Goal: Task Accomplishment & Management: Manage account settings

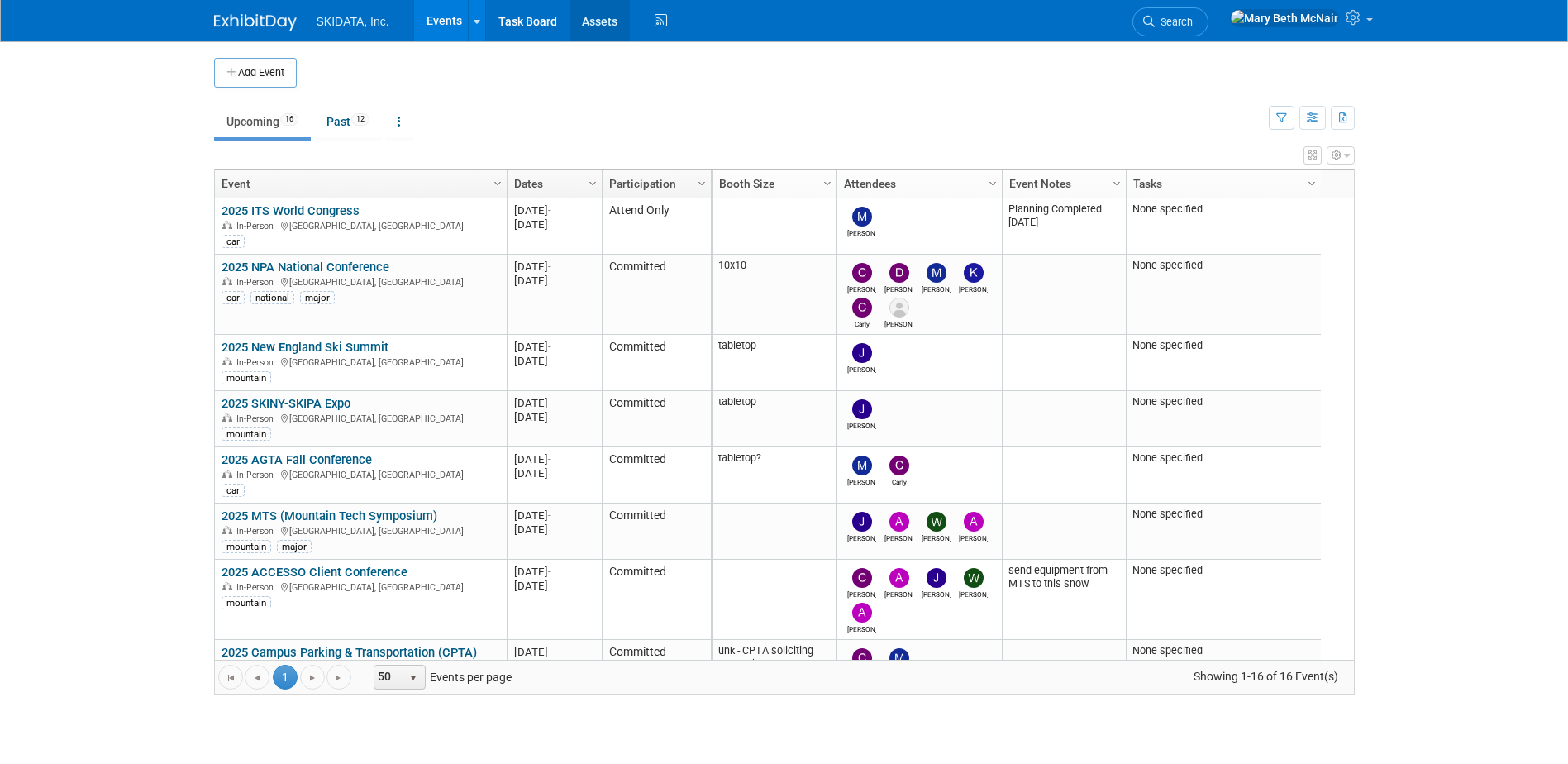
click at [590, 19] on link "Assets" at bounding box center [599, 20] width 60 height 41
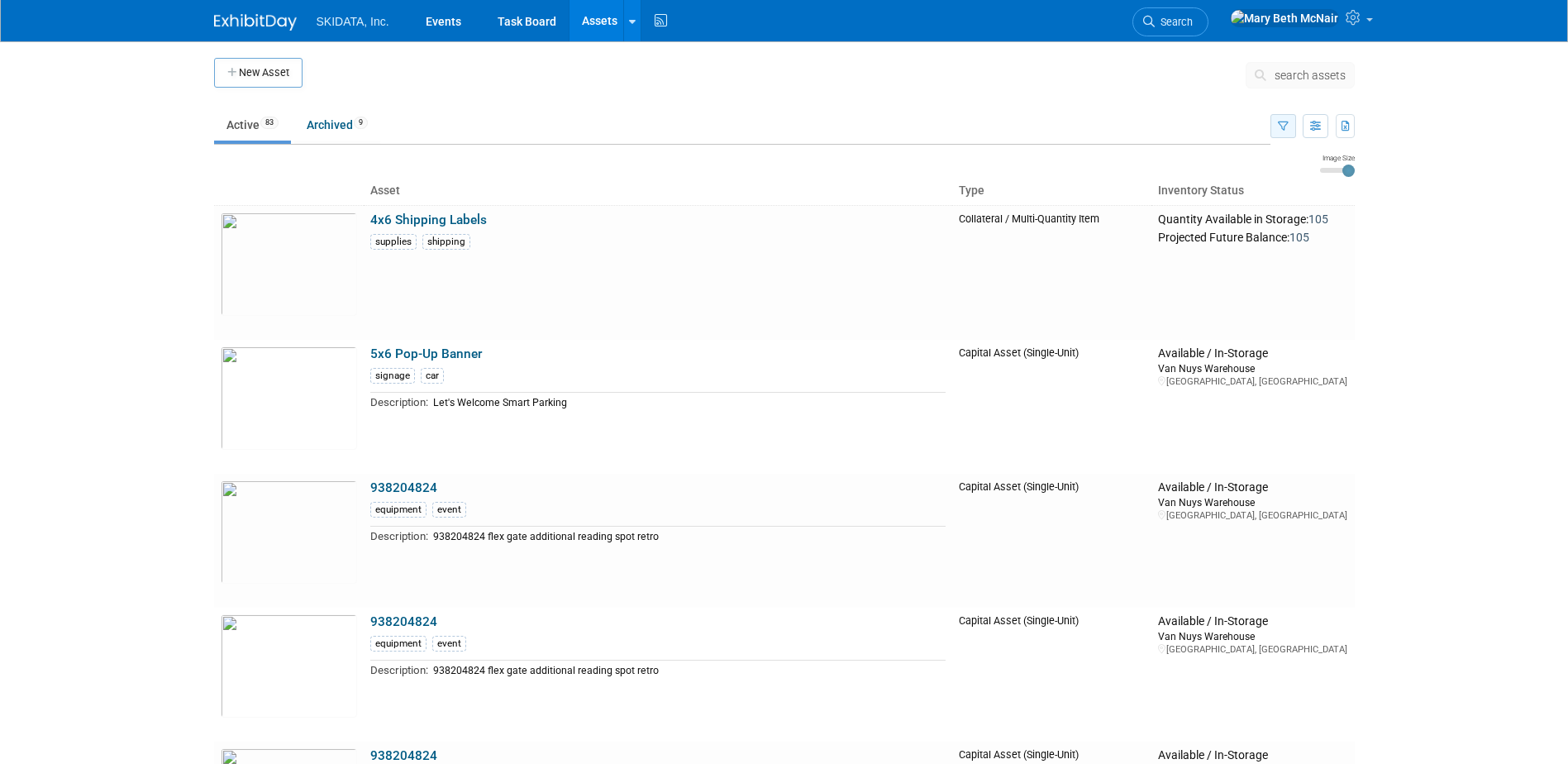
click at [1276, 127] on button "button" at bounding box center [1283, 127] width 26 height 24
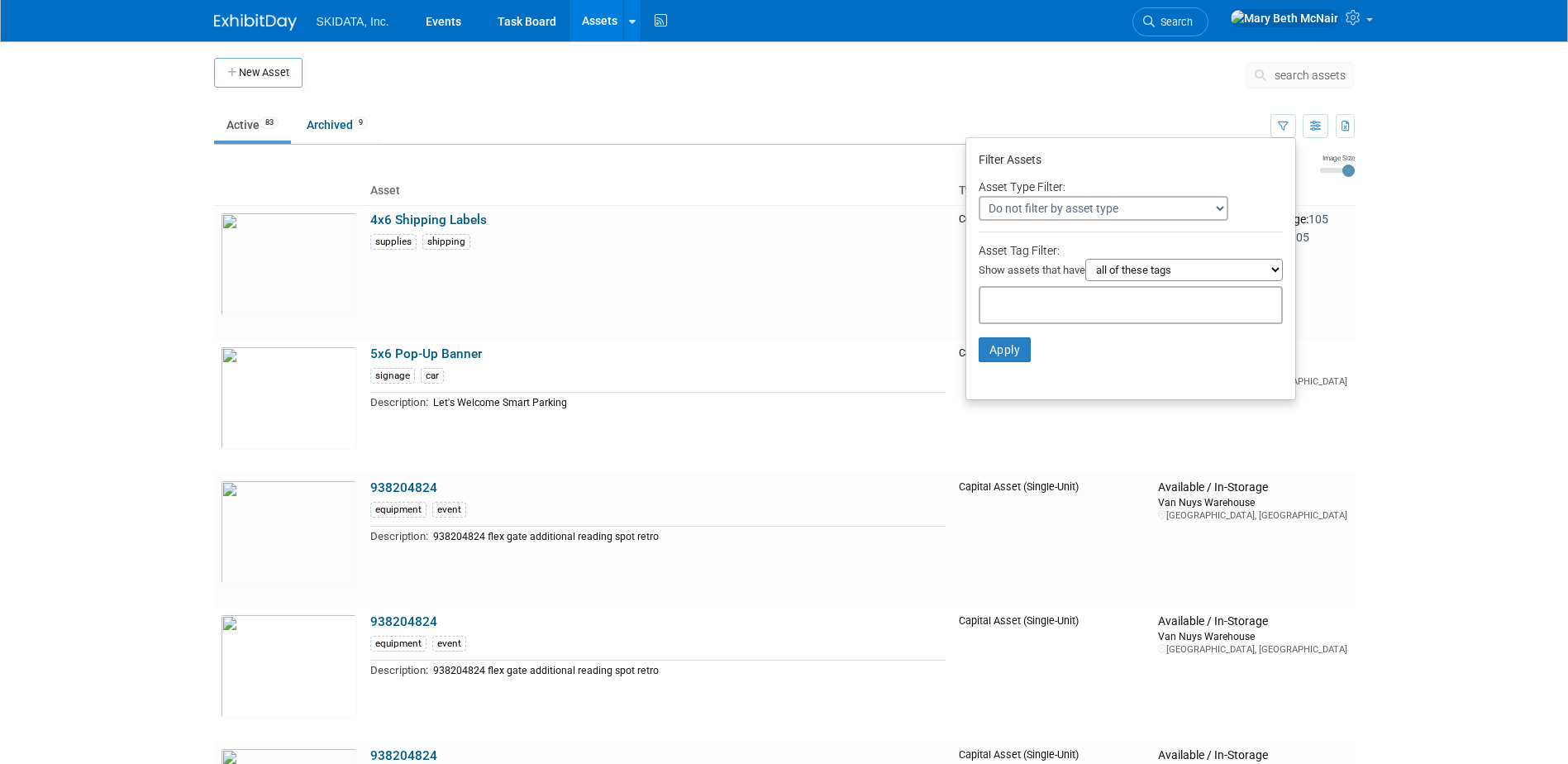
click at [1057, 296] on input "text" at bounding box center [1053, 302] width 132 height 17
type input "SU"
click at [1012, 345] on div "supplies" at bounding box center [1086, 341] width 232 height 23
type input "supplies"
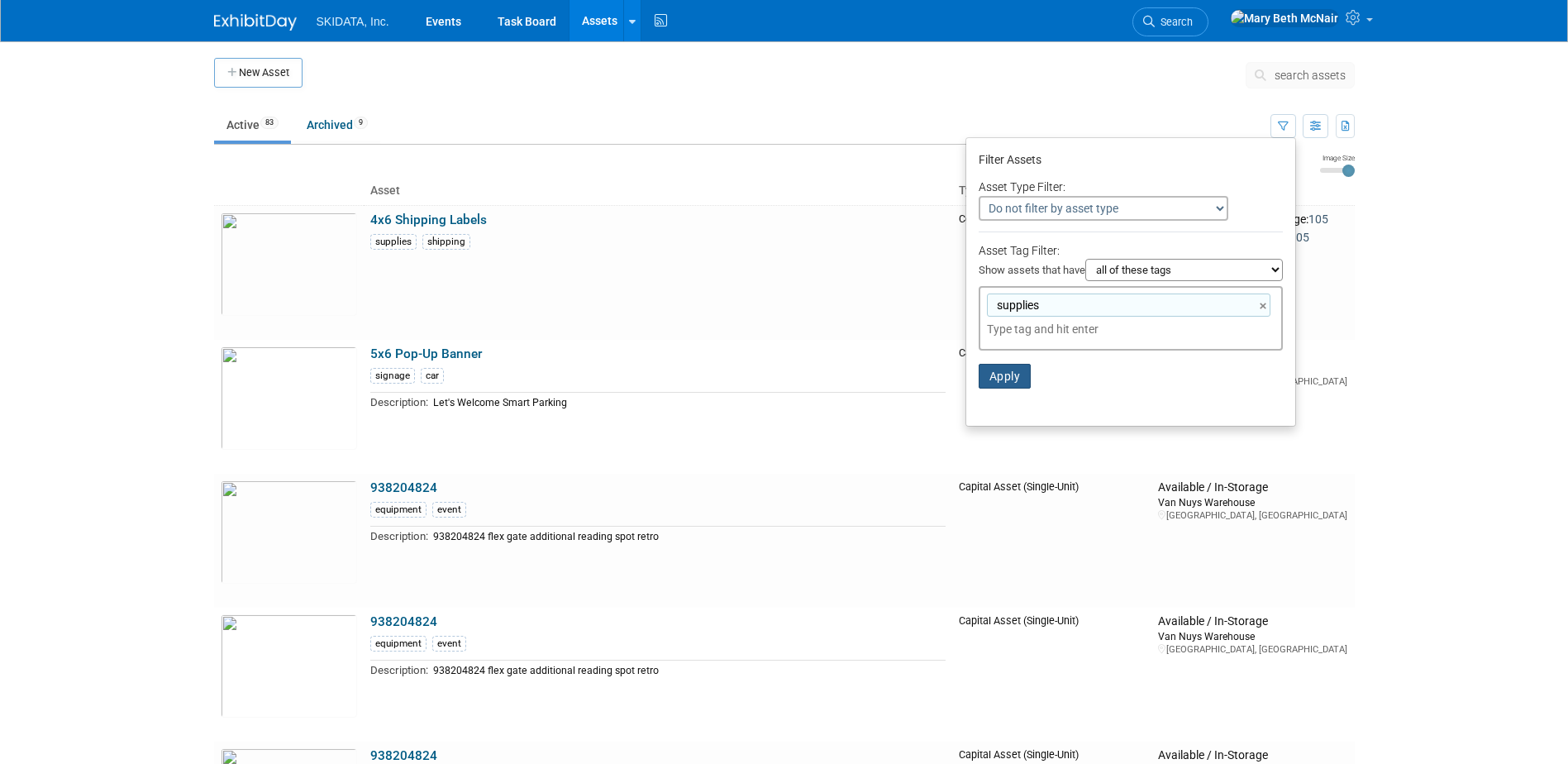
click at [1000, 378] on button "Apply" at bounding box center [1005, 376] width 53 height 25
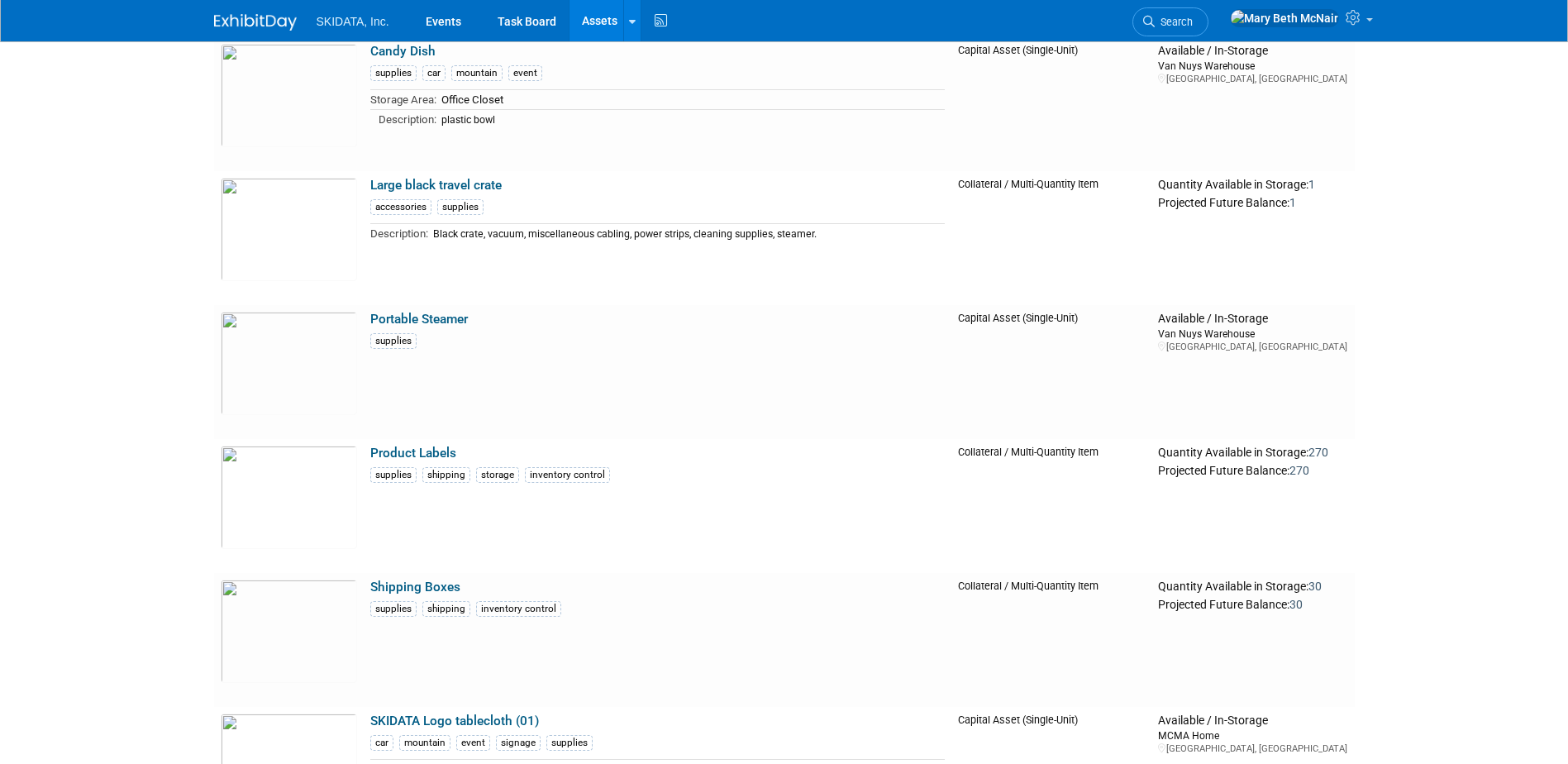
scroll to position [992, 0]
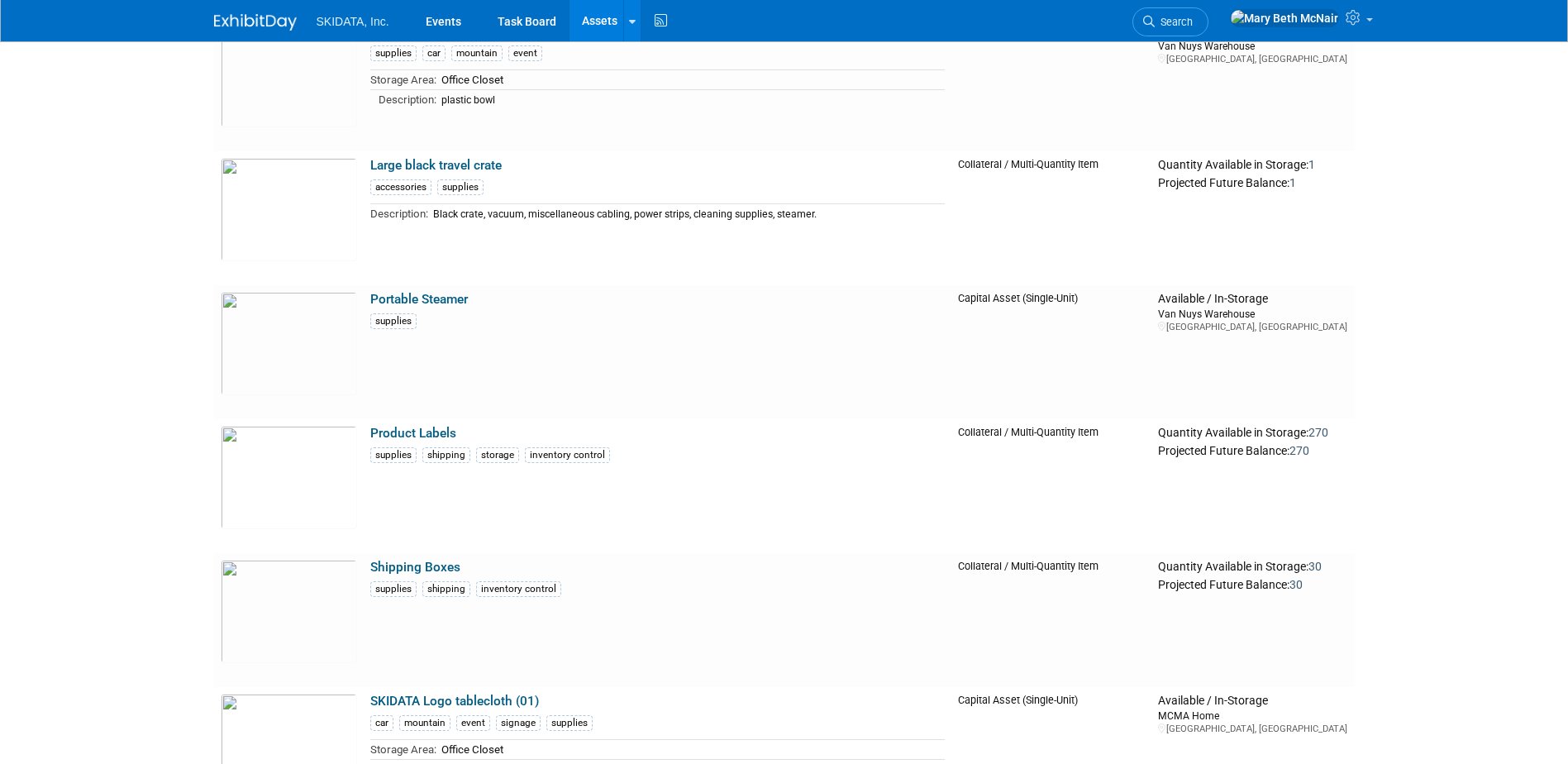
click at [547, 612] on td "Shipping Boxes supplies shipping inventory control" at bounding box center [658, 620] width 588 height 134
click at [447, 568] on link "Shipping Boxes" at bounding box center [415, 567] width 90 height 15
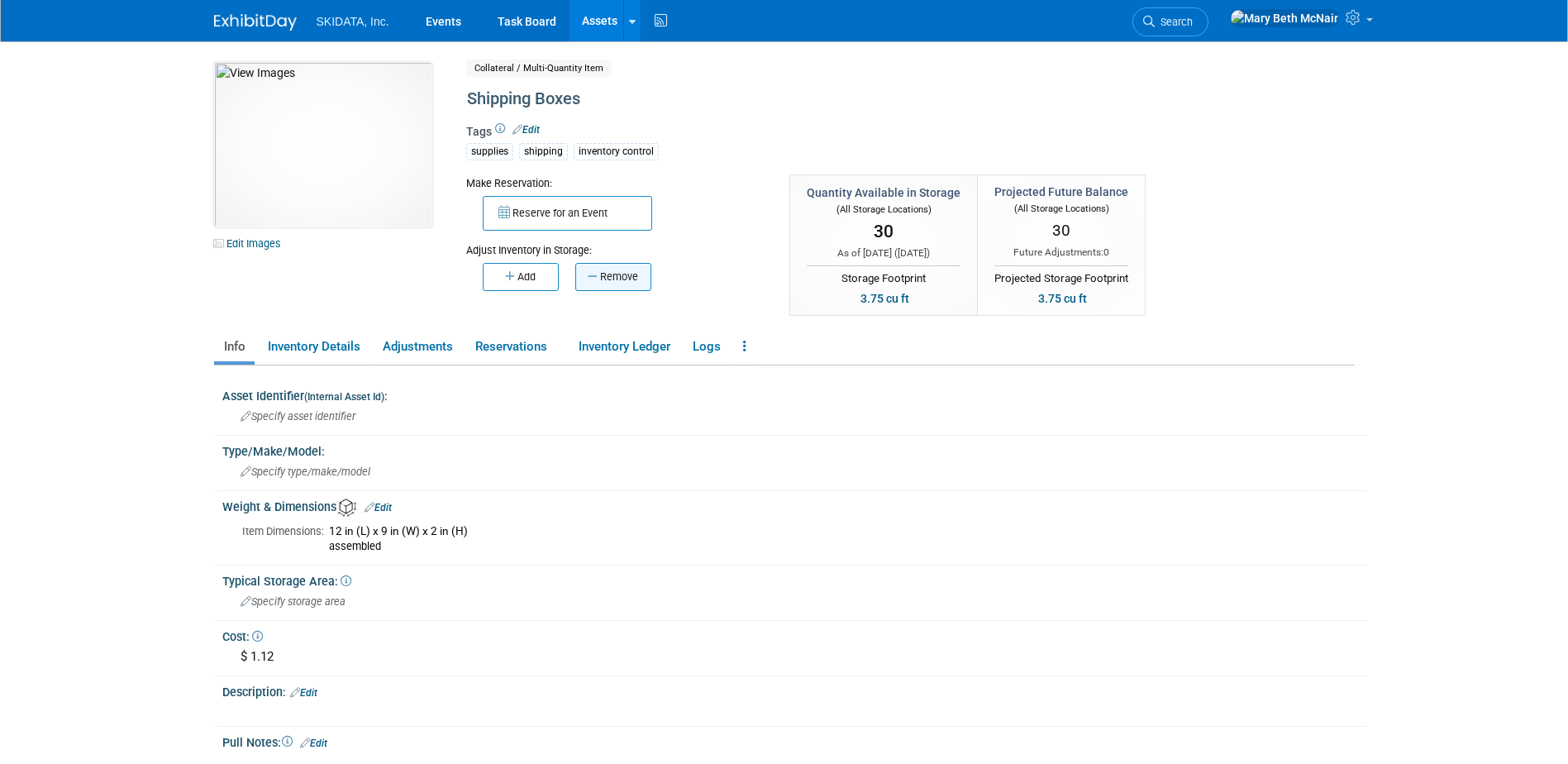
click at [630, 283] on button "Remove" at bounding box center [613, 276] width 76 height 28
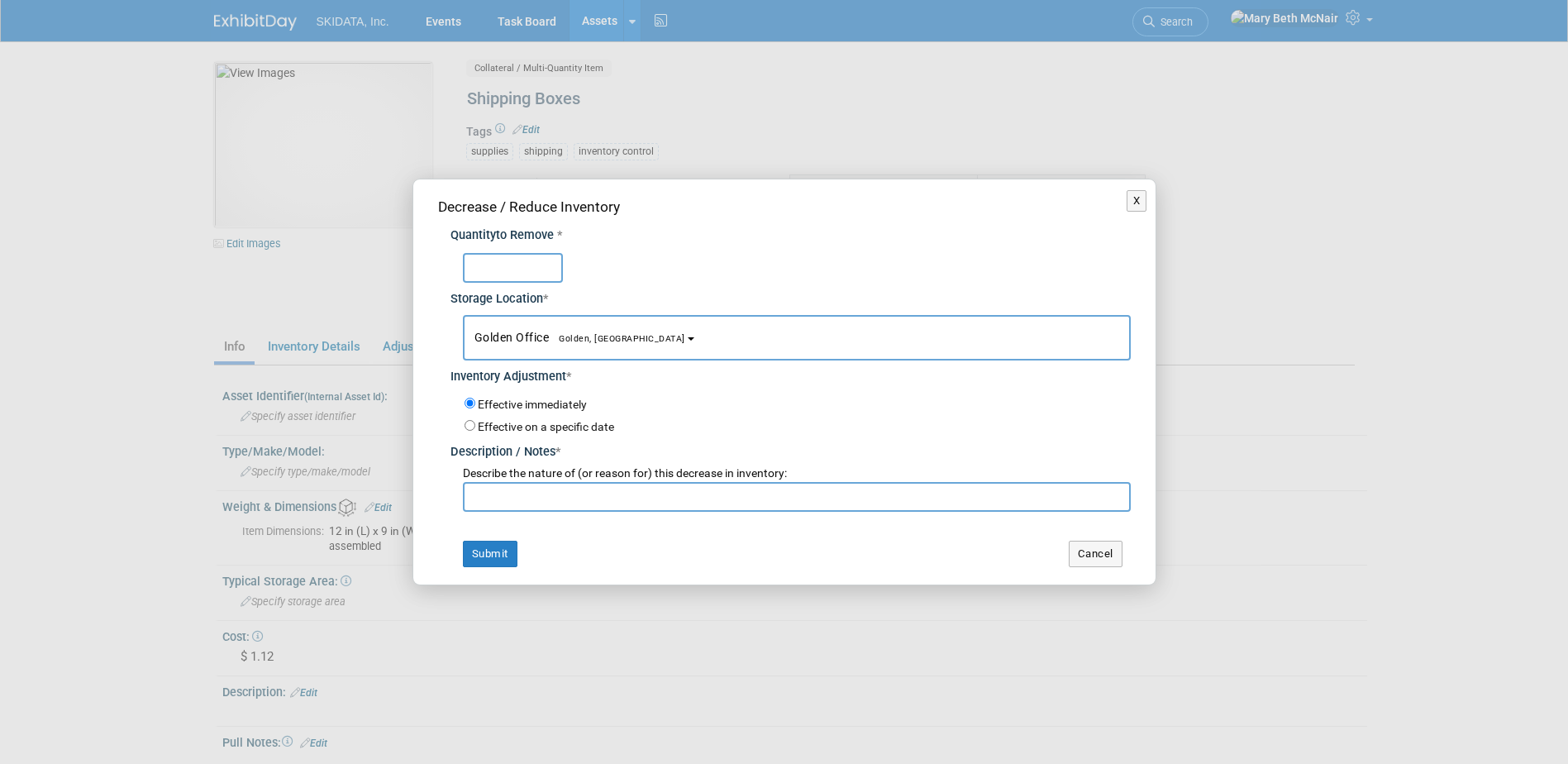
click at [551, 340] on span "Golden, [GEOGRAPHIC_DATA]" at bounding box center [617, 339] width 137 height 11
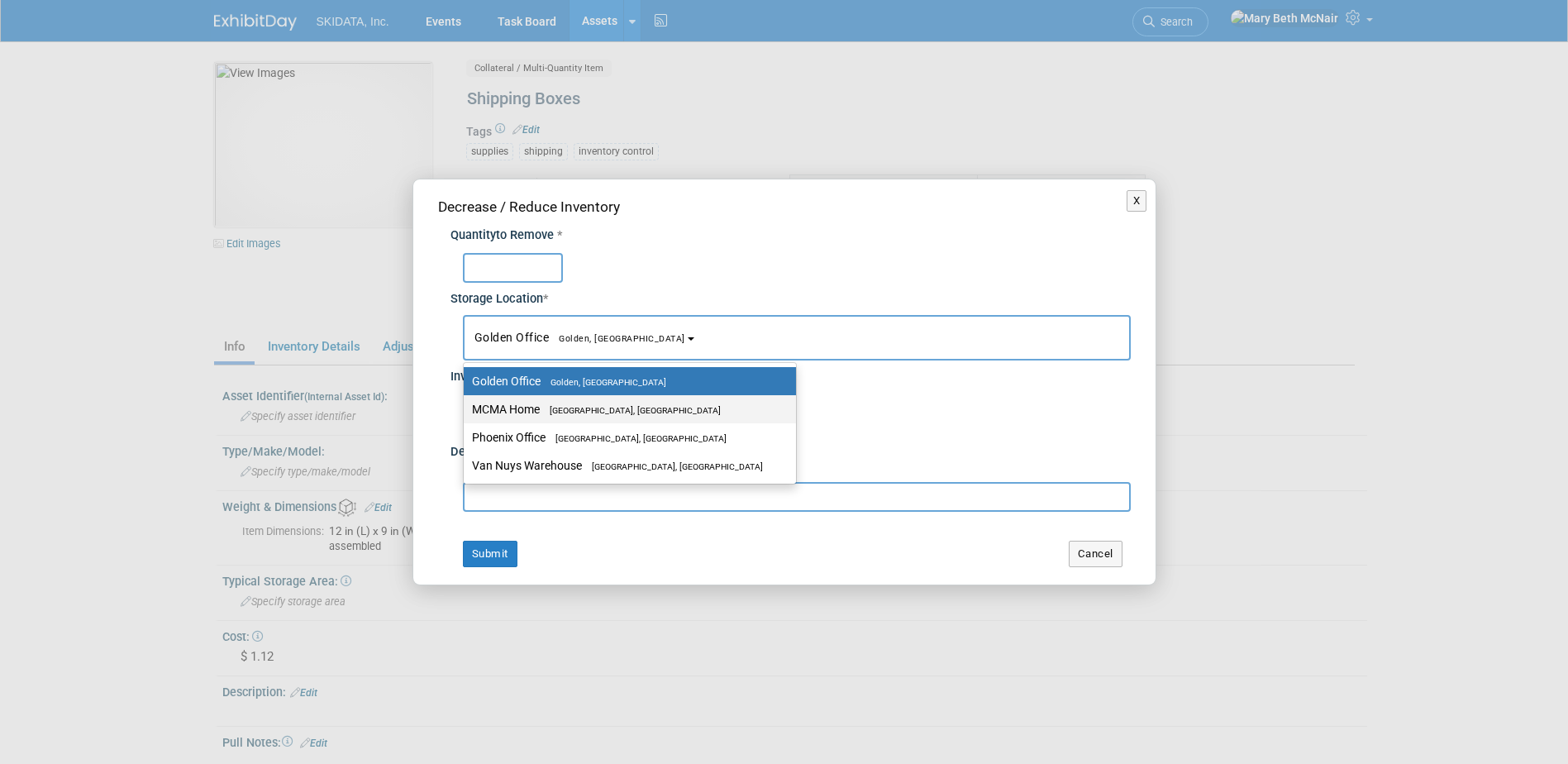
click at [516, 405] on label "MCMA Home Queen Creek, AZ" at bounding box center [625, 409] width 307 height 21
click at [466, 405] on input "MCMA Home Queen Creek, AZ" at bounding box center [461, 409] width 11 height 11
select select "11224017"
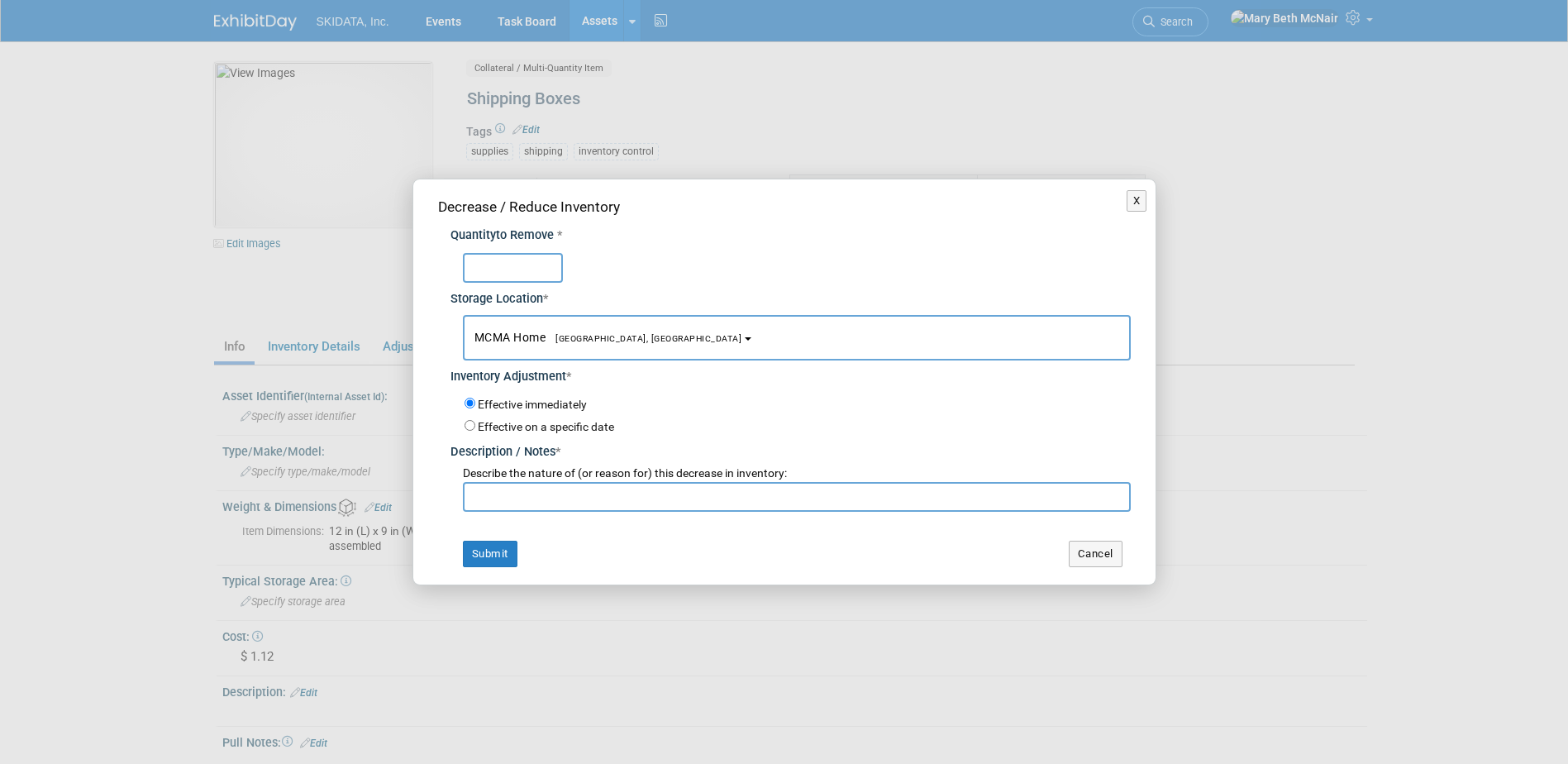
click at [493, 272] on input "text" at bounding box center [512, 268] width 100 height 30
type input "13"
click at [495, 504] on input "text" at bounding box center [797, 497] width 668 height 30
type input "swag packaging"
click at [473, 564] on button "Submit" at bounding box center [489, 554] width 55 height 26
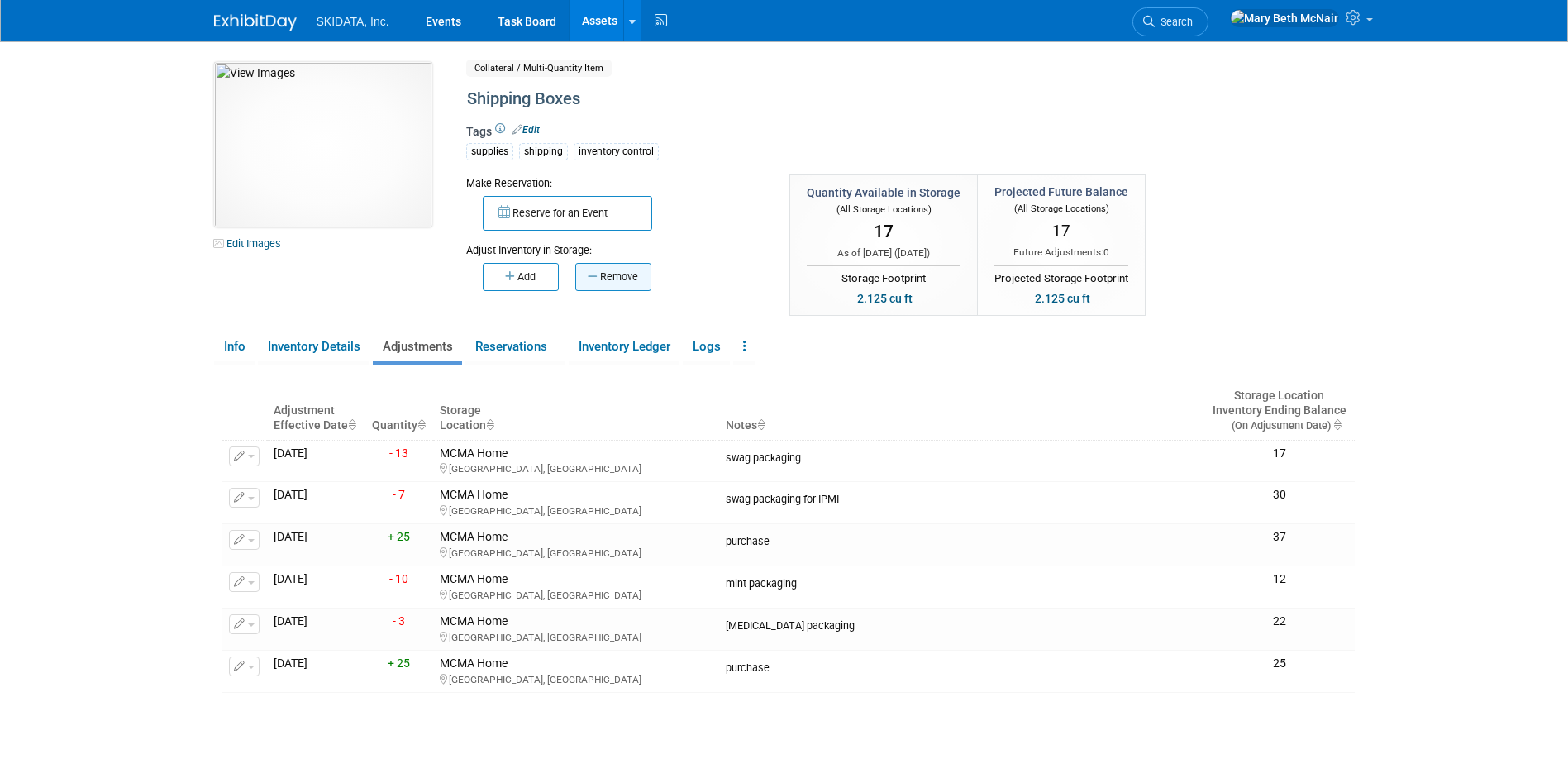
click at [620, 278] on button "Remove" at bounding box center [613, 276] width 76 height 28
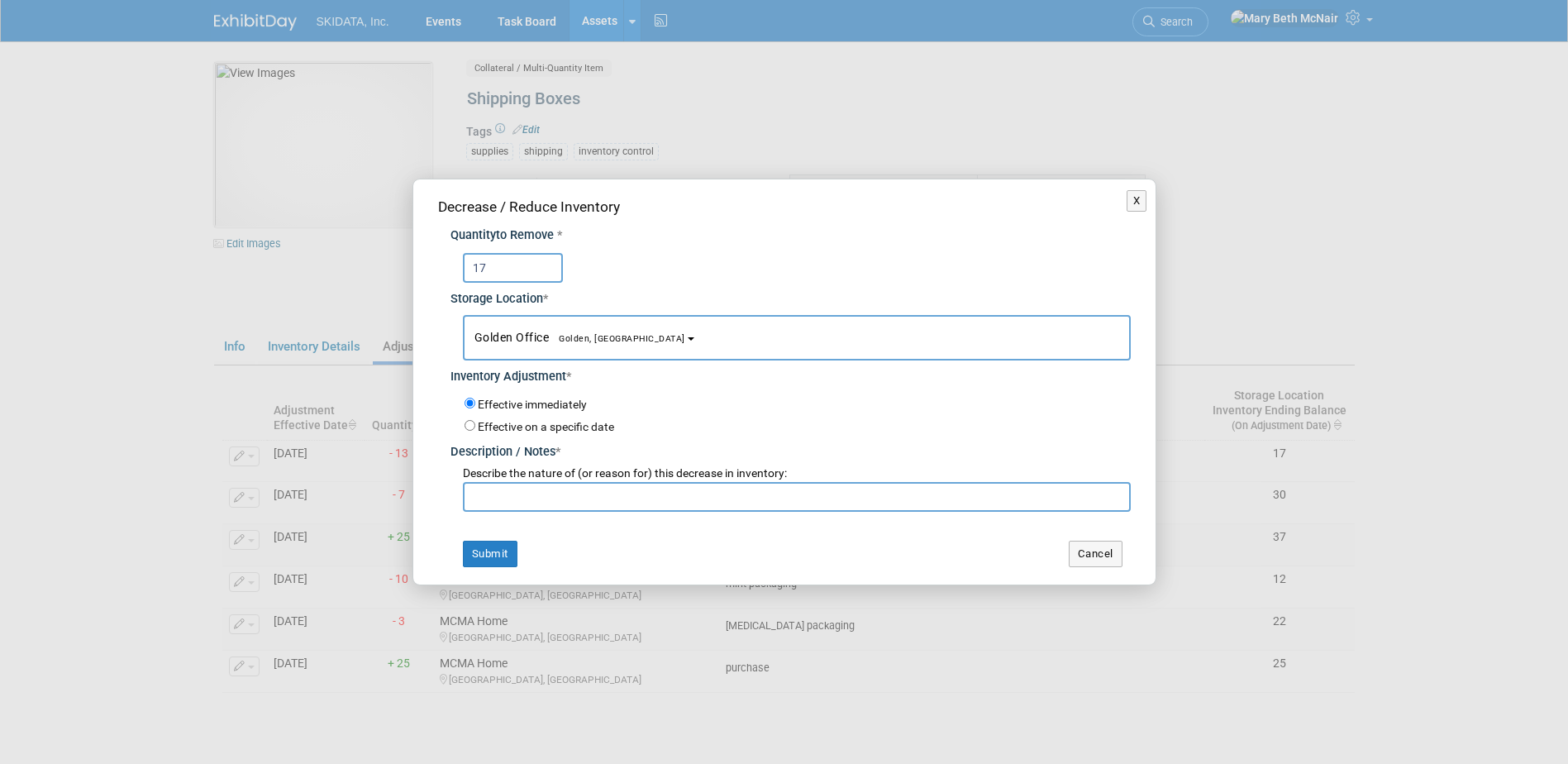
type input "17"
click at [502, 339] on span "Golden Office Golden, [GEOGRAPHIC_DATA]" at bounding box center [580, 337] width 211 height 13
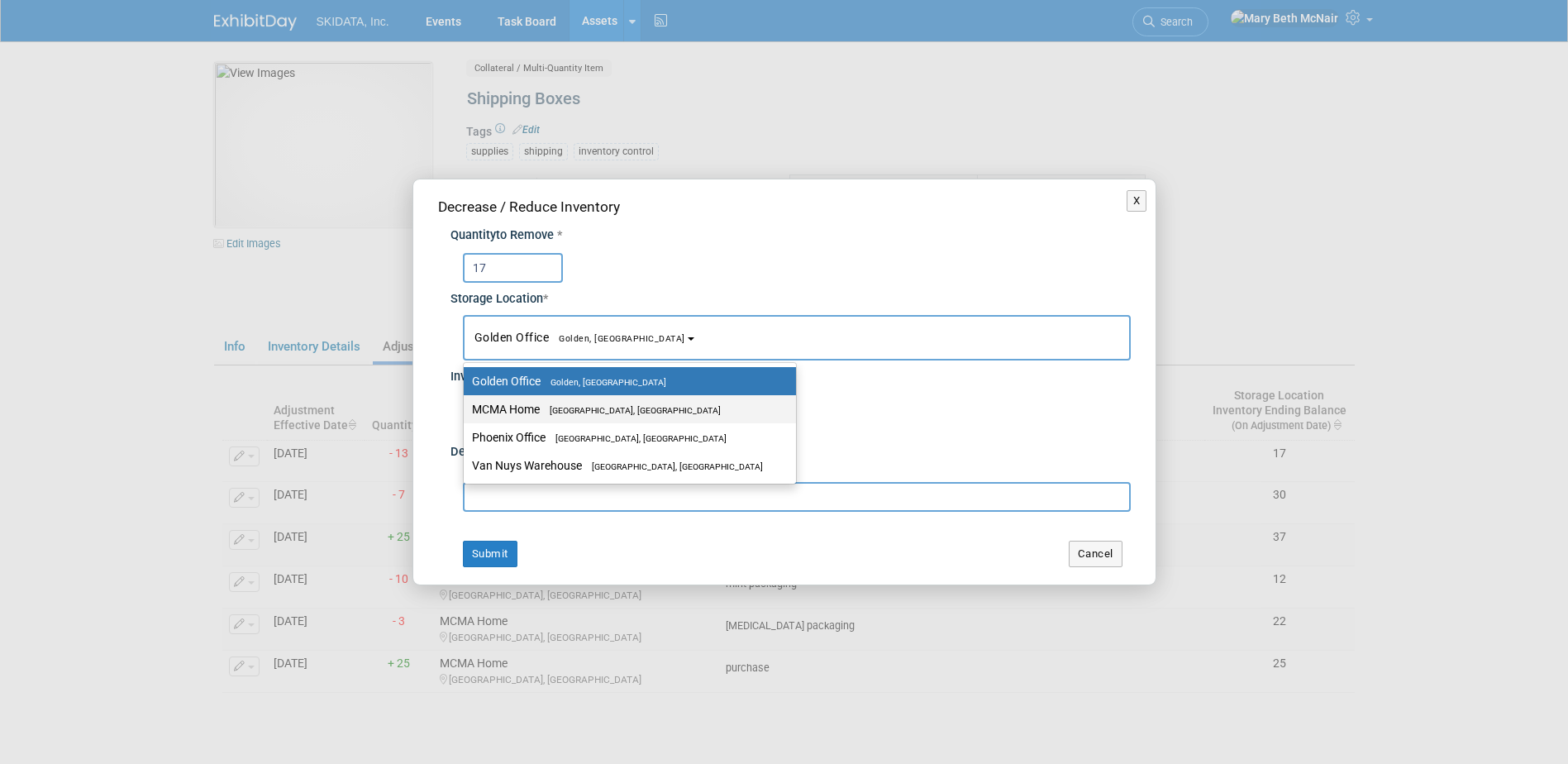
click at [515, 407] on label "MCMA Home [GEOGRAPHIC_DATA], [GEOGRAPHIC_DATA]" at bounding box center [625, 409] width 307 height 21
click at [466, 407] on input "MCMA Home [GEOGRAPHIC_DATA], [GEOGRAPHIC_DATA]" at bounding box center [461, 409] width 11 height 11
select select "11224017"
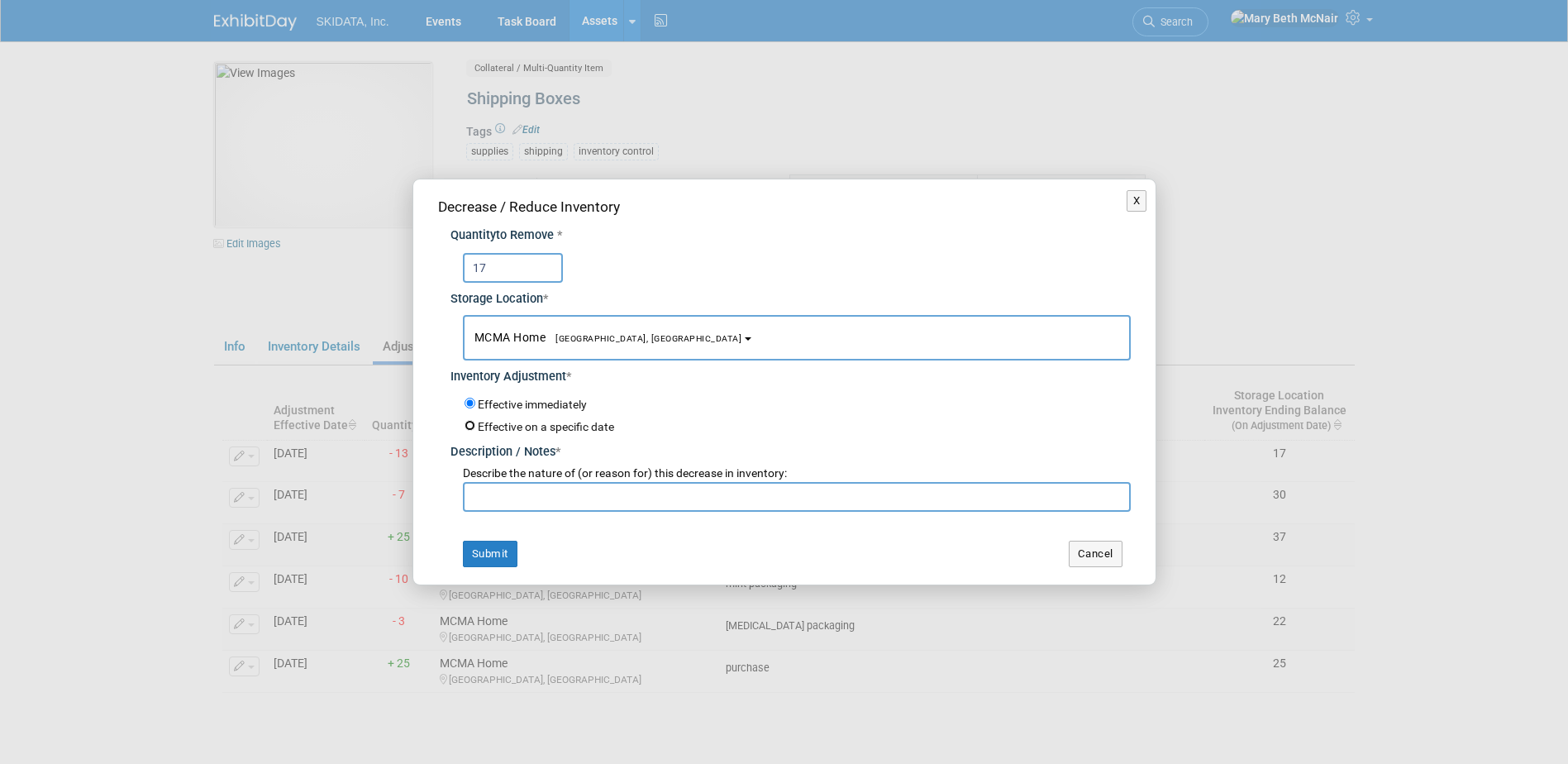
click at [465, 427] on input "Effective on a specific date" at bounding box center [470, 425] width 11 height 11
radio input "true"
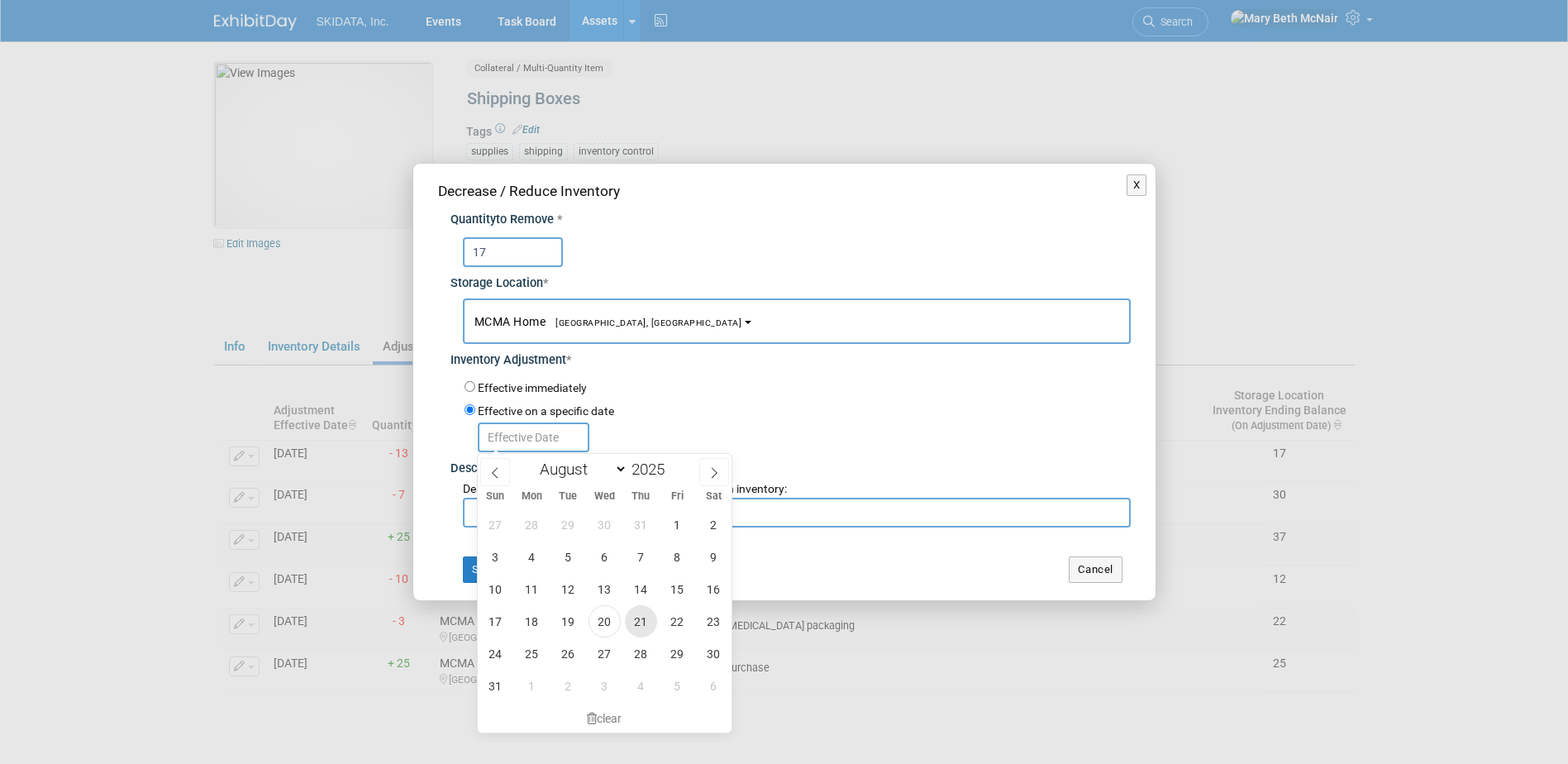
click at [648, 618] on span "21" at bounding box center [641, 621] width 33 height 33
type input "Aug 21, 2025"
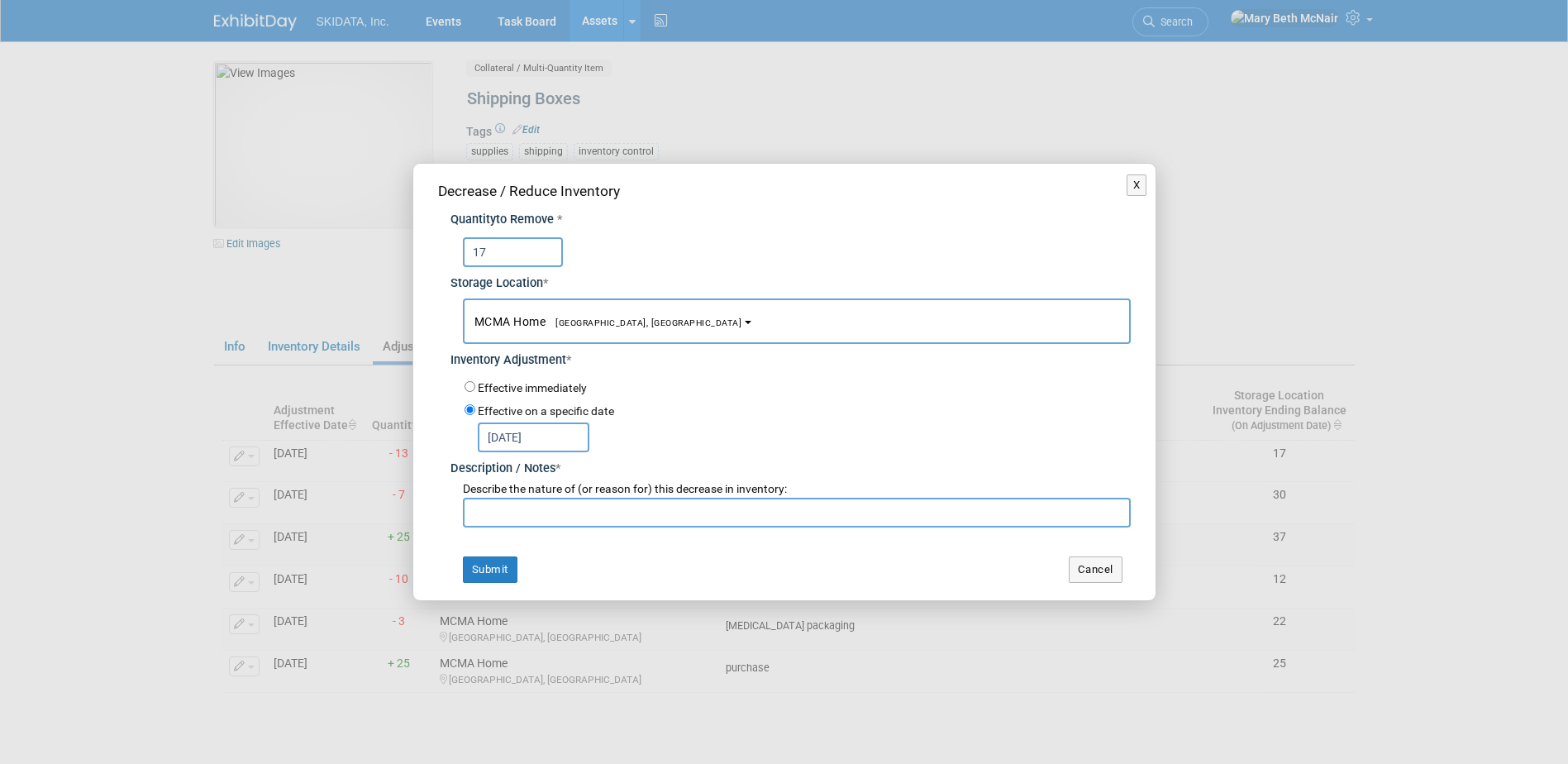
click at [522, 515] on input "text" at bounding box center [797, 513] width 668 height 30
type input "move to Van Nuys office"
click at [497, 573] on button "Submit" at bounding box center [489, 570] width 55 height 26
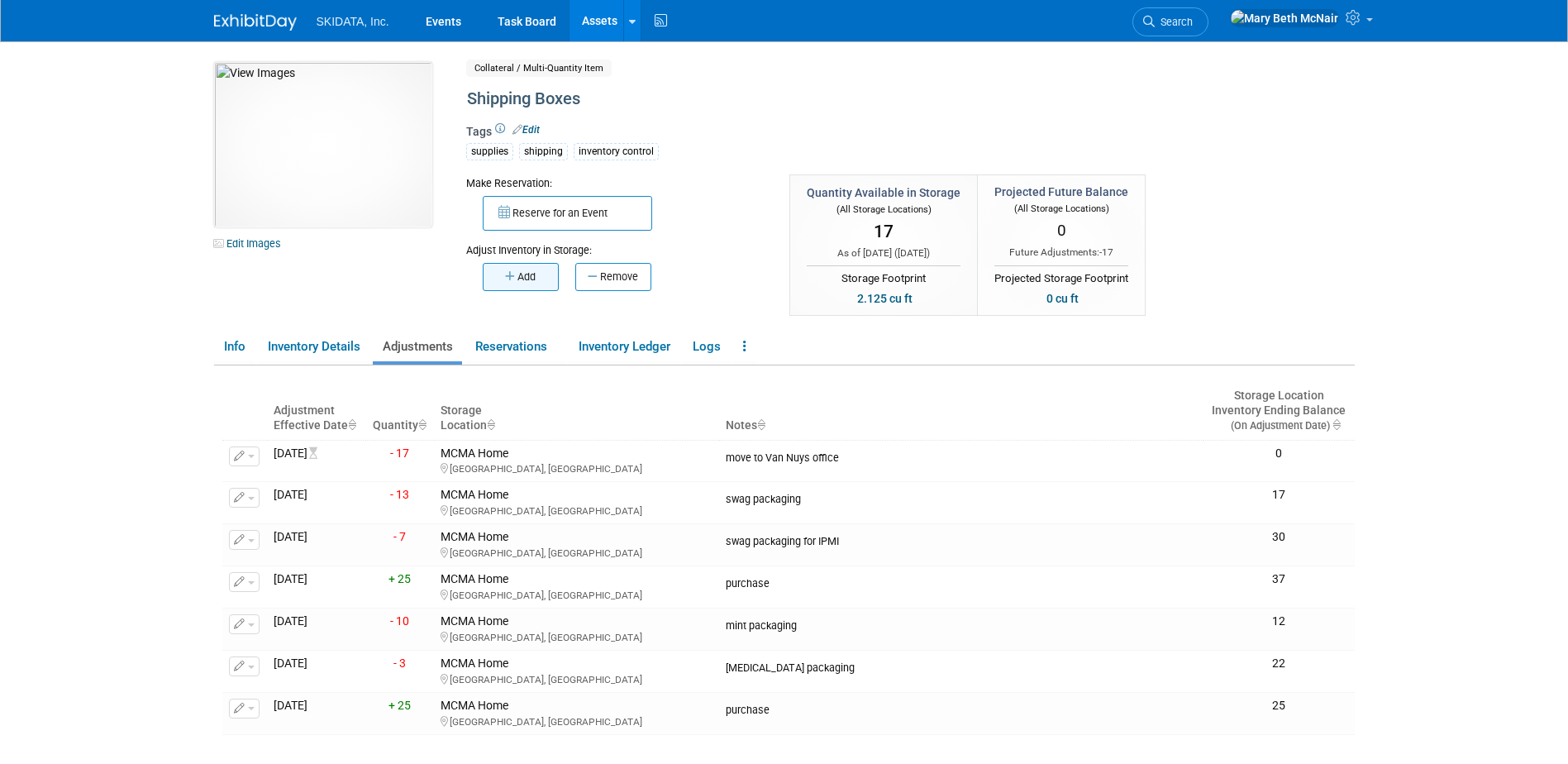
click at [503, 274] on button "Add" at bounding box center [521, 276] width 76 height 28
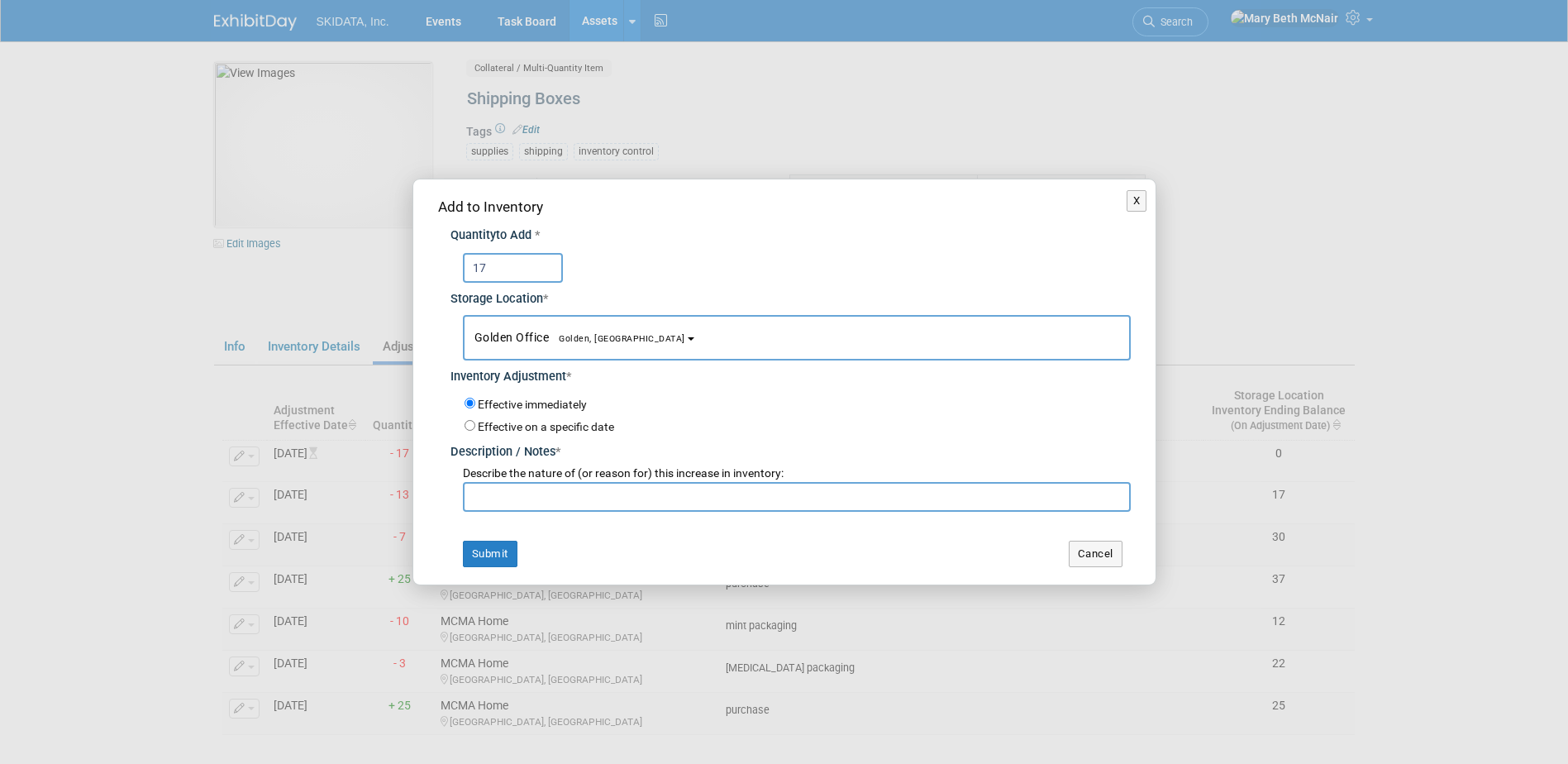
type input "17"
click at [518, 339] on span "Golden Office Golden, CO" at bounding box center [580, 337] width 211 height 13
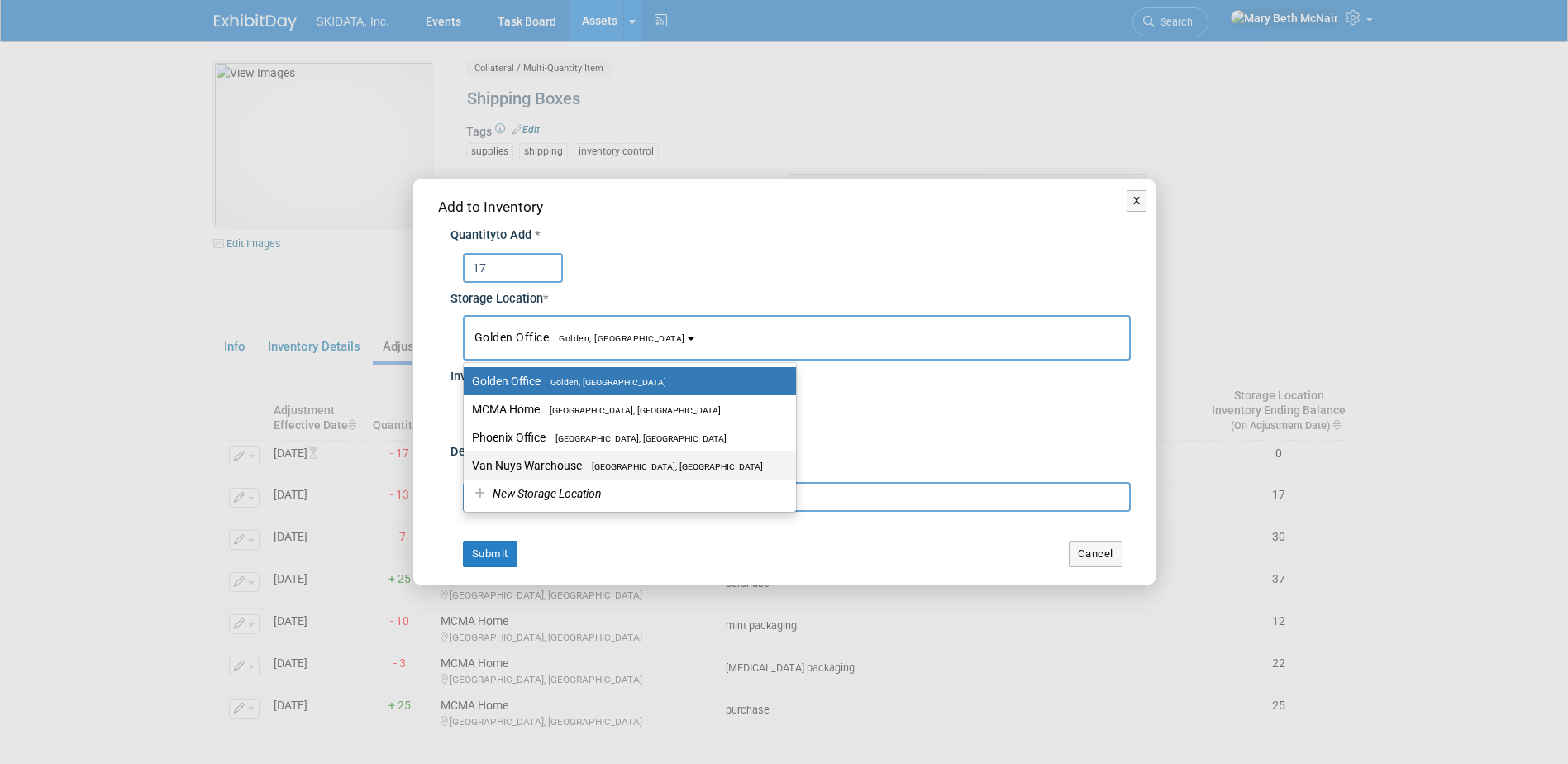
click at [522, 457] on label "Van Nuys Warehouse Los Angeles, CA" at bounding box center [625, 465] width 307 height 21
click at [466, 461] on input "Van Nuys Warehouse Los Angeles, CA" at bounding box center [461, 466] width 11 height 11
select select "11224007"
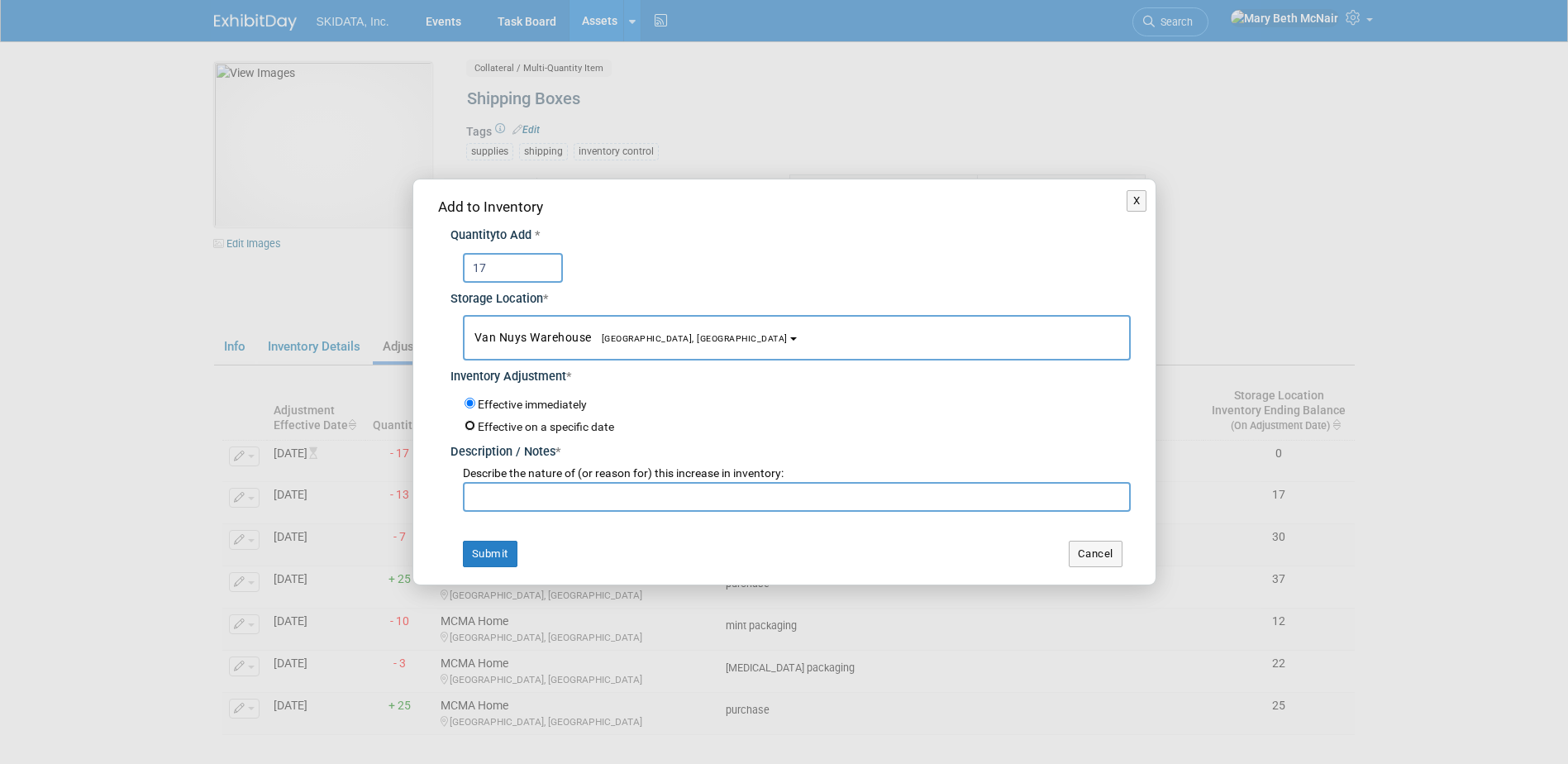
click at [467, 423] on input "Effective on a specific date" at bounding box center [470, 425] width 11 height 11
radio input "true"
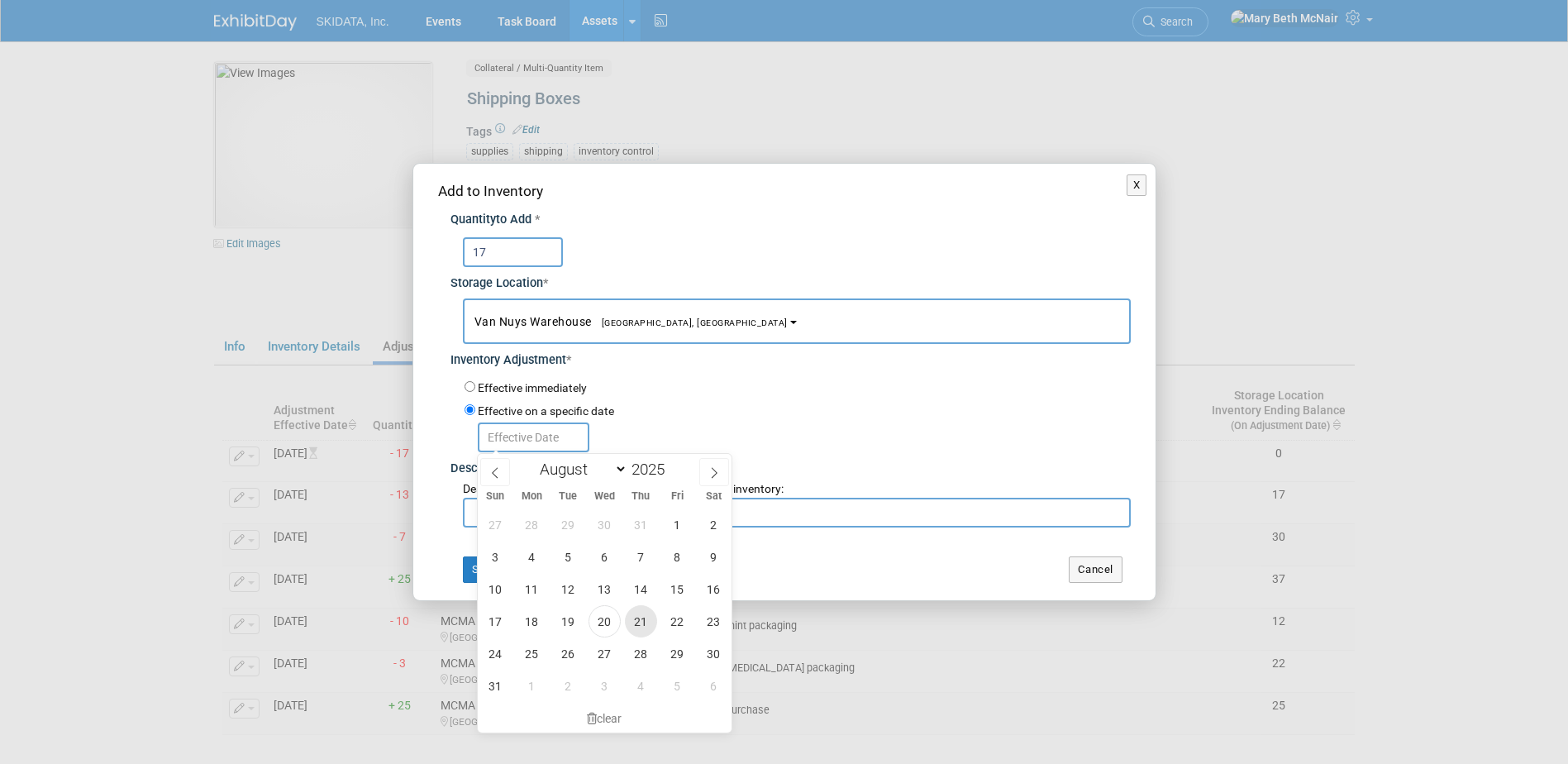
click at [648, 626] on span "21" at bounding box center [641, 621] width 33 height 33
type input "Aug 21, 2025"
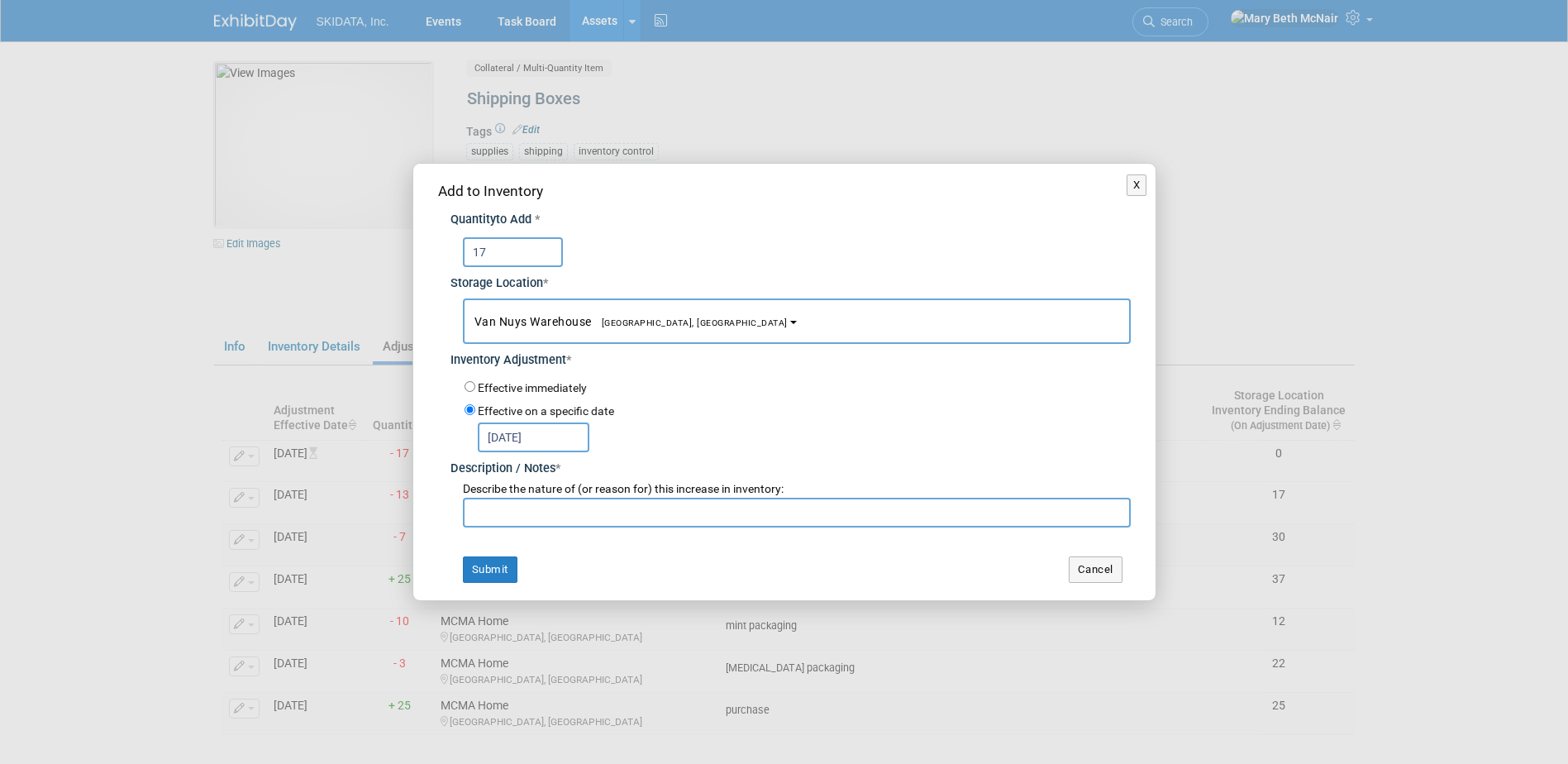
click at [554, 500] on input "text" at bounding box center [797, 513] width 668 height 30
type input "a"
type input "rec'd from MCMA"
click at [507, 577] on button "Submit" at bounding box center [489, 570] width 55 height 26
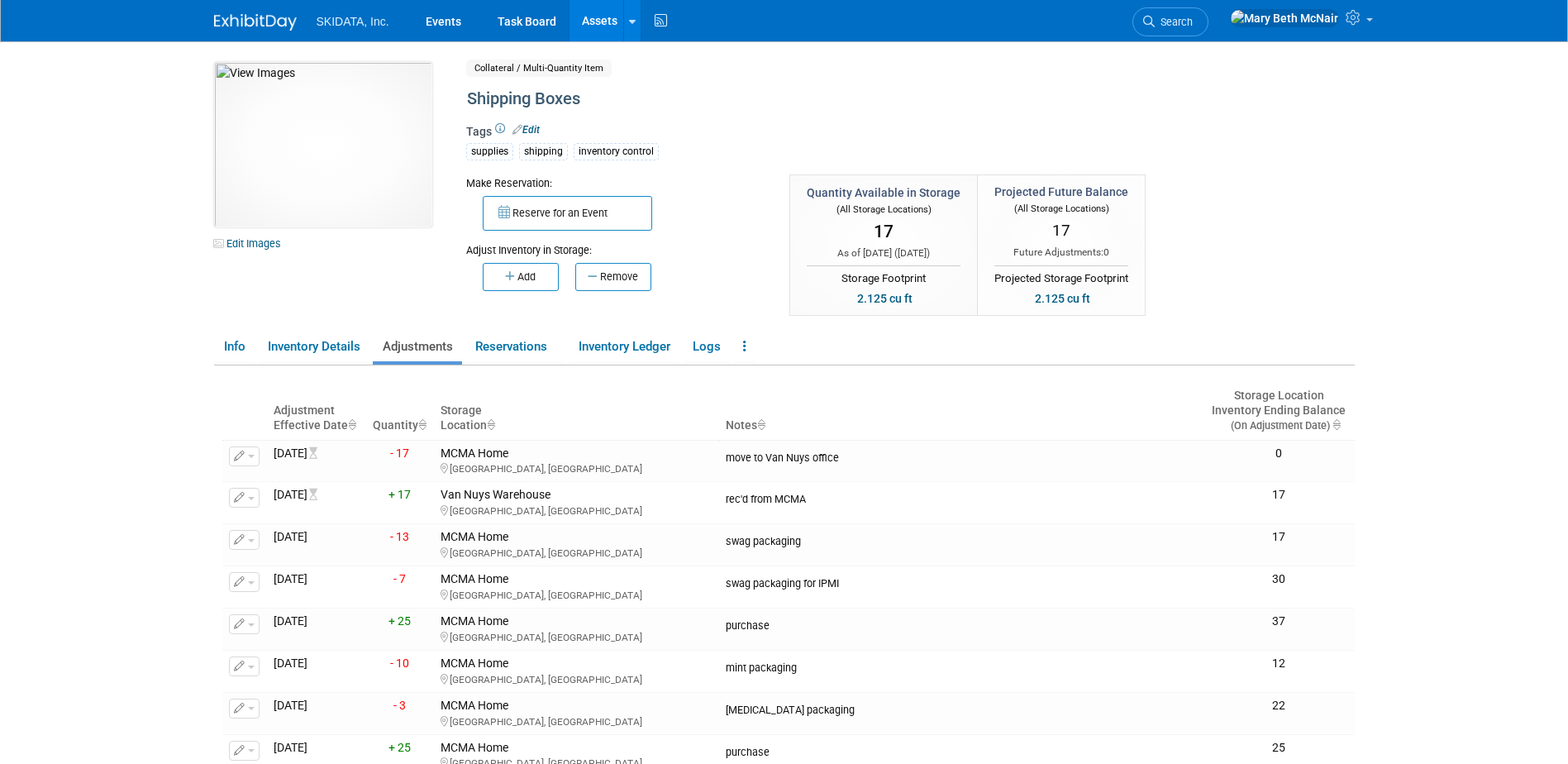
click at [581, 26] on link "Assets" at bounding box center [599, 20] width 60 height 41
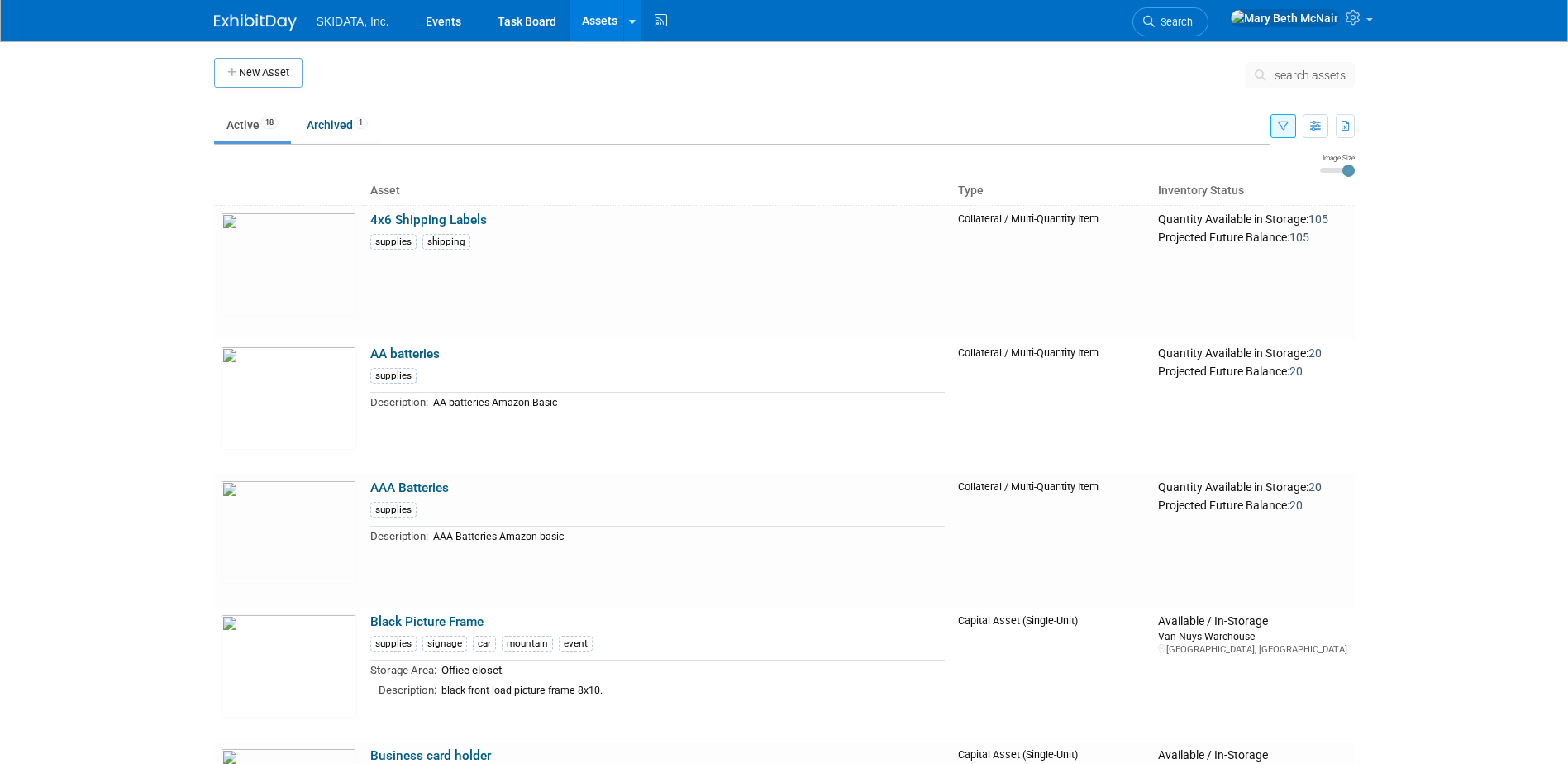
click at [1285, 120] on button "button" at bounding box center [1283, 127] width 26 height 24
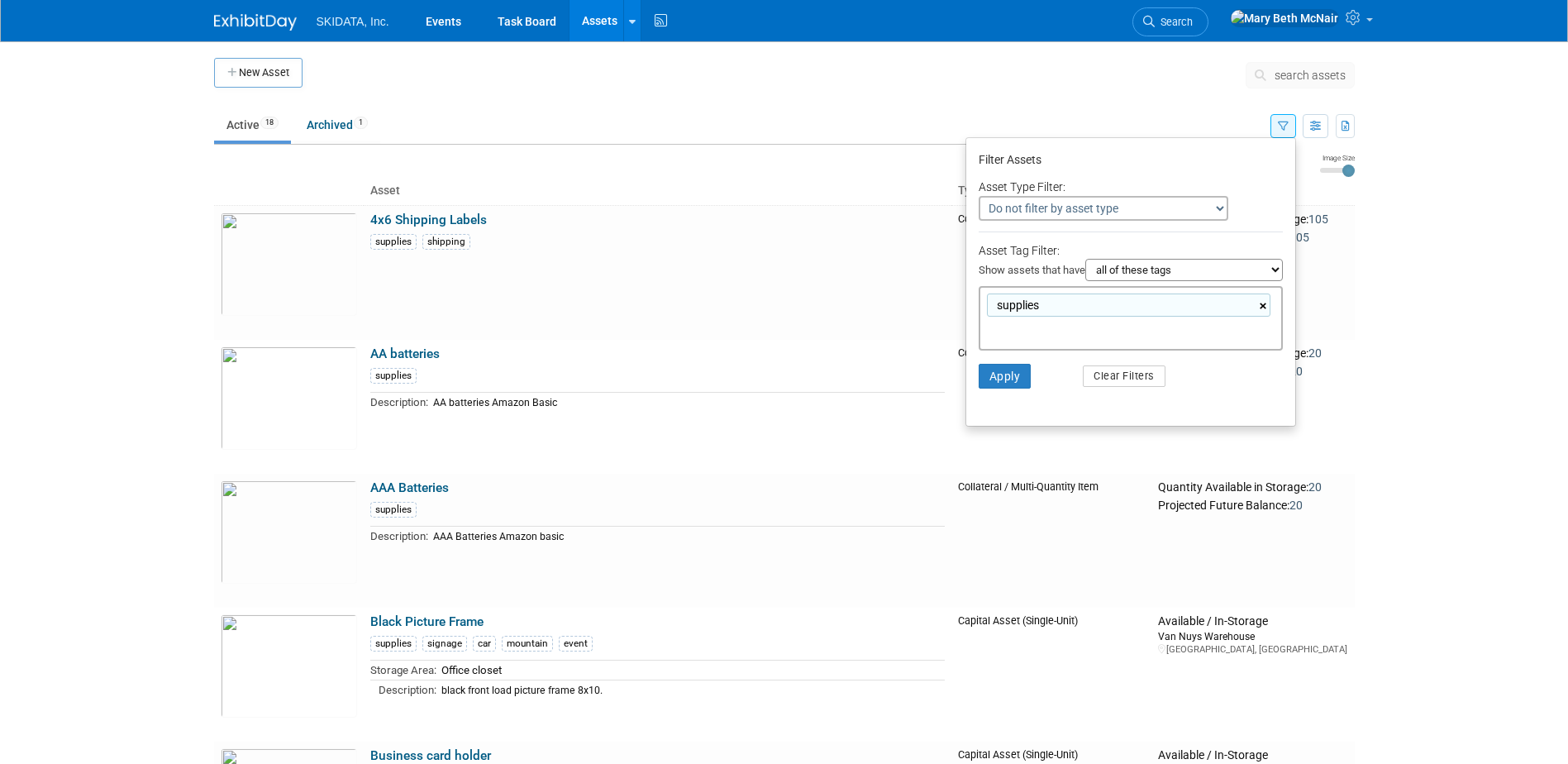
click at [1260, 310] on link "×" at bounding box center [1266, 306] width 11 height 19
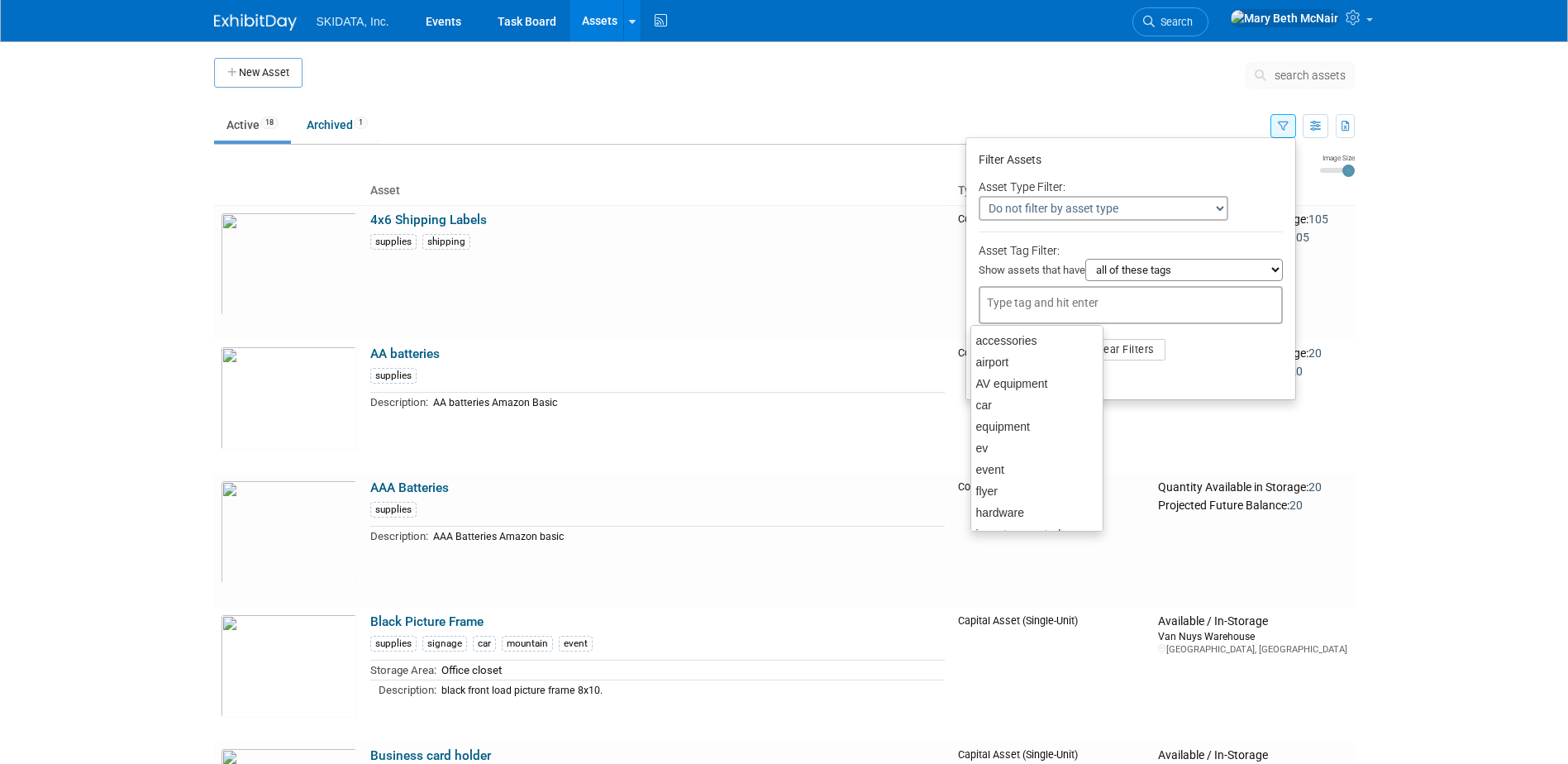
click at [1203, 308] on input "text" at bounding box center [1103, 302] width 232 height 17
type input "swag"
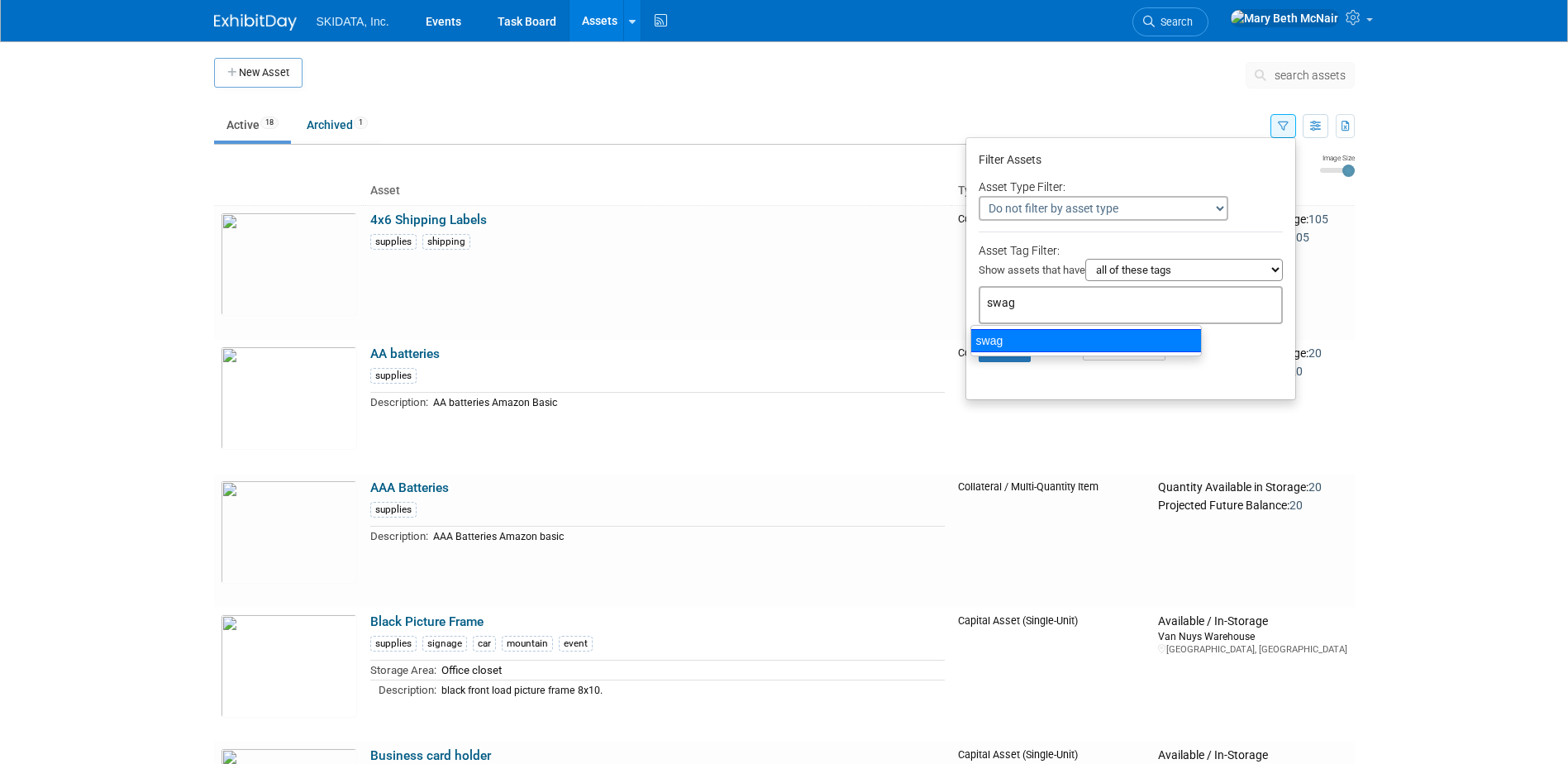
click at [1089, 342] on div "swag" at bounding box center [1086, 341] width 232 height 23
type input "swag"
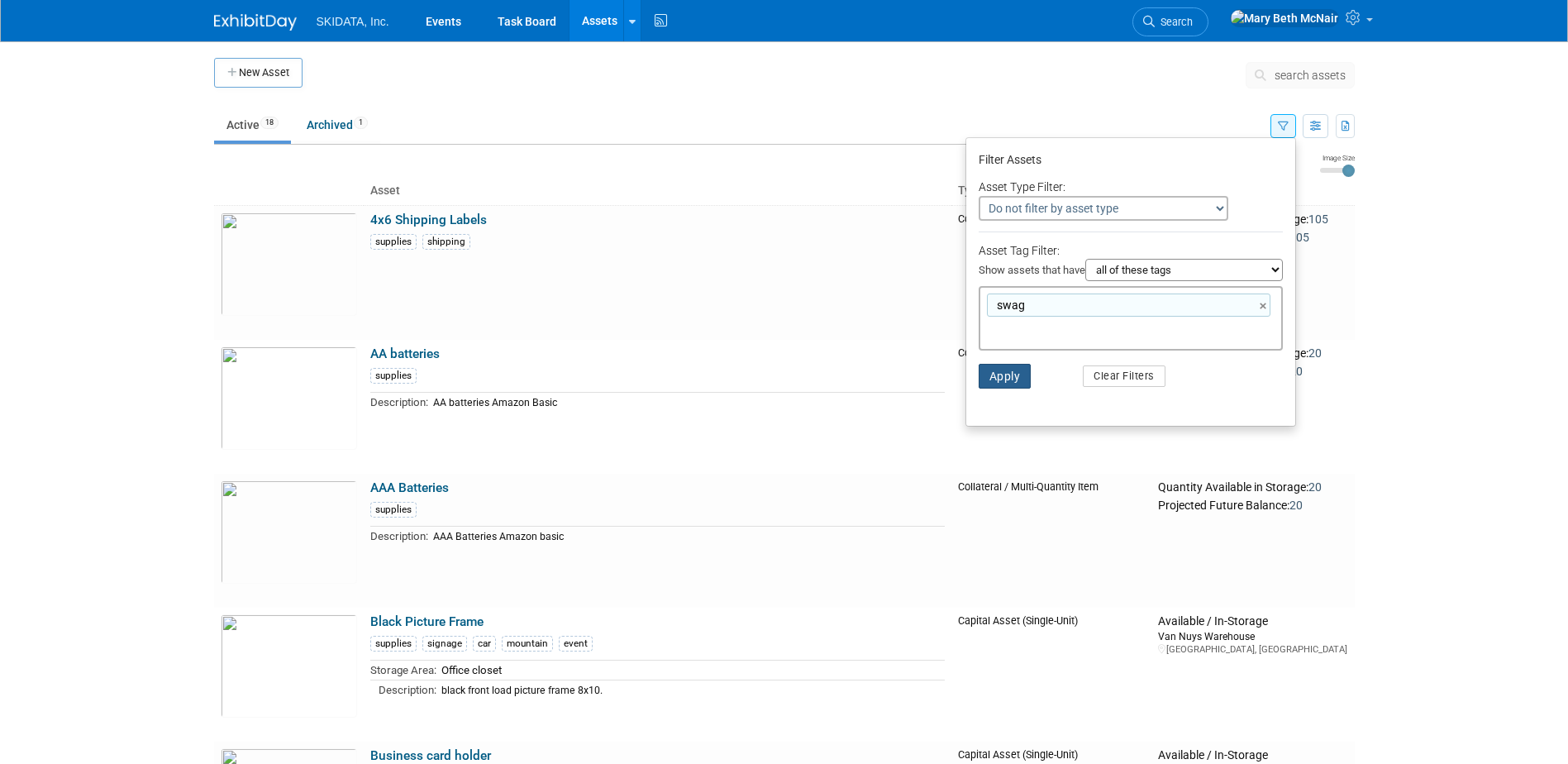
click at [1009, 375] on button "Apply" at bounding box center [1005, 376] width 53 height 25
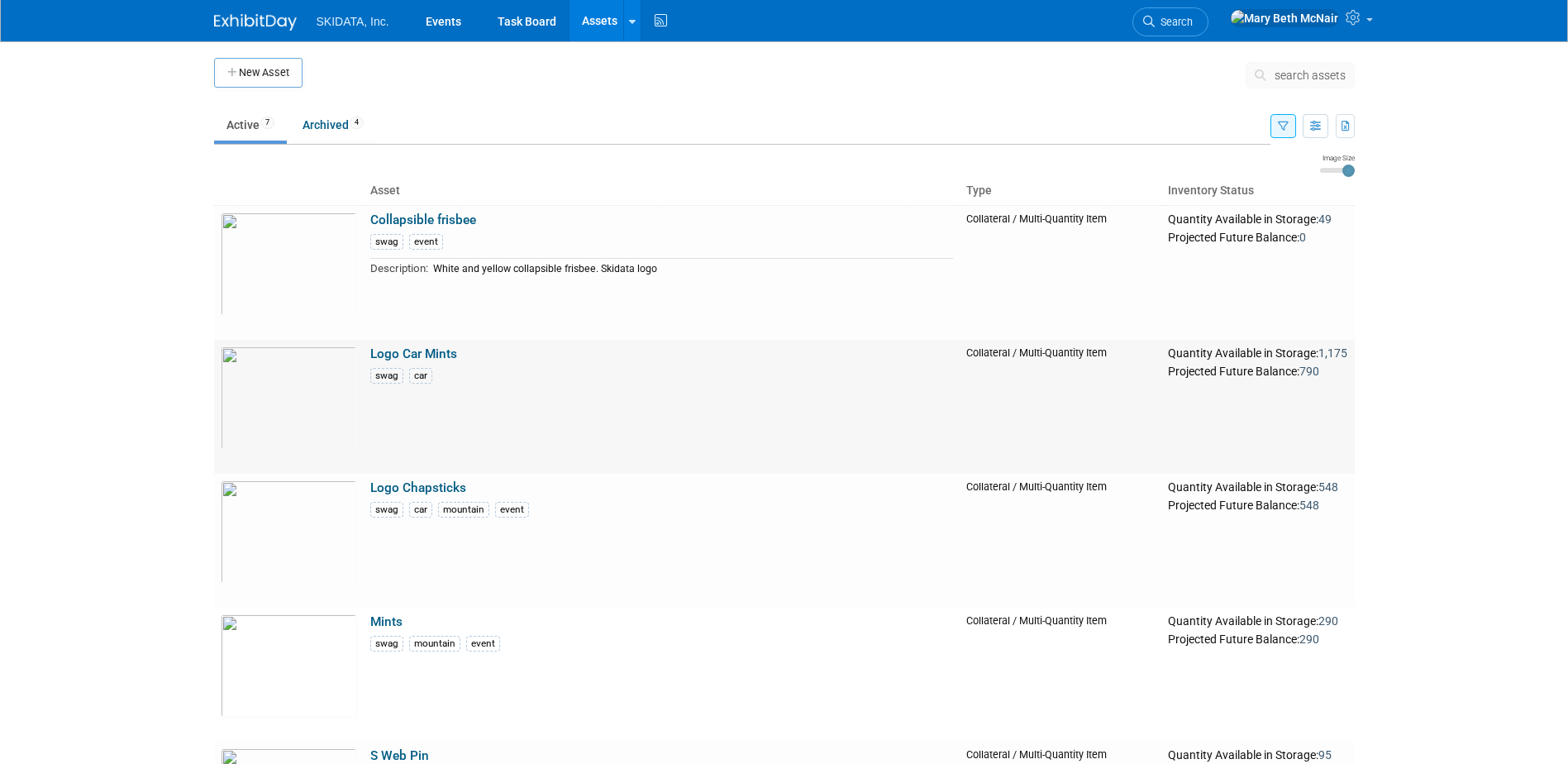
click at [403, 356] on link "Logo Car Mints" at bounding box center [413, 354] width 87 height 15
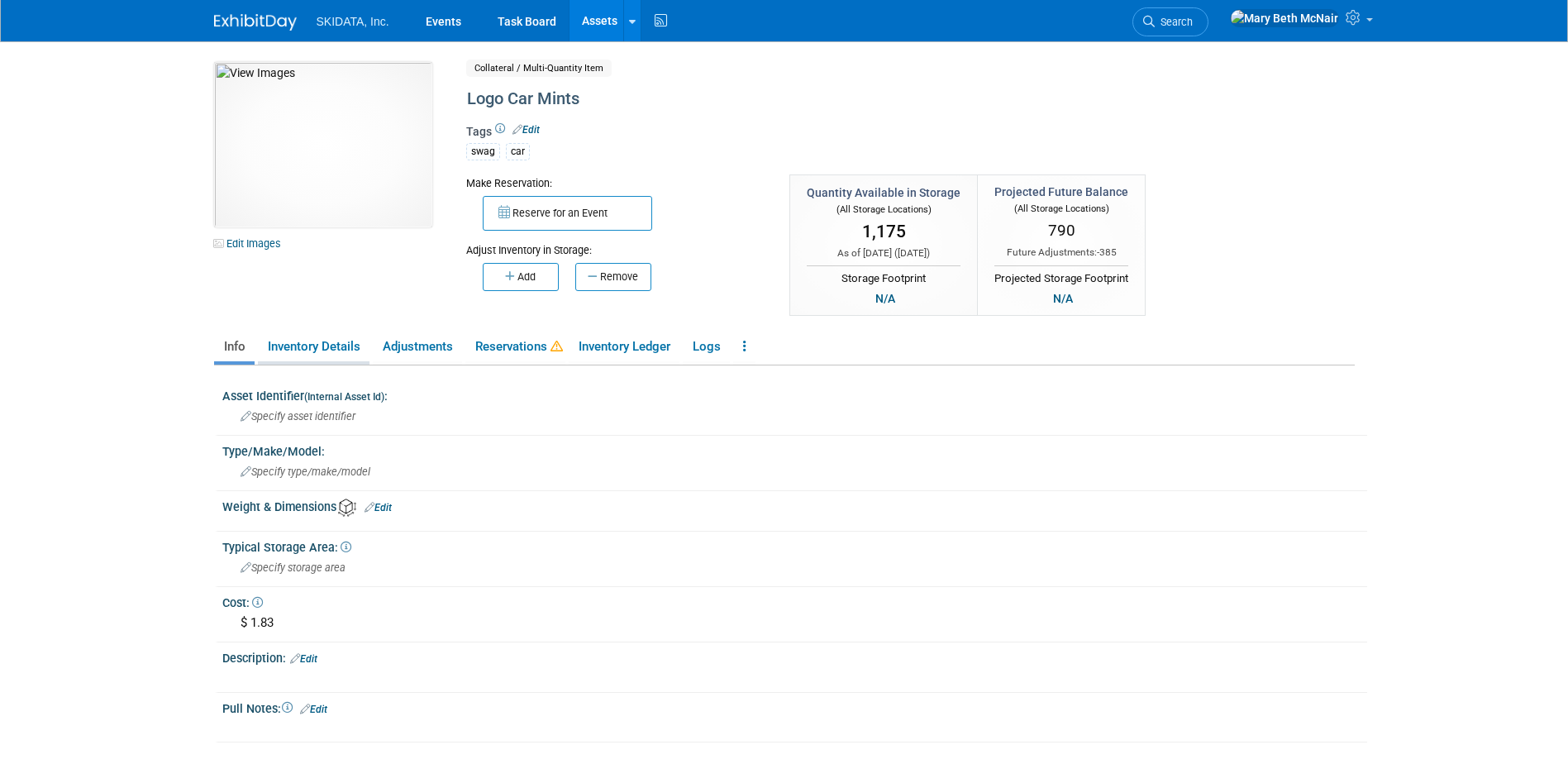
click at [322, 347] on link "Inventory Details" at bounding box center [314, 346] width 112 height 29
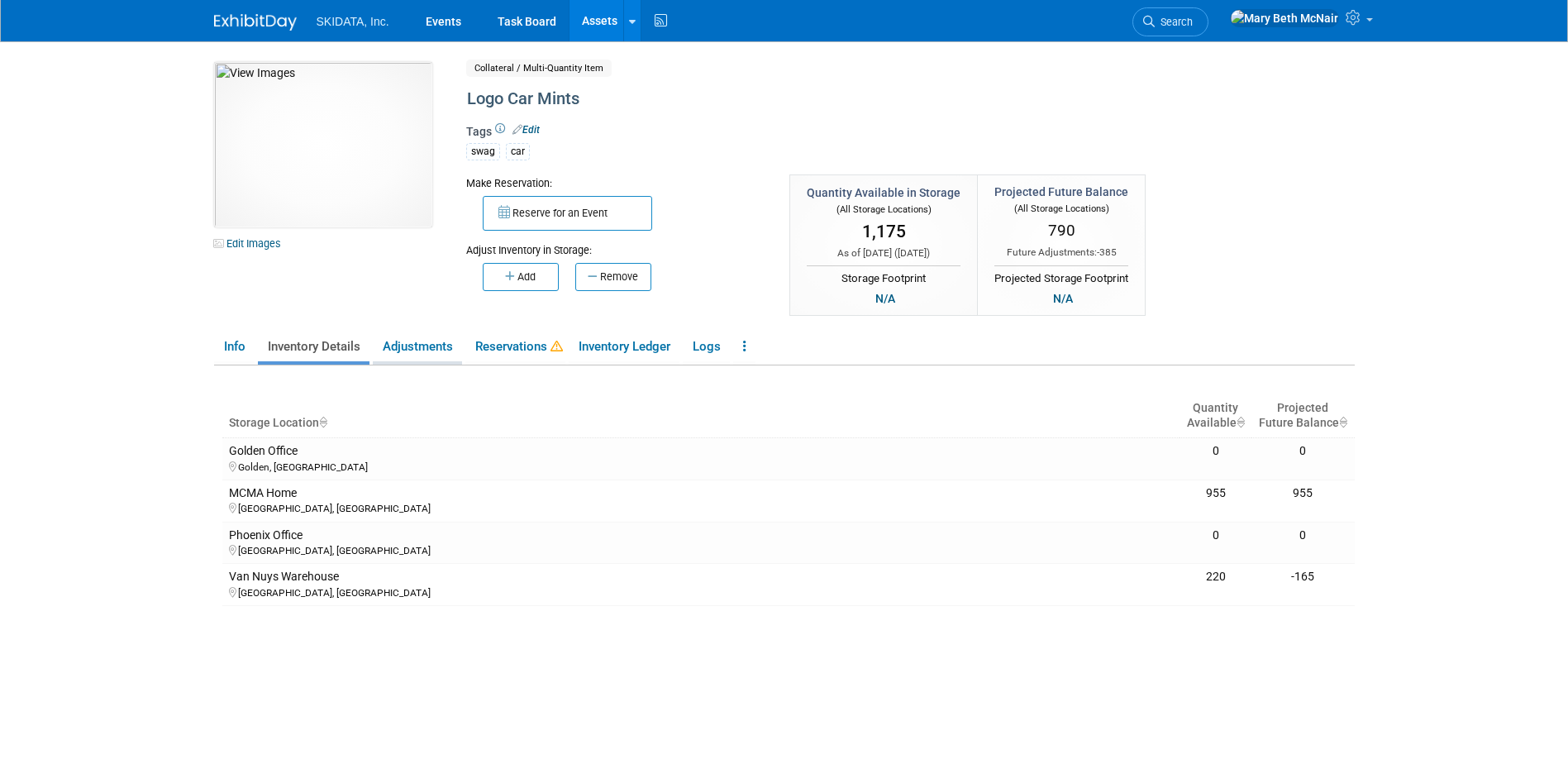
click at [427, 341] on link "Adjustments" at bounding box center [418, 346] width 89 height 29
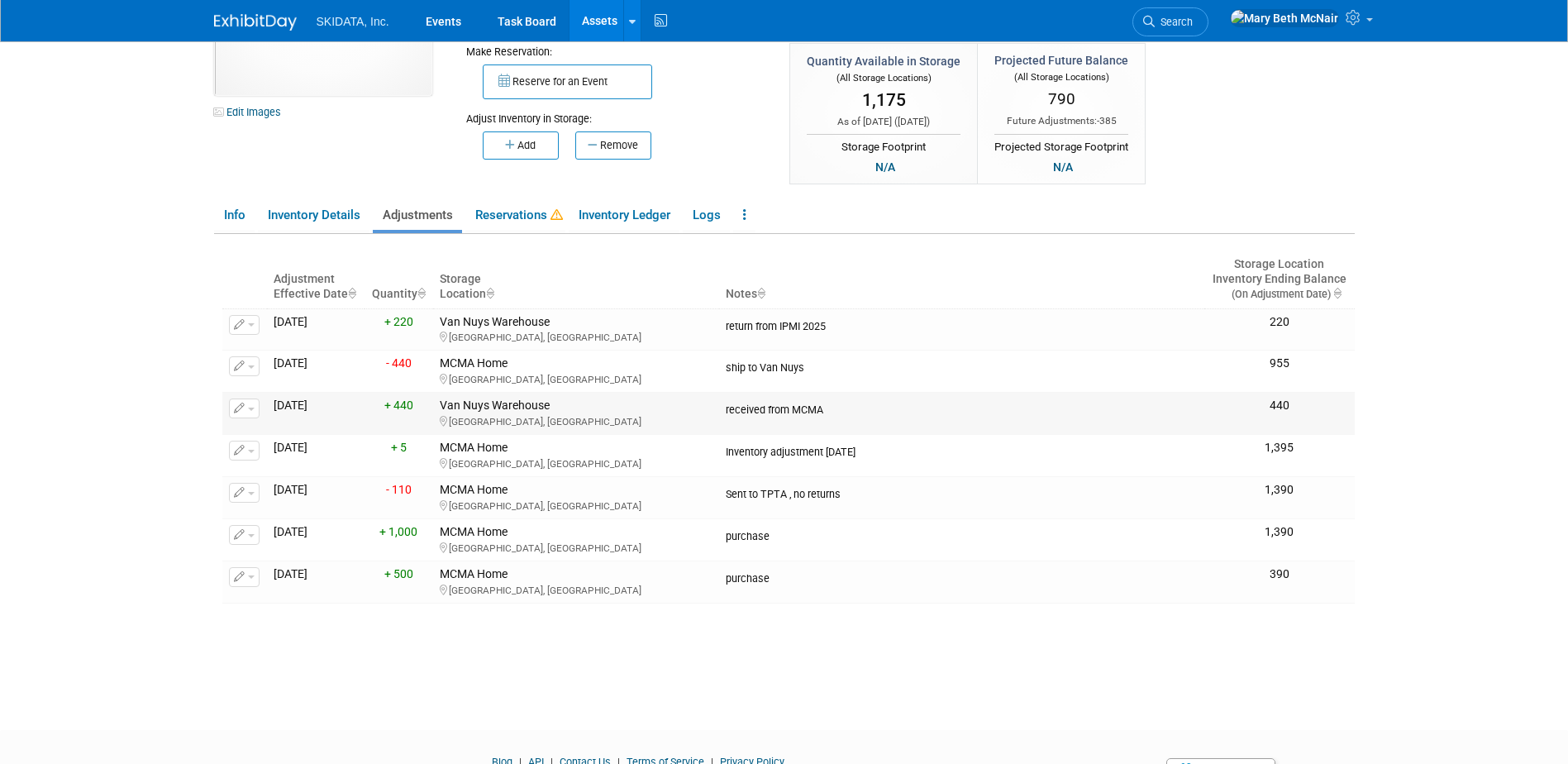
scroll to position [130, 0]
click at [248, 410] on span "button" at bounding box center [250, 410] width 7 height 4
click at [266, 437] on button "Change Adjustment" at bounding box center [306, 436] width 137 height 22
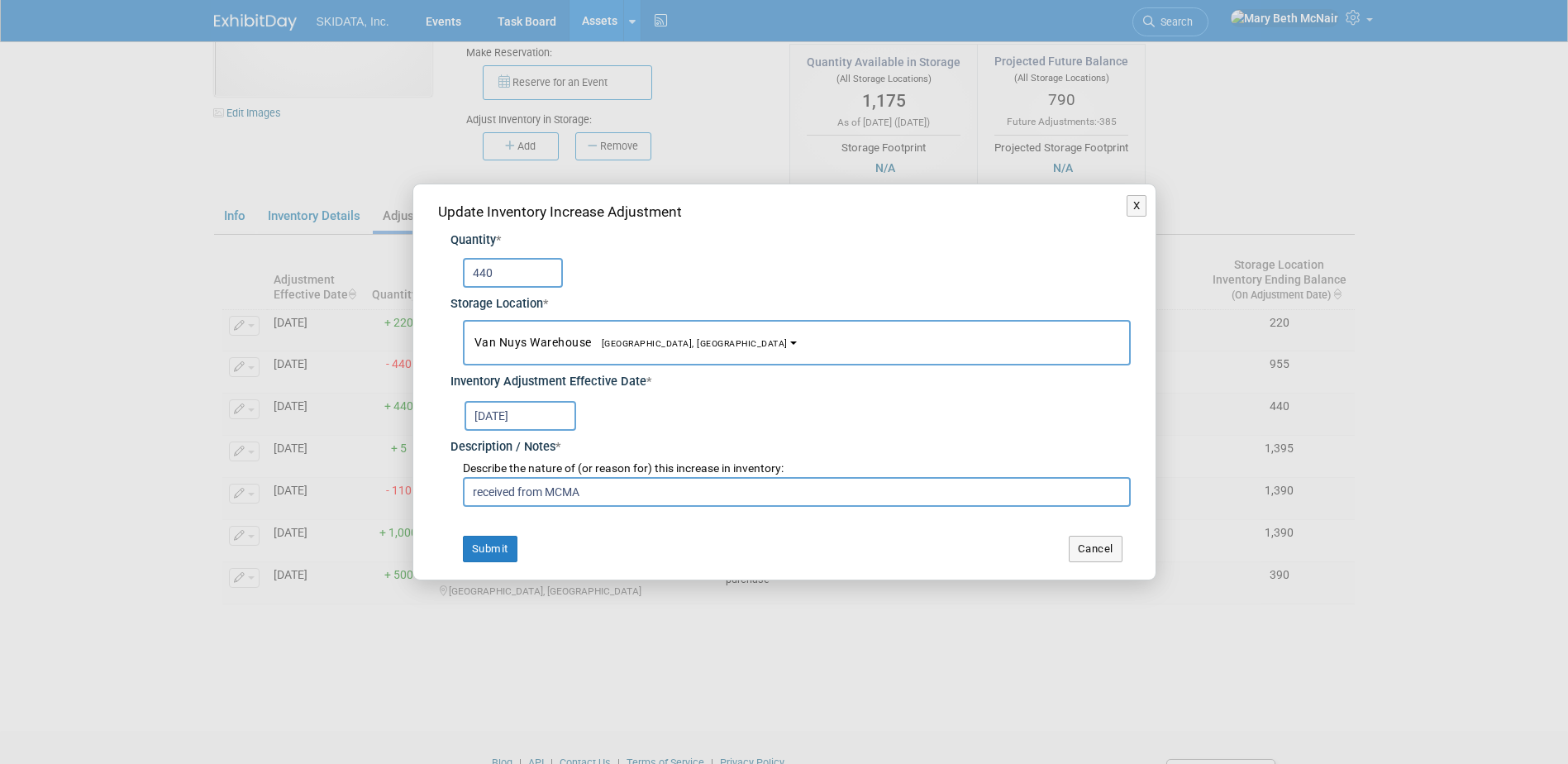
click at [551, 419] on input "May 27, 2025" at bounding box center [520, 416] width 112 height 30
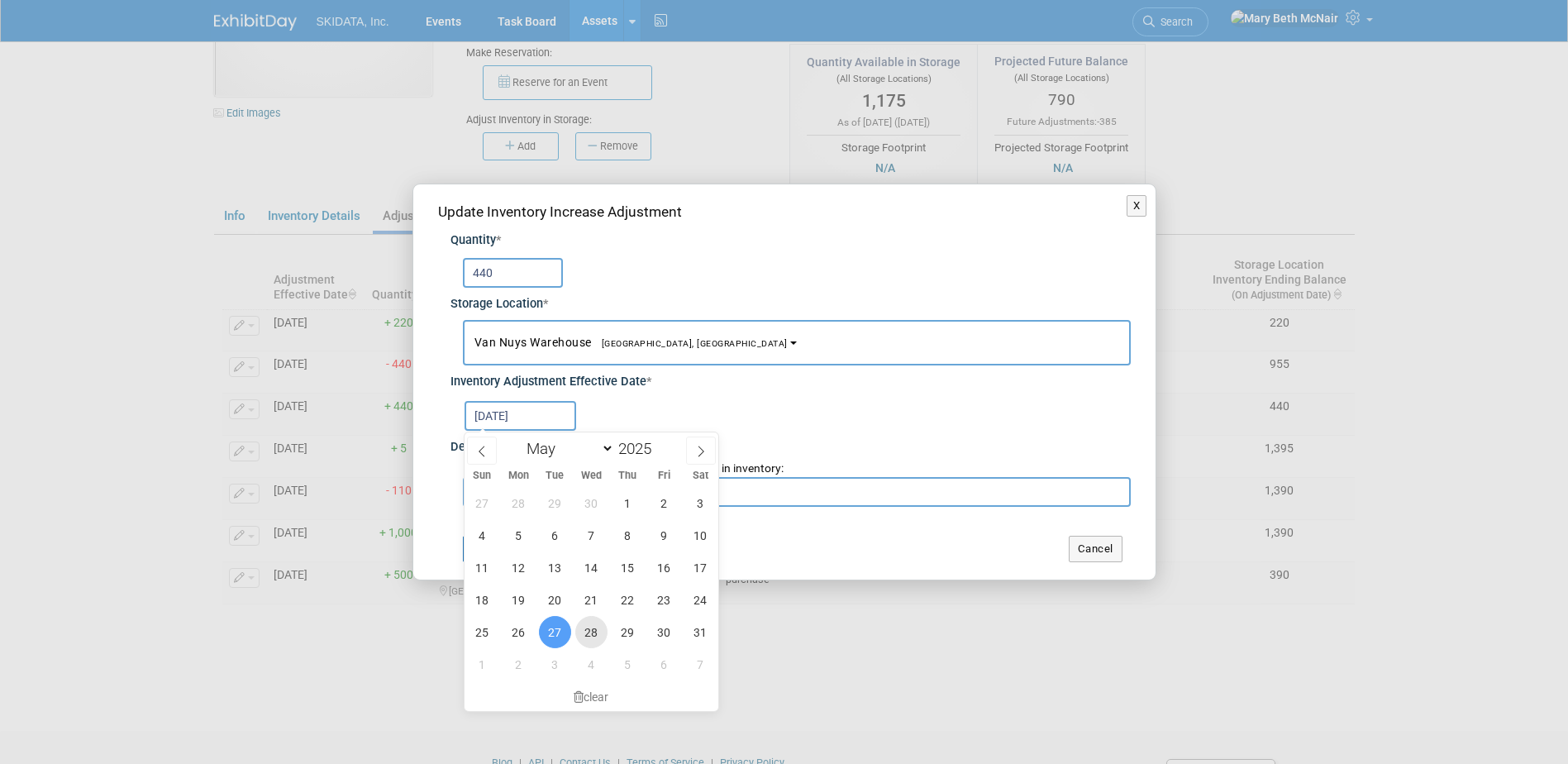
click at [601, 631] on span "28" at bounding box center [591, 632] width 33 height 33
type input "May 28, 2025"
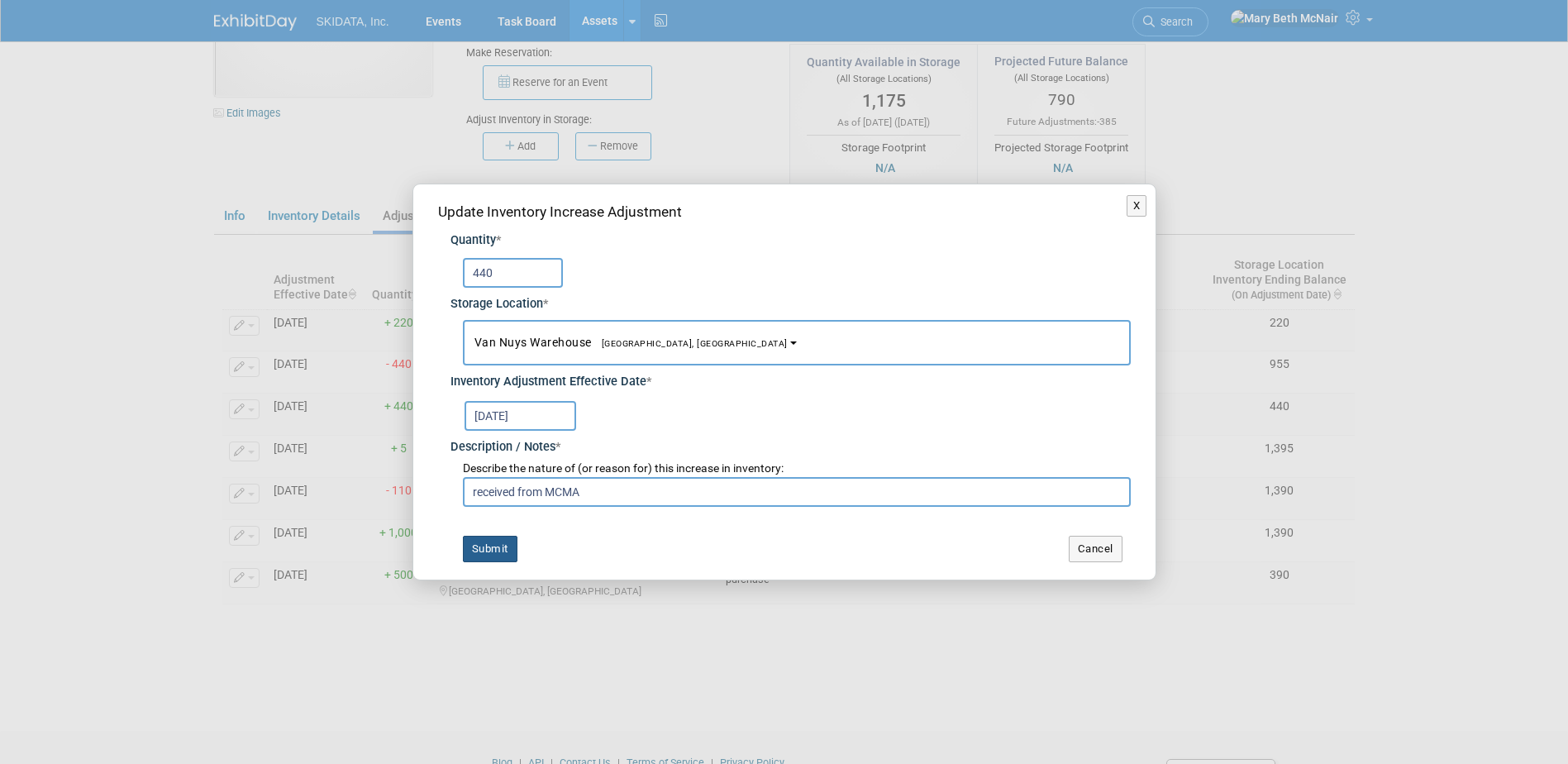
click at [473, 543] on button "Submit" at bounding box center [489, 549] width 55 height 26
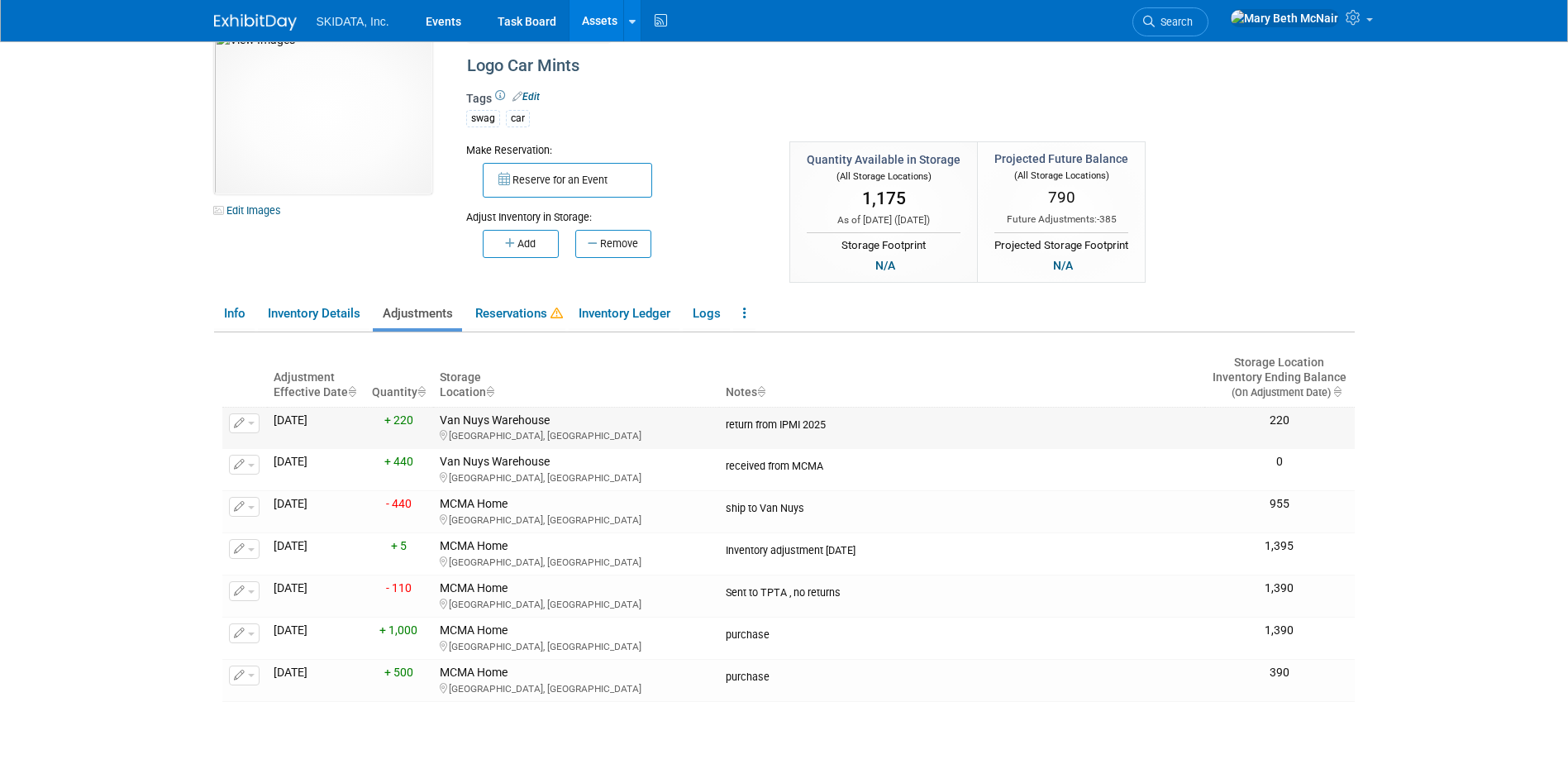
scroll to position [0, 0]
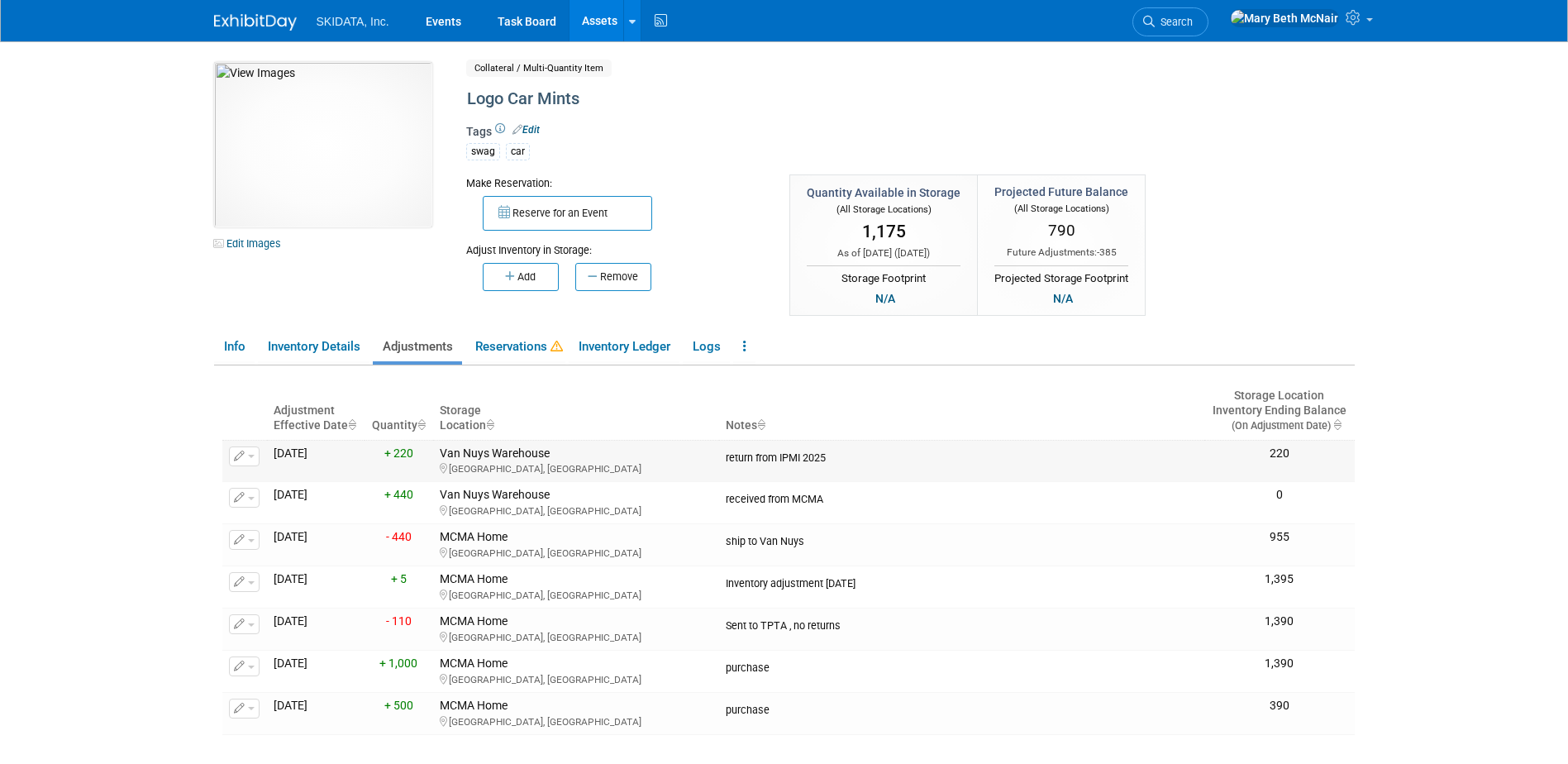
click at [251, 462] on button "button" at bounding box center [244, 456] width 31 height 20
click at [275, 509] on span "Delete Adjustment" at bounding box center [312, 508] width 101 height 13
click at [420, 525] on icon at bounding box center [415, 529] width 11 height 11
click at [513, 351] on link "Reservations" at bounding box center [515, 346] width 100 height 29
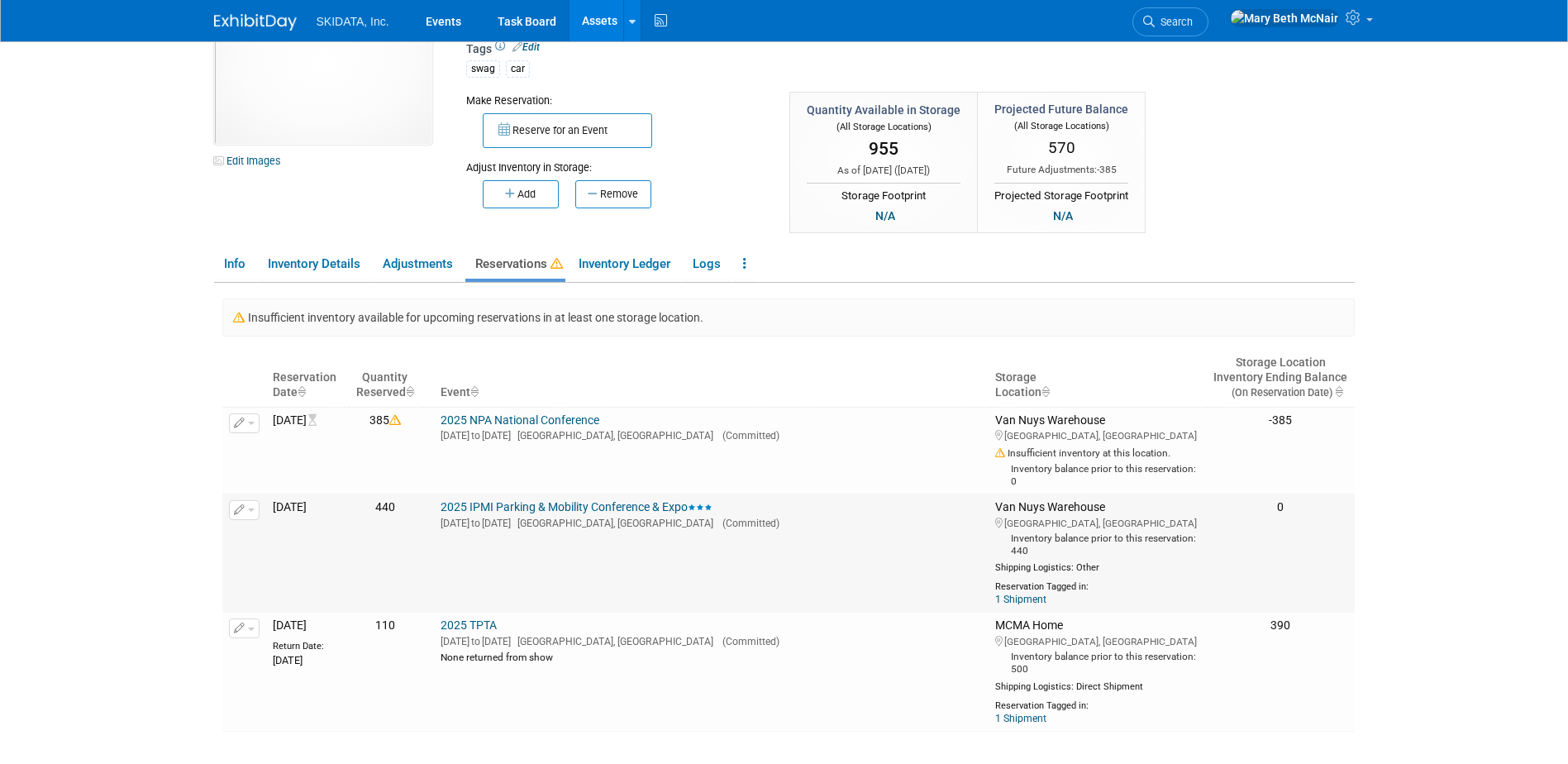
scroll to position [166, 0]
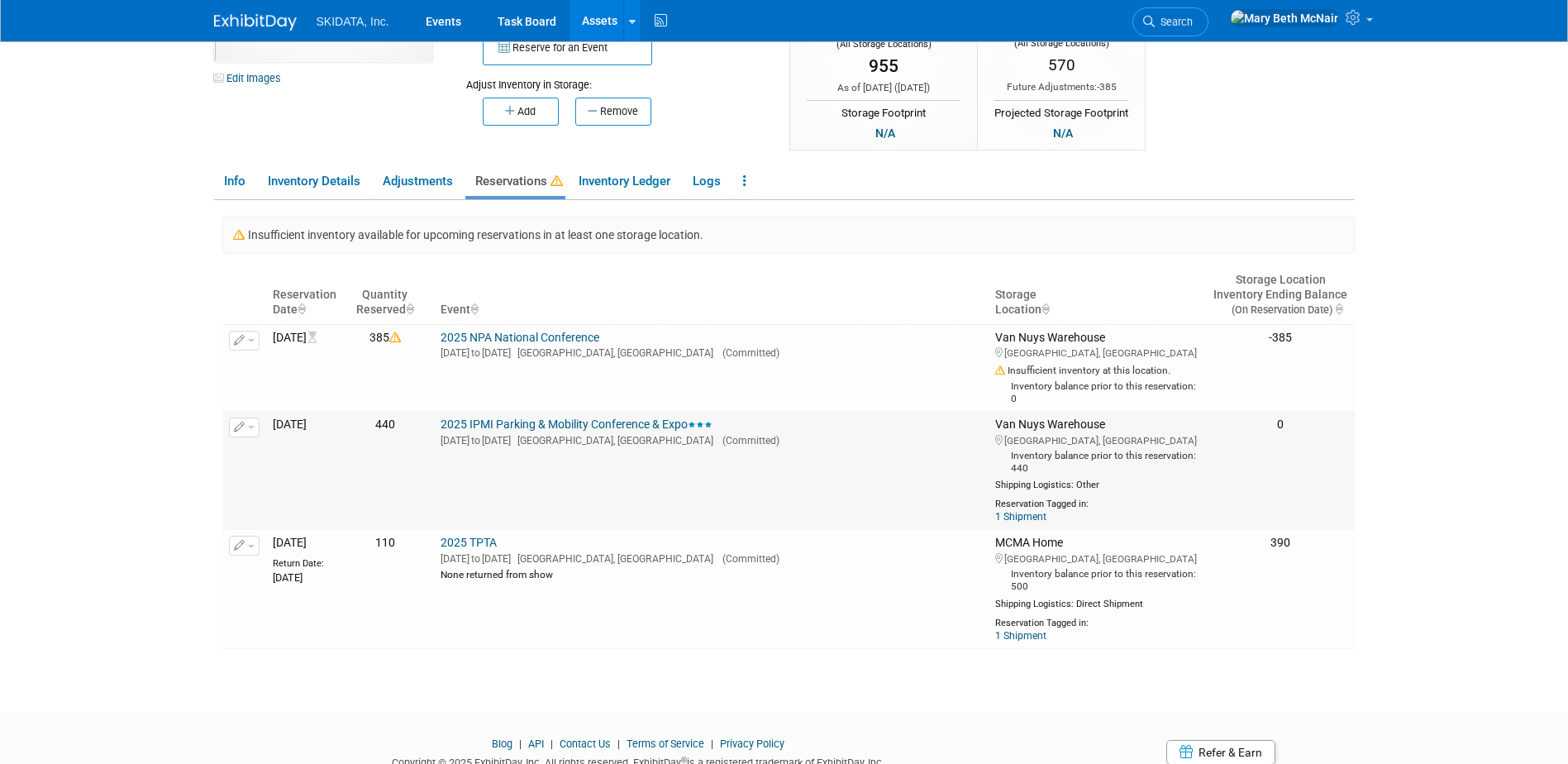
click at [251, 437] on button "button" at bounding box center [244, 427] width 31 height 20
click at [265, 465] on button "Change Reservation" at bounding box center [308, 454] width 140 height 22
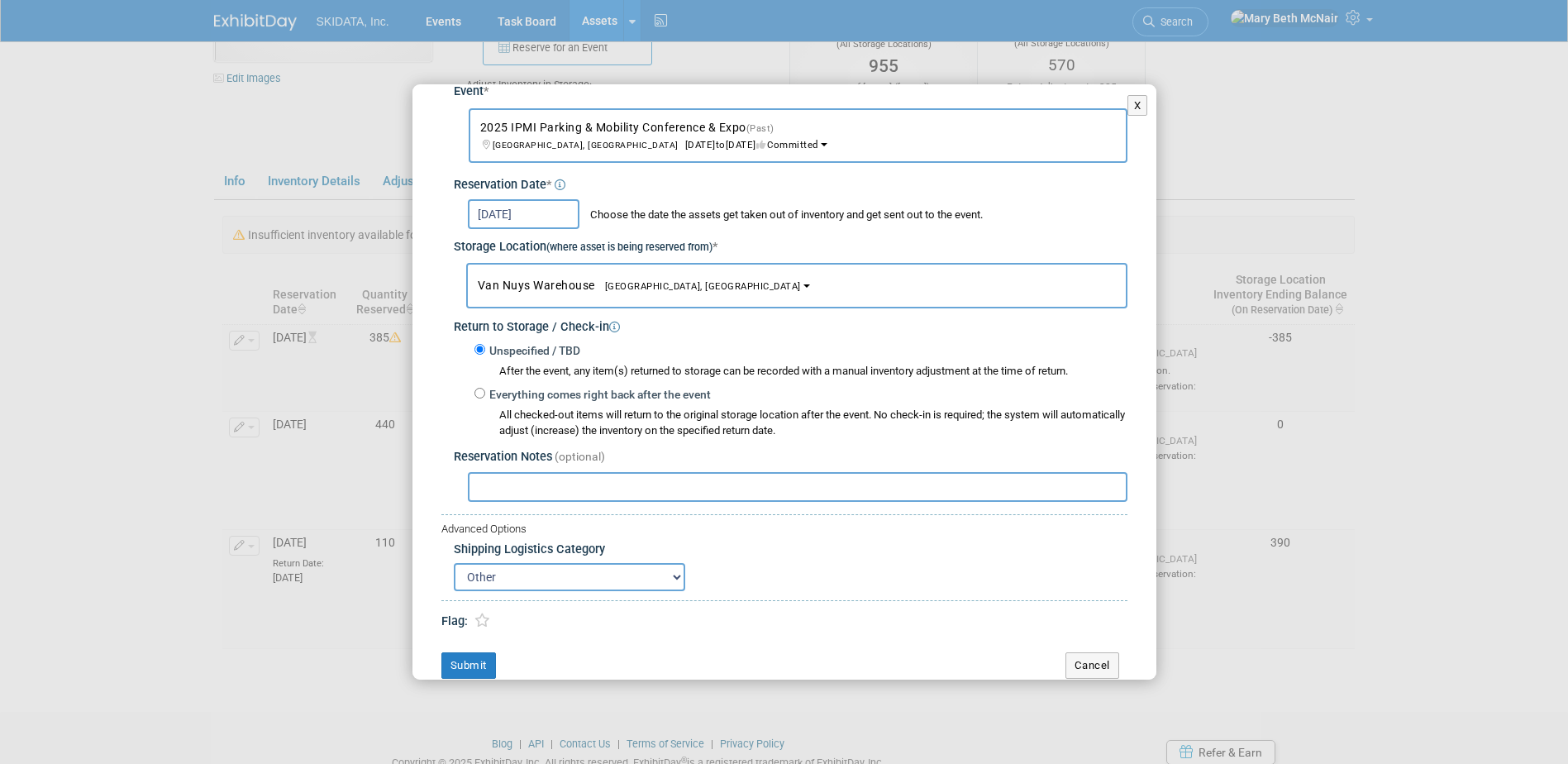
scroll to position [147, 0]
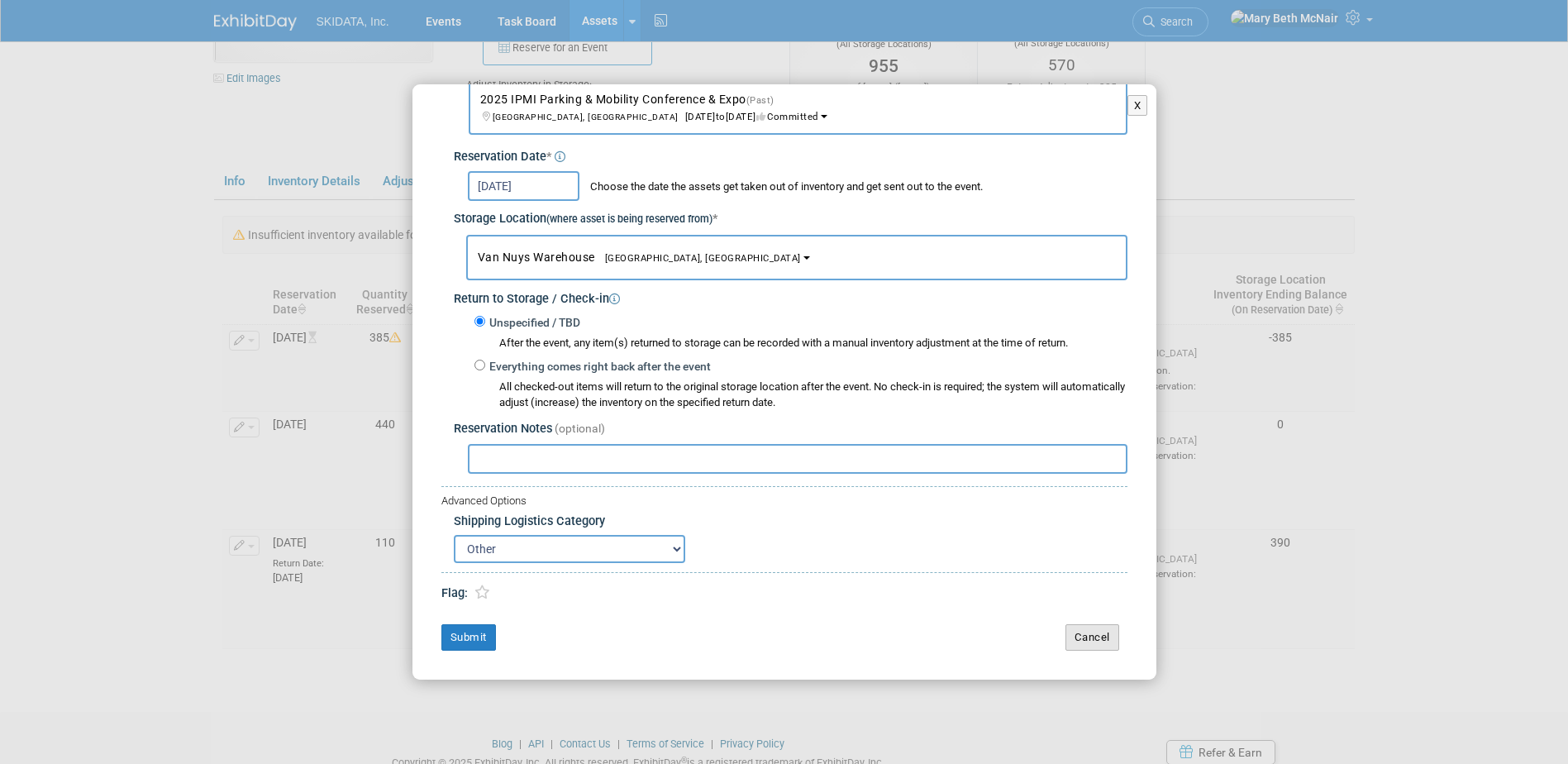
click at [1065, 635] on button "Cancel" at bounding box center [1092, 637] width 54 height 26
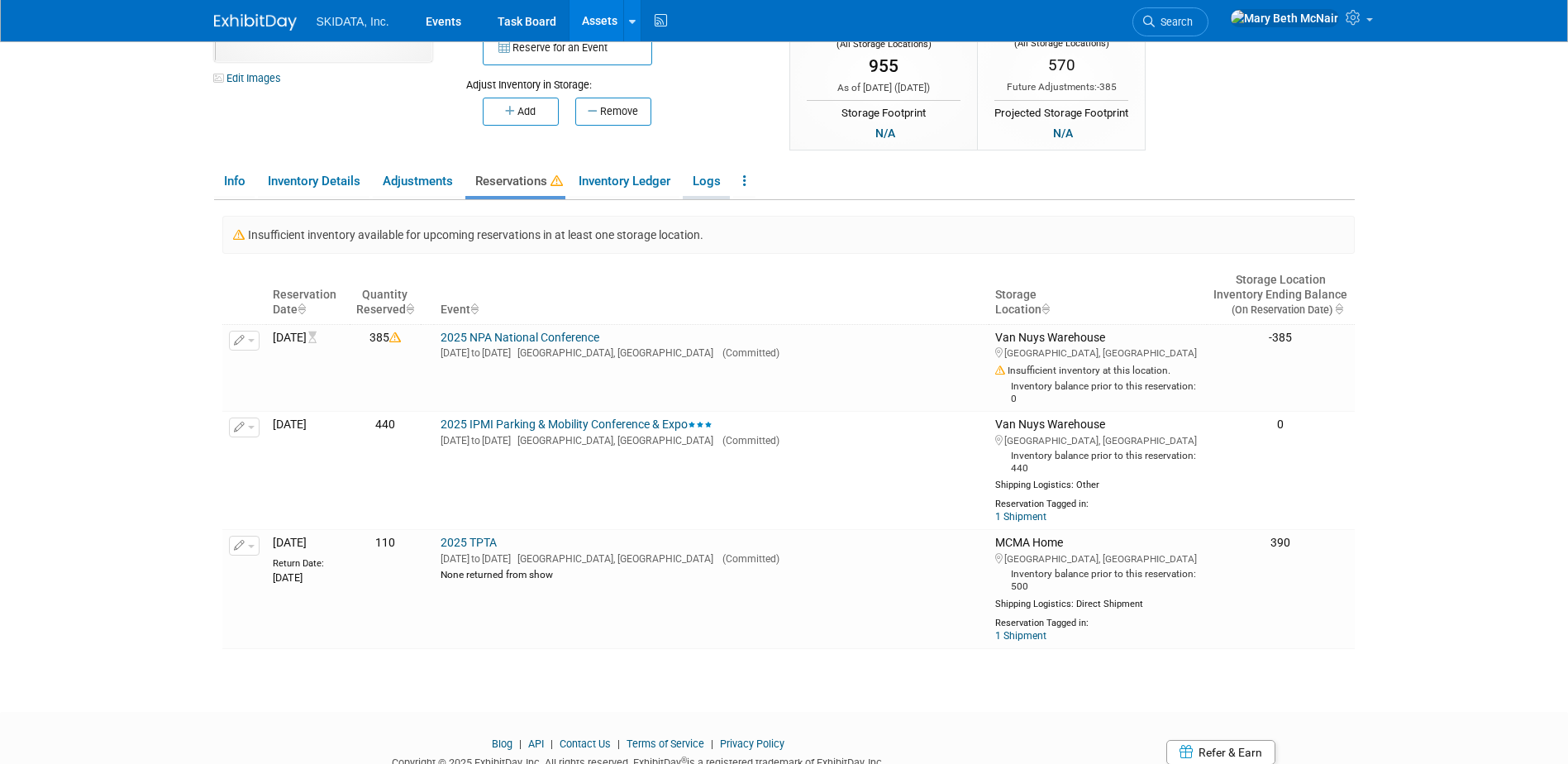
click at [719, 176] on link "Logs" at bounding box center [706, 181] width 47 height 29
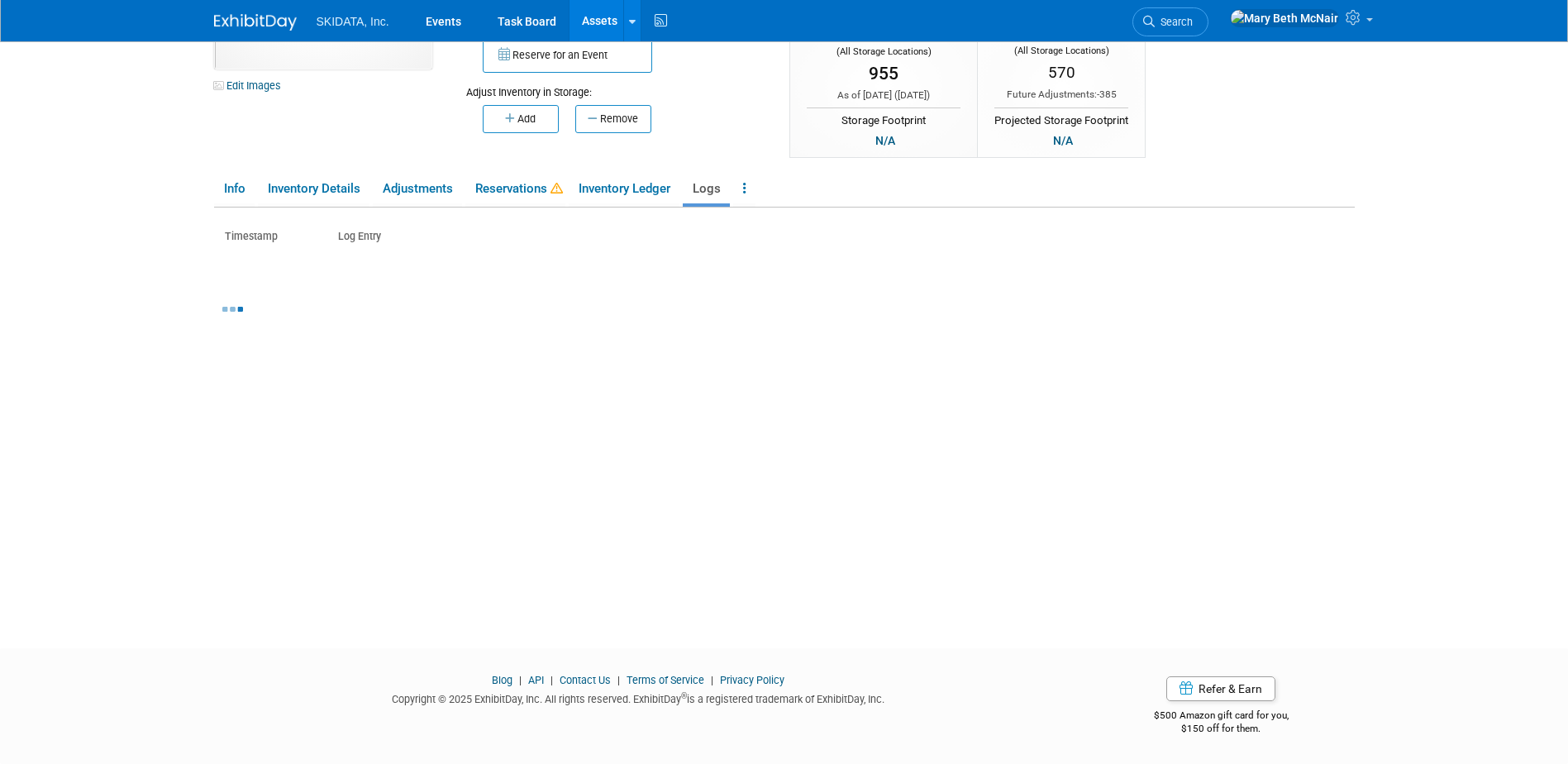
scroll to position [166, 0]
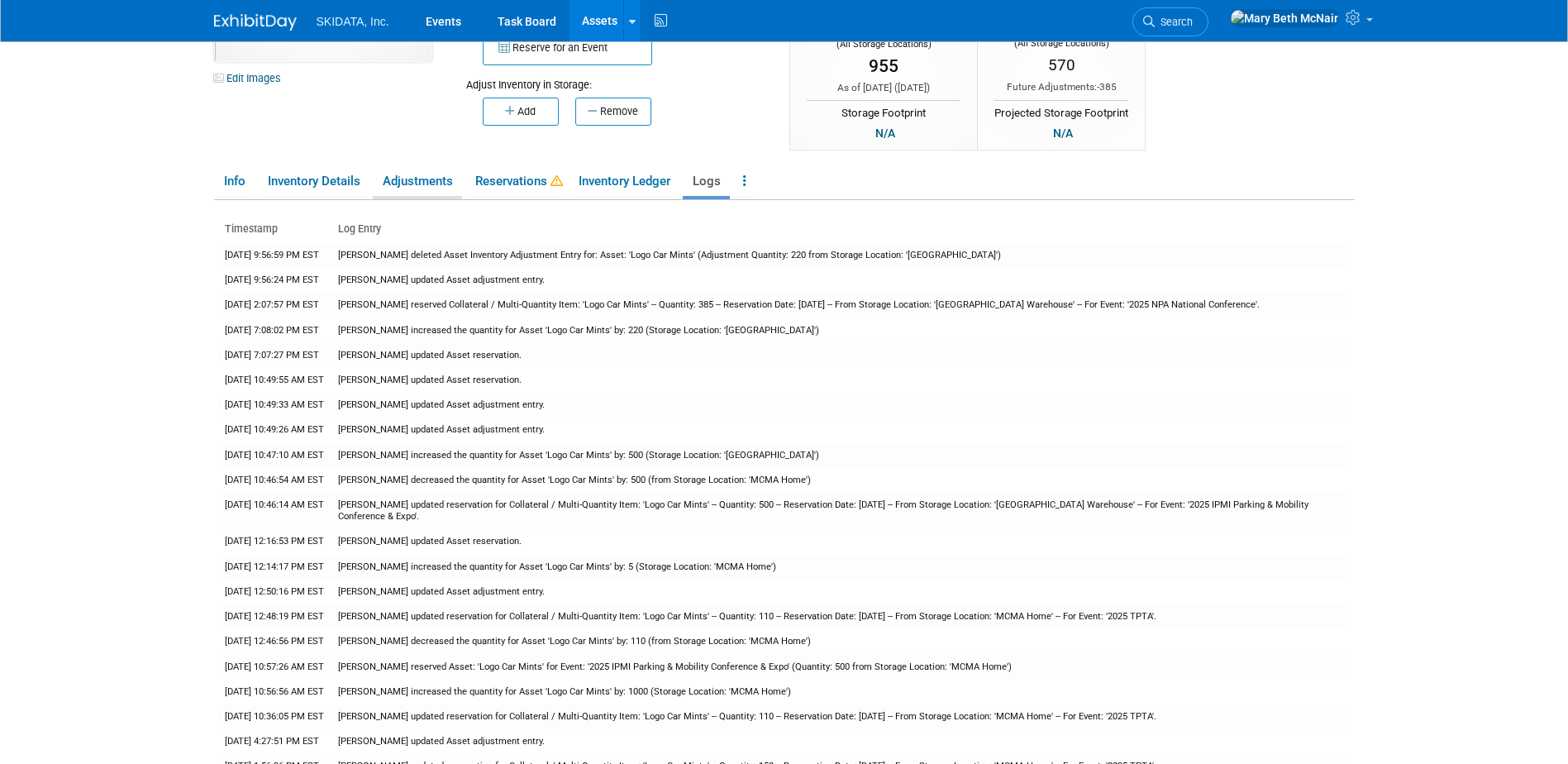
click at [403, 186] on link "Adjustments" at bounding box center [418, 181] width 89 height 29
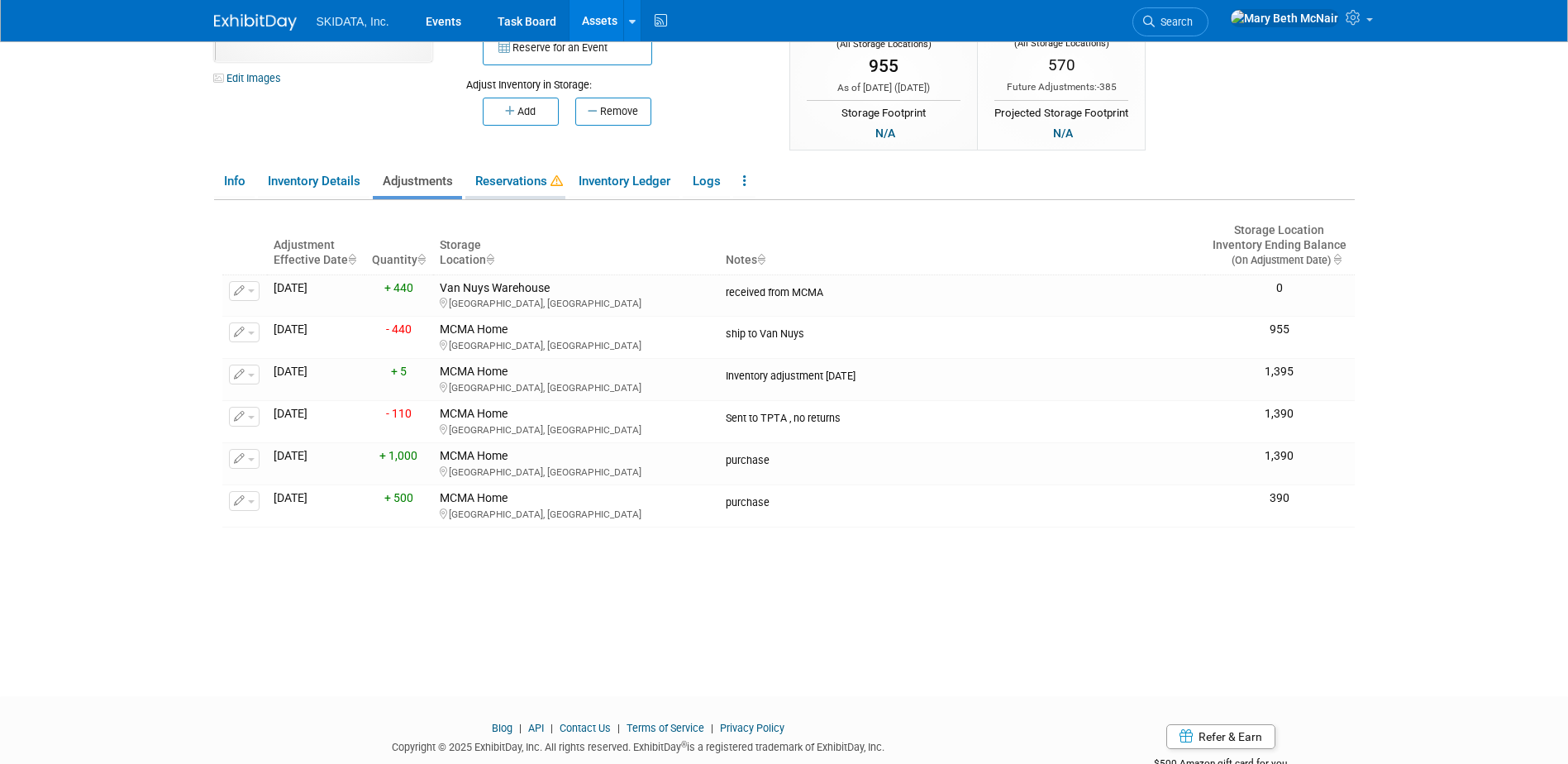
click at [497, 180] on link "Reservations" at bounding box center [515, 181] width 100 height 29
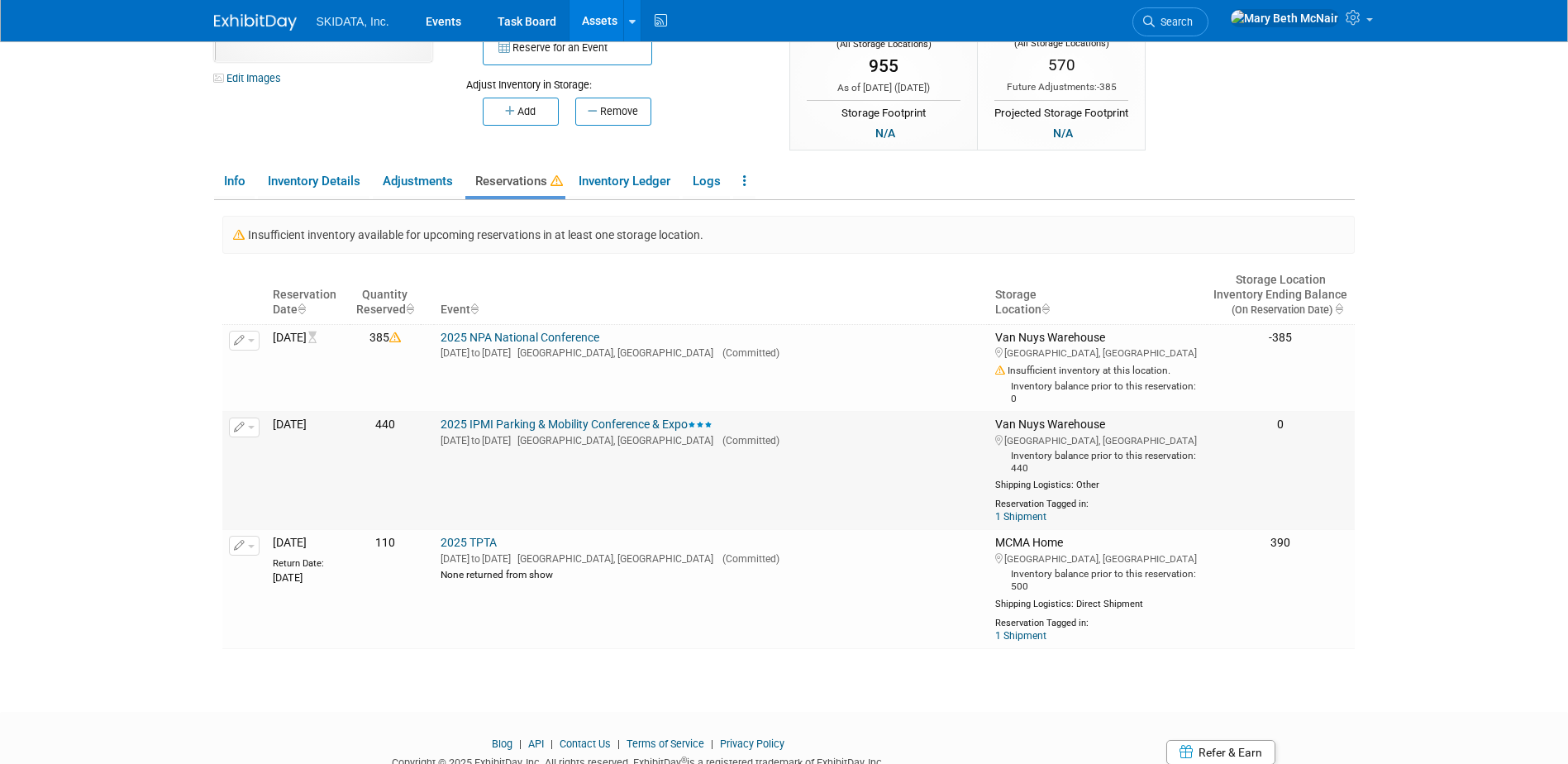
click at [243, 433] on icon "button" at bounding box center [239, 428] width 11 height 11
click at [269, 458] on button "Change Reservation" at bounding box center [308, 454] width 140 height 22
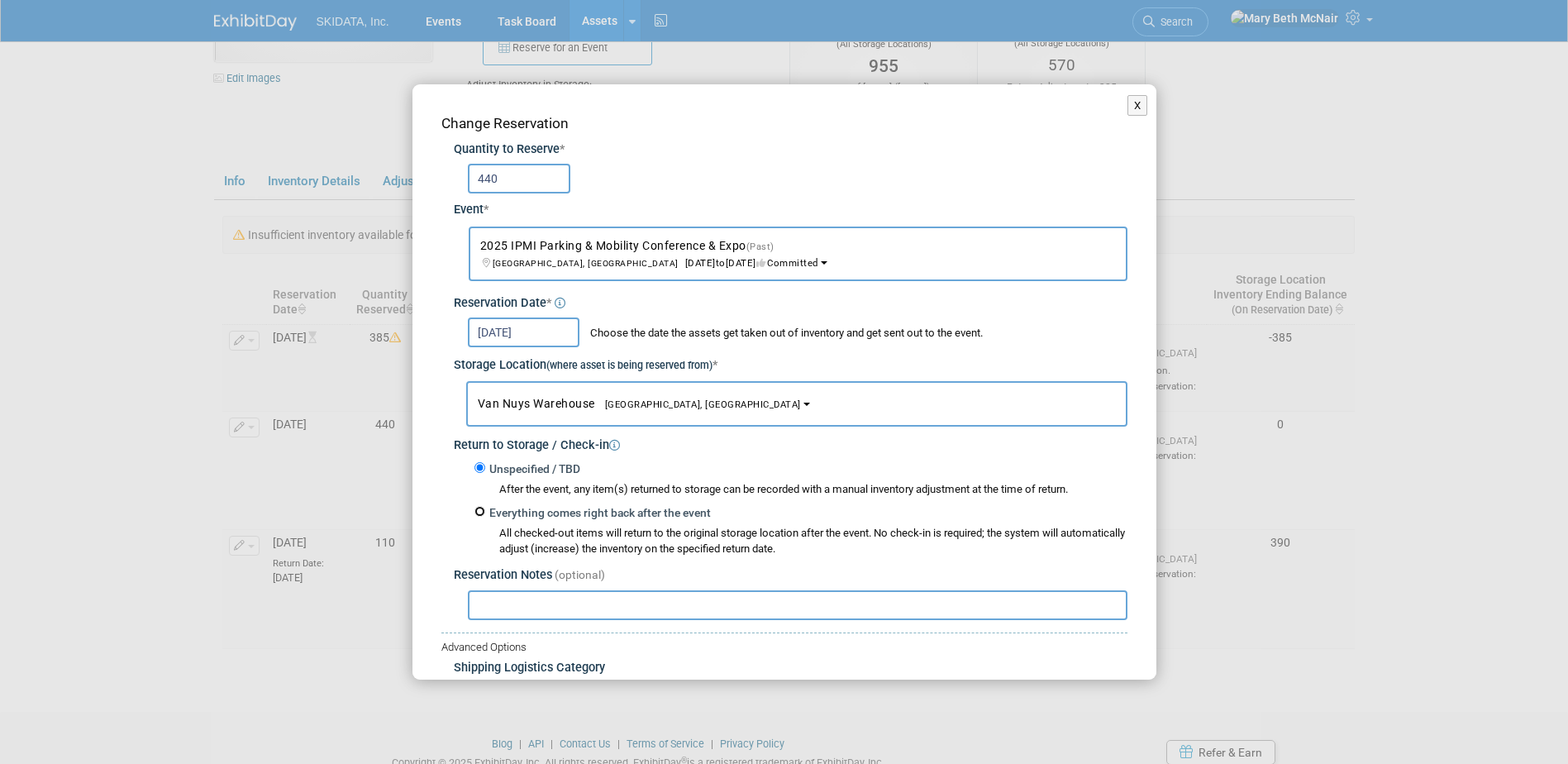
click at [480, 515] on input "Everything comes right back after the event" at bounding box center [480, 512] width 11 height 11
radio input "true"
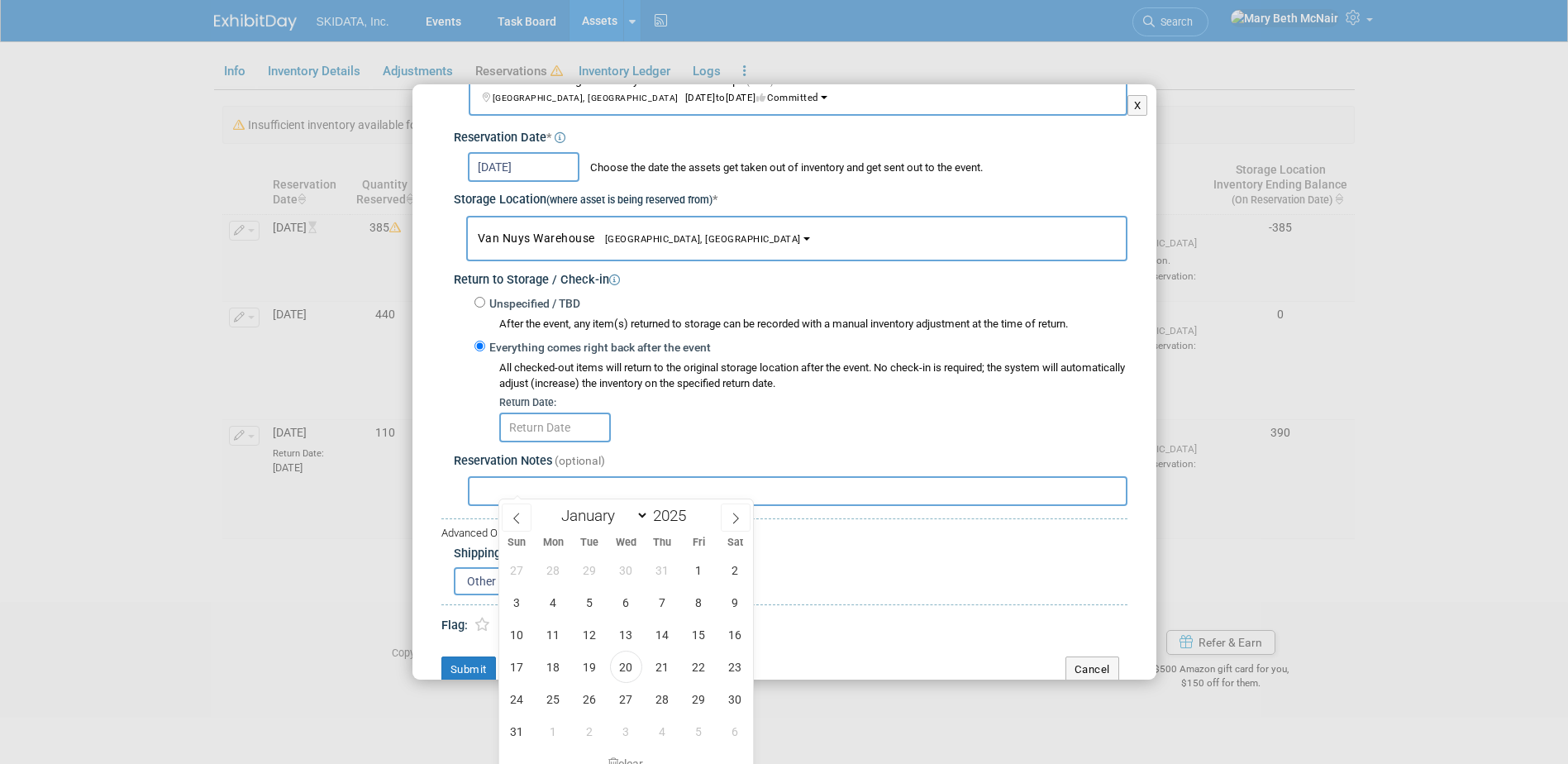
scroll to position [289, 0]
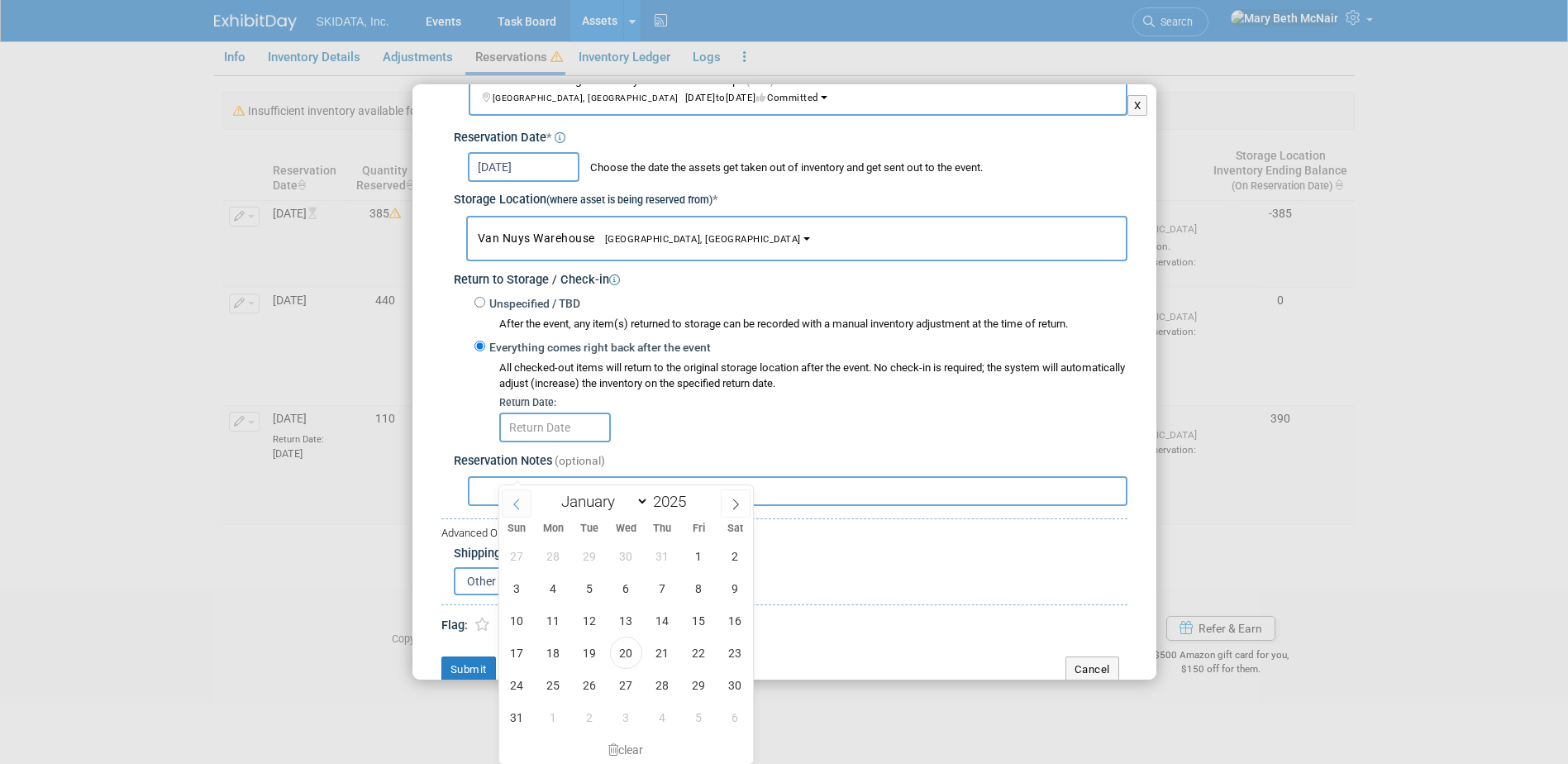
click at [521, 503] on icon at bounding box center [516, 504] width 11 height 11
select select "5"
click at [556, 625] on span "16" at bounding box center [553, 620] width 33 height 33
type input "Jun 16, 2025"
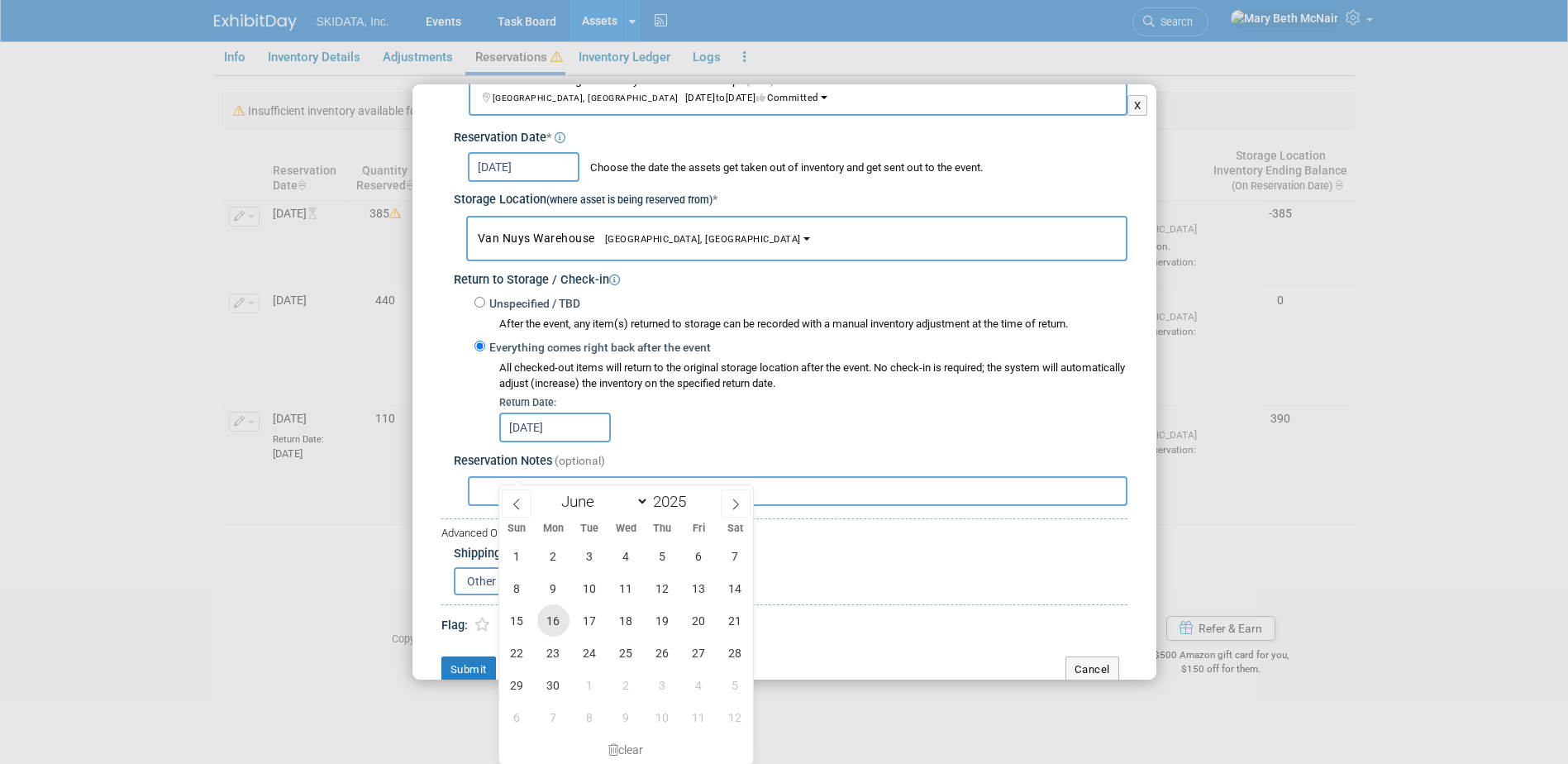
scroll to position [257, 0]
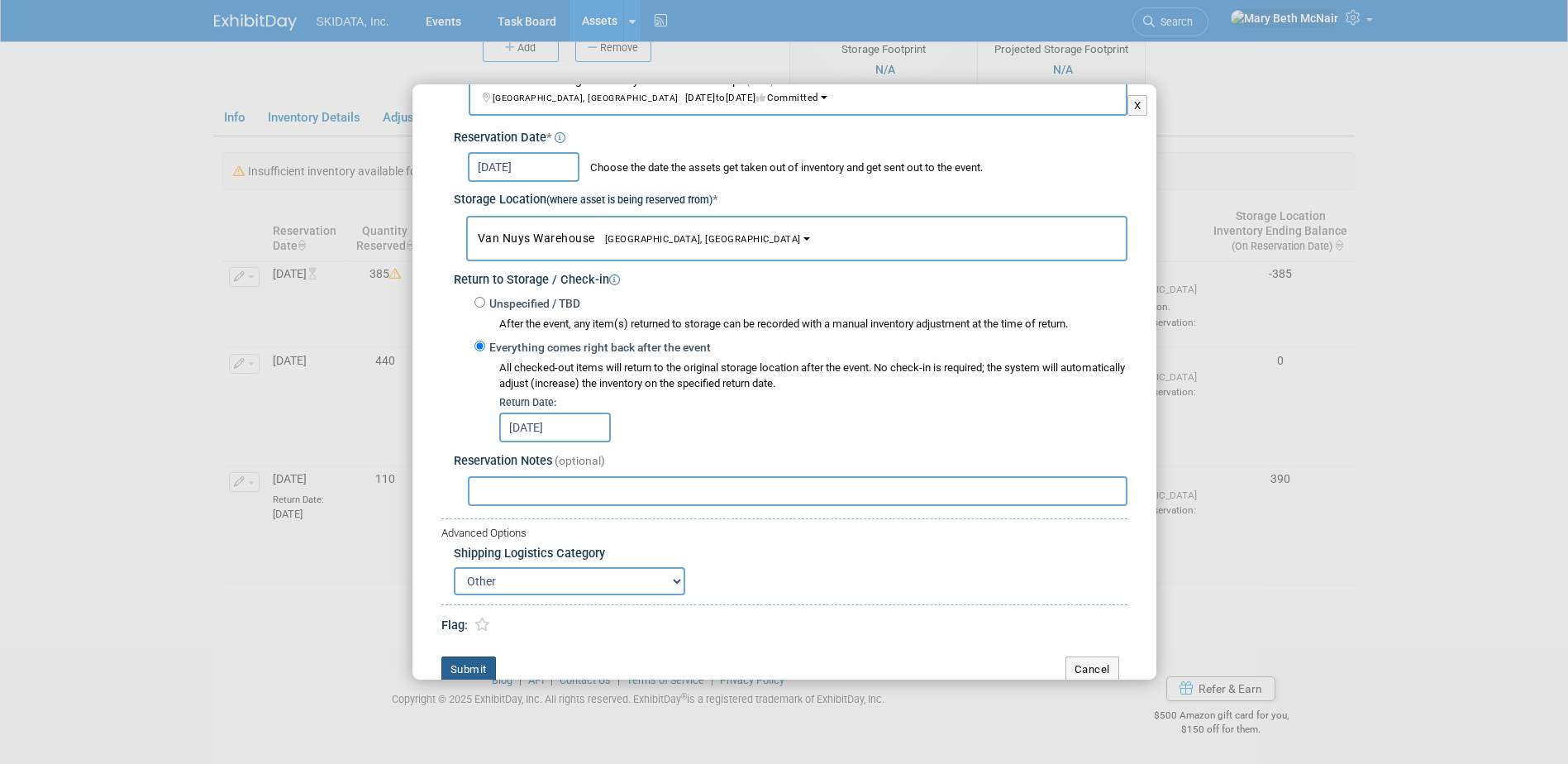
click at [474, 664] on button "Submit" at bounding box center [468, 669] width 55 height 26
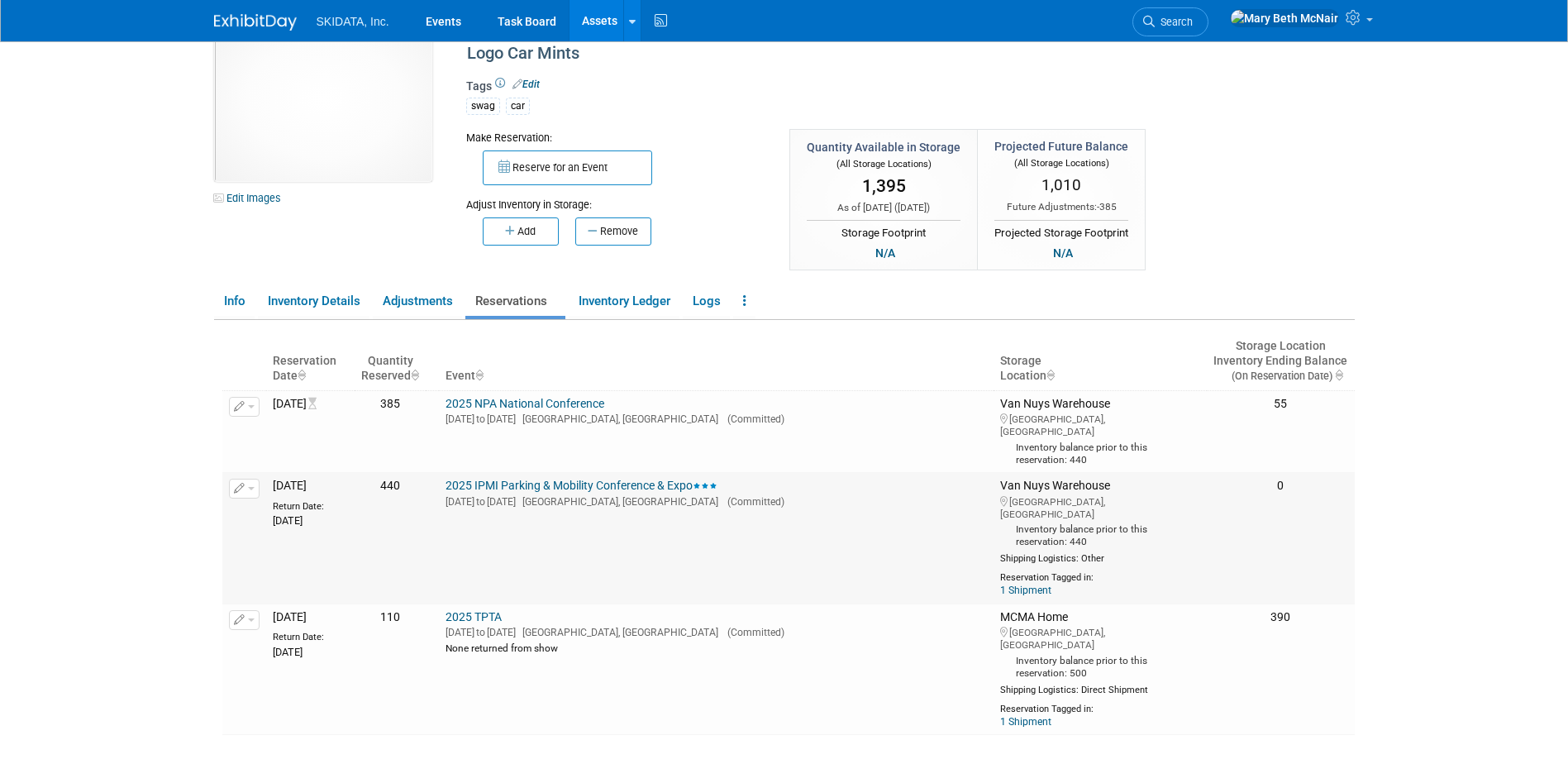
scroll to position [0, 0]
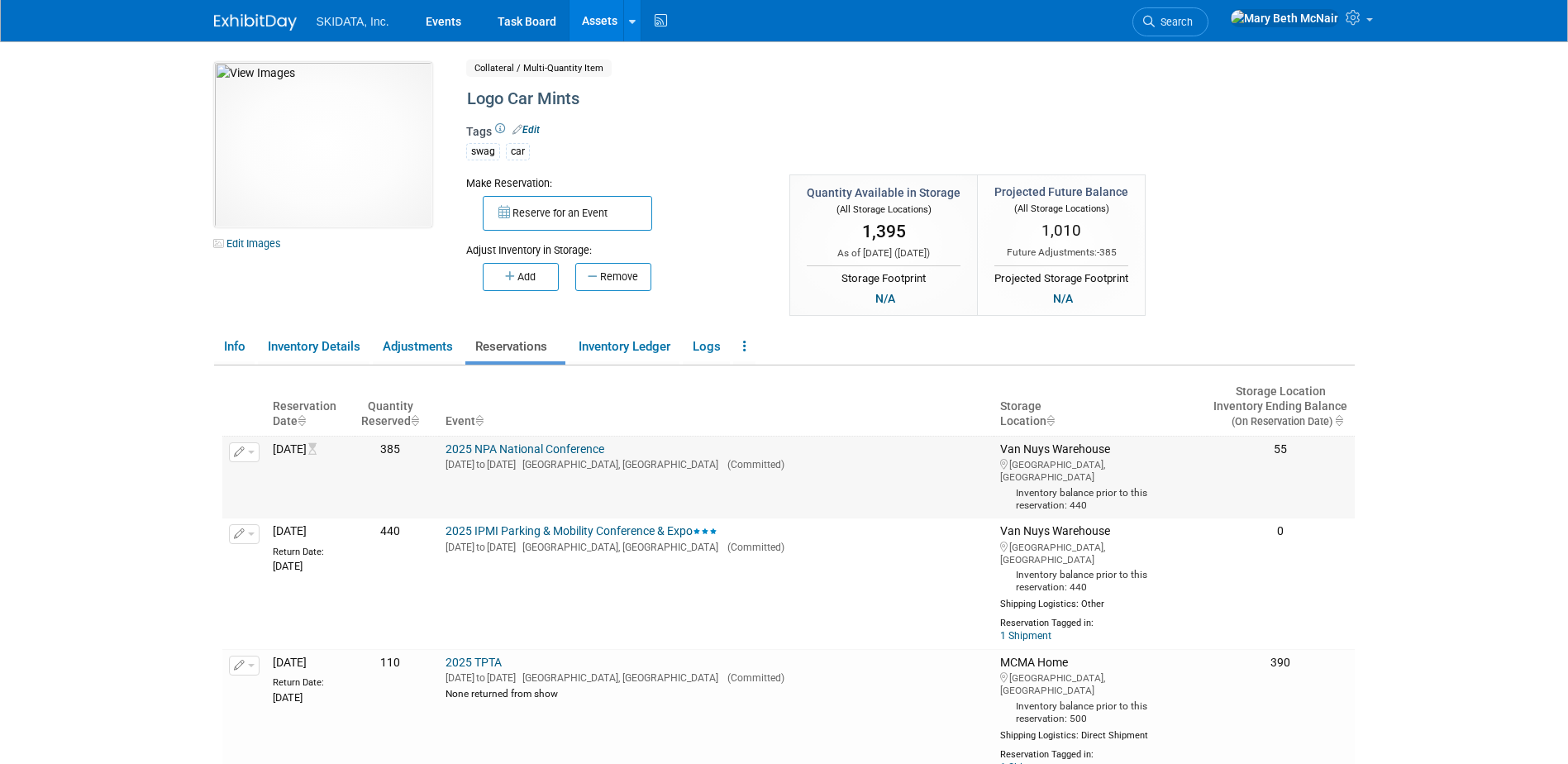
click at [256, 453] on button "button" at bounding box center [244, 451] width 31 height 20
click at [276, 476] on button "Change Reservation" at bounding box center [308, 479] width 140 height 22
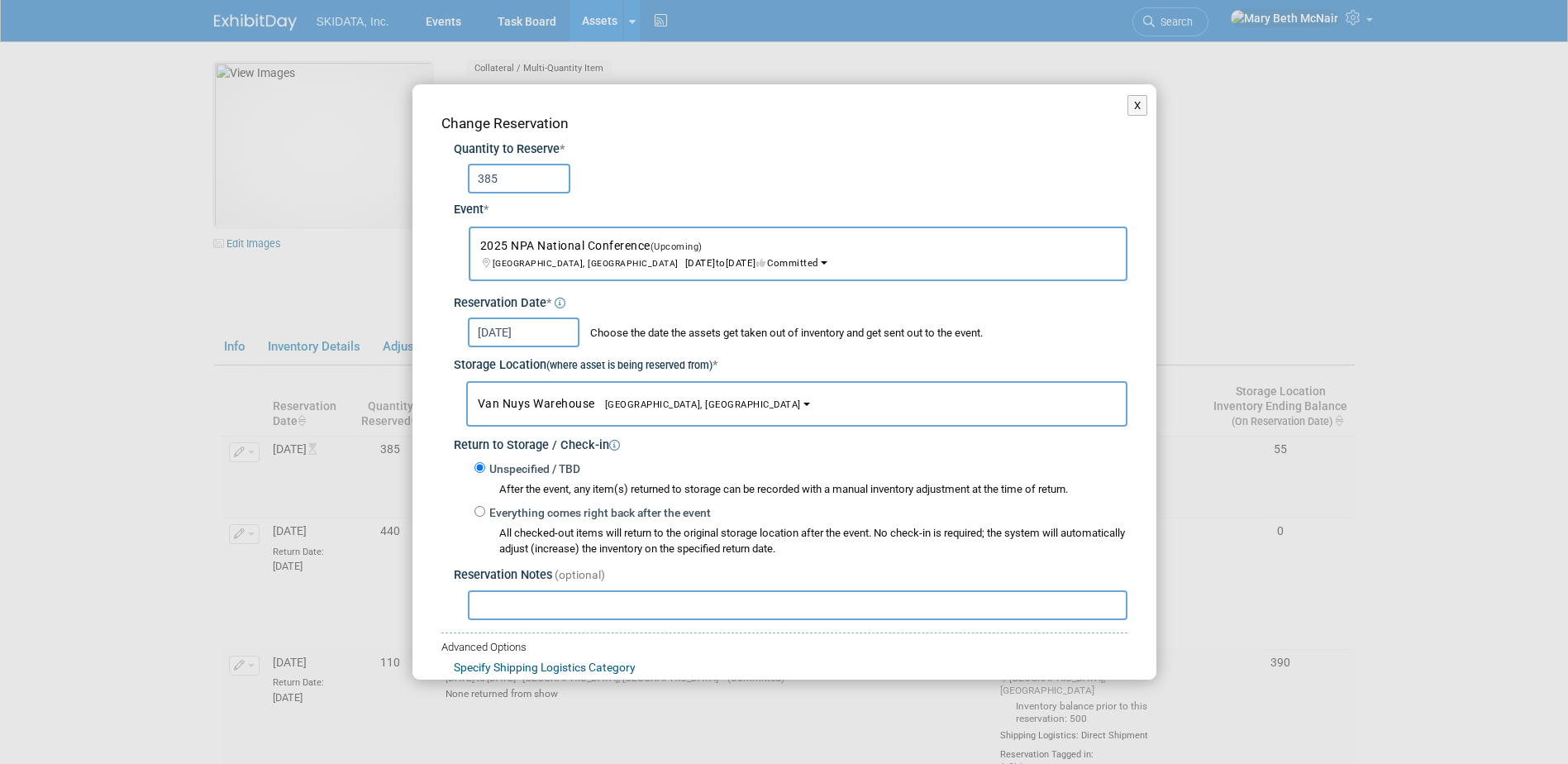
click at [540, 178] on input "385" at bounding box center [519, 179] width 102 height 30
drag, startPoint x: 540, startPoint y: 178, endPoint x: 363, endPoint y: 177, distance: 177.0
click at [397, 177] on div "X Change Reservation Quantity to Reserve * 385 Event *" at bounding box center [784, 382] width 1568 height 764
type input "420"
click at [482, 511] on input "Everything comes right back after the event" at bounding box center [480, 512] width 11 height 11
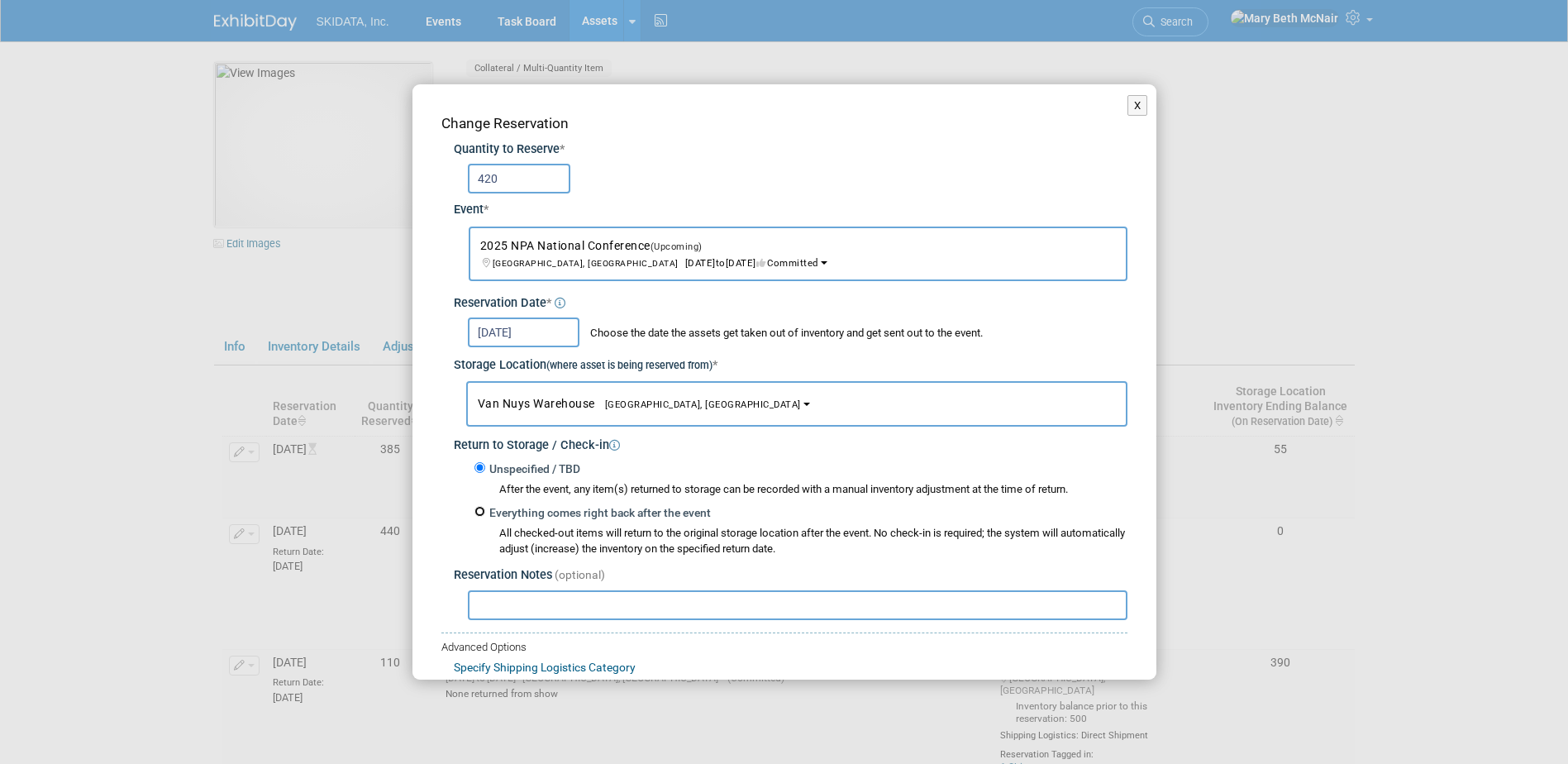
radio input "true"
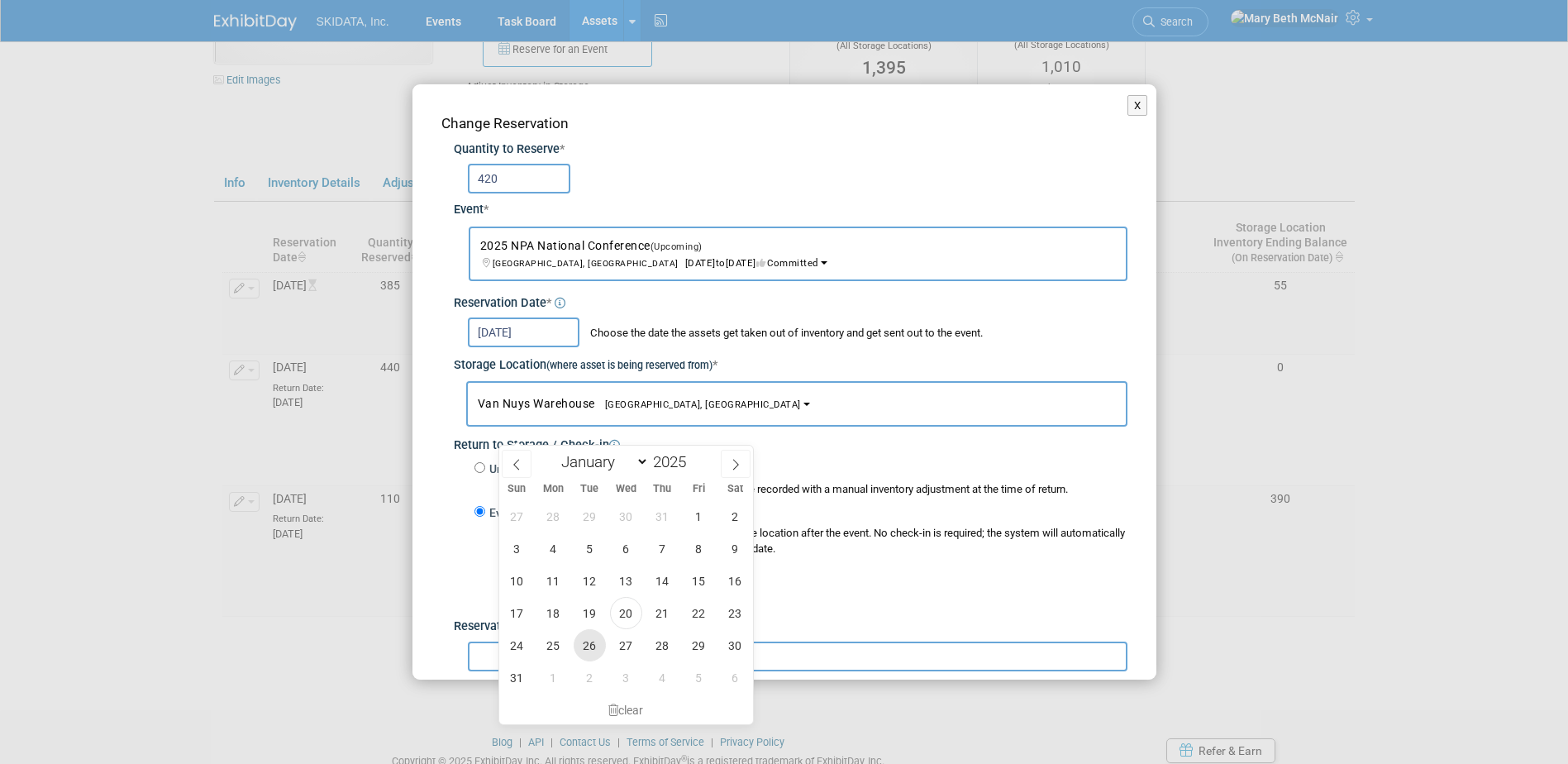
scroll to position [166, 0]
click at [736, 460] on icon at bounding box center [736, 463] width 6 height 11
select select "8"
click at [692, 585] on span "19" at bounding box center [699, 579] width 33 height 33
type input "Sep 19, 2025"
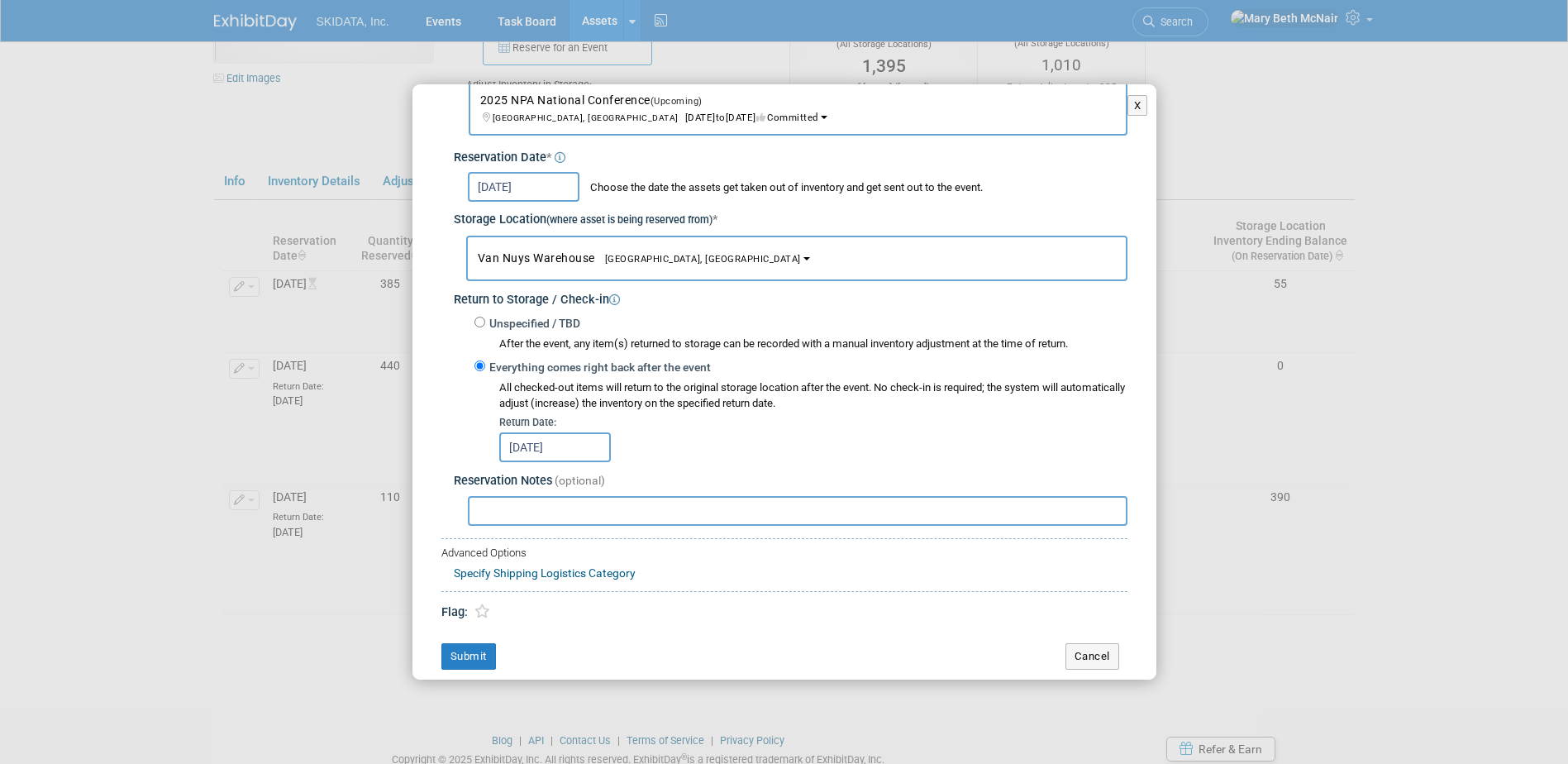
scroll to position [164, 0]
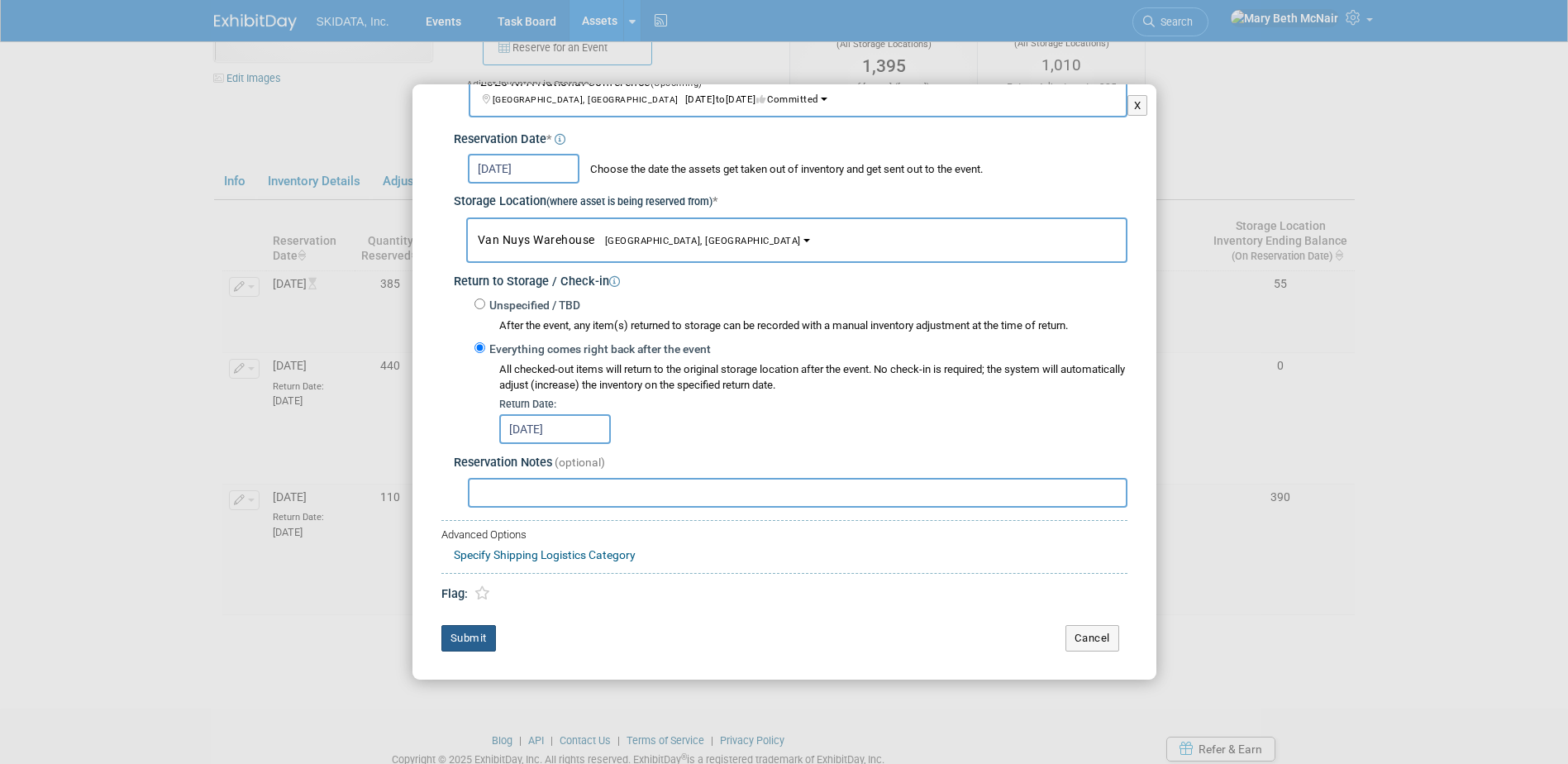
click at [473, 639] on button "Submit" at bounding box center [468, 638] width 55 height 26
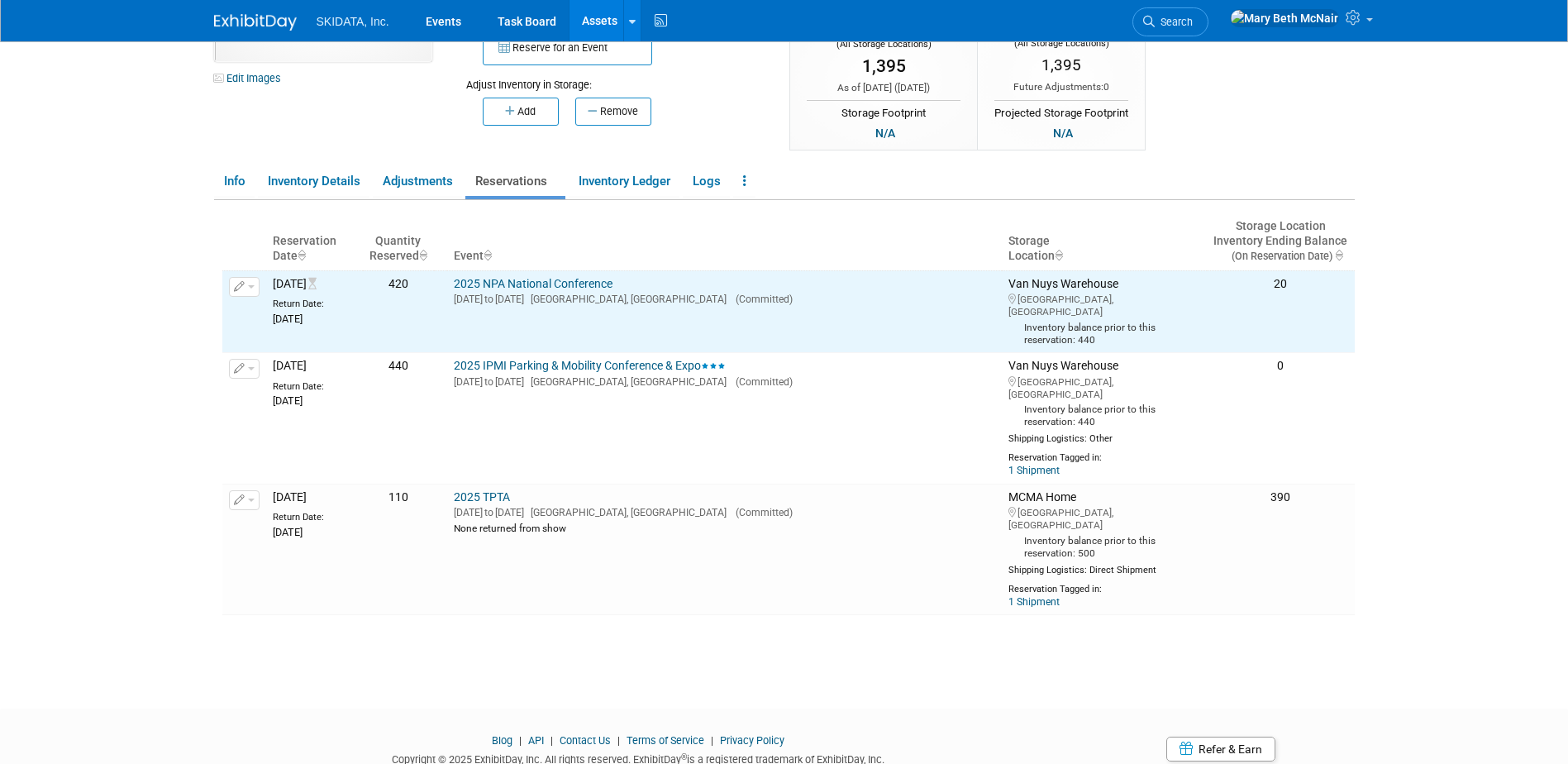
scroll to position [0, 0]
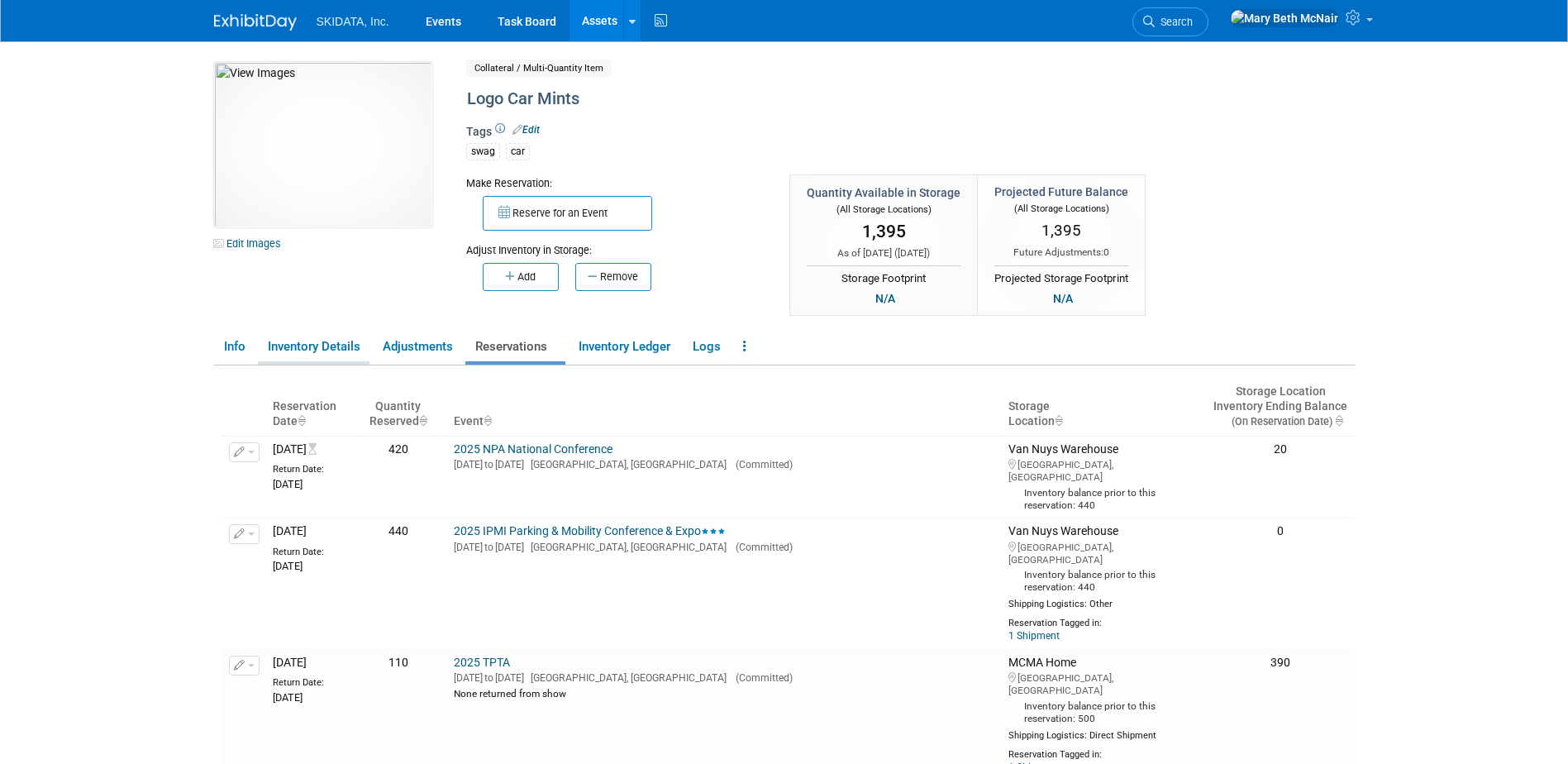
click at [301, 352] on link "Inventory Details" at bounding box center [314, 346] width 112 height 29
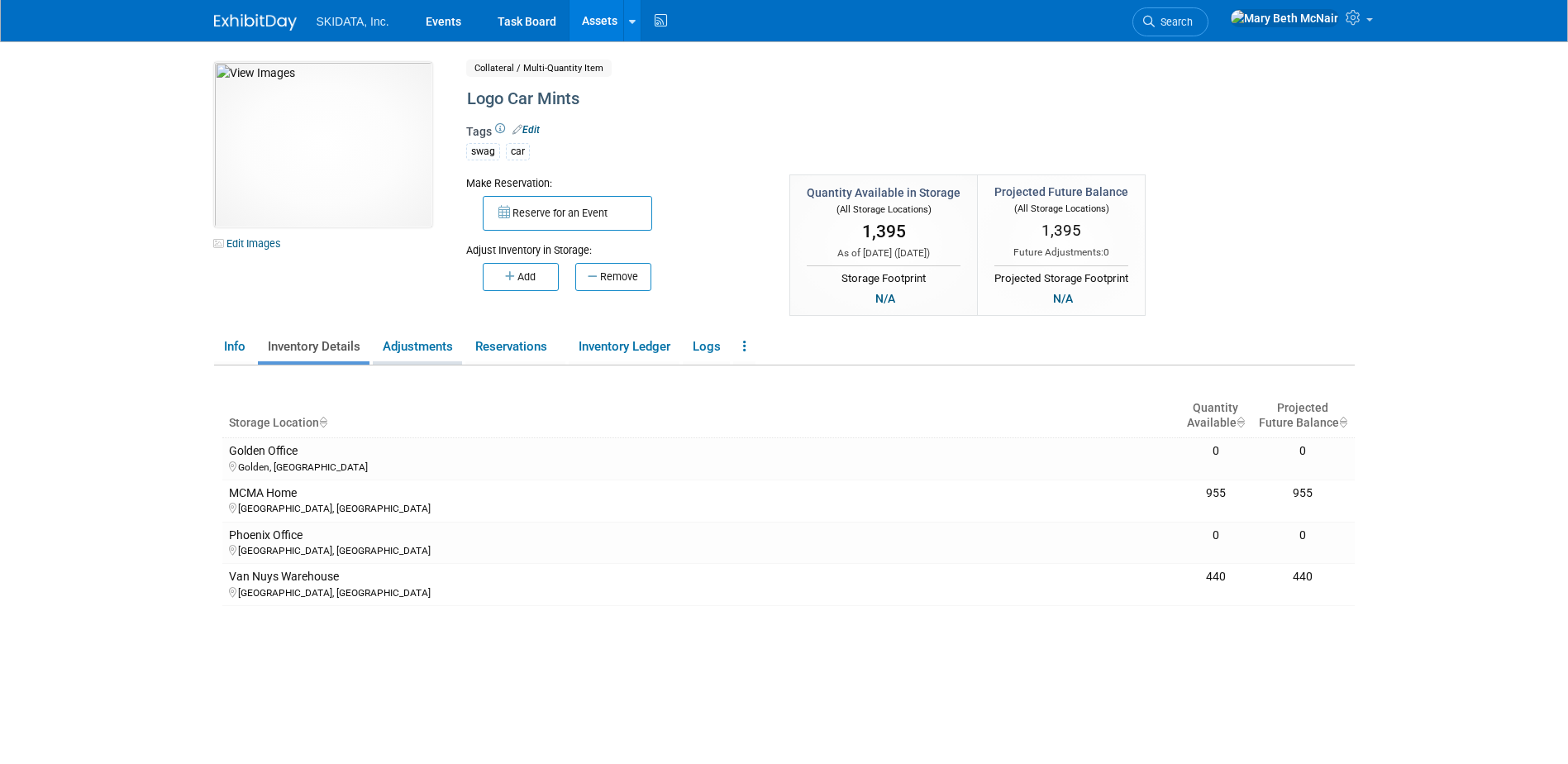
click at [430, 341] on link "Adjustments" at bounding box center [418, 346] width 89 height 29
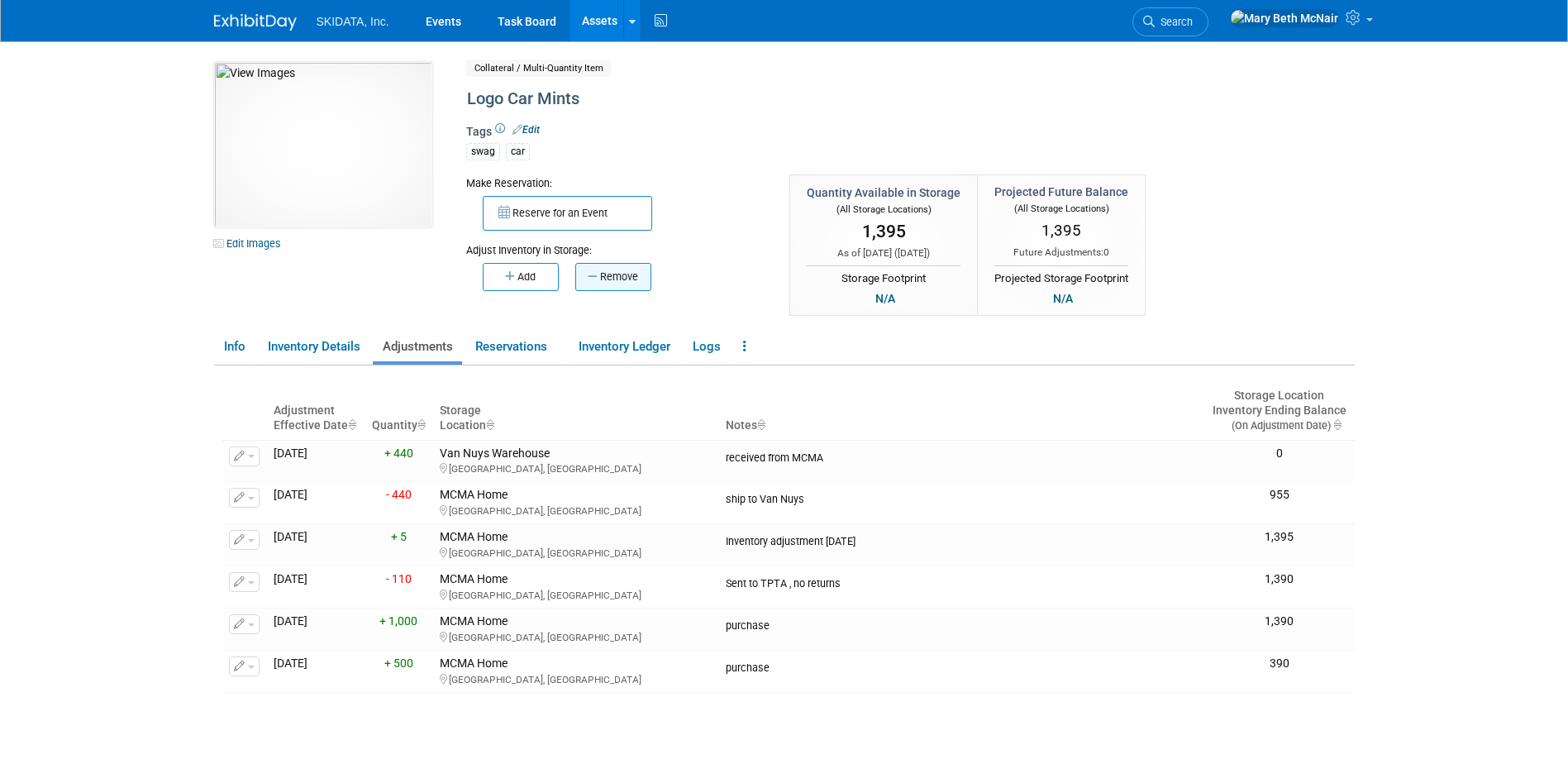
click at [607, 285] on button "Remove" at bounding box center [613, 276] width 76 height 28
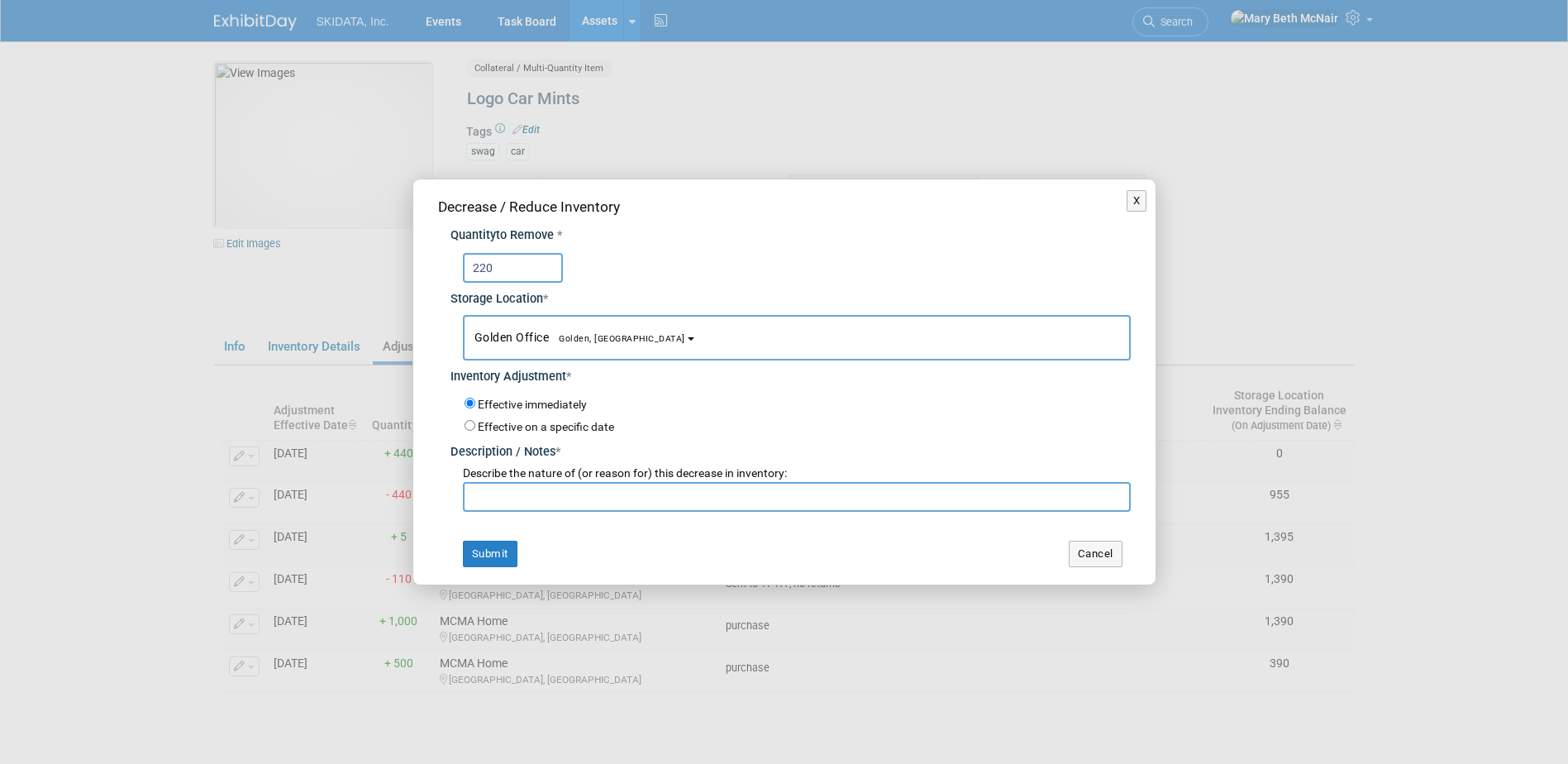
type input "220"
click at [551, 340] on span "Golden, [GEOGRAPHIC_DATA]" at bounding box center [617, 339] width 137 height 11
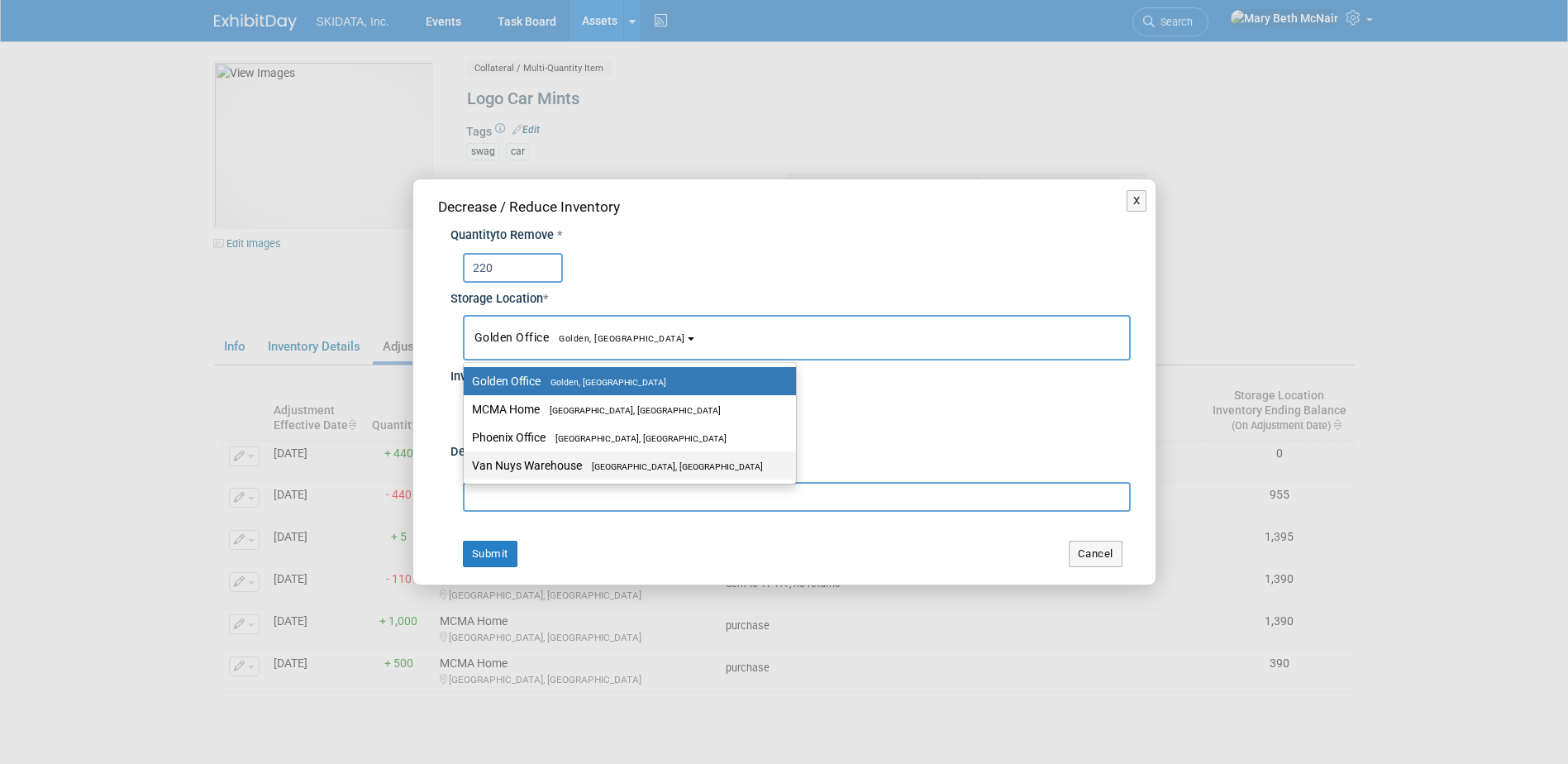
click at [546, 463] on label "Van Nuys Warehouse Los Angeles, CA" at bounding box center [625, 465] width 307 height 21
click at [466, 463] on input "Van Nuys Warehouse Los Angeles, CA" at bounding box center [461, 466] width 11 height 11
select select "11224007"
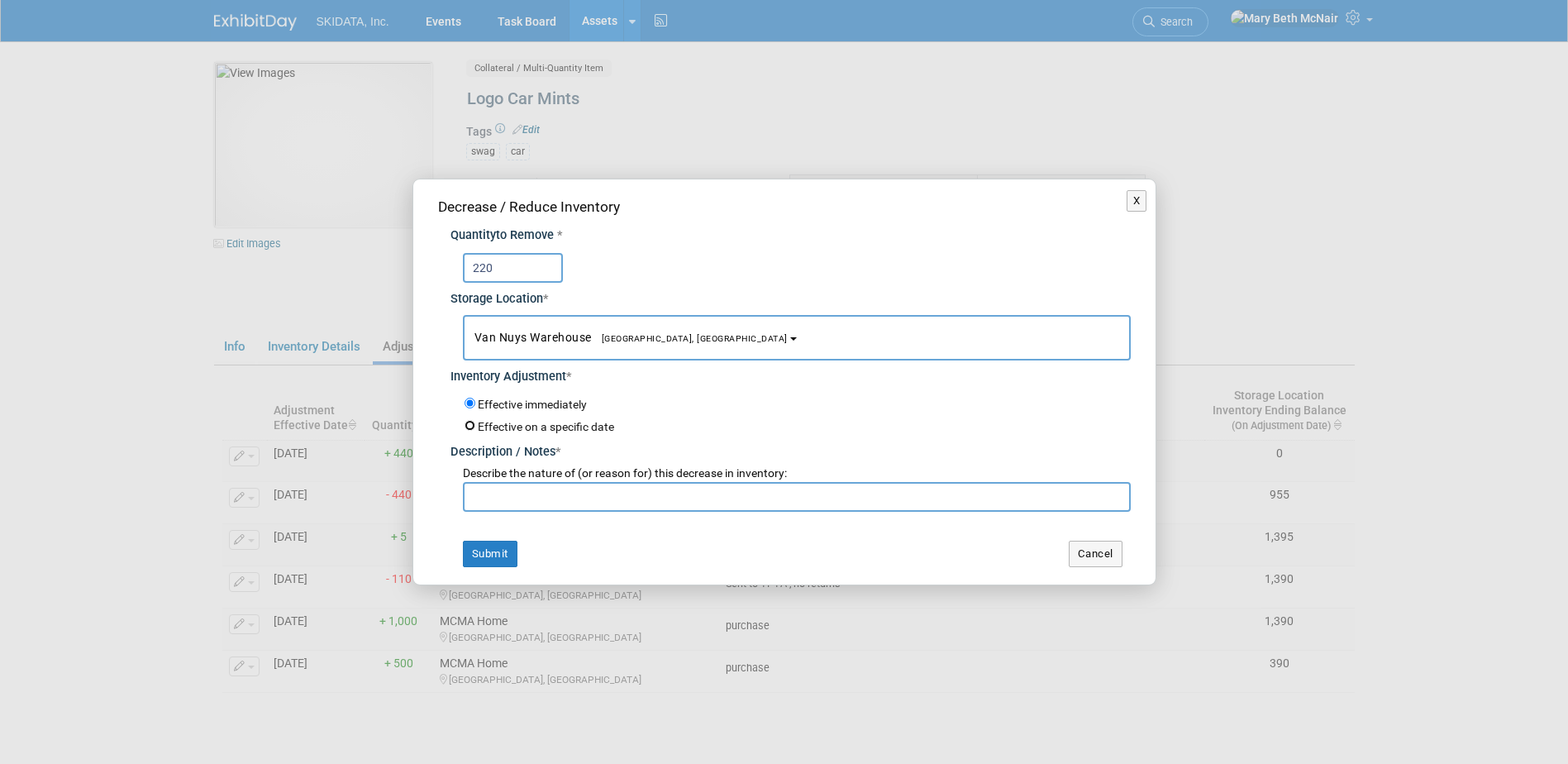
click at [472, 425] on input "Effective on a specific date" at bounding box center [470, 425] width 11 height 11
radio input "true"
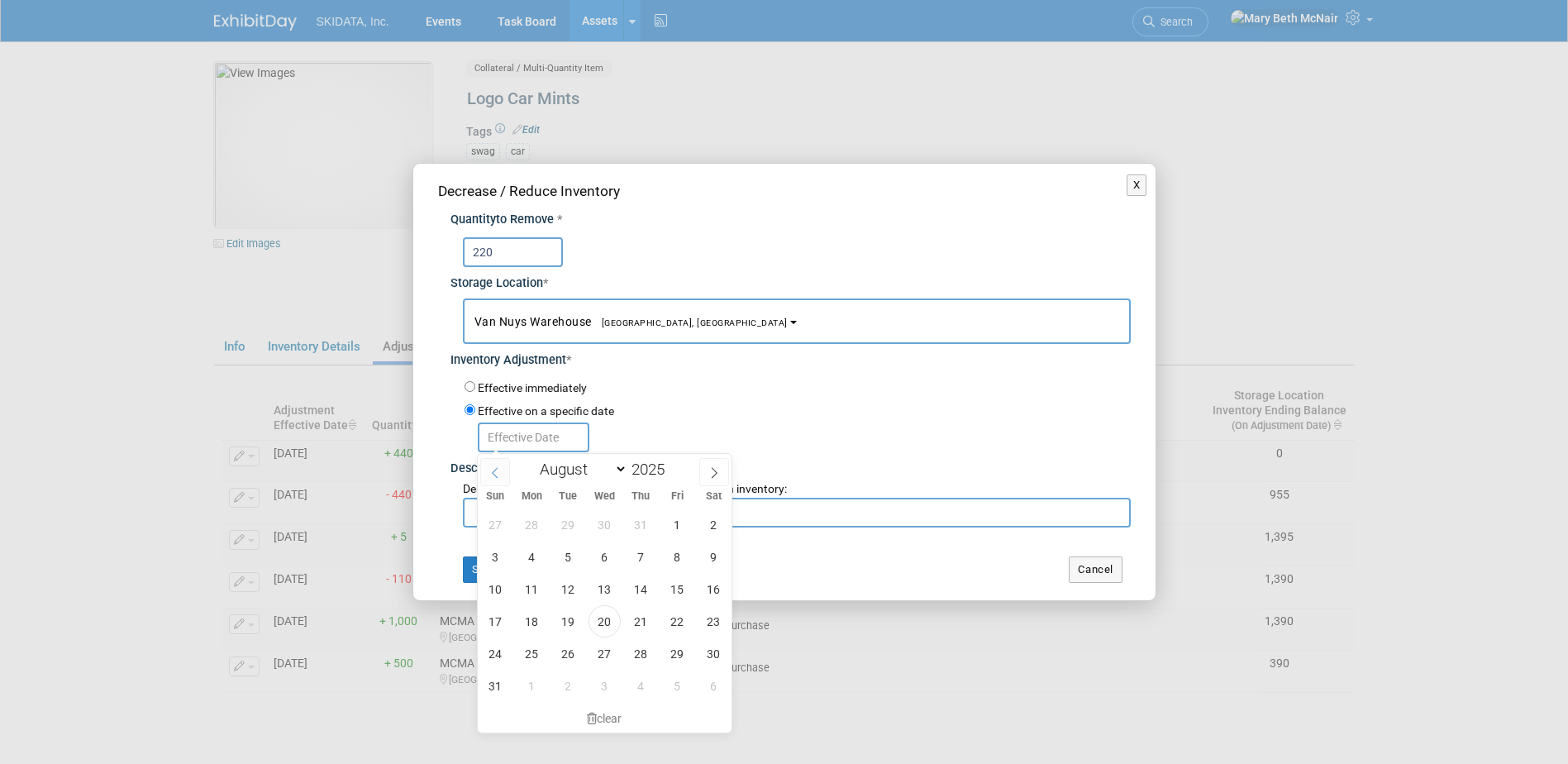
click at [500, 478] on span at bounding box center [495, 472] width 30 height 28
select select "5"
click at [684, 556] on span "13" at bounding box center [677, 556] width 33 height 33
type input "[DATE]"
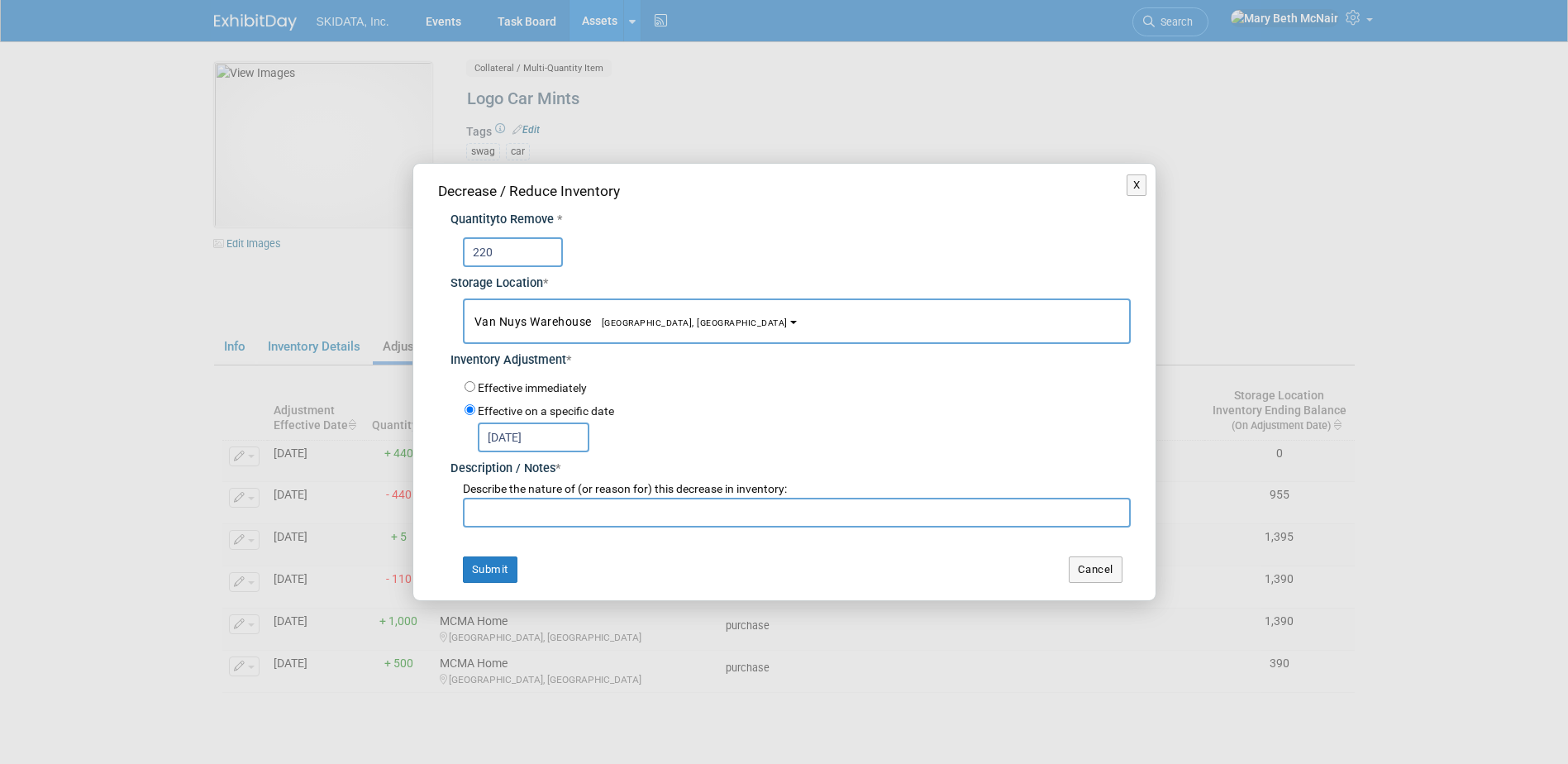
click at [554, 511] on input "text" at bounding box center [797, 513] width 668 height 30
type input "I"
type input "Giveaways at IPMI 2025"
click at [494, 571] on button "Submit" at bounding box center [489, 570] width 55 height 26
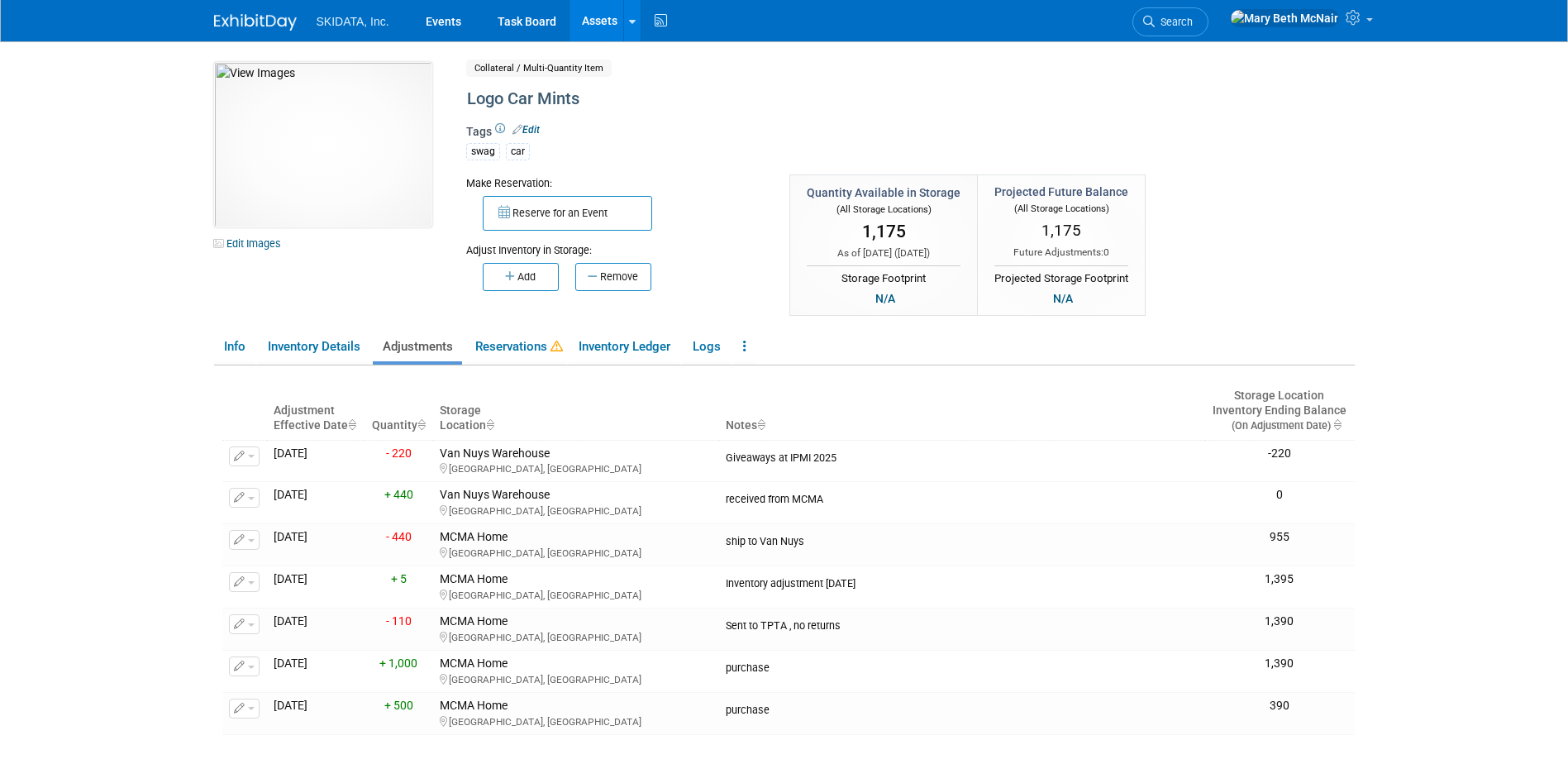
click at [606, 13] on link "Assets" at bounding box center [599, 20] width 60 height 41
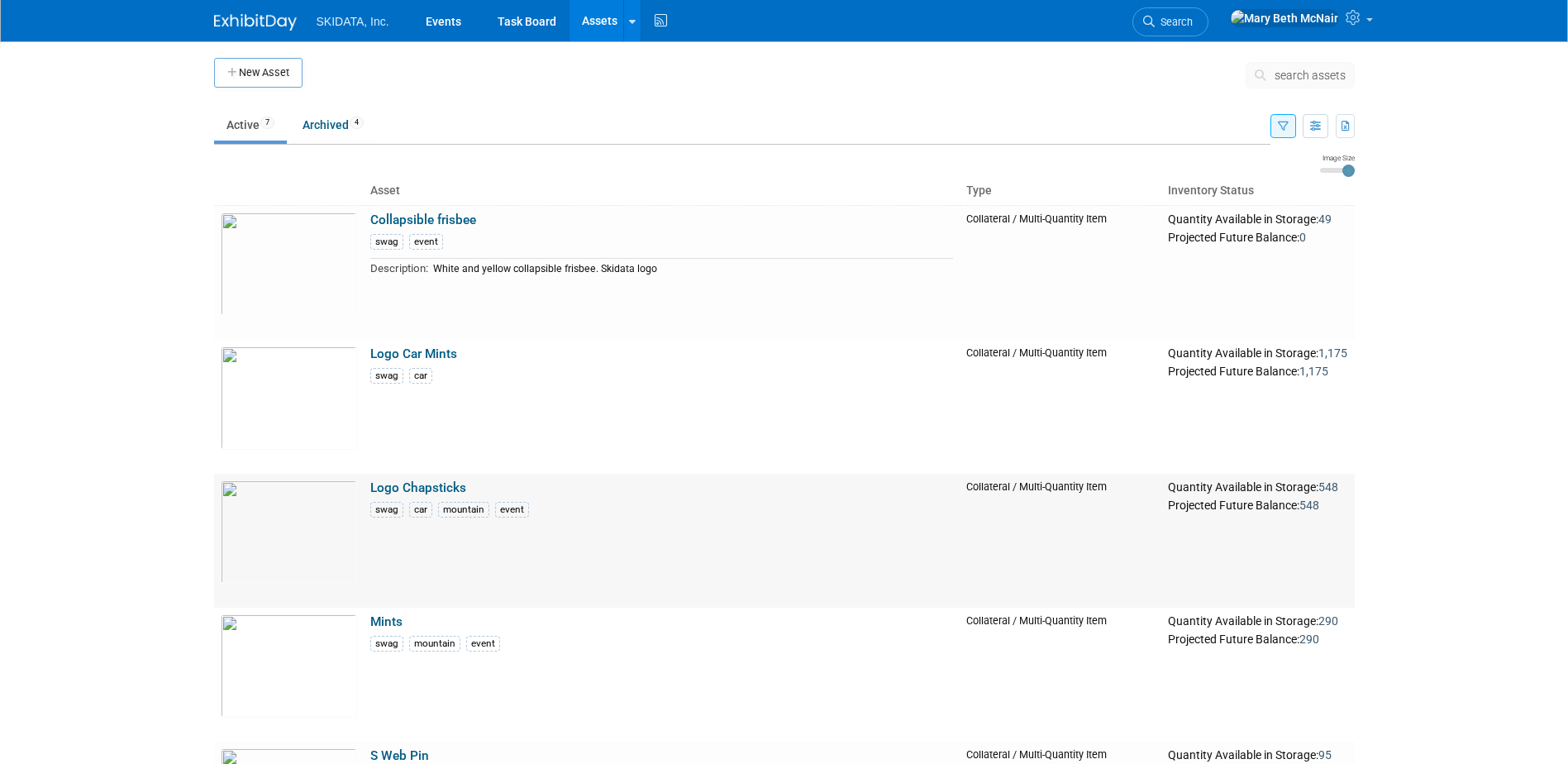
click at [414, 484] on link "Logo Chapsticks" at bounding box center [418, 488] width 96 height 15
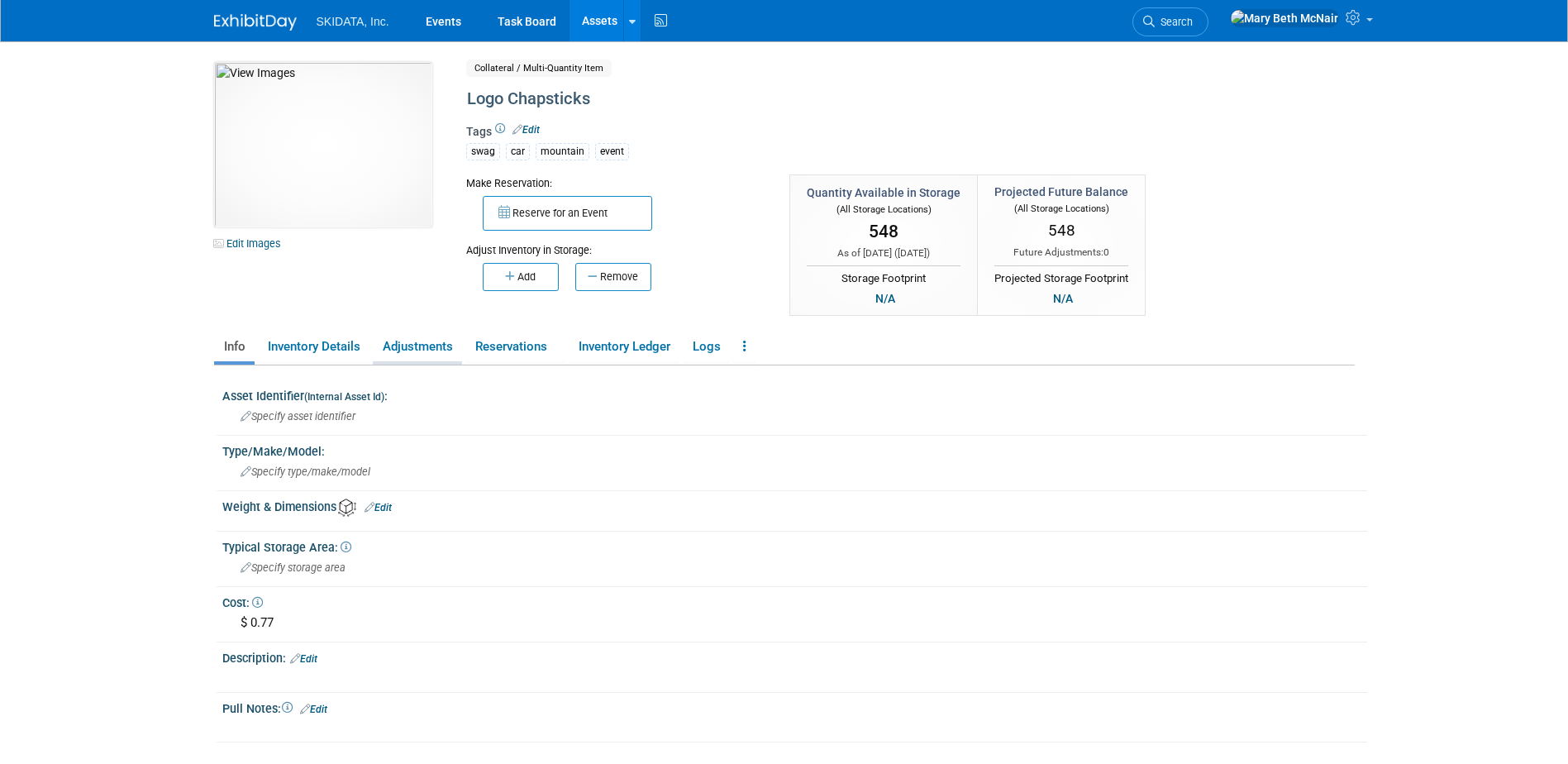
click at [424, 350] on link "Adjustments" at bounding box center [418, 346] width 89 height 29
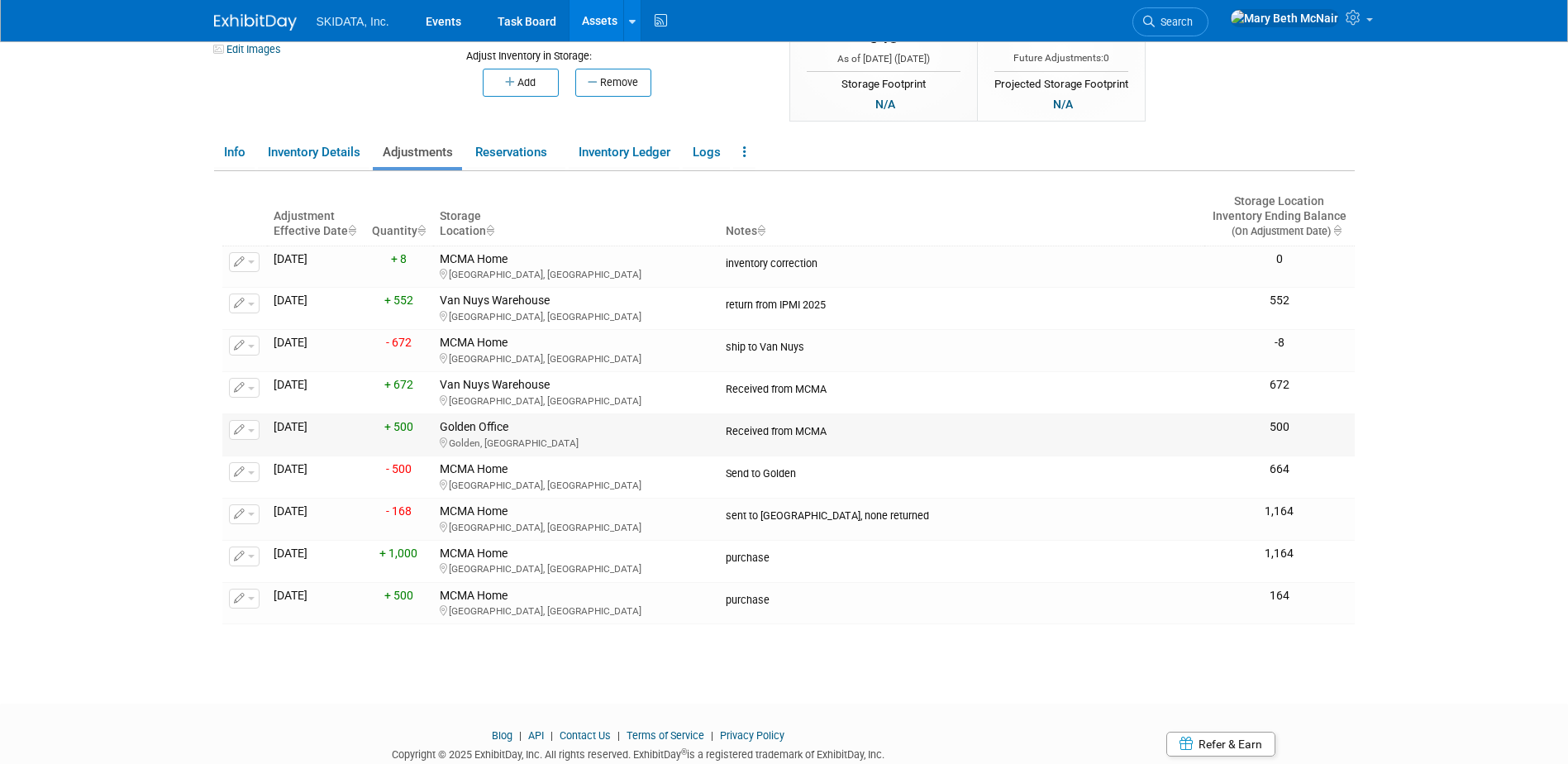
scroll to position [248, 0]
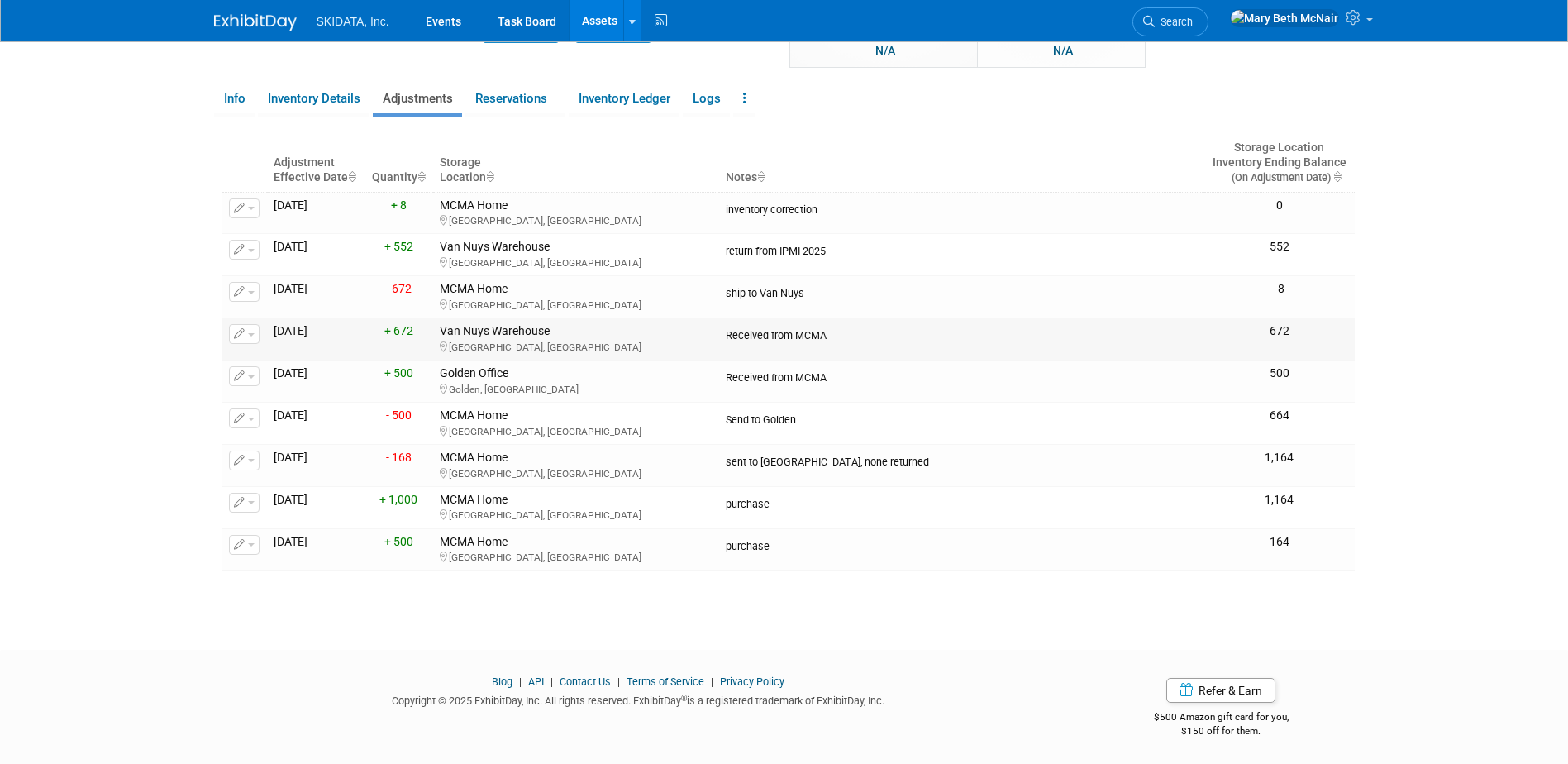
click at [251, 333] on span "button" at bounding box center [250, 335] width 7 height 4
click at [264, 355] on button "Change Adjustment" at bounding box center [306, 361] width 137 height 22
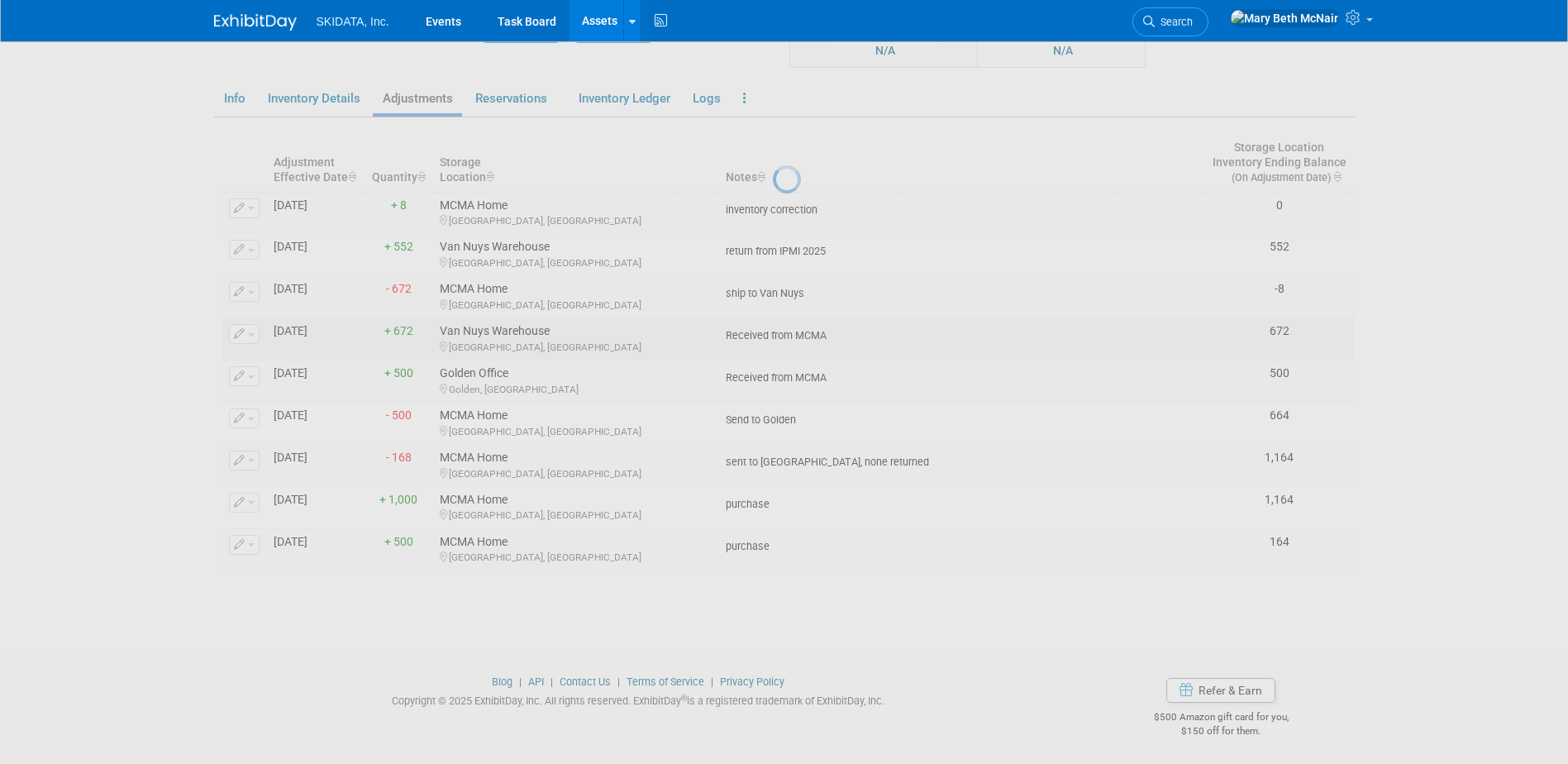
select select "4"
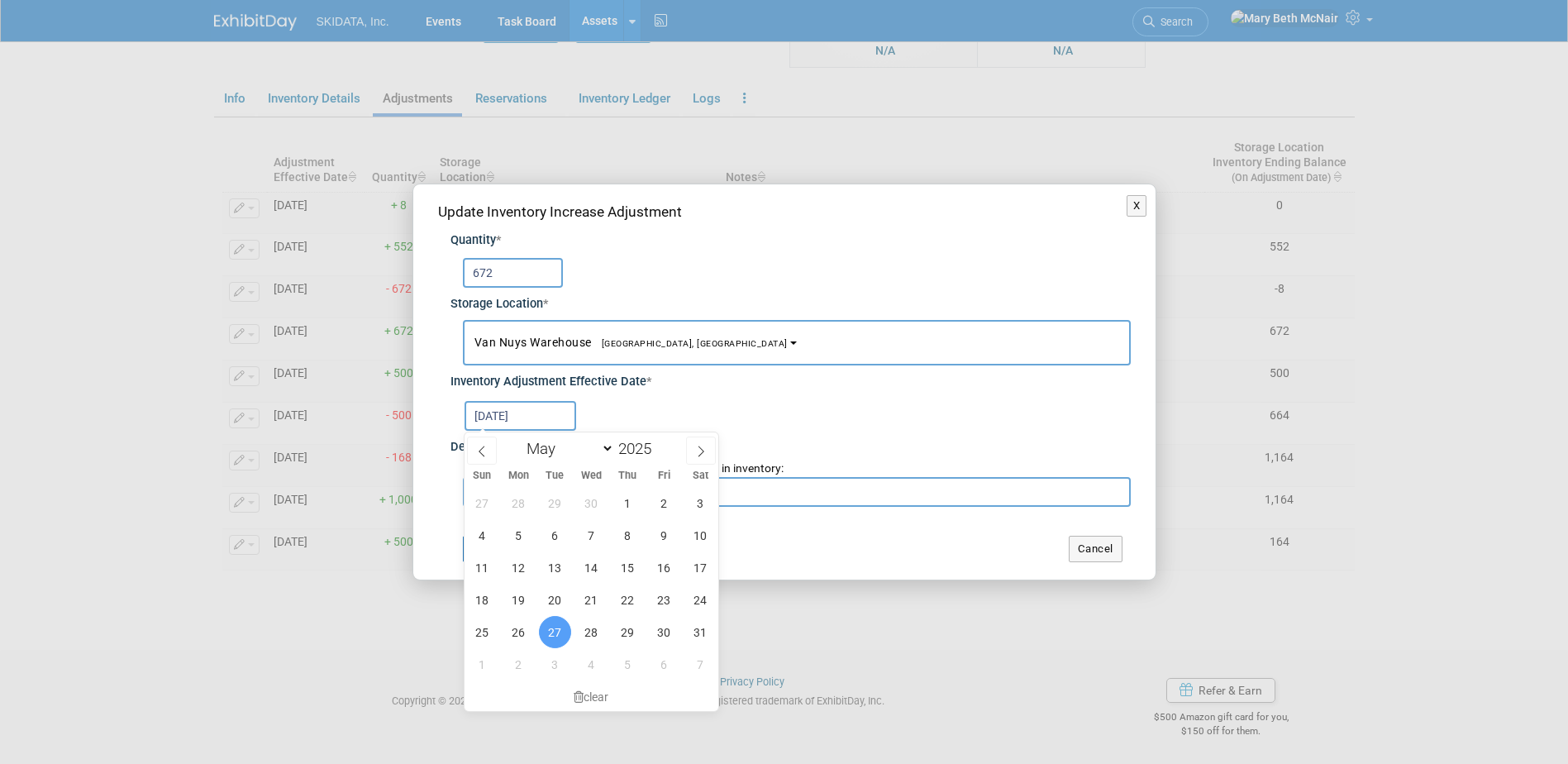
click at [529, 410] on input "[DATE]" at bounding box center [520, 416] width 112 height 30
click at [594, 633] on span "28" at bounding box center [591, 632] width 33 height 33
type input "[DATE]"
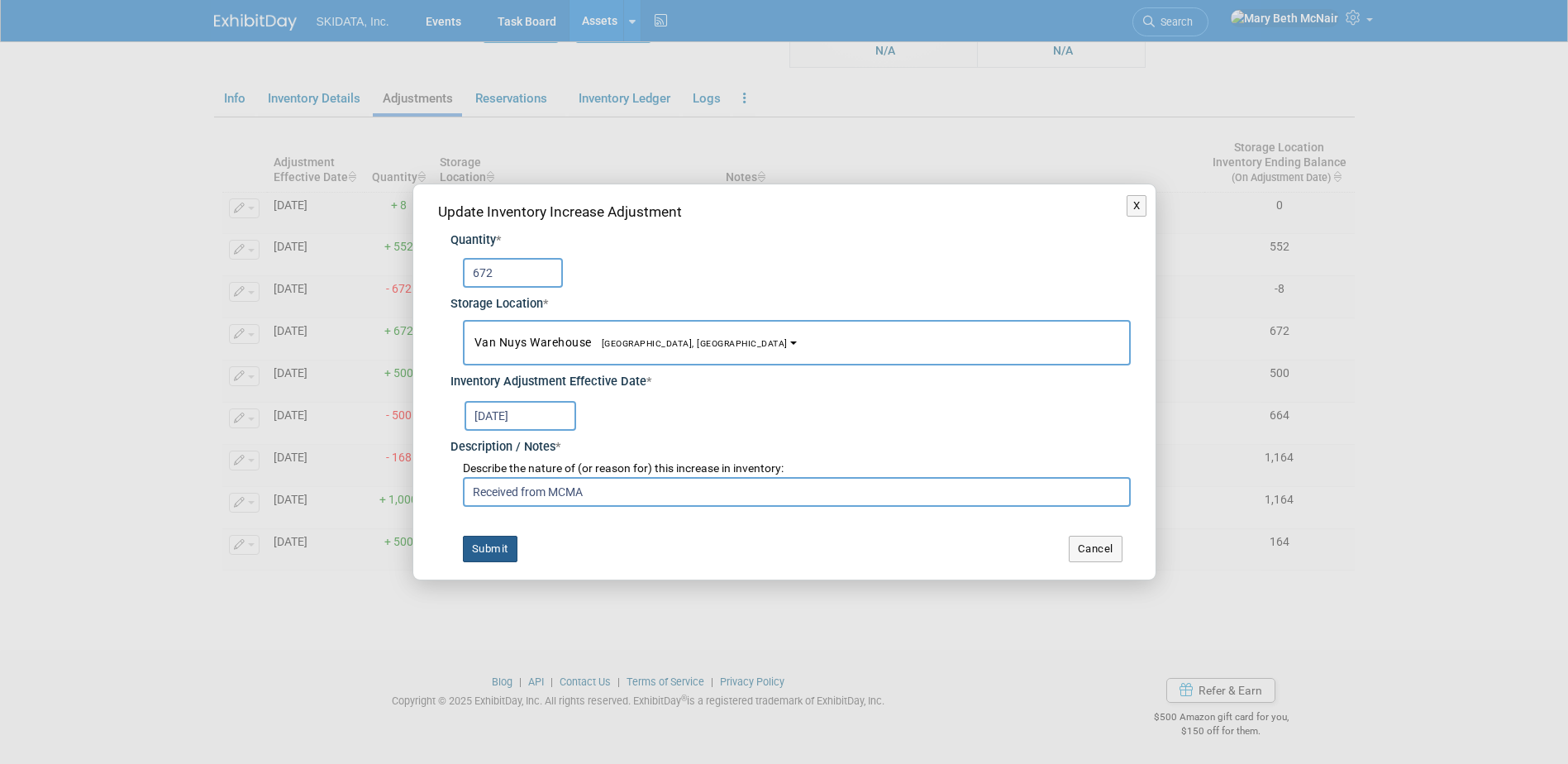
click at [499, 551] on button "Submit" at bounding box center [489, 549] width 55 height 26
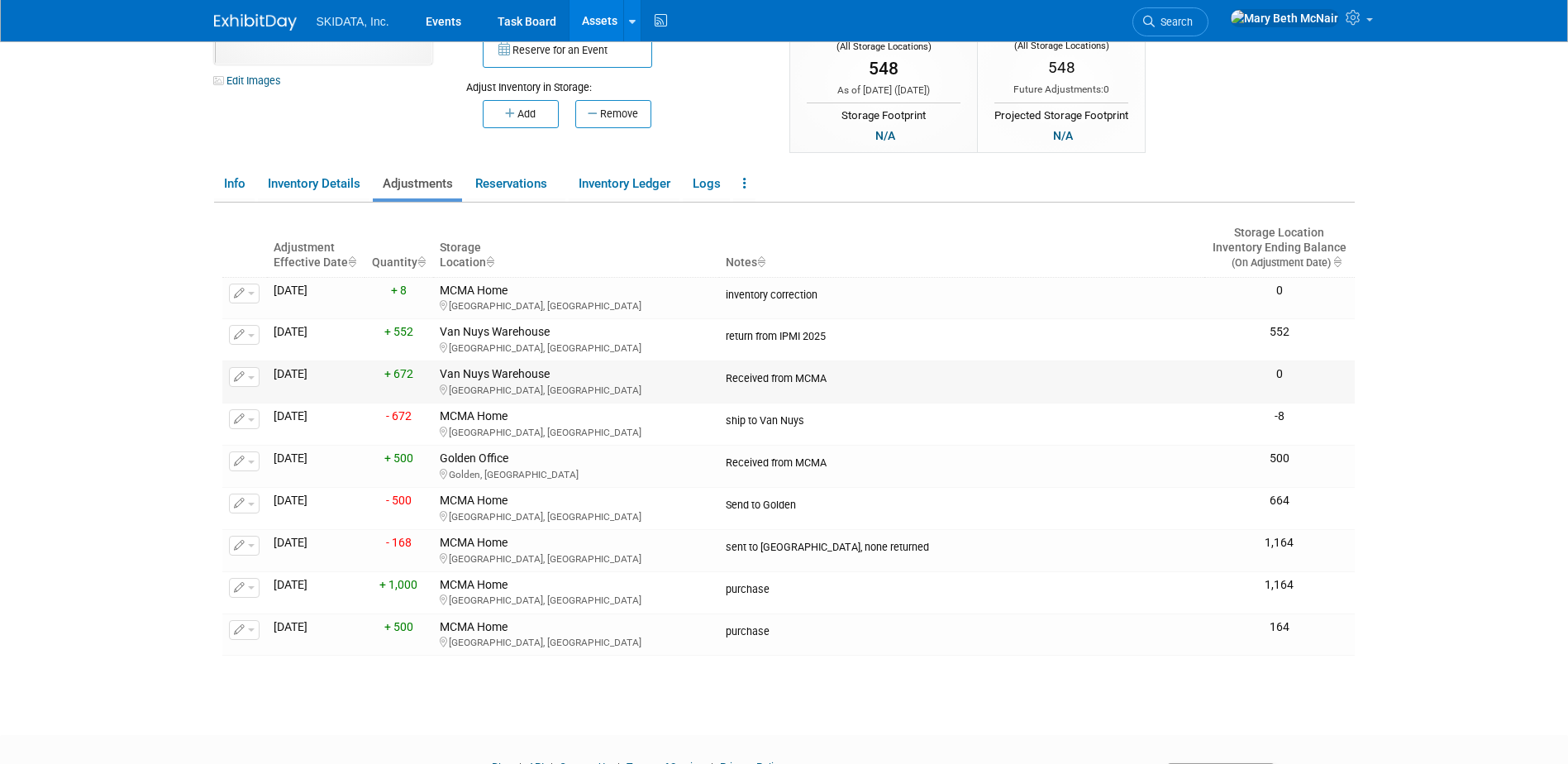
scroll to position [83, 0]
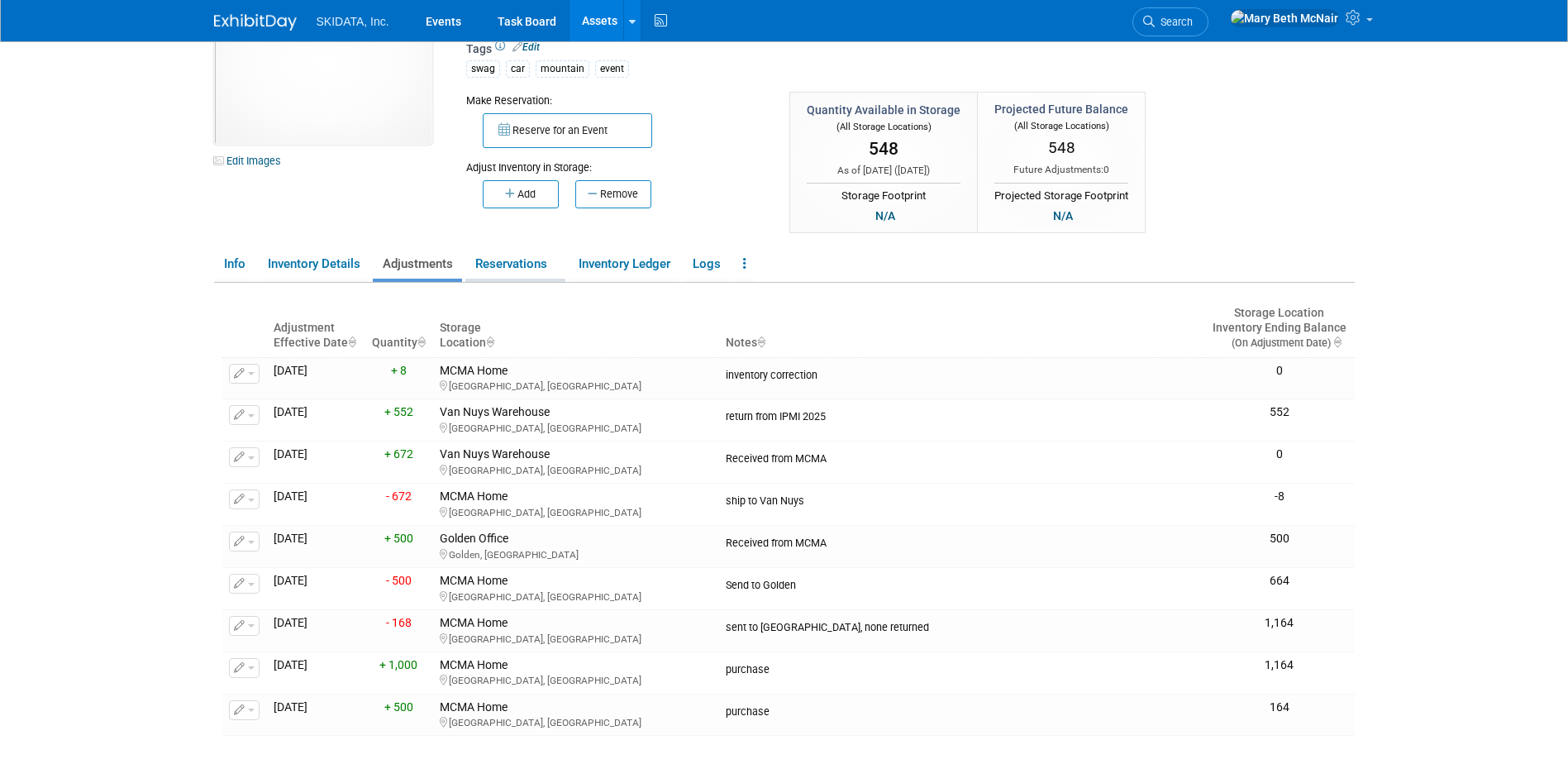
click at [500, 269] on link "Reservations" at bounding box center [515, 263] width 100 height 29
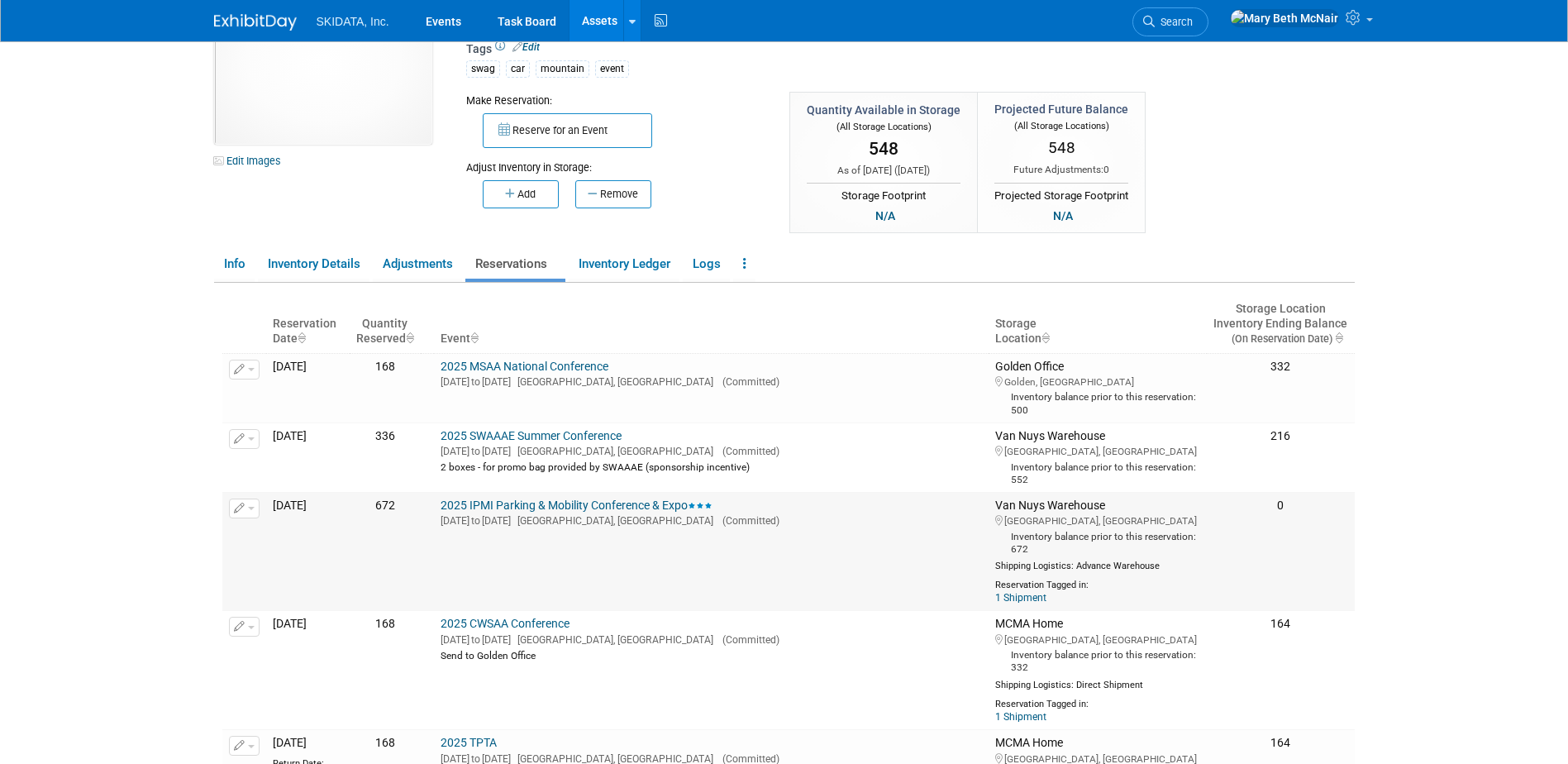
click at [248, 504] on button "button" at bounding box center [244, 508] width 31 height 20
click at [275, 538] on button "Change Reservation" at bounding box center [308, 535] width 140 height 22
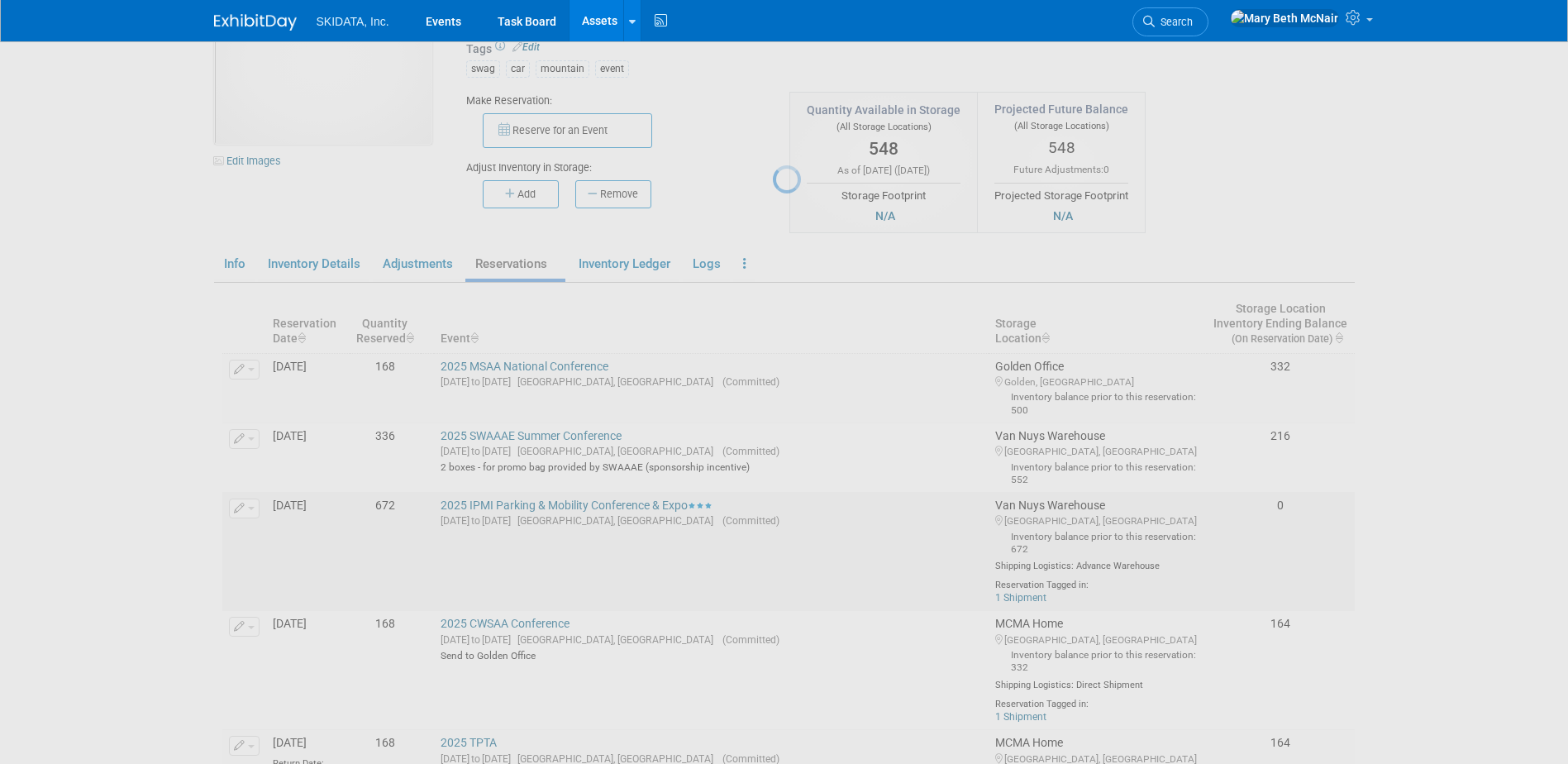
select select "7"
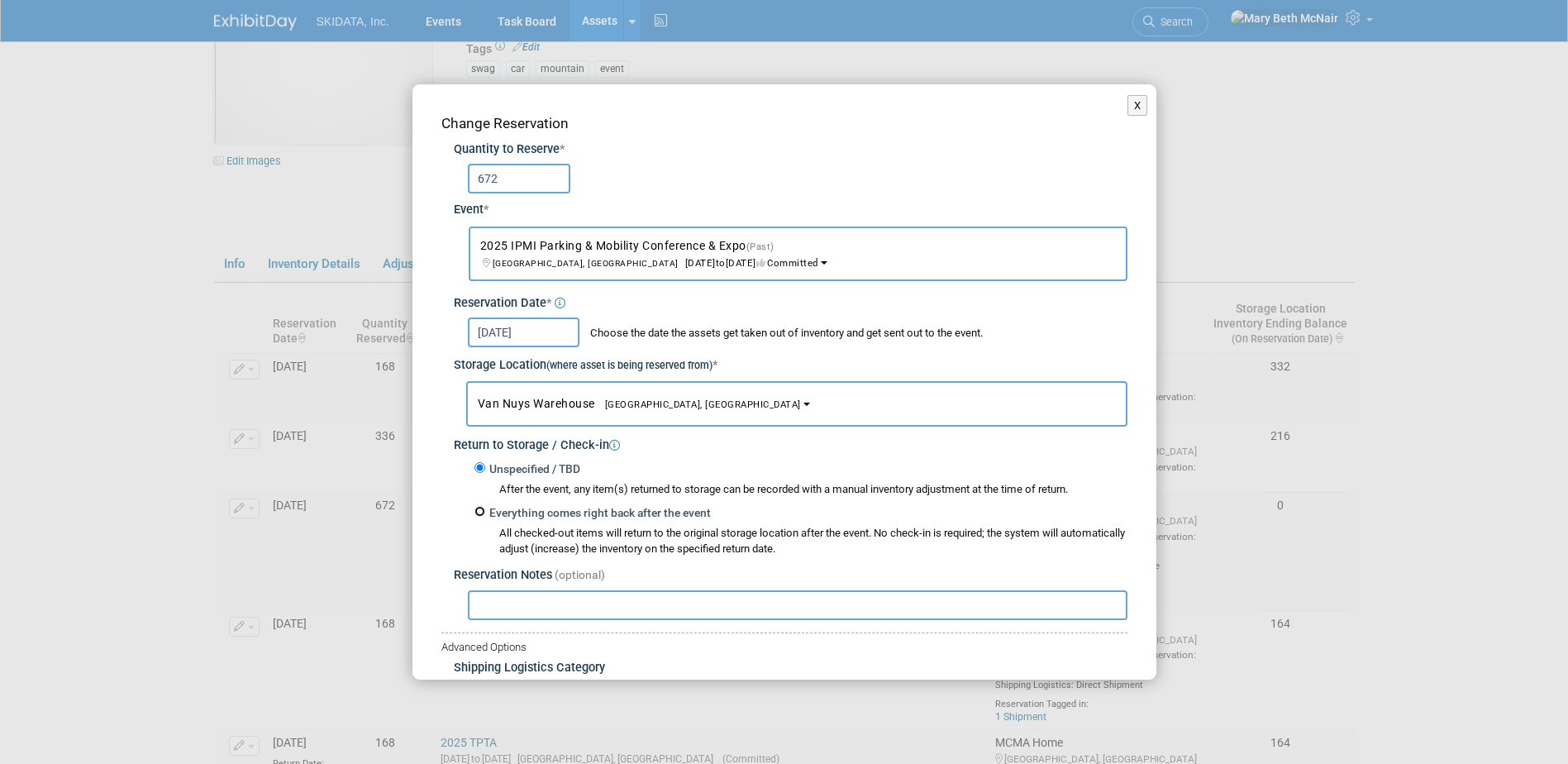
click at [477, 515] on input "Everything comes right back after the event" at bounding box center [480, 512] width 11 height 11
radio input "true"
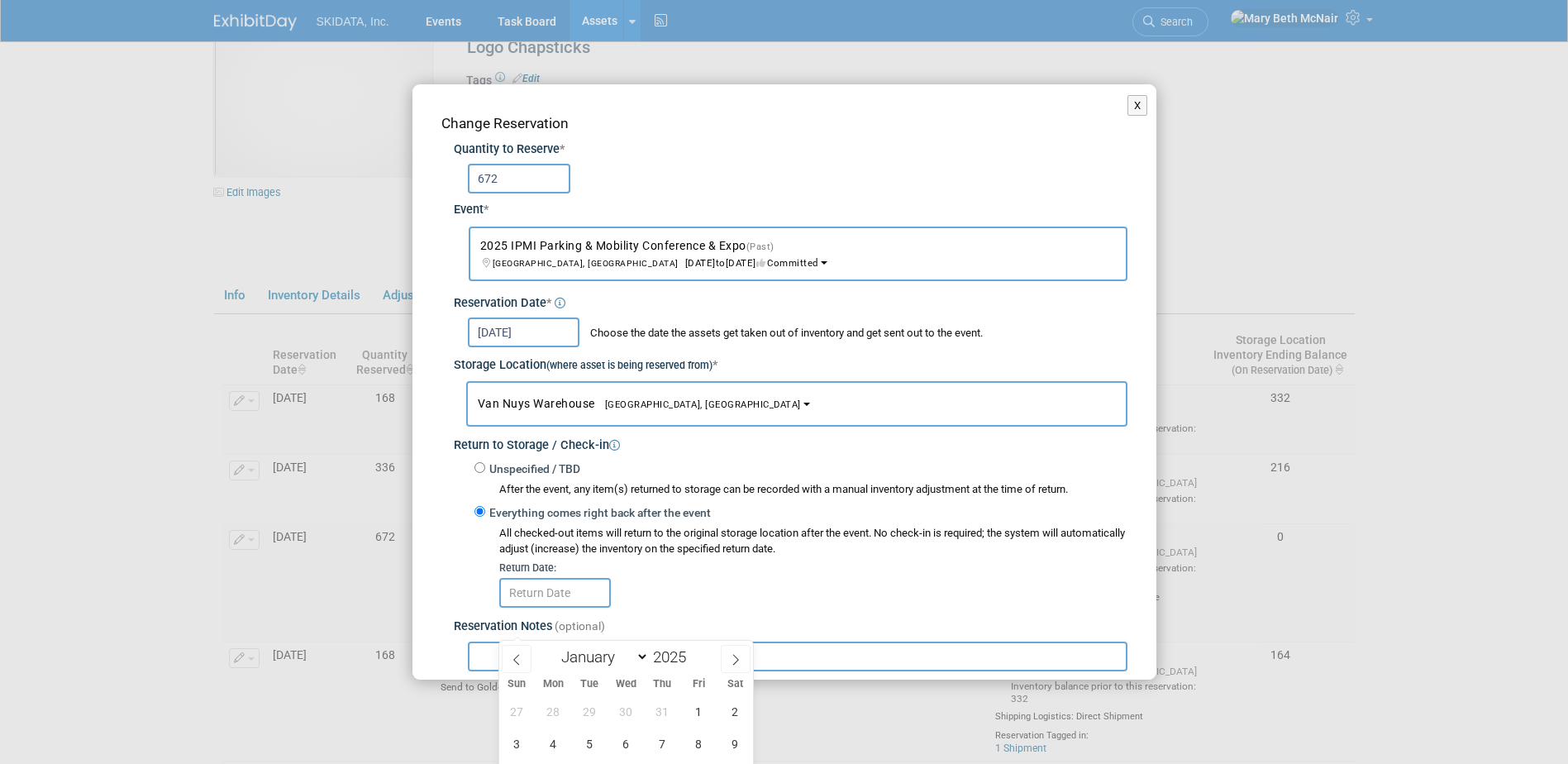
scroll to position [166, 0]
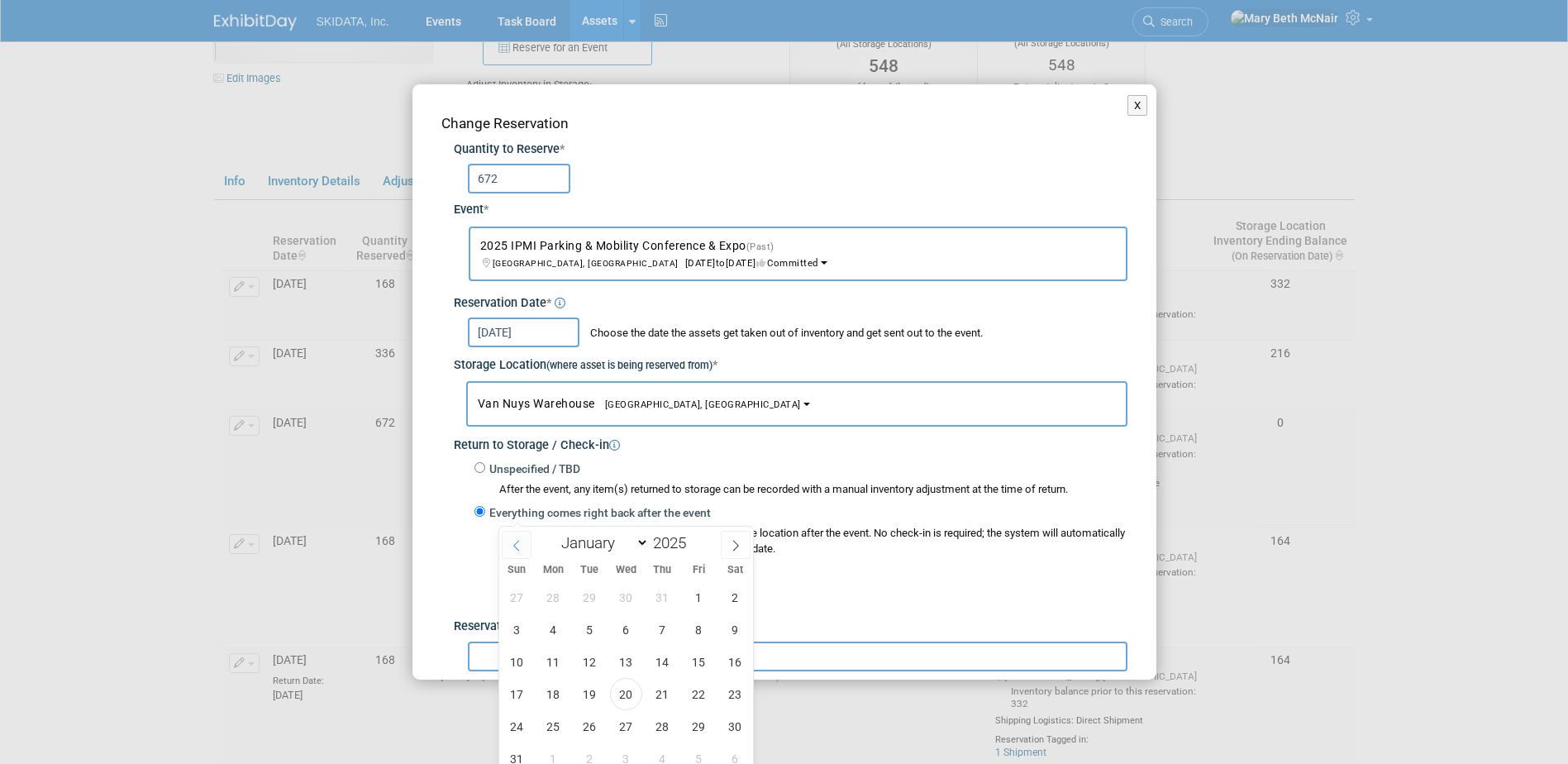
click at [529, 542] on span at bounding box center [516, 544] width 30 height 28
click at [742, 543] on icon at bounding box center [735, 545] width 11 height 11
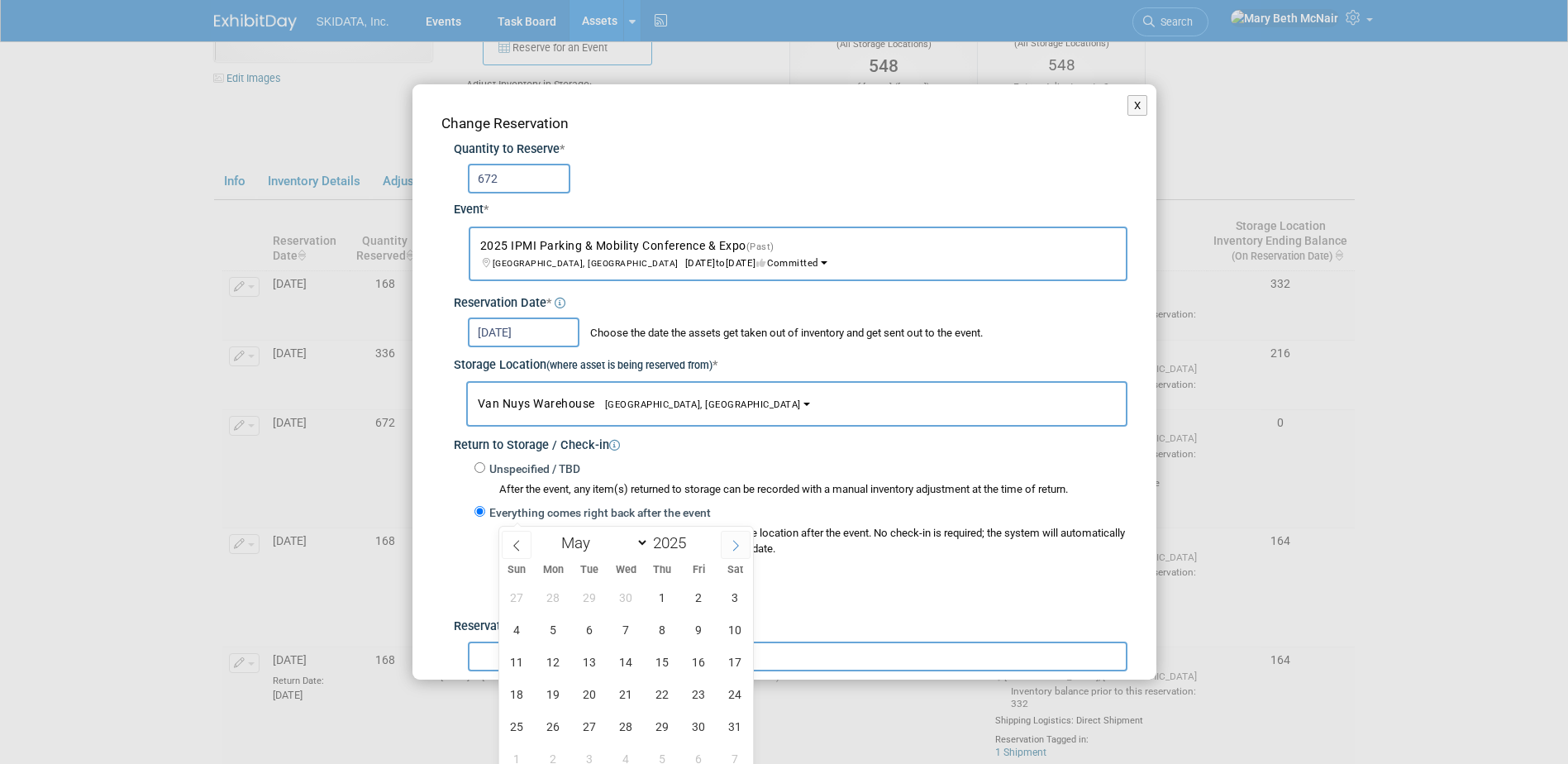
click at [742, 543] on icon at bounding box center [735, 545] width 11 height 11
select select "5"
click at [697, 650] on span "20" at bounding box center [699, 662] width 33 height 33
type input "Jun 20, 2025"
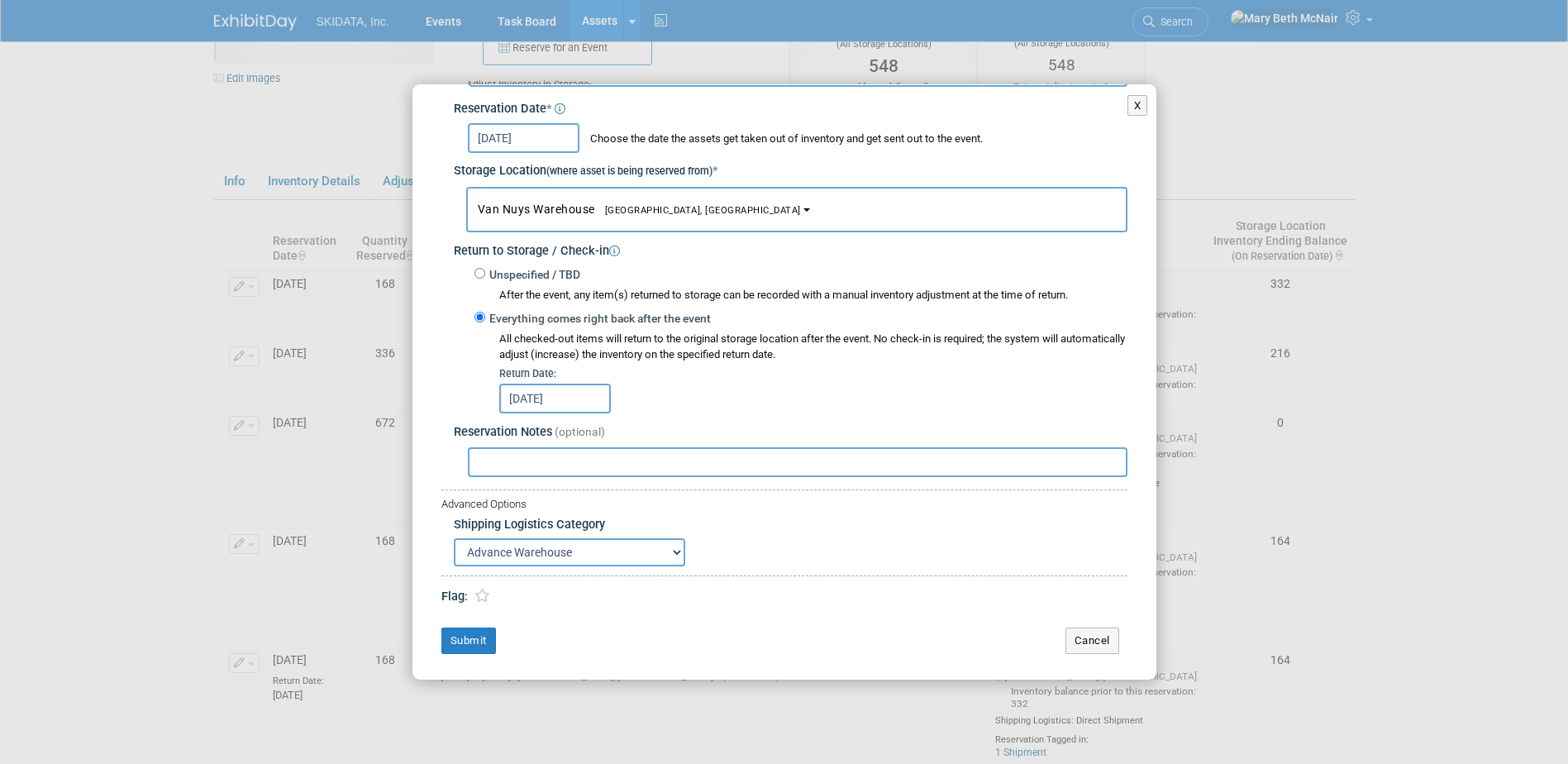
scroll to position [197, 0]
click at [455, 637] on button "Submit" at bounding box center [468, 638] width 55 height 26
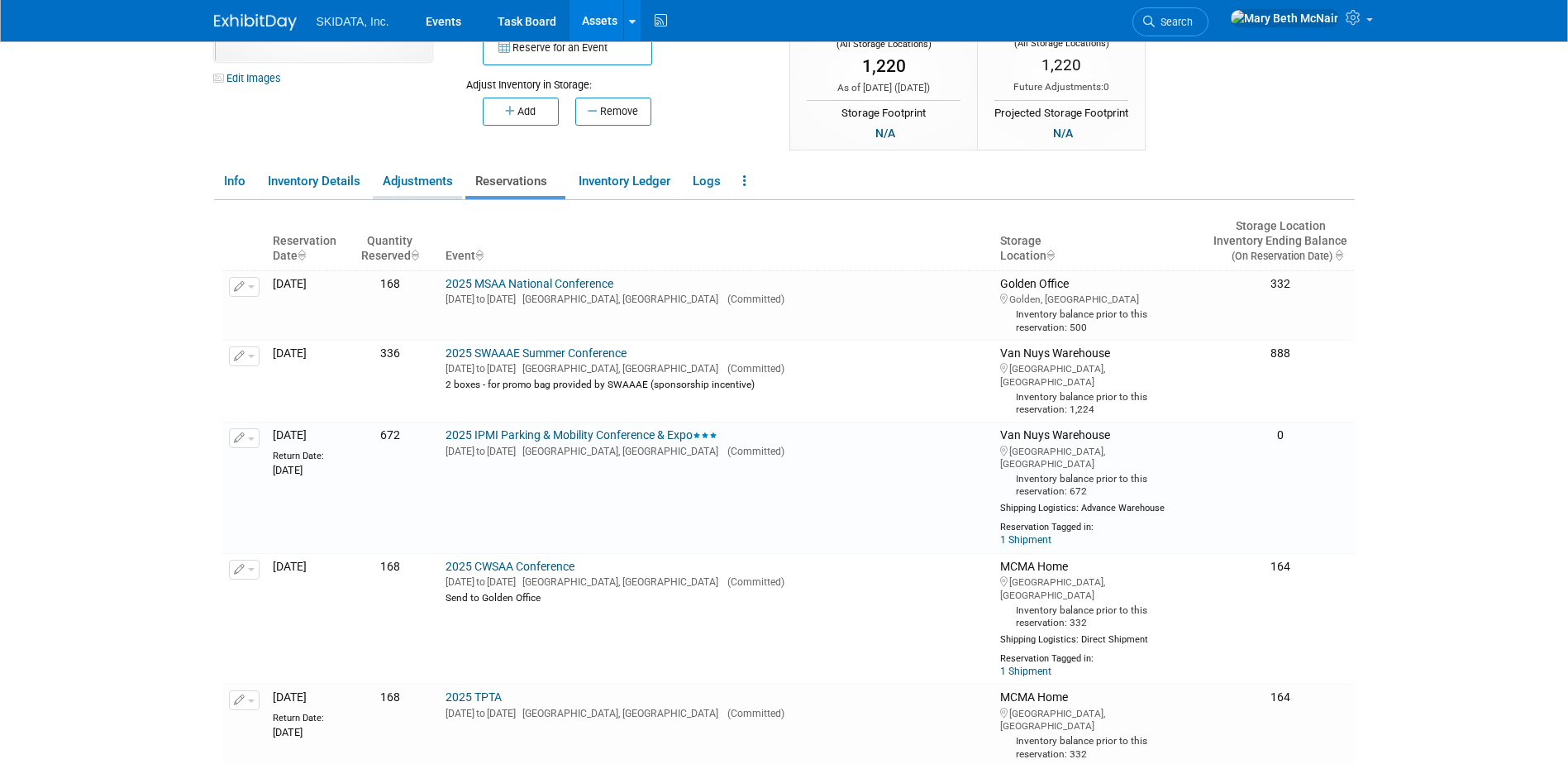
click at [415, 188] on link "Adjustments" at bounding box center [418, 181] width 89 height 29
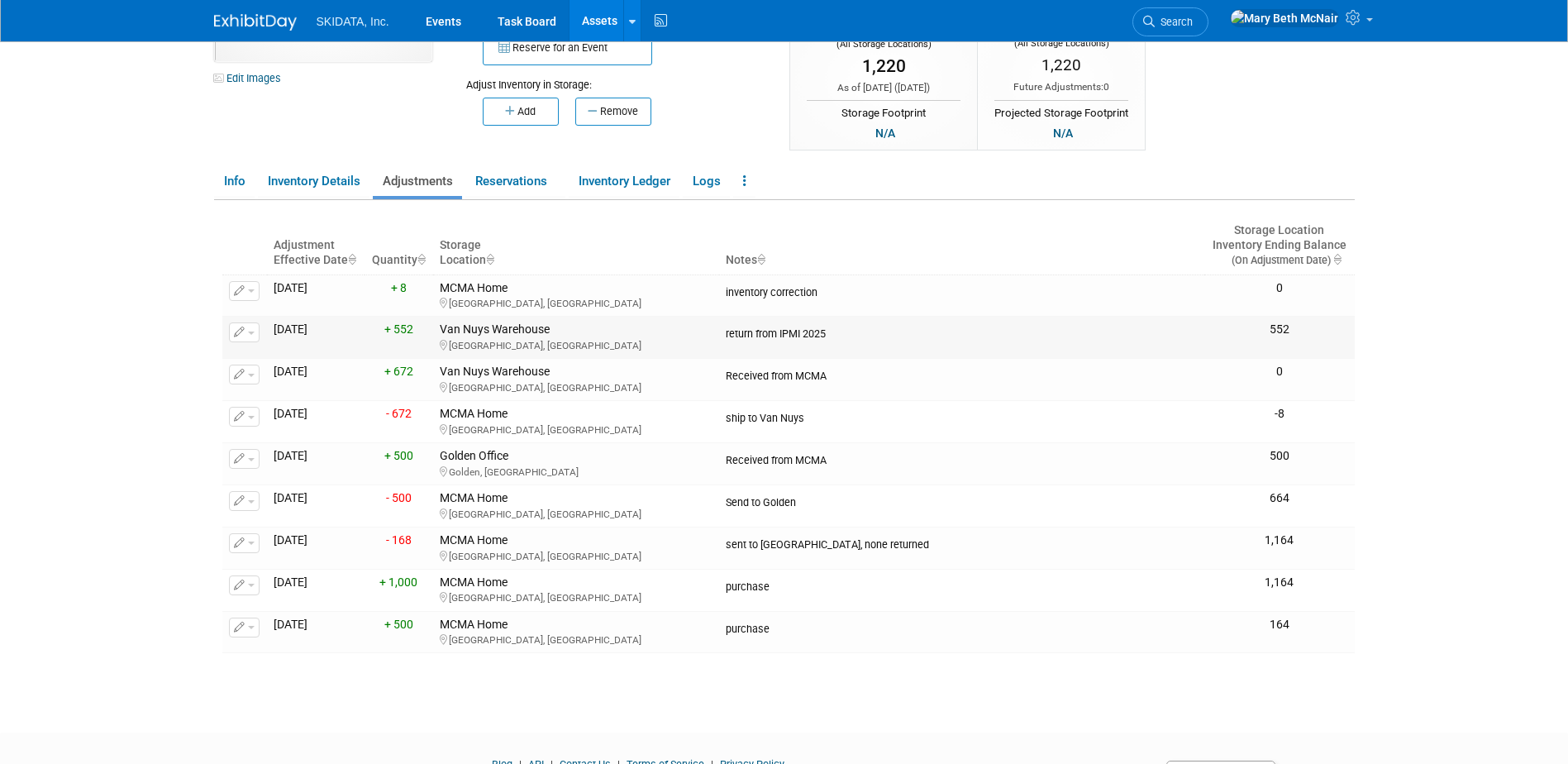
click at [240, 332] on icon "button" at bounding box center [239, 333] width 11 height 11
click at [266, 360] on button "Change Adjustment" at bounding box center [306, 359] width 137 height 22
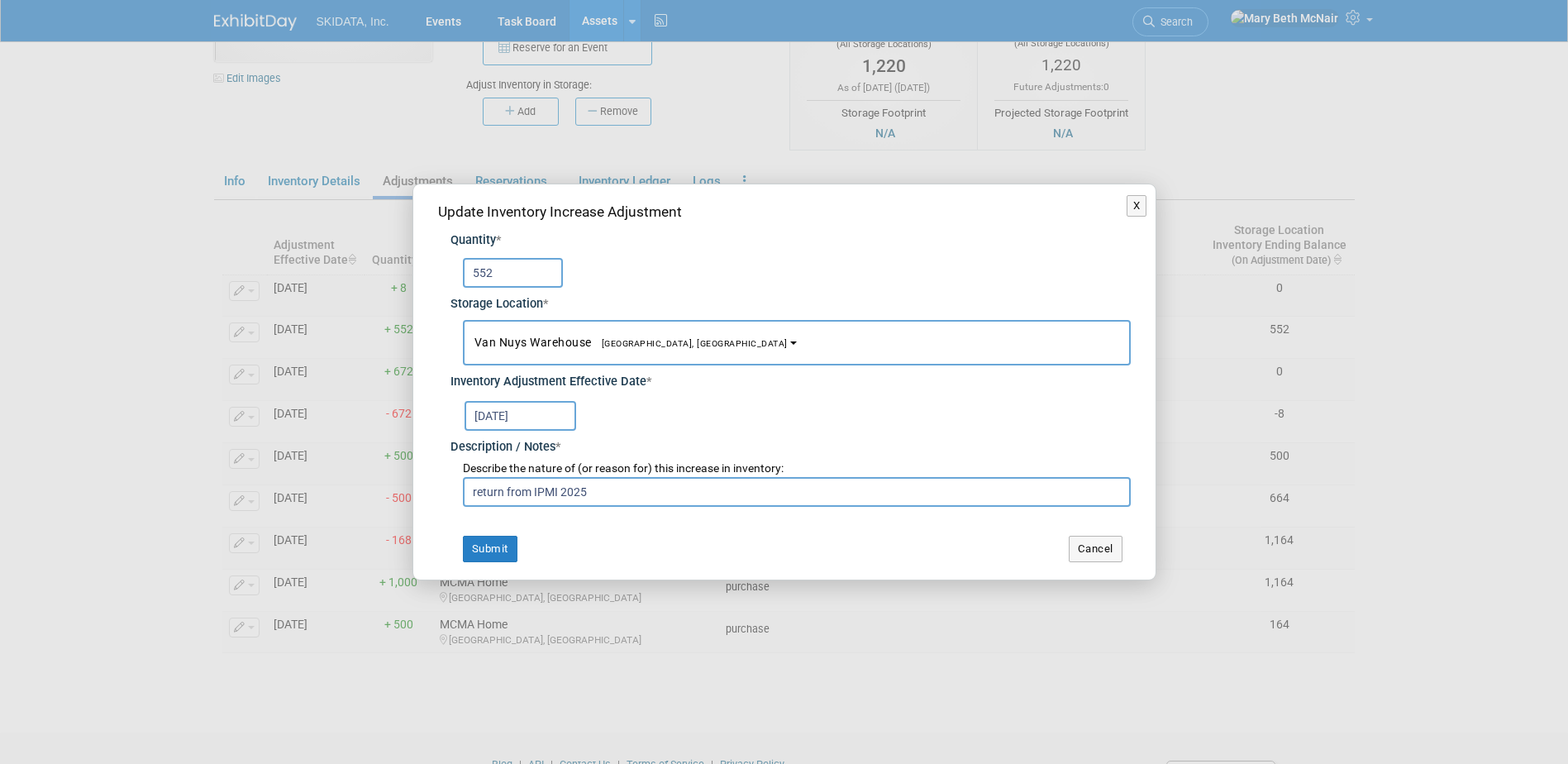
drag, startPoint x: 524, startPoint y: 278, endPoint x: 449, endPoint y: 275, distance: 75.1
click at [449, 275] on div "Quantity * 552 Storage Location * Golden Office<span style="font-size: 0.75em; …" at bounding box center [784, 365] width 692 height 285
click at [1087, 556] on button "Cancel" at bounding box center [1096, 549] width 54 height 26
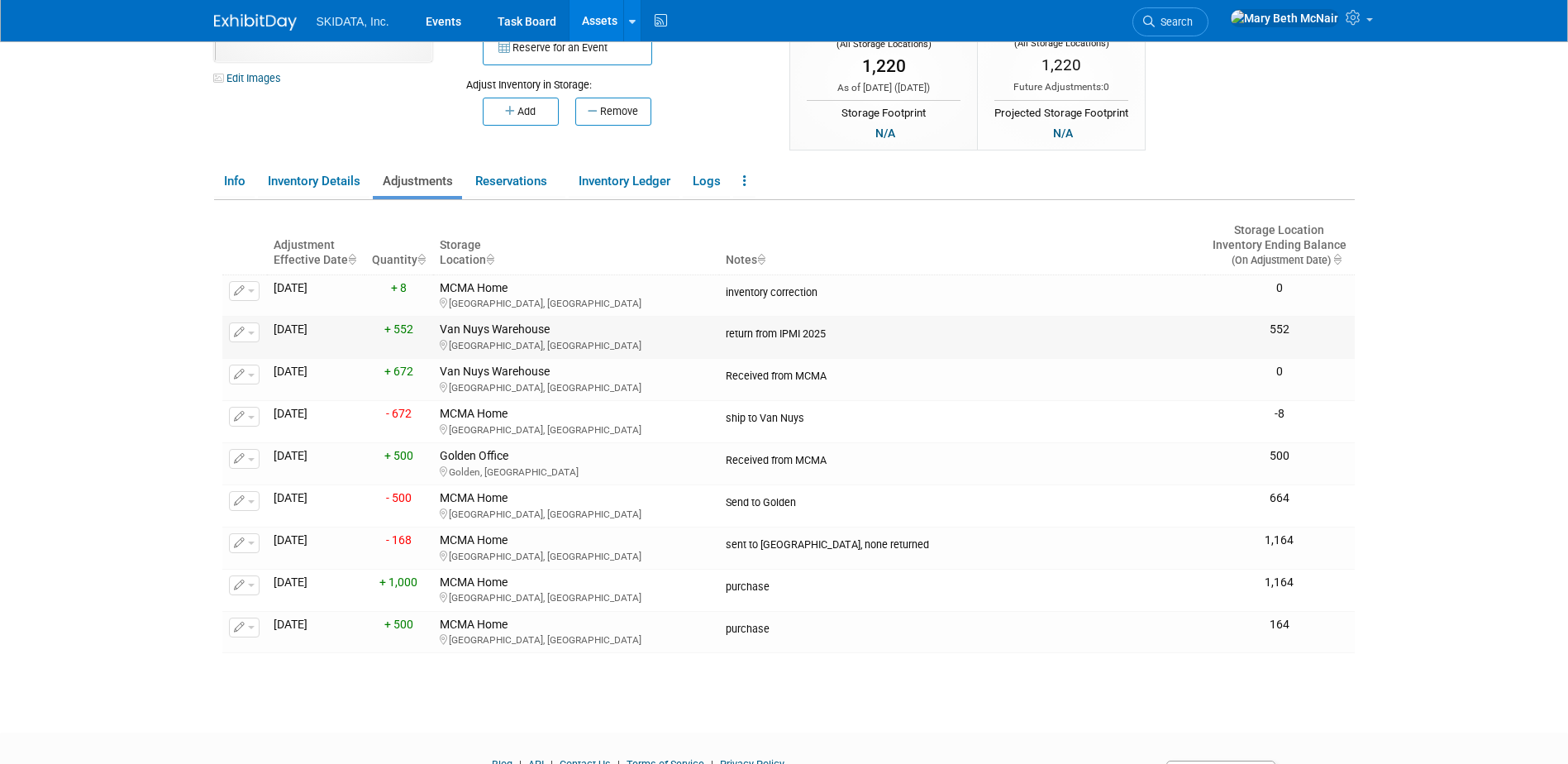
click at [250, 333] on span "button" at bounding box center [250, 333] width 7 height 4
click at [279, 380] on span "Delete Adjustment" at bounding box center [312, 384] width 101 height 13
click at [414, 398] on link "Yes" at bounding box center [426, 408] width 48 height 26
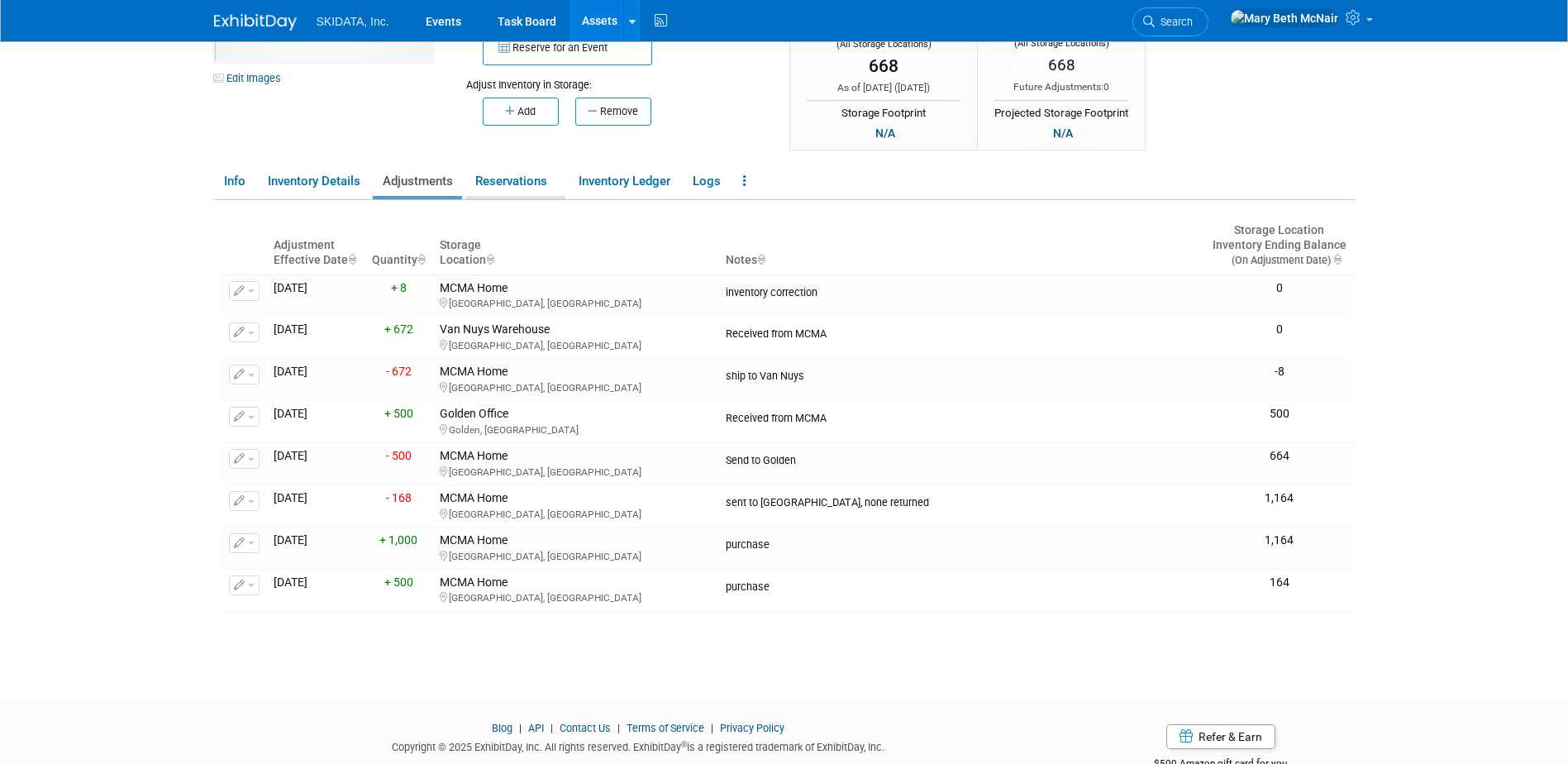
click at [515, 185] on link "Reservations" at bounding box center [515, 181] width 100 height 29
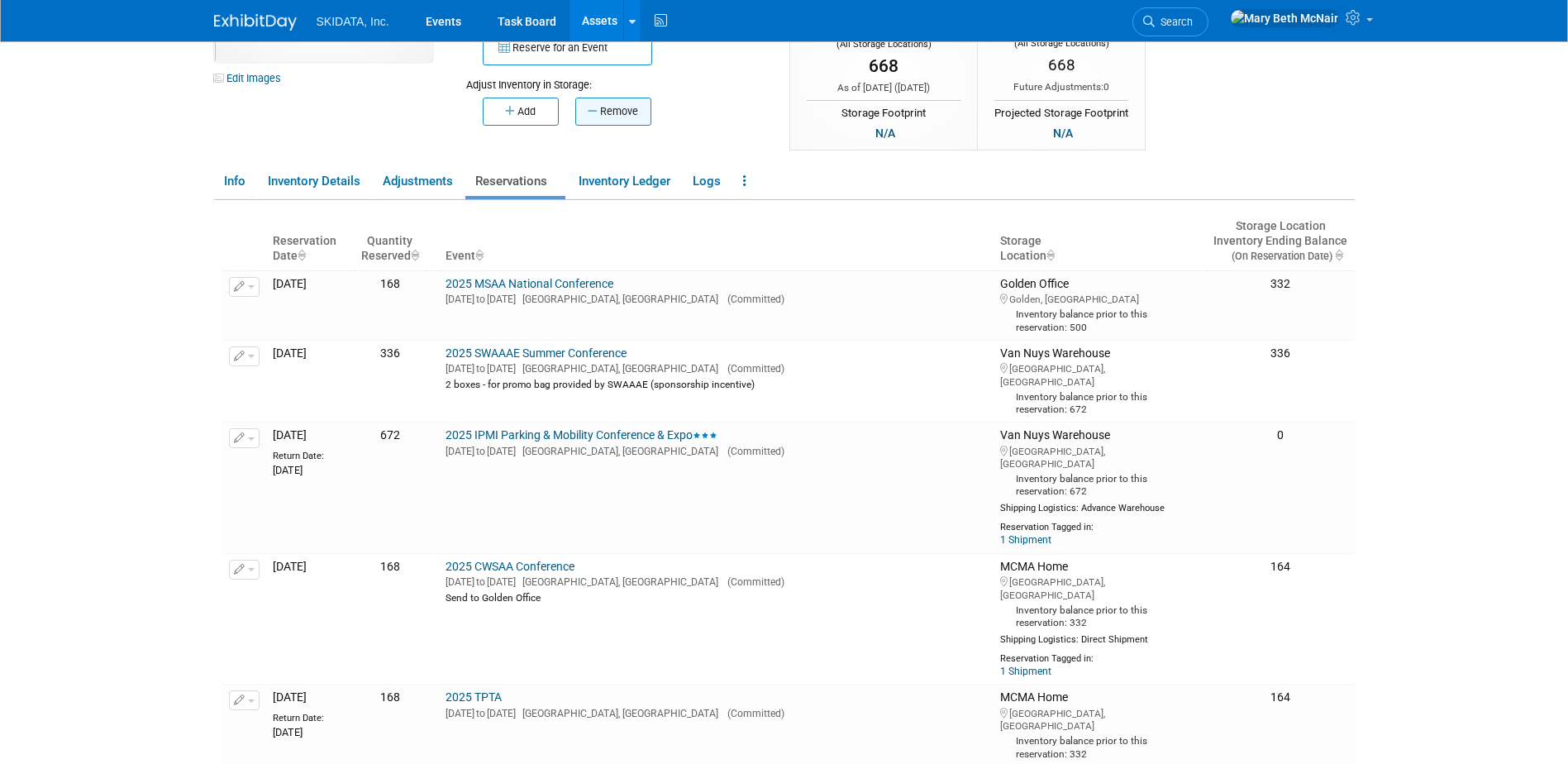
click at [623, 118] on button "Remove" at bounding box center [613, 112] width 76 height 28
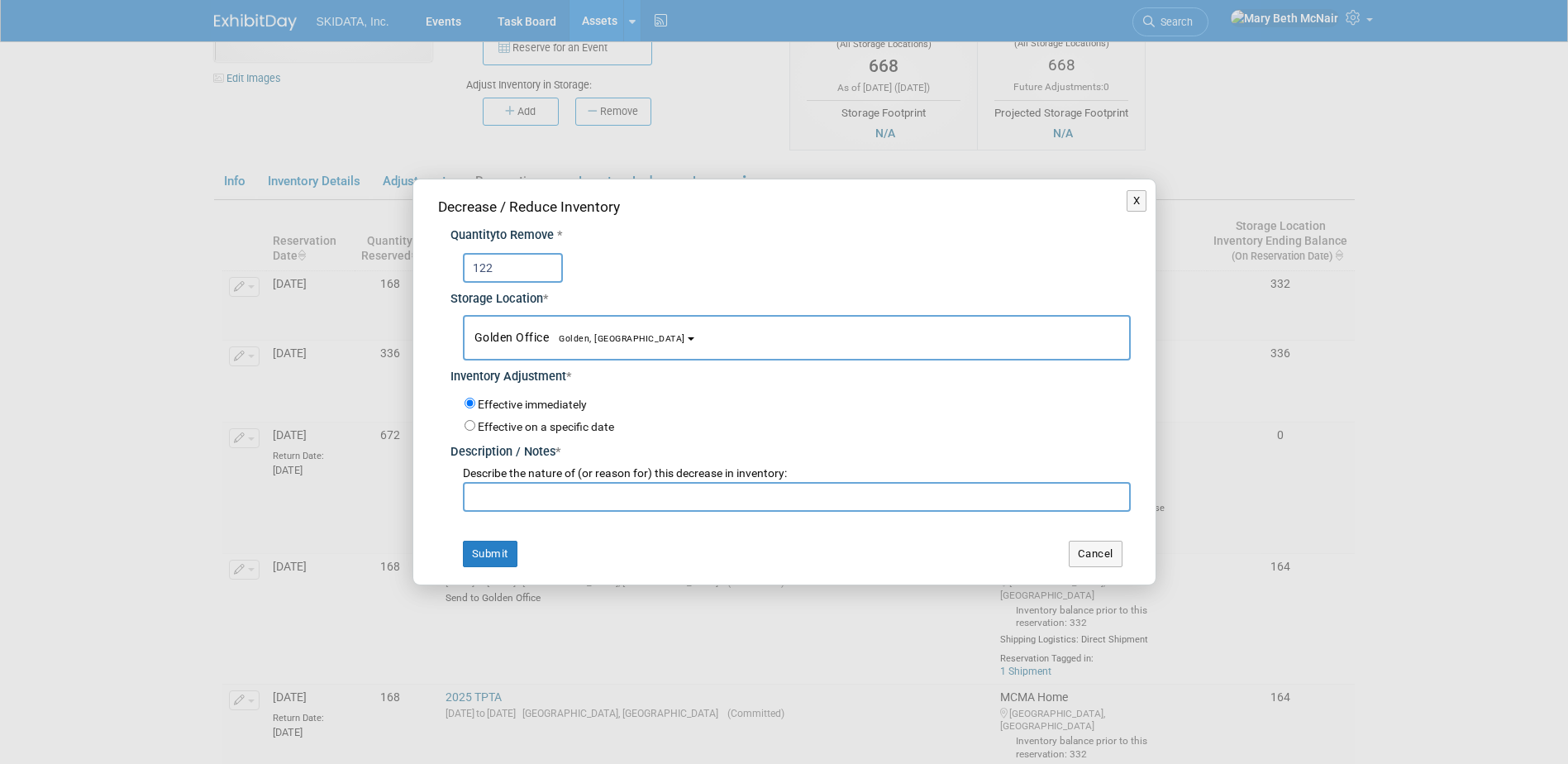
type input "122"
click at [596, 317] on button "Golden Office Golden, CO" at bounding box center [797, 337] width 668 height 46
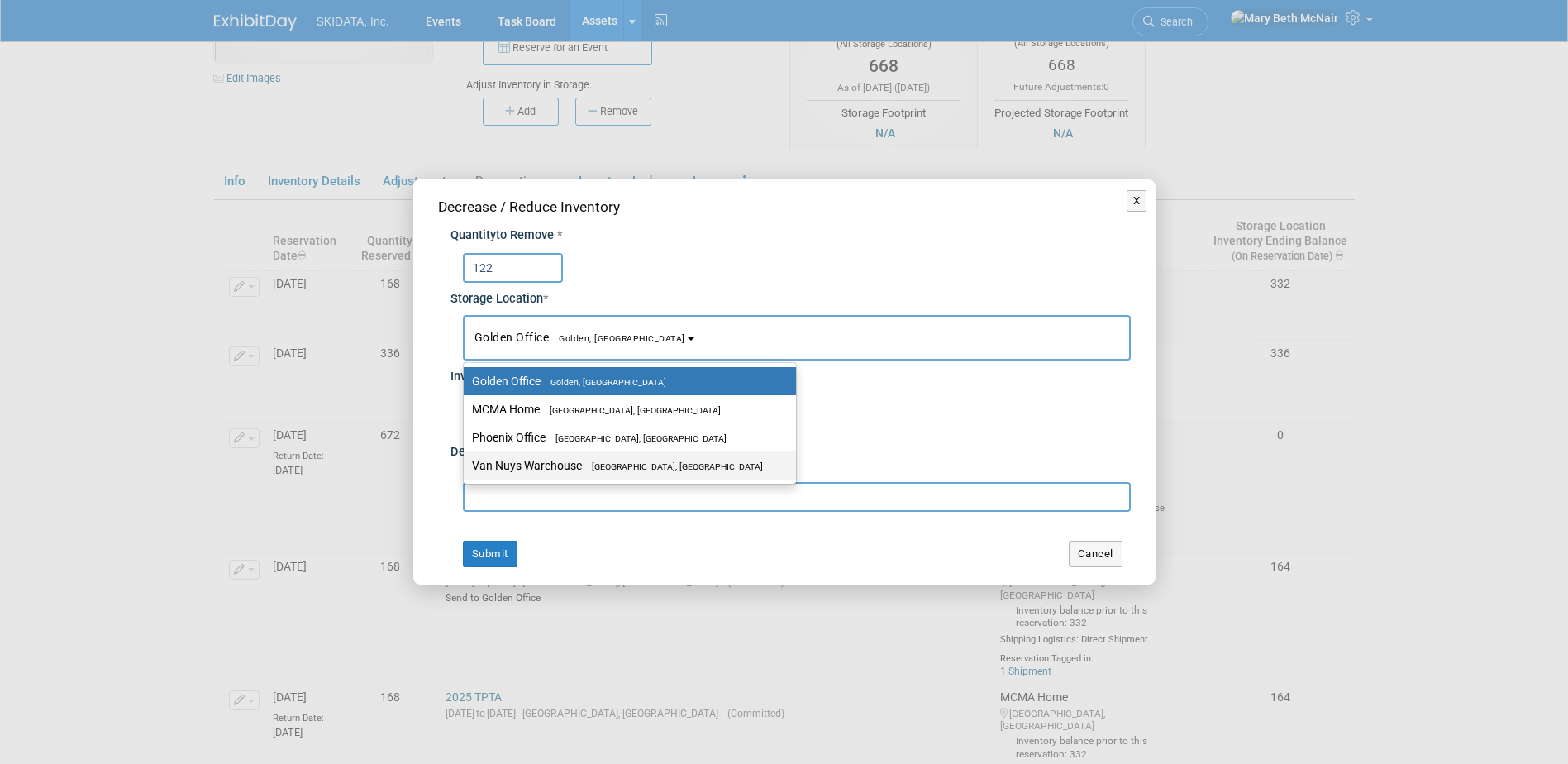
click at [593, 462] on span "[GEOGRAPHIC_DATA], [GEOGRAPHIC_DATA]" at bounding box center [672, 467] width 181 height 11
click at [466, 462] on input "Van Nuys Warehouse Los Angeles, CA" at bounding box center [461, 466] width 11 height 11
select select "11224007"
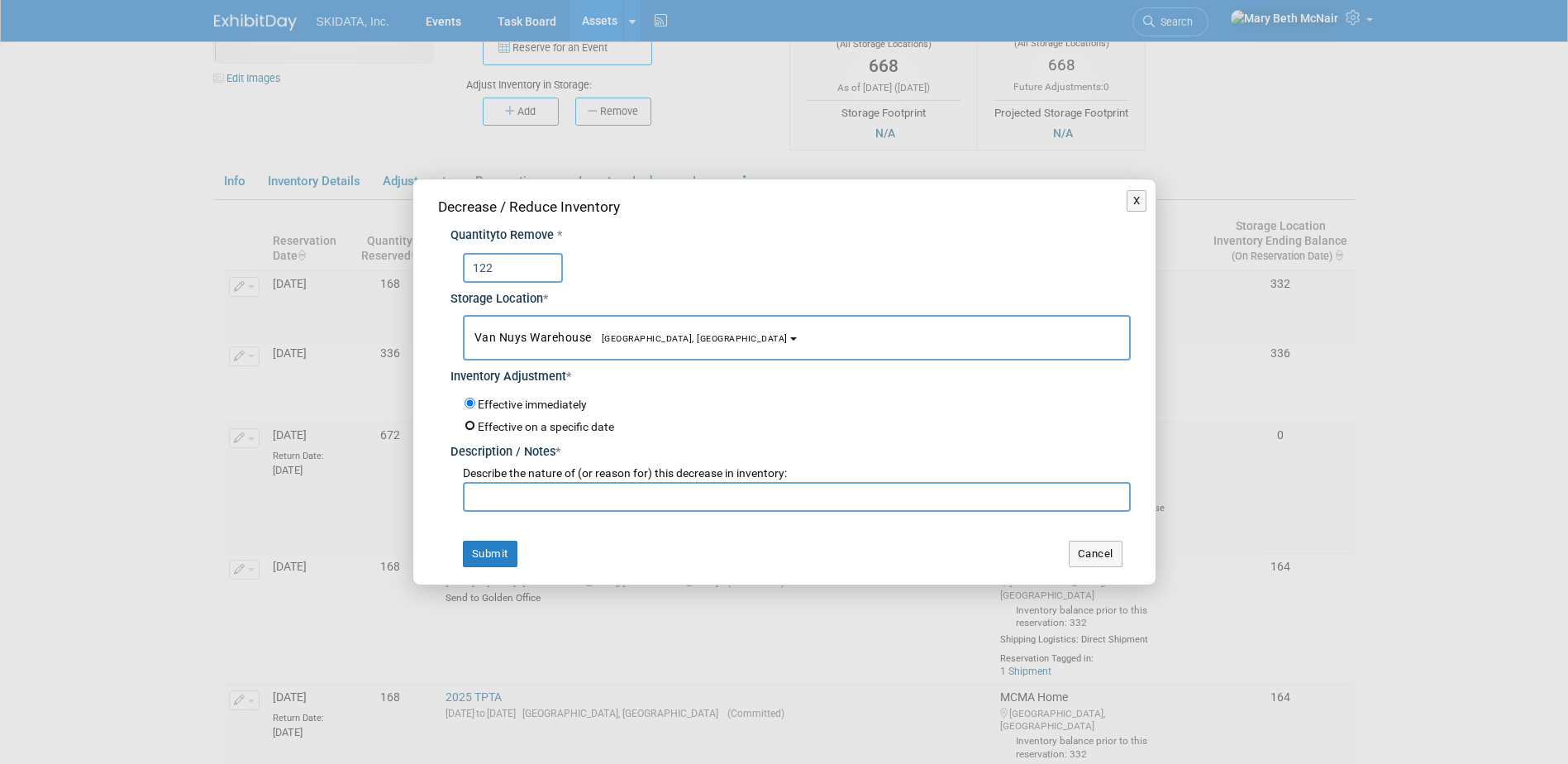
click at [466, 420] on input "Effective on a specific date" at bounding box center [470, 425] width 11 height 11
radio input "true"
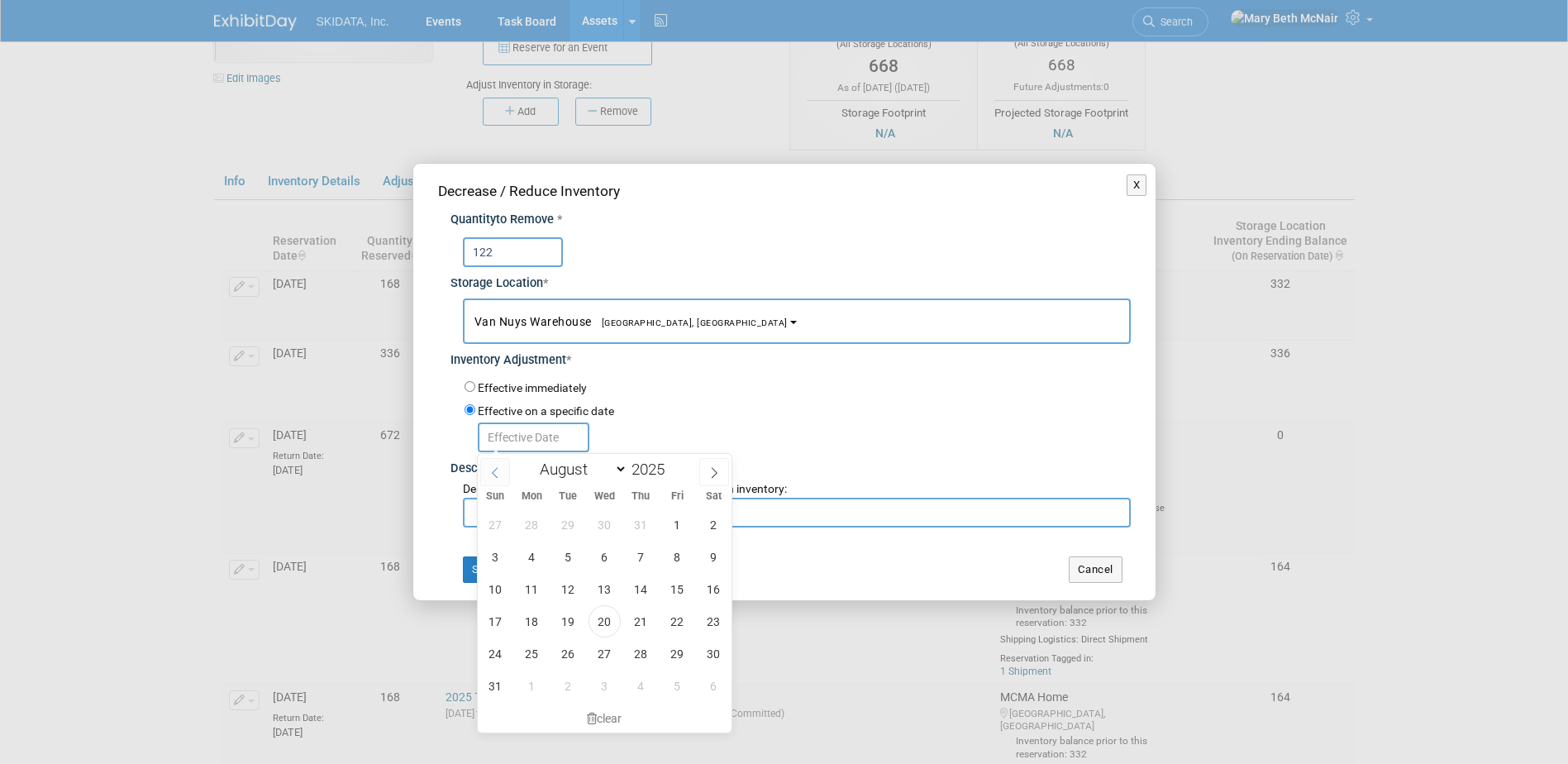
click at [507, 470] on span at bounding box center [495, 472] width 30 height 28
select select "5"
click at [684, 582] on span "20" at bounding box center [677, 589] width 33 height 33
type input "Jun 20, 2025"
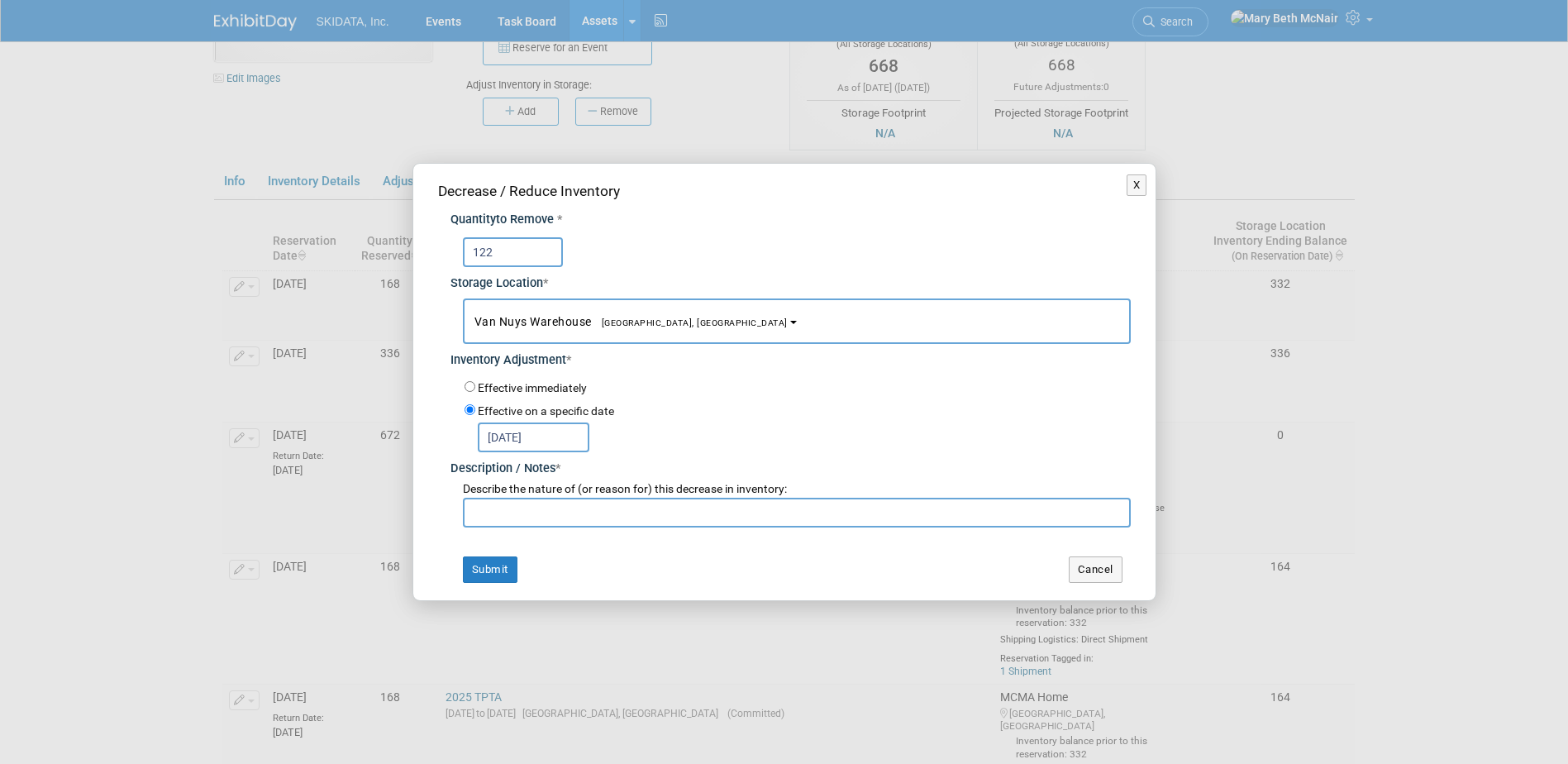
click at [578, 510] on input "text" at bounding box center [797, 513] width 668 height 30
type input "Giveaways at IPMI 2025"
click at [483, 570] on button "Submit" at bounding box center [489, 570] width 55 height 26
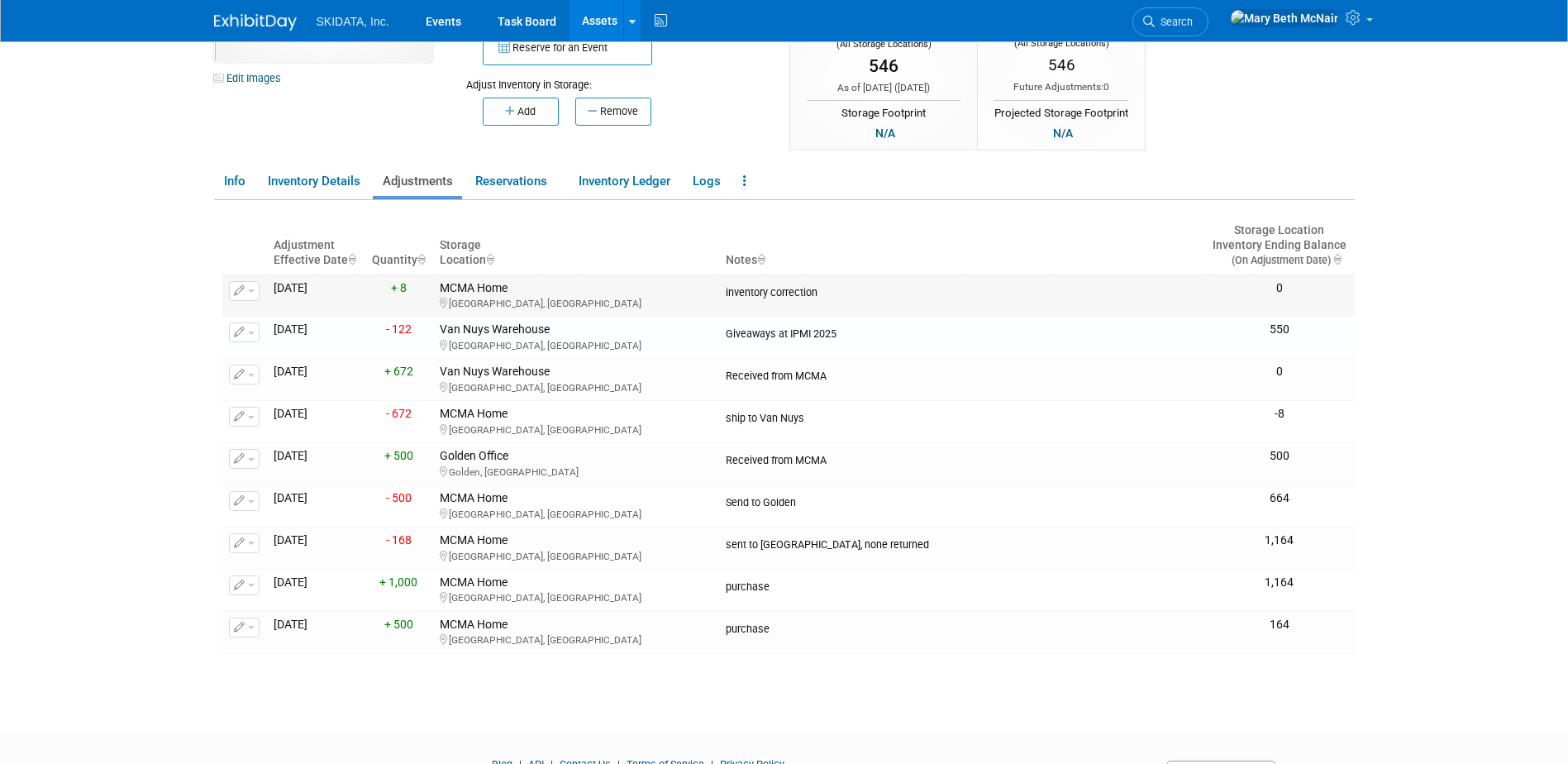
click at [244, 288] on icon "button" at bounding box center [239, 291] width 11 height 11
click at [288, 338] on span "Delete Adjustment" at bounding box center [312, 343] width 101 height 13
click at [420, 367] on icon at bounding box center [415, 365] width 11 height 11
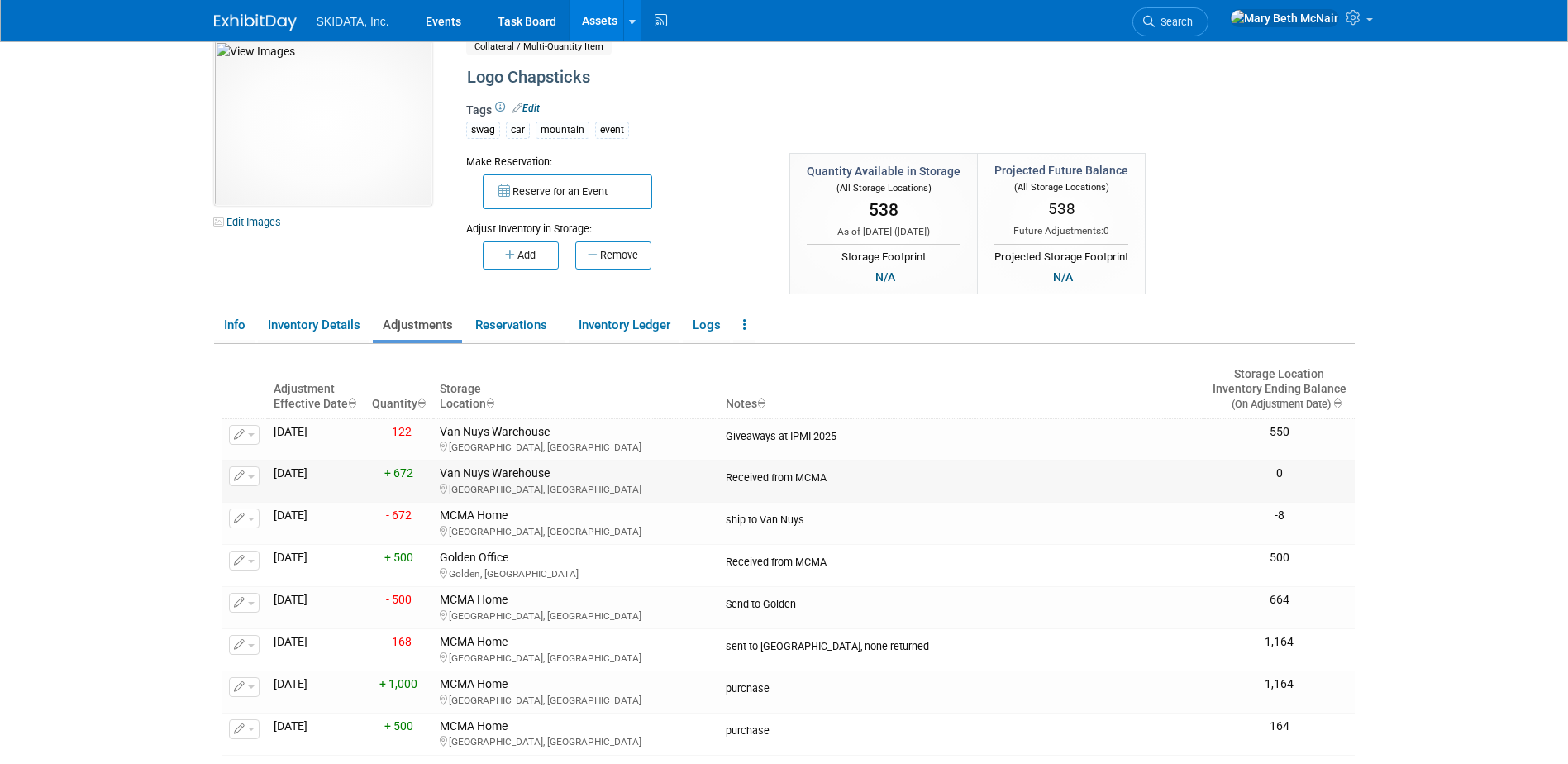
scroll to position [0, 0]
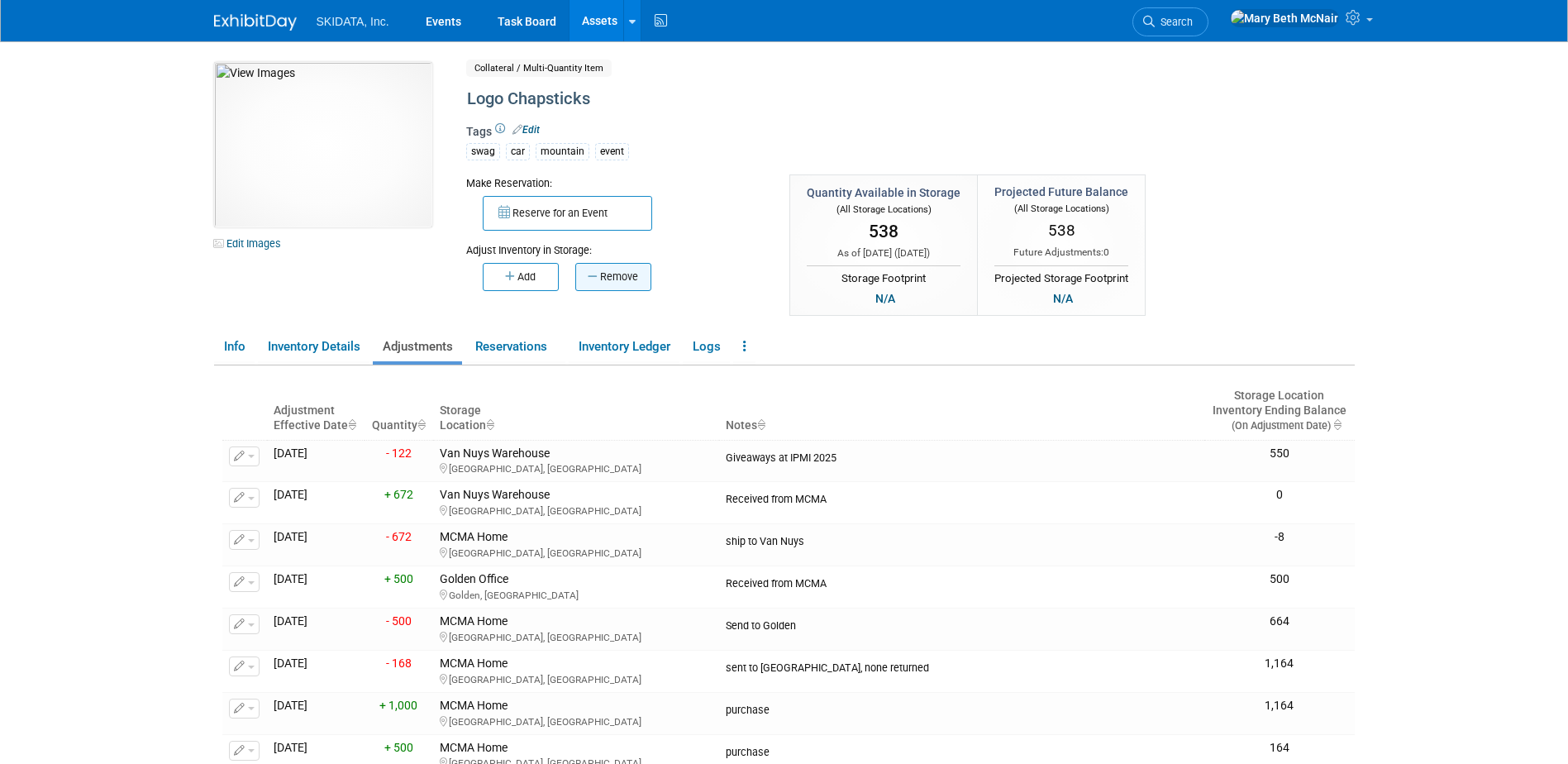
click at [637, 277] on button "Remove" at bounding box center [613, 276] width 76 height 28
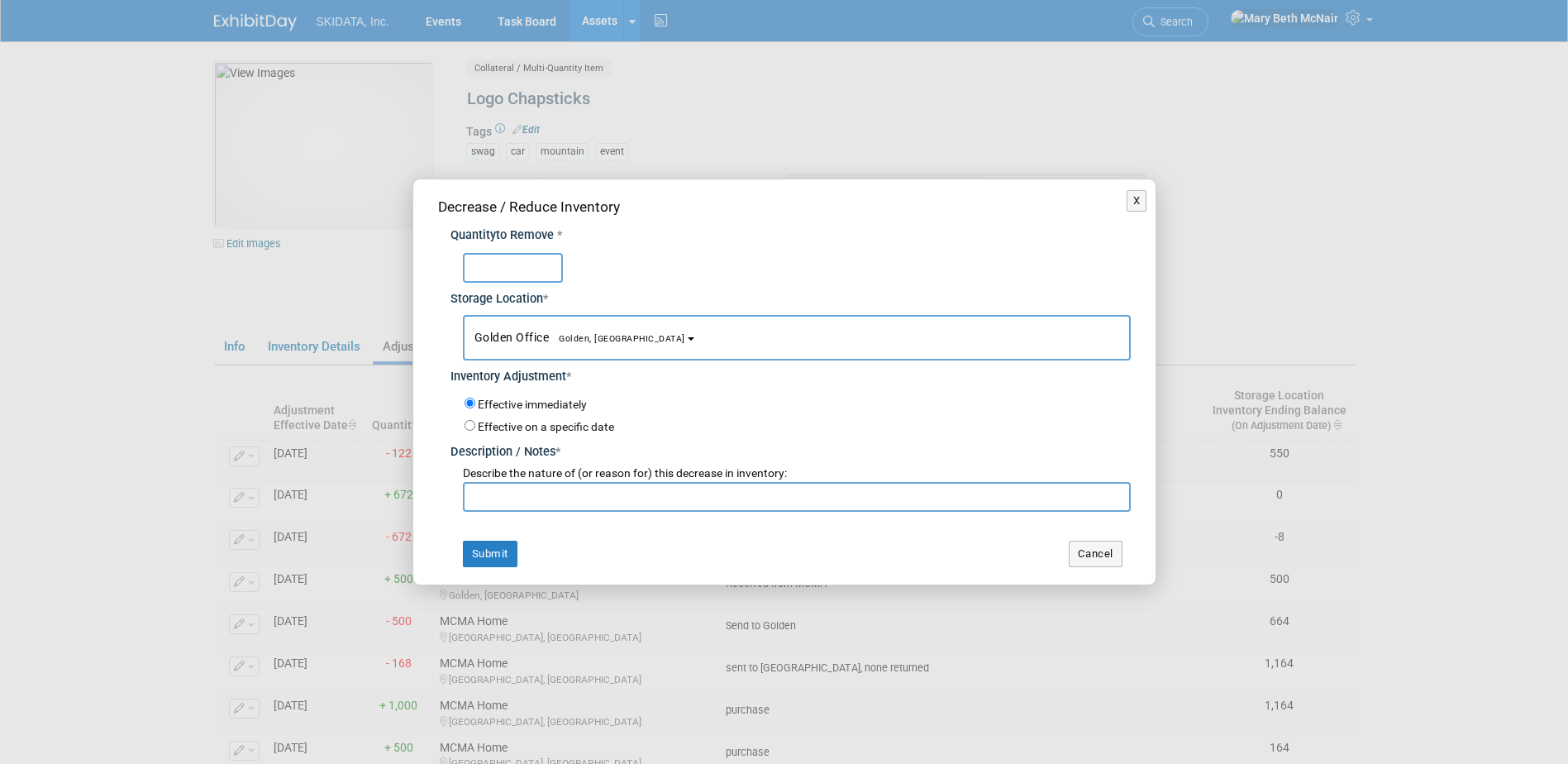
click at [487, 265] on input "text" at bounding box center [512, 268] width 100 height 30
type input "524"
click at [558, 337] on span "Golden, [GEOGRAPHIC_DATA]" at bounding box center [617, 339] width 137 height 11
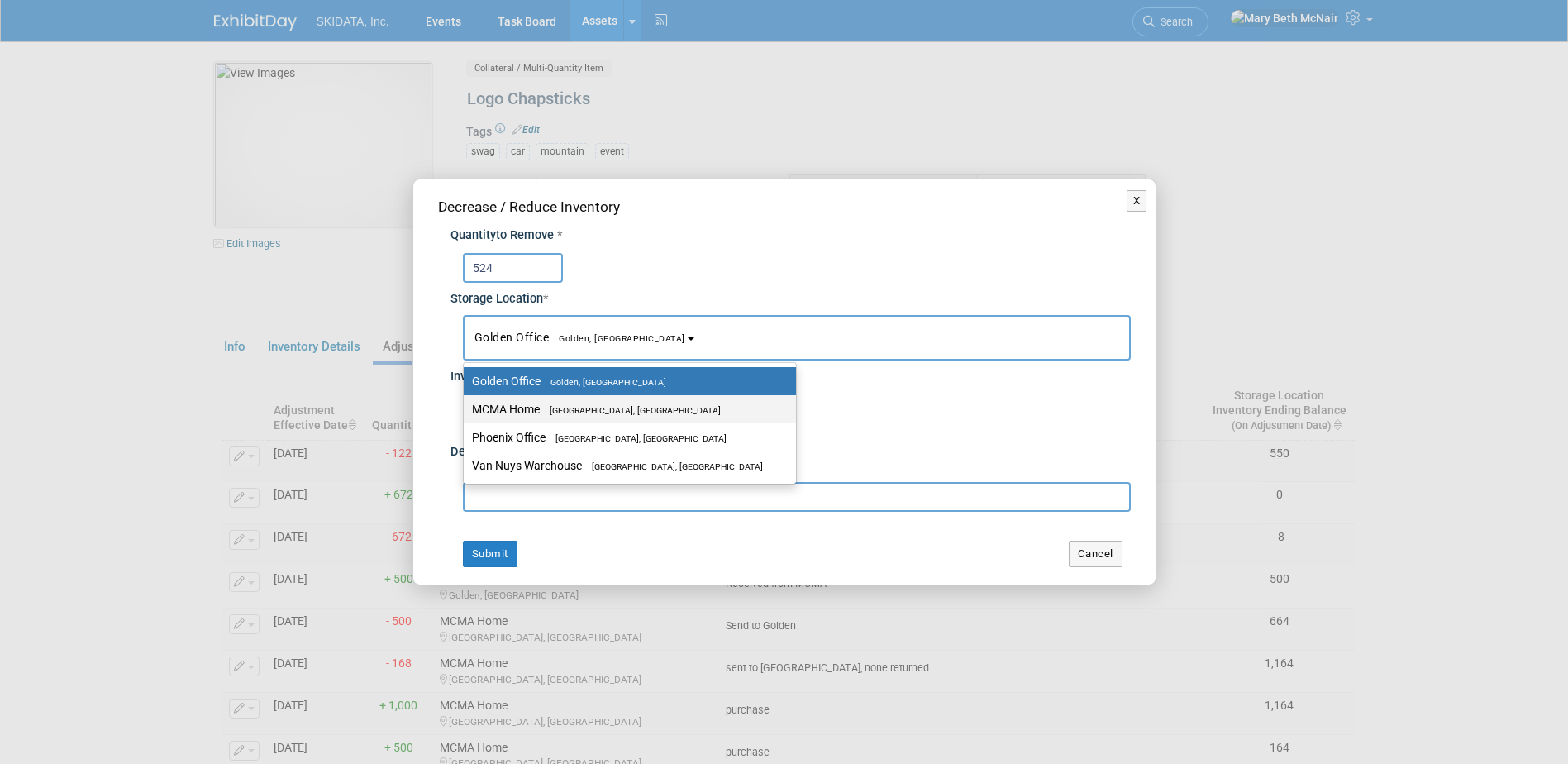
click at [521, 414] on label "MCMA Home Queen Creek, AZ" at bounding box center [625, 409] width 307 height 21
click at [466, 414] on input "MCMA Home Queen Creek, AZ" at bounding box center [461, 409] width 11 height 11
select select "11224017"
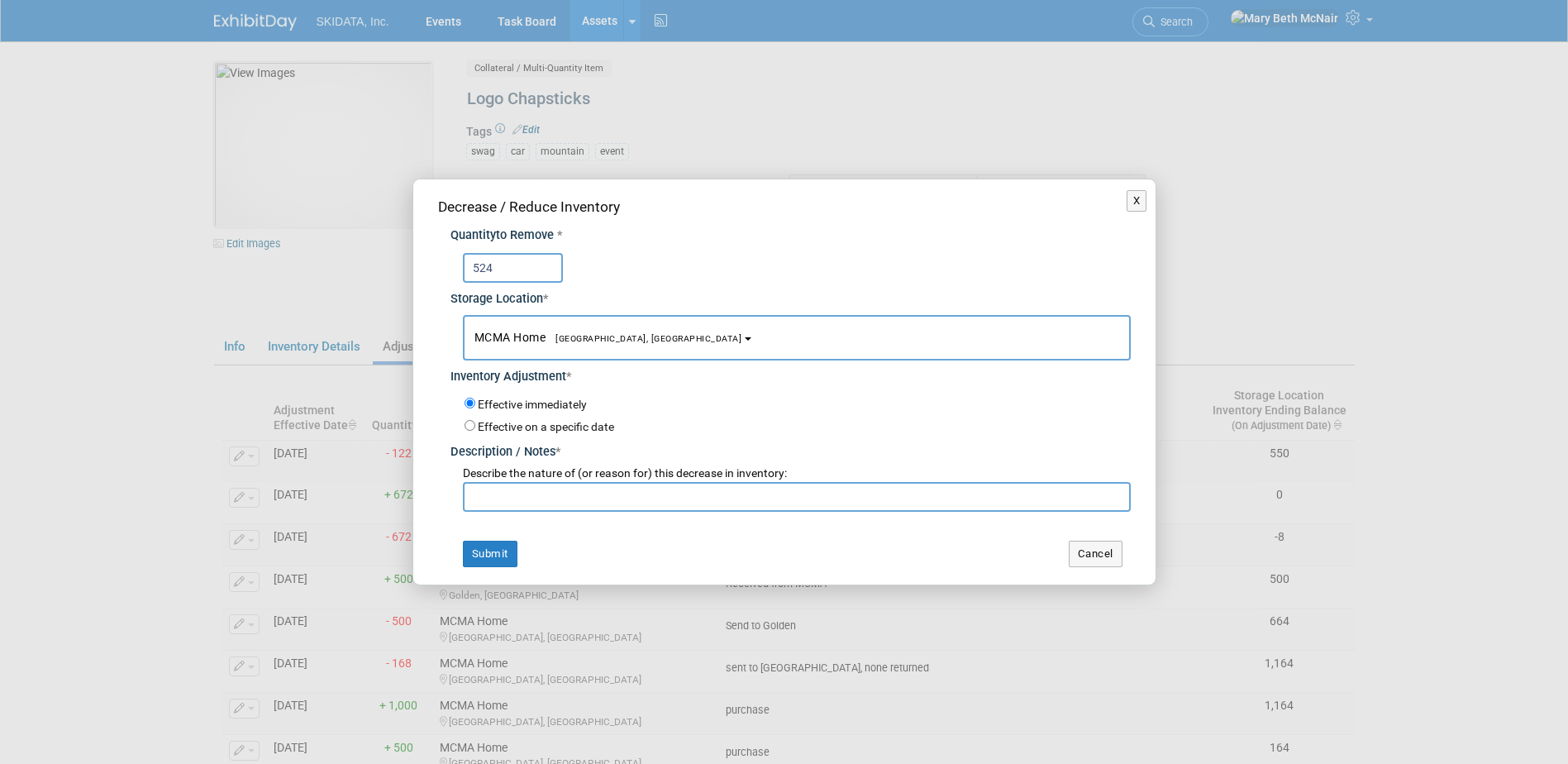
click at [462, 425] on div "Effective immediately Effective on a specific date" at bounding box center [790, 411] width 680 height 50
click at [474, 424] on input "Effective on a specific date" at bounding box center [470, 425] width 11 height 11
radio input "true"
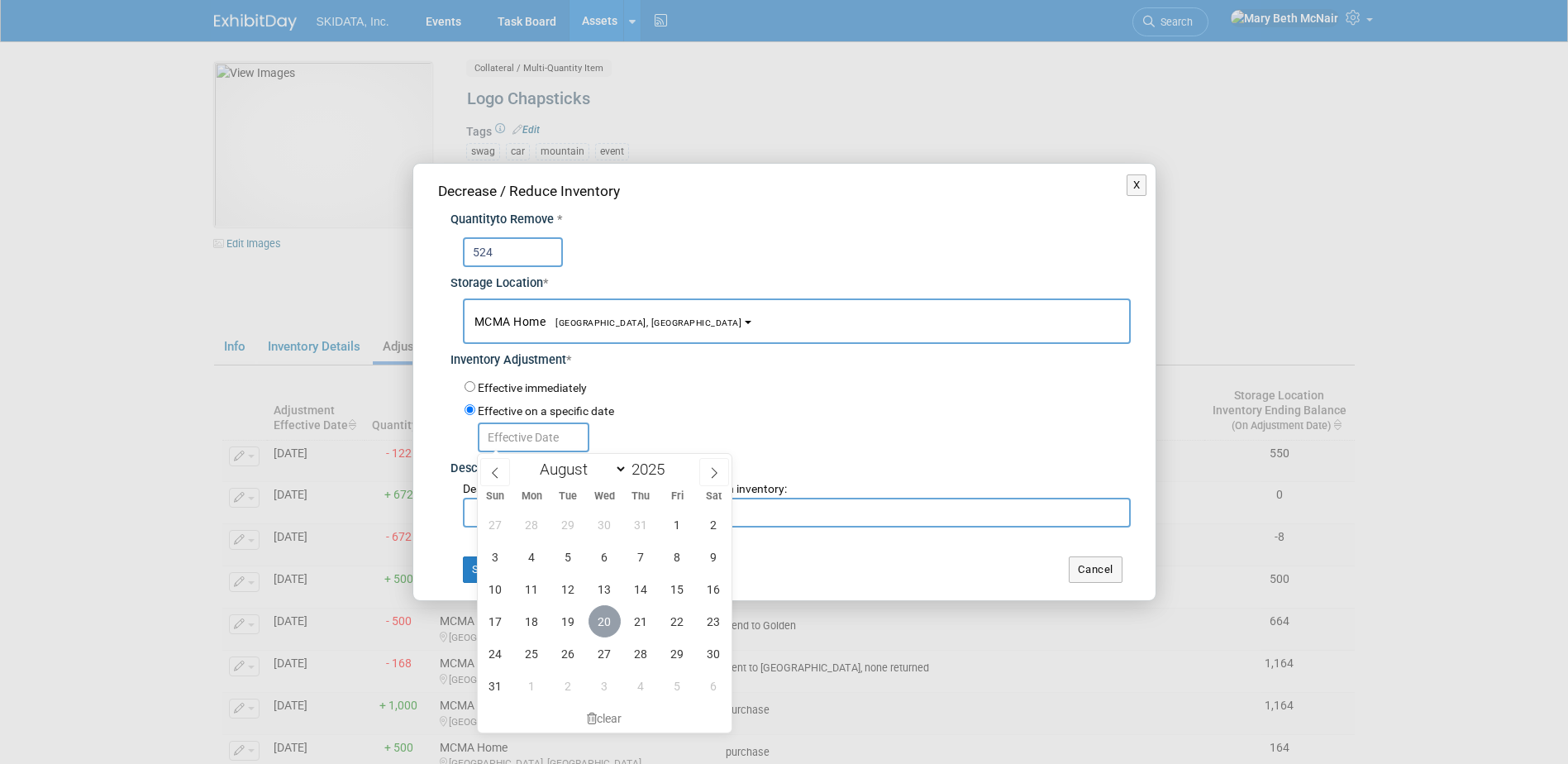
click at [615, 619] on span "20" at bounding box center [604, 621] width 33 height 33
type input "[DATE]"
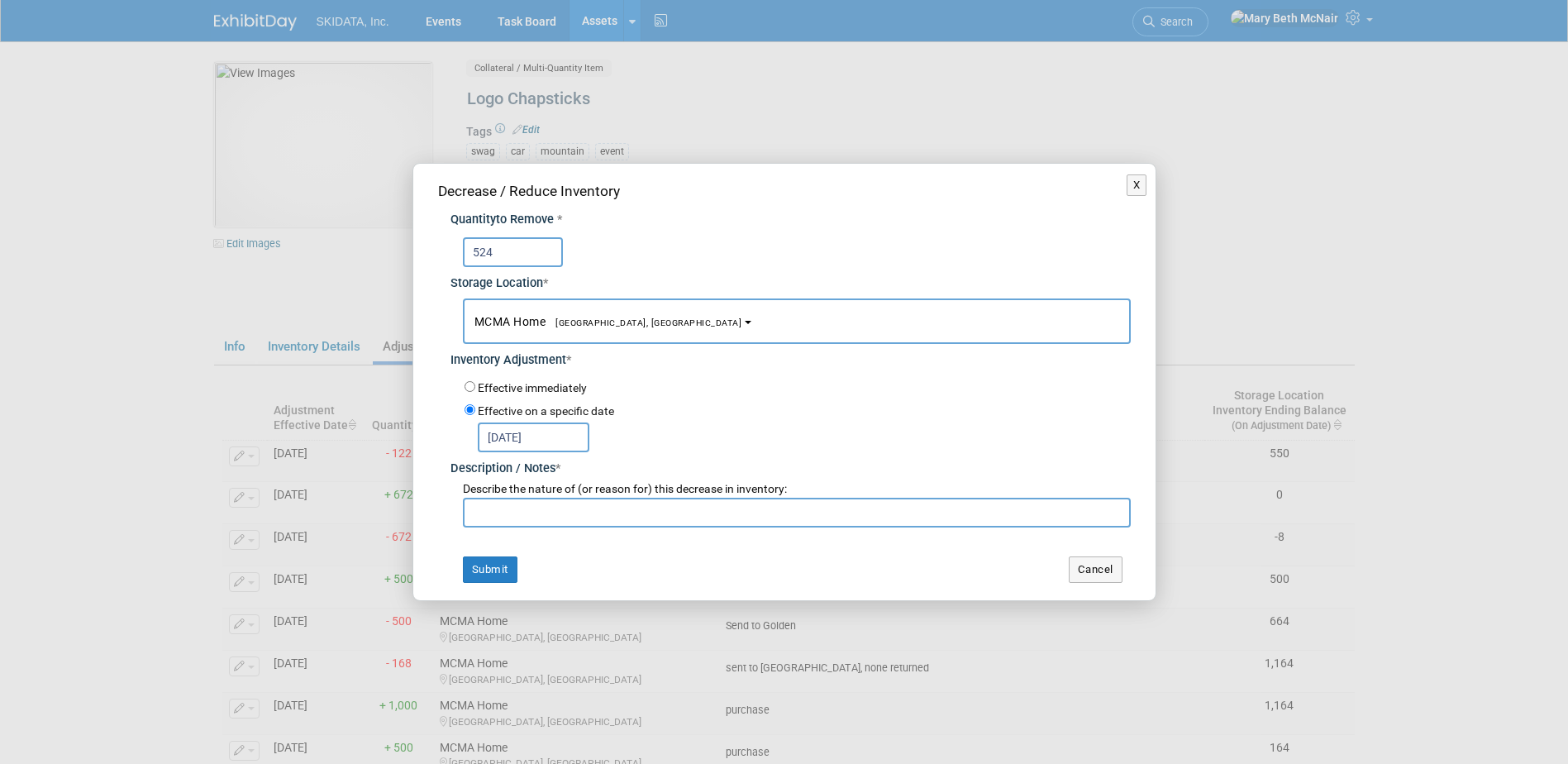
click at [546, 509] on input "text" at bounding box center [797, 513] width 668 height 30
type input "ship to Van Nuys"
click at [488, 567] on button "Submit" at bounding box center [489, 570] width 55 height 26
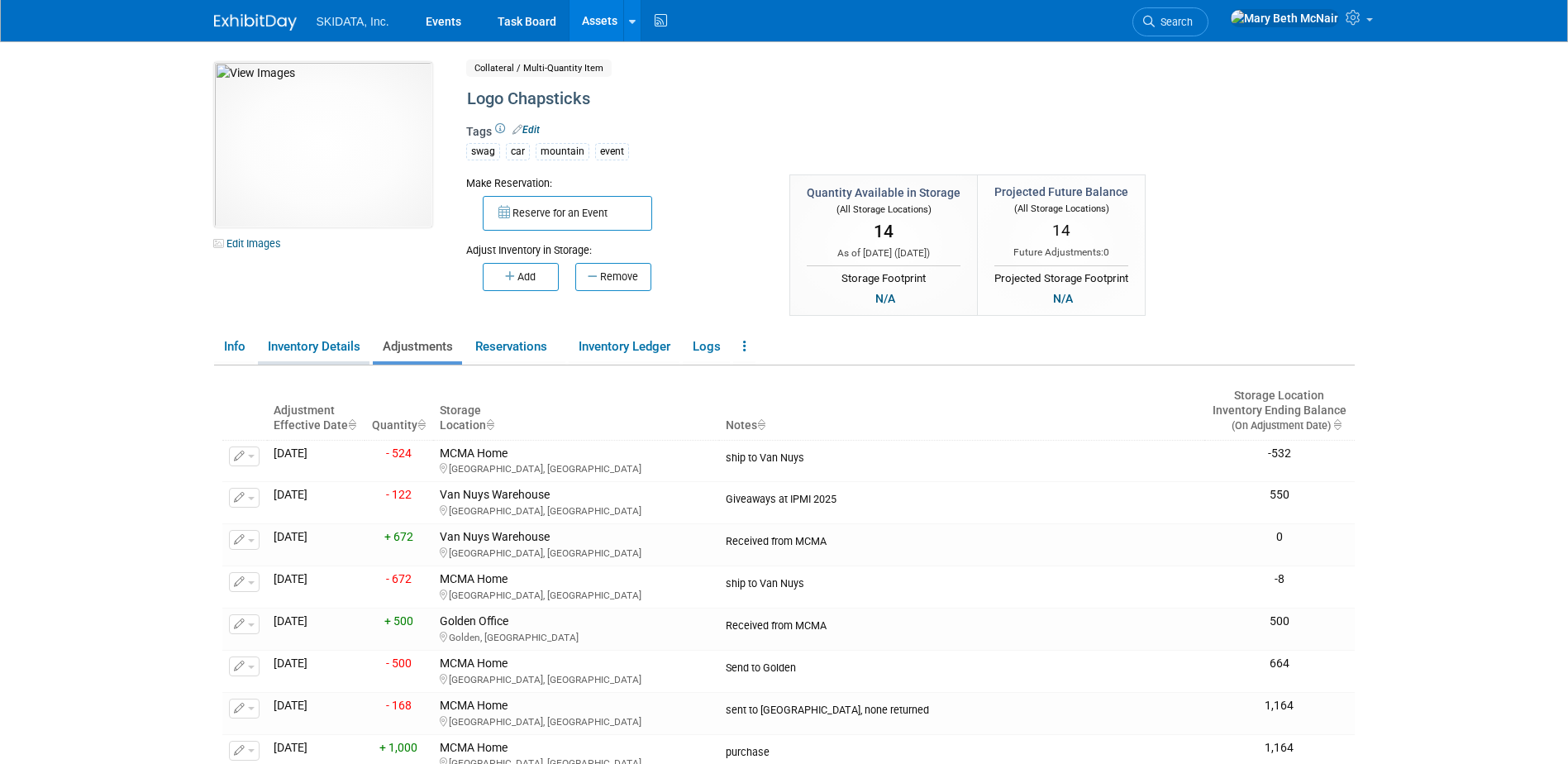
click at [306, 346] on link "Inventory Details" at bounding box center [314, 346] width 112 height 29
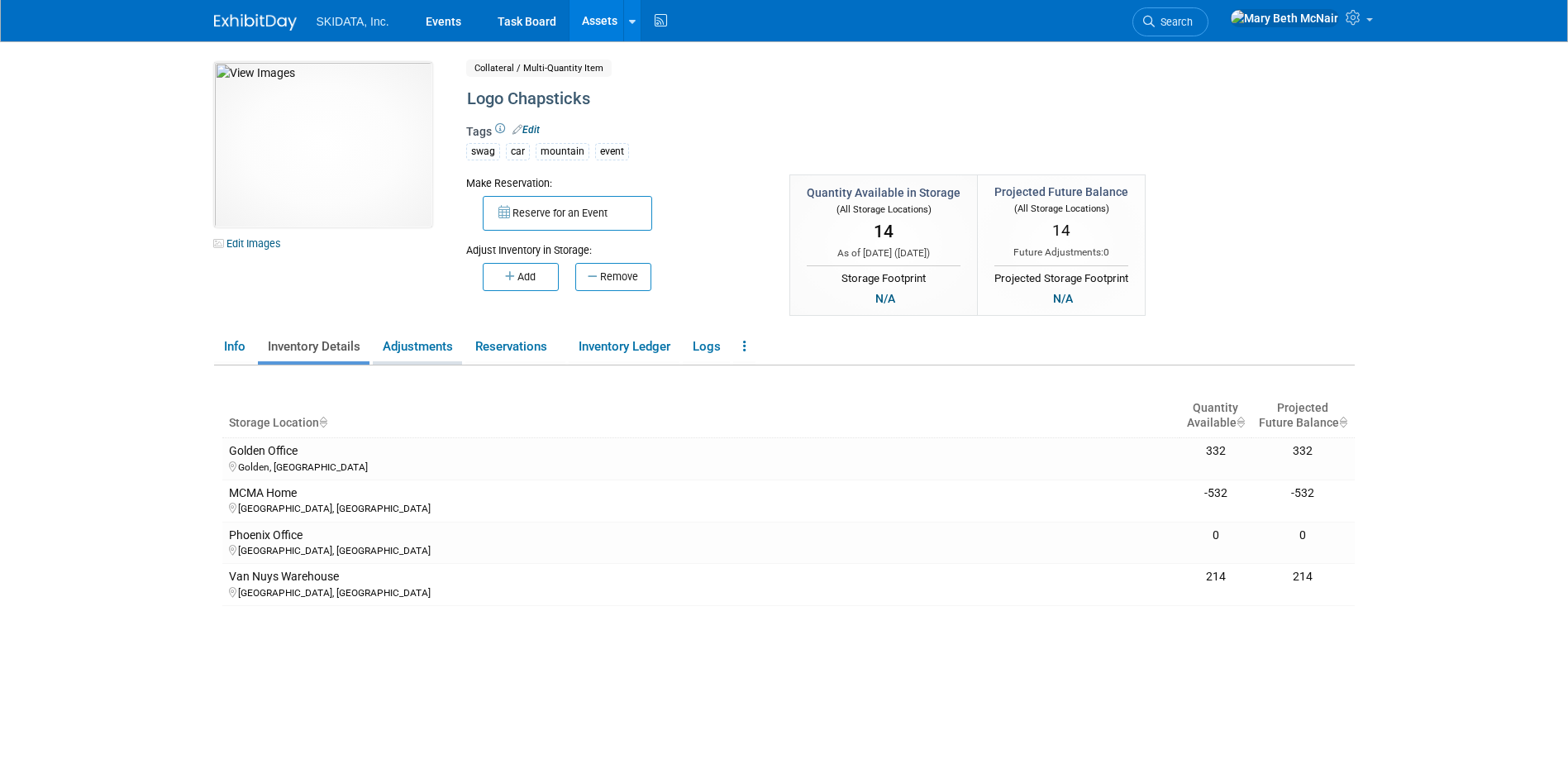
click at [393, 344] on link "Adjustments" at bounding box center [418, 346] width 89 height 29
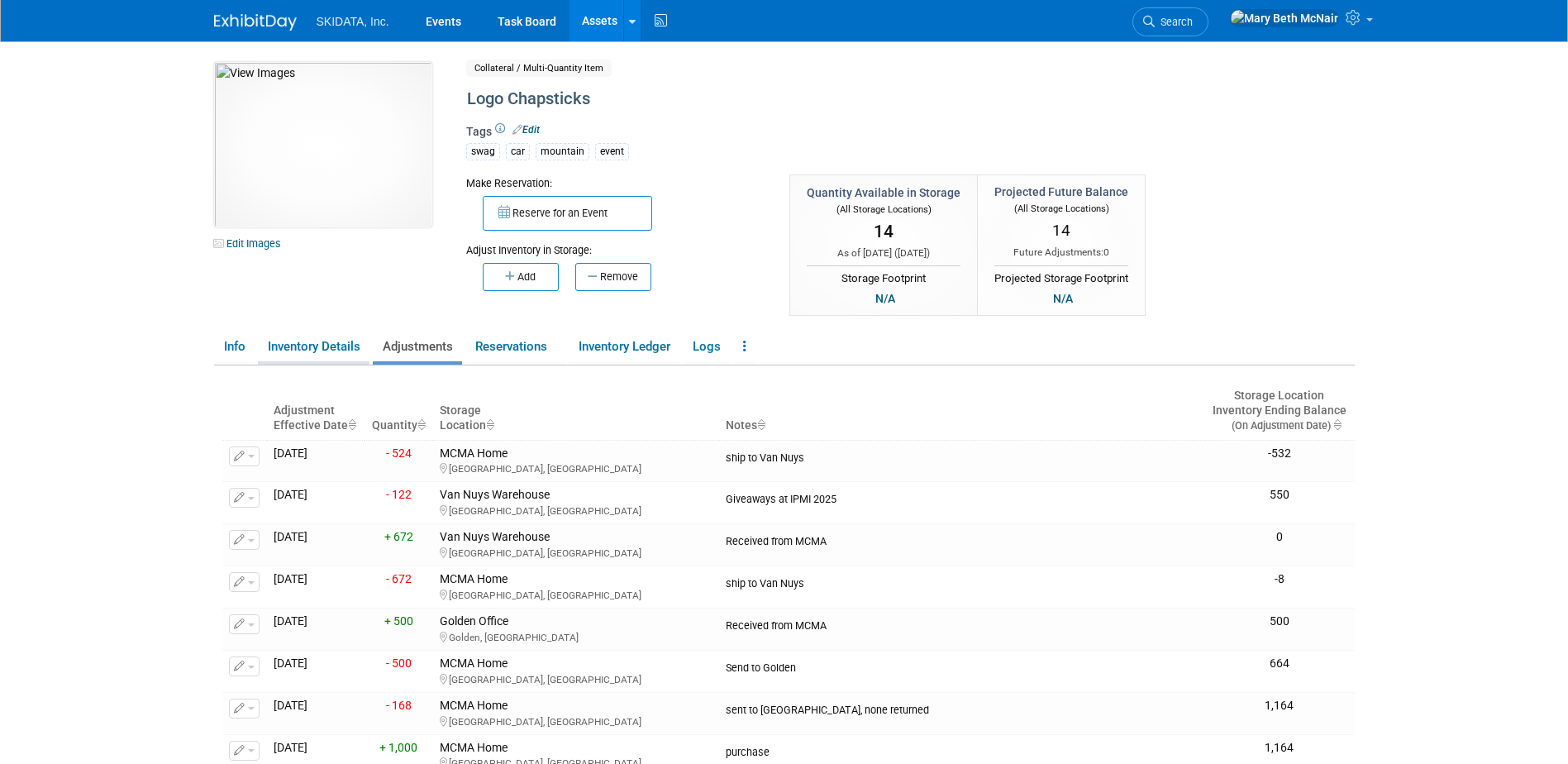
click at [302, 348] on link "Inventory Details" at bounding box center [314, 346] width 112 height 29
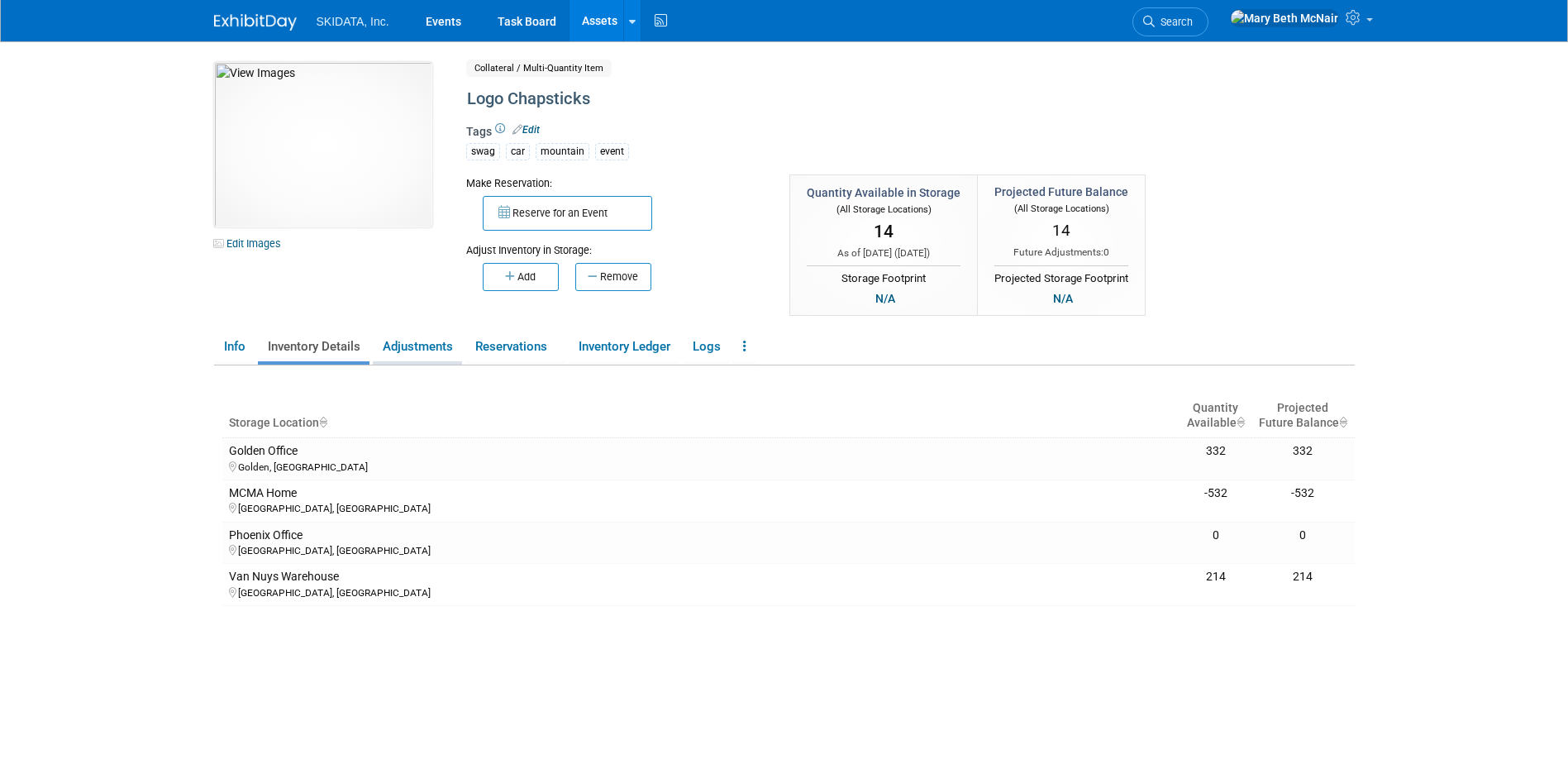
click at [419, 346] on link "Adjustments" at bounding box center [418, 346] width 89 height 29
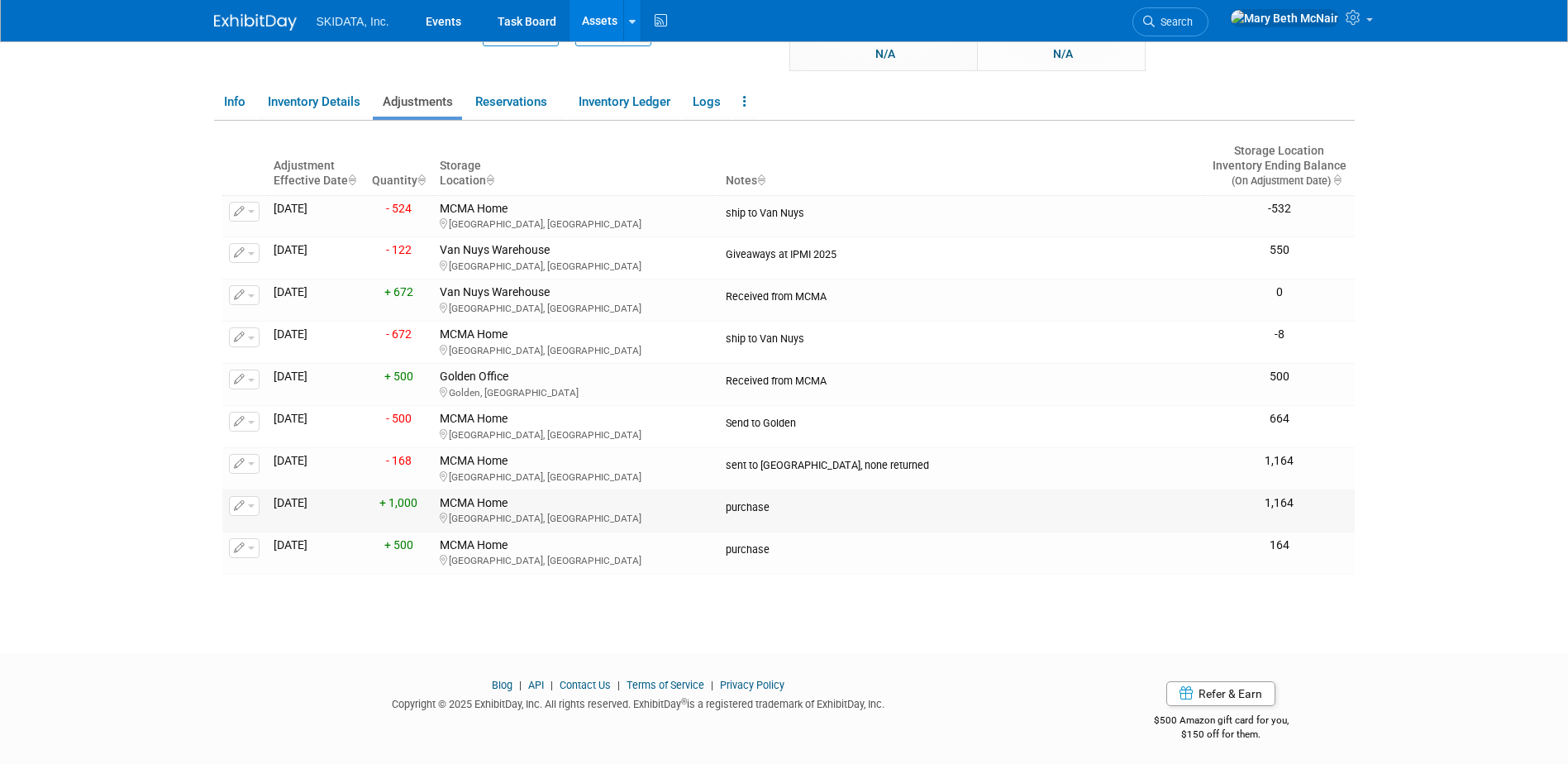
scroll to position [248, 0]
click at [256, 203] on button "button" at bounding box center [244, 208] width 31 height 20
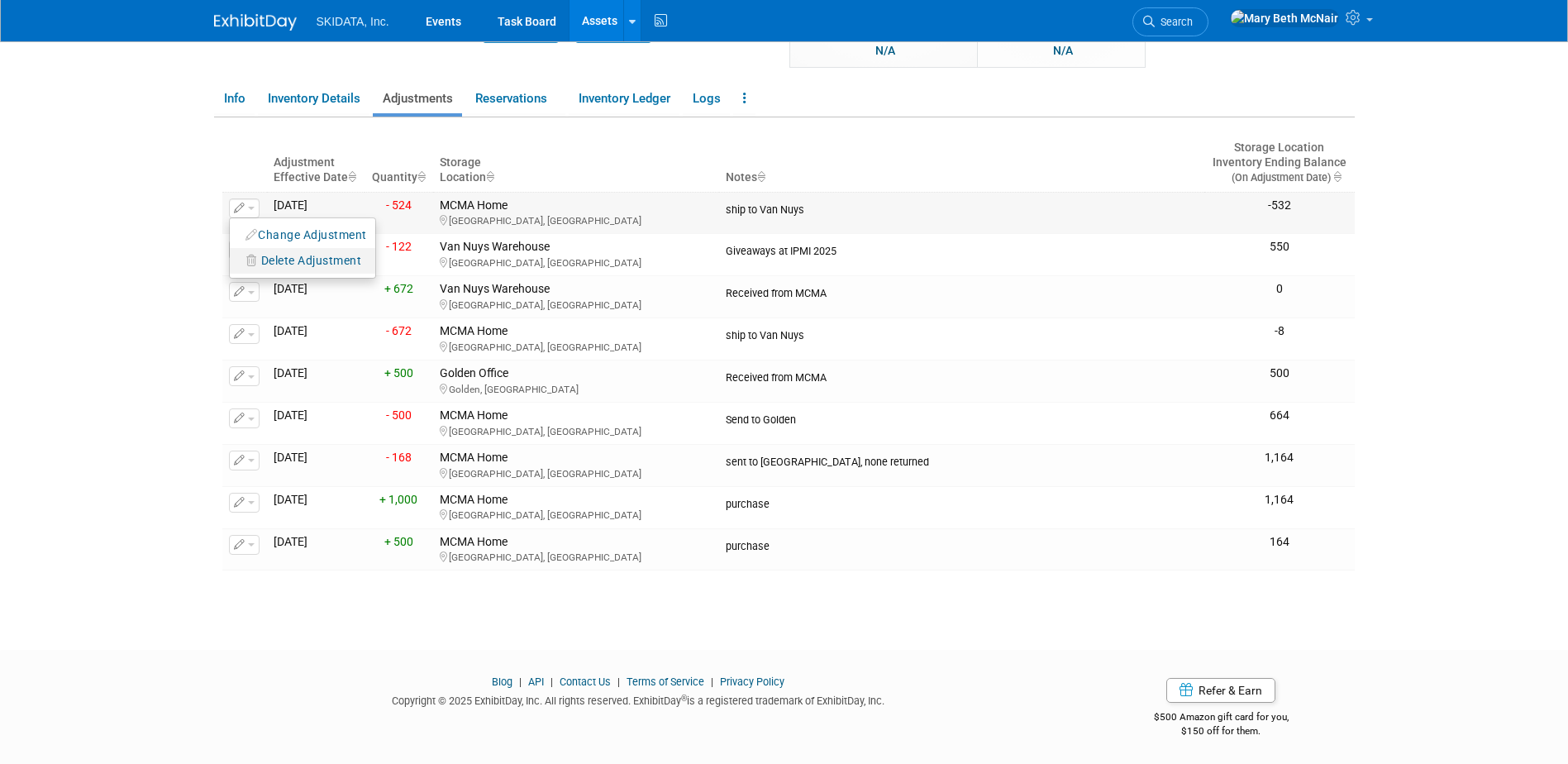
click at [300, 261] on span "Delete Adjustment" at bounding box center [312, 261] width 101 height 13
click at [417, 285] on icon at bounding box center [415, 282] width 11 height 11
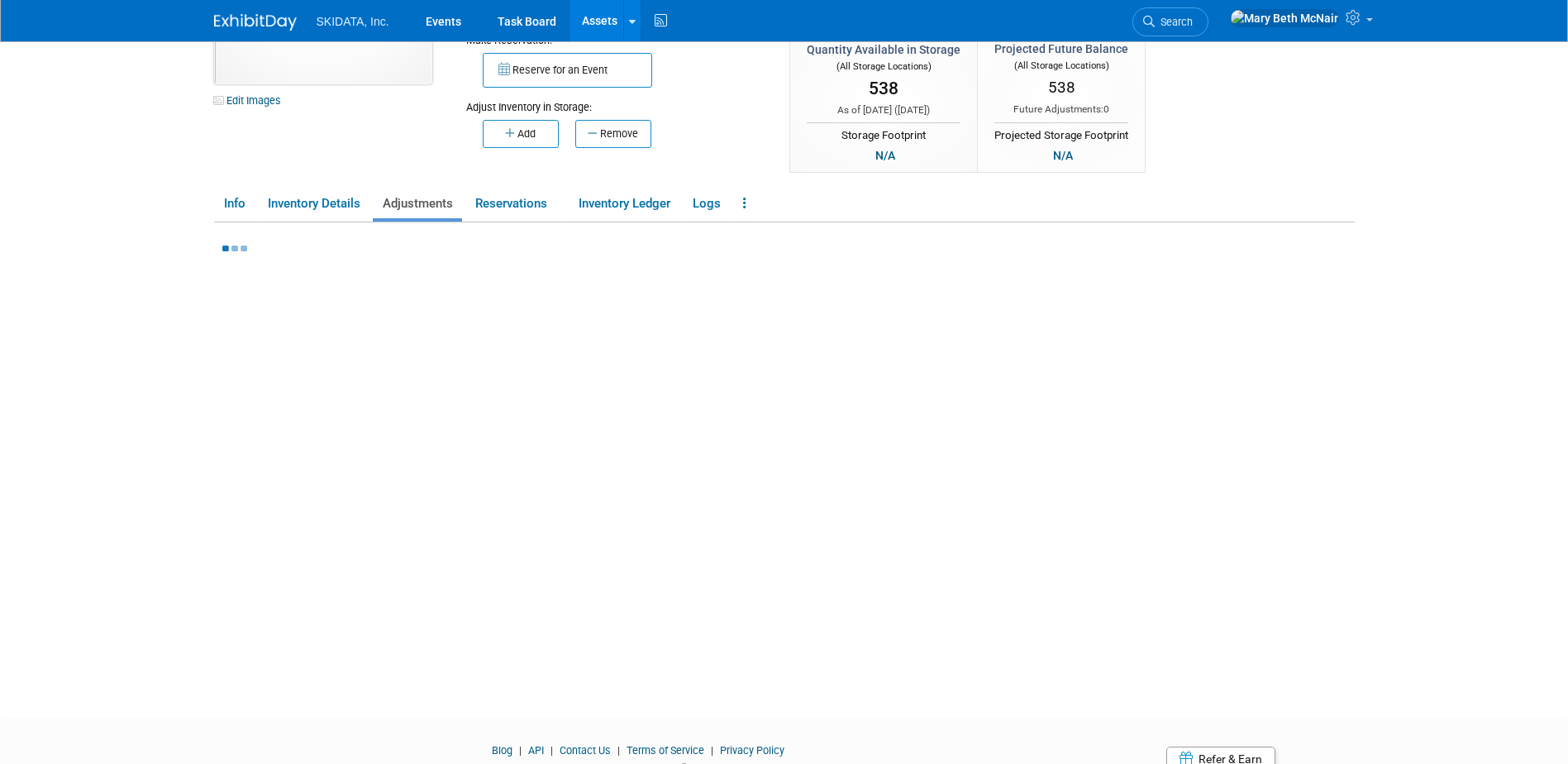
scroll to position [0, 0]
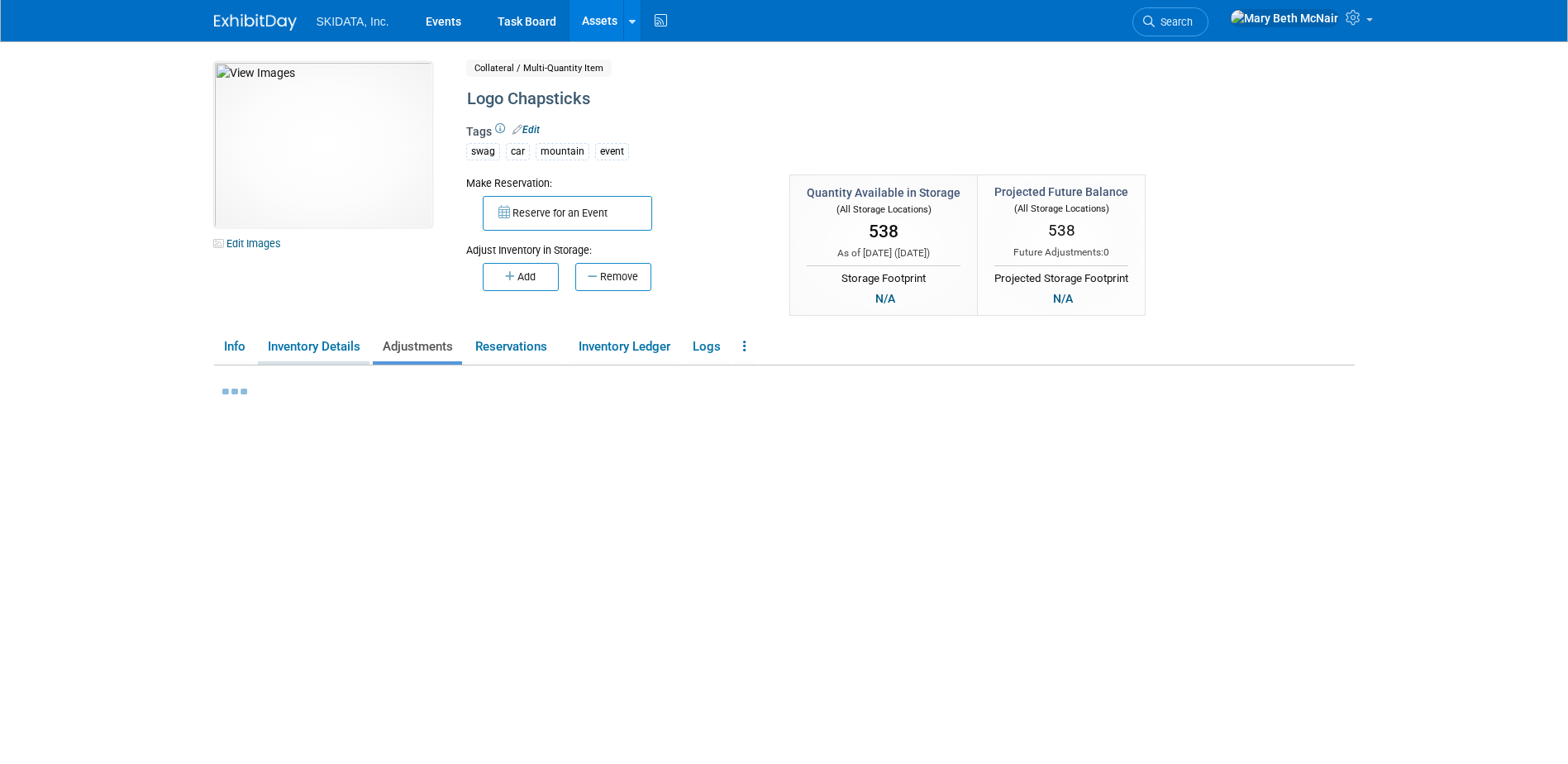
click at [315, 350] on link "Inventory Details" at bounding box center [314, 346] width 112 height 29
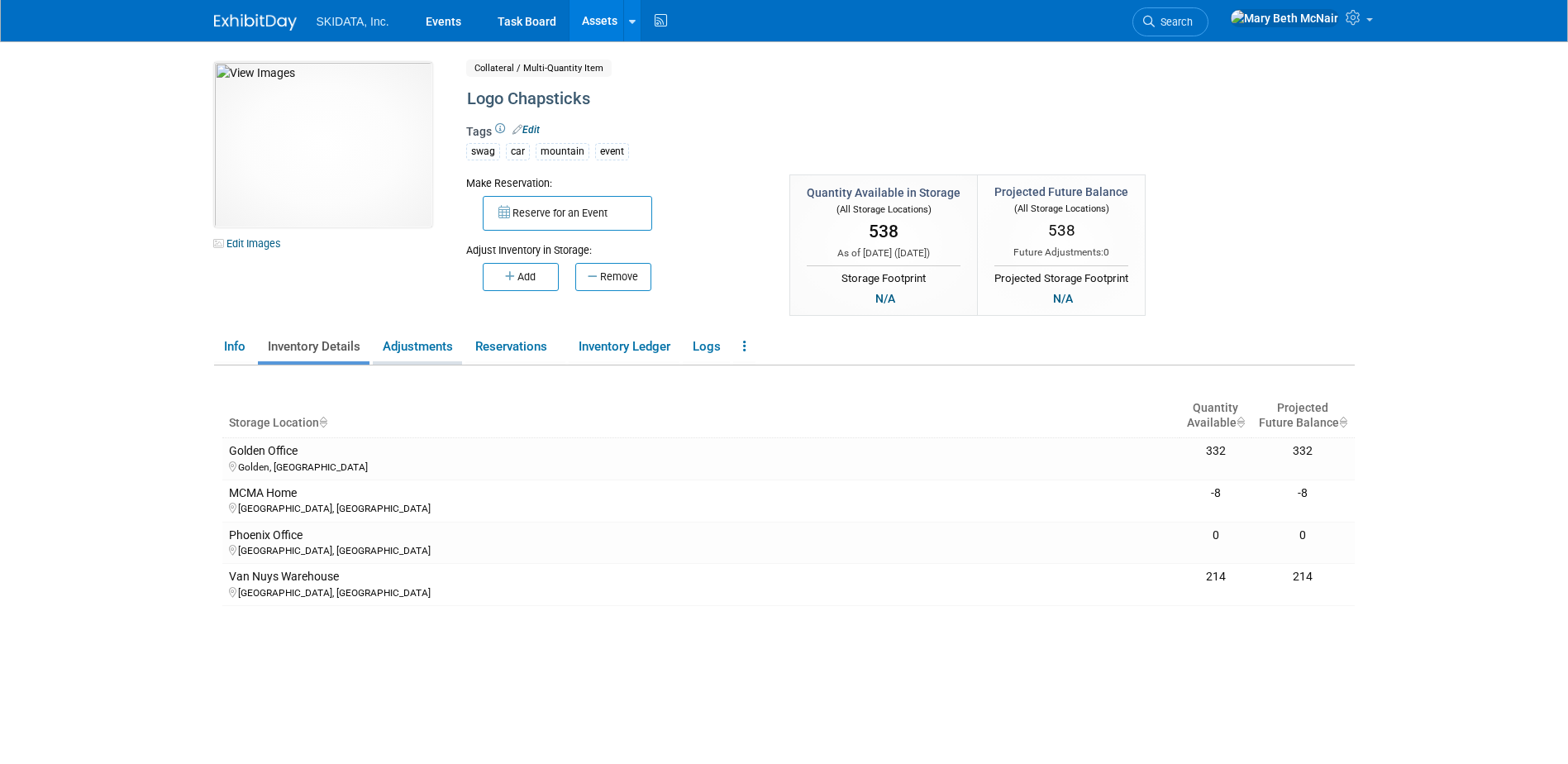
click at [450, 339] on link "Adjustments" at bounding box center [418, 346] width 89 height 29
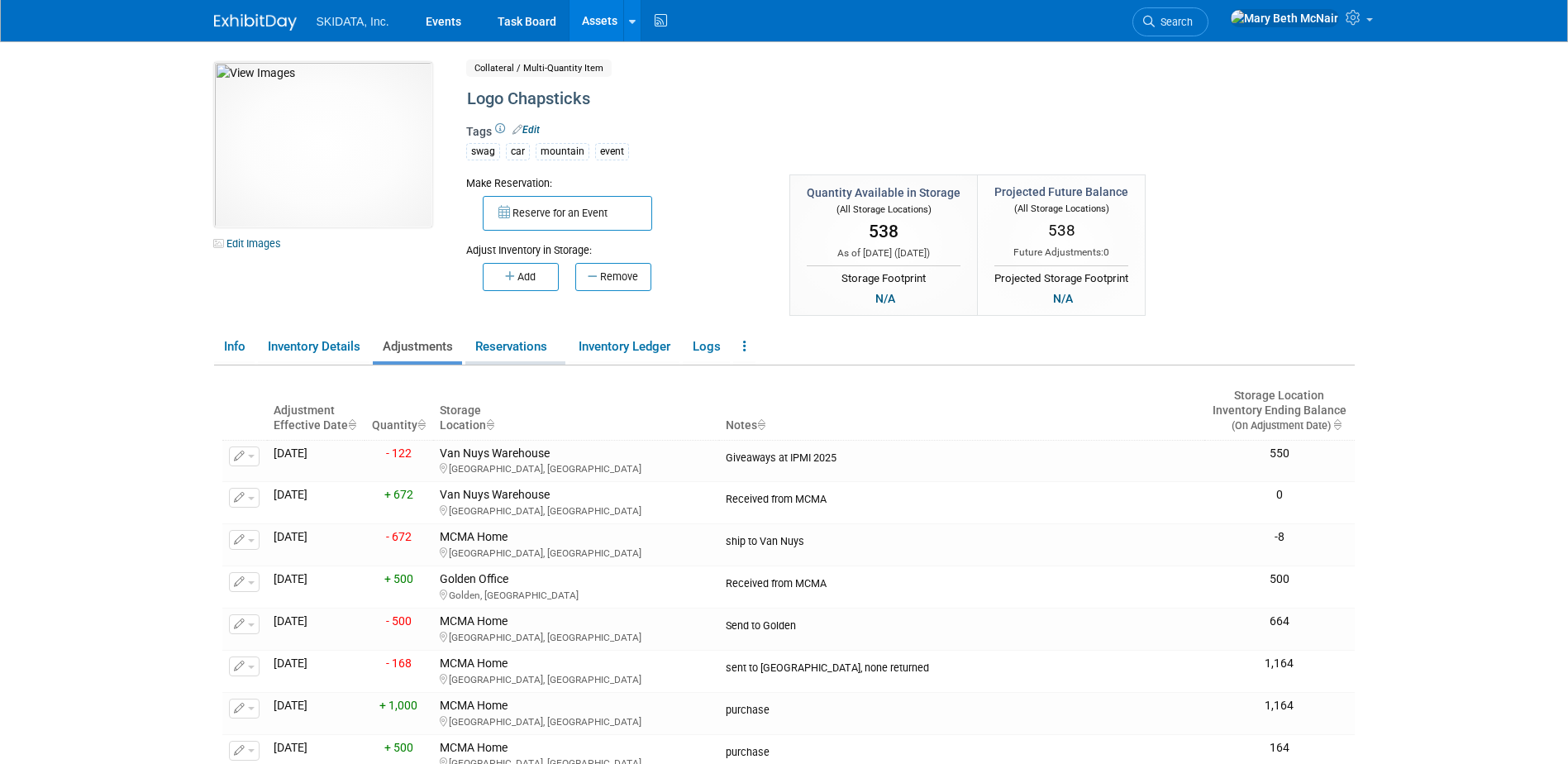
click at [490, 351] on link "Reservations" at bounding box center [515, 346] width 100 height 29
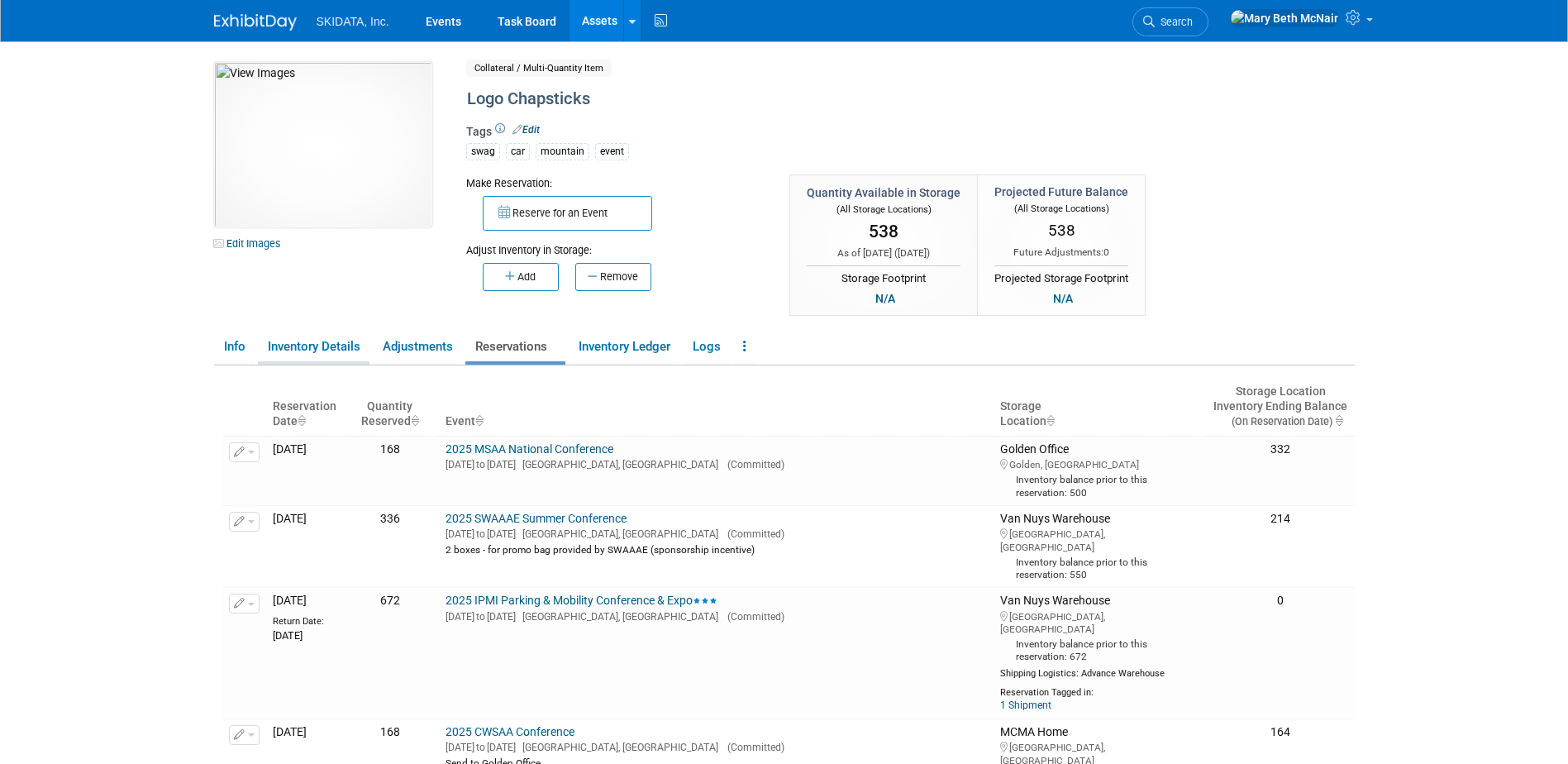
click at [273, 351] on link "Inventory Details" at bounding box center [314, 346] width 112 height 29
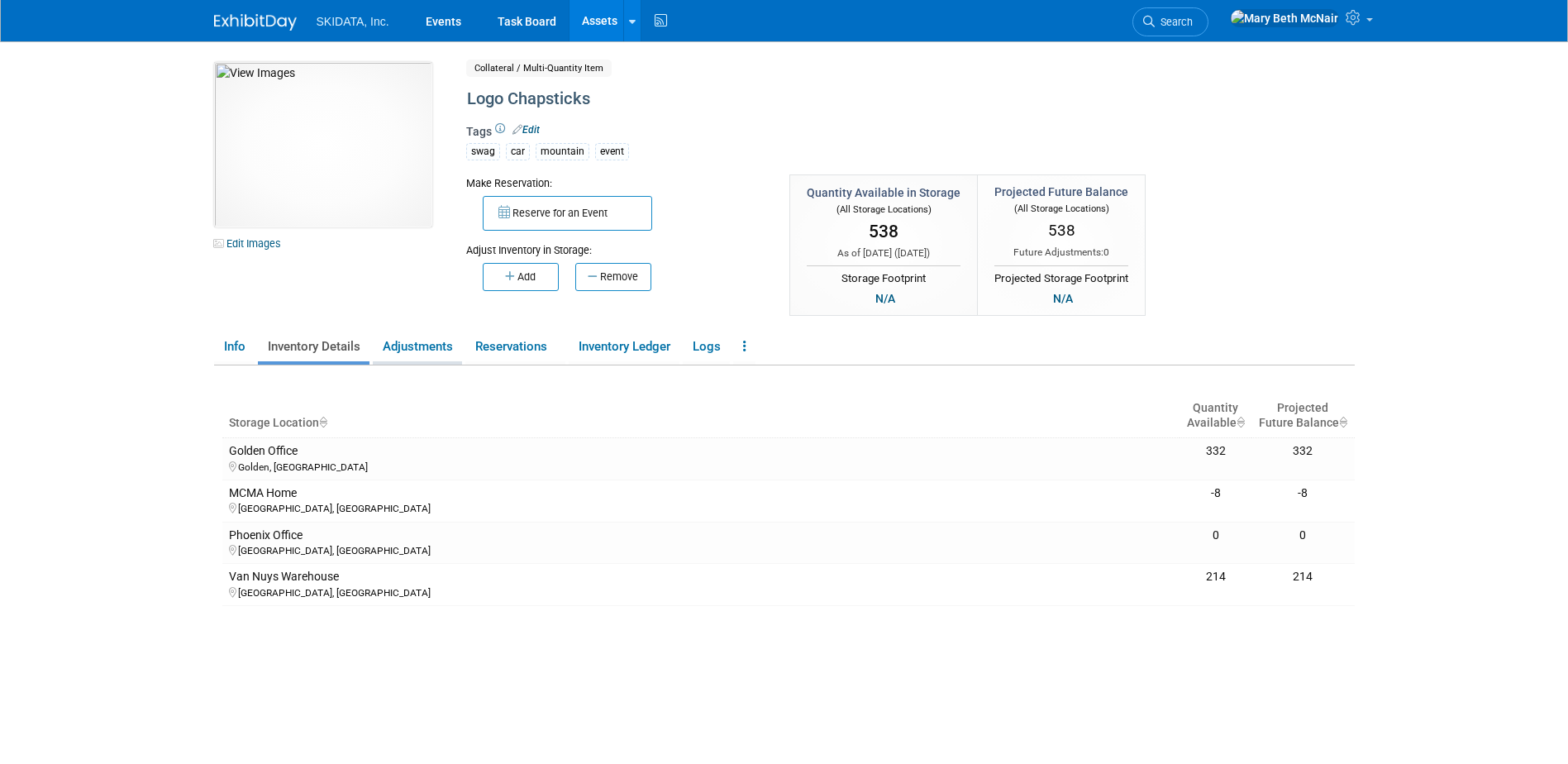
click at [409, 332] on link "Adjustments" at bounding box center [418, 346] width 89 height 29
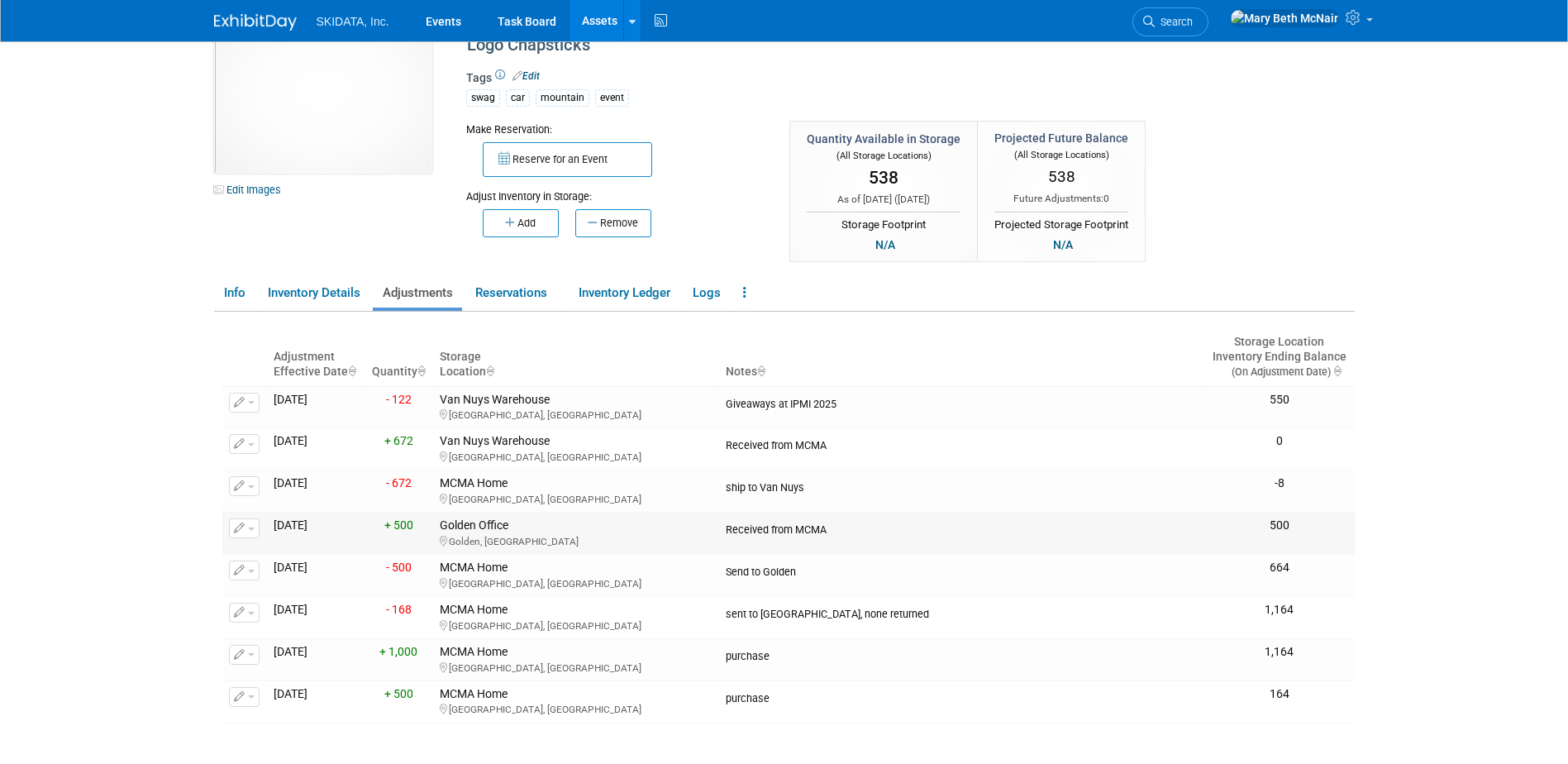
scroll to position [83, 0]
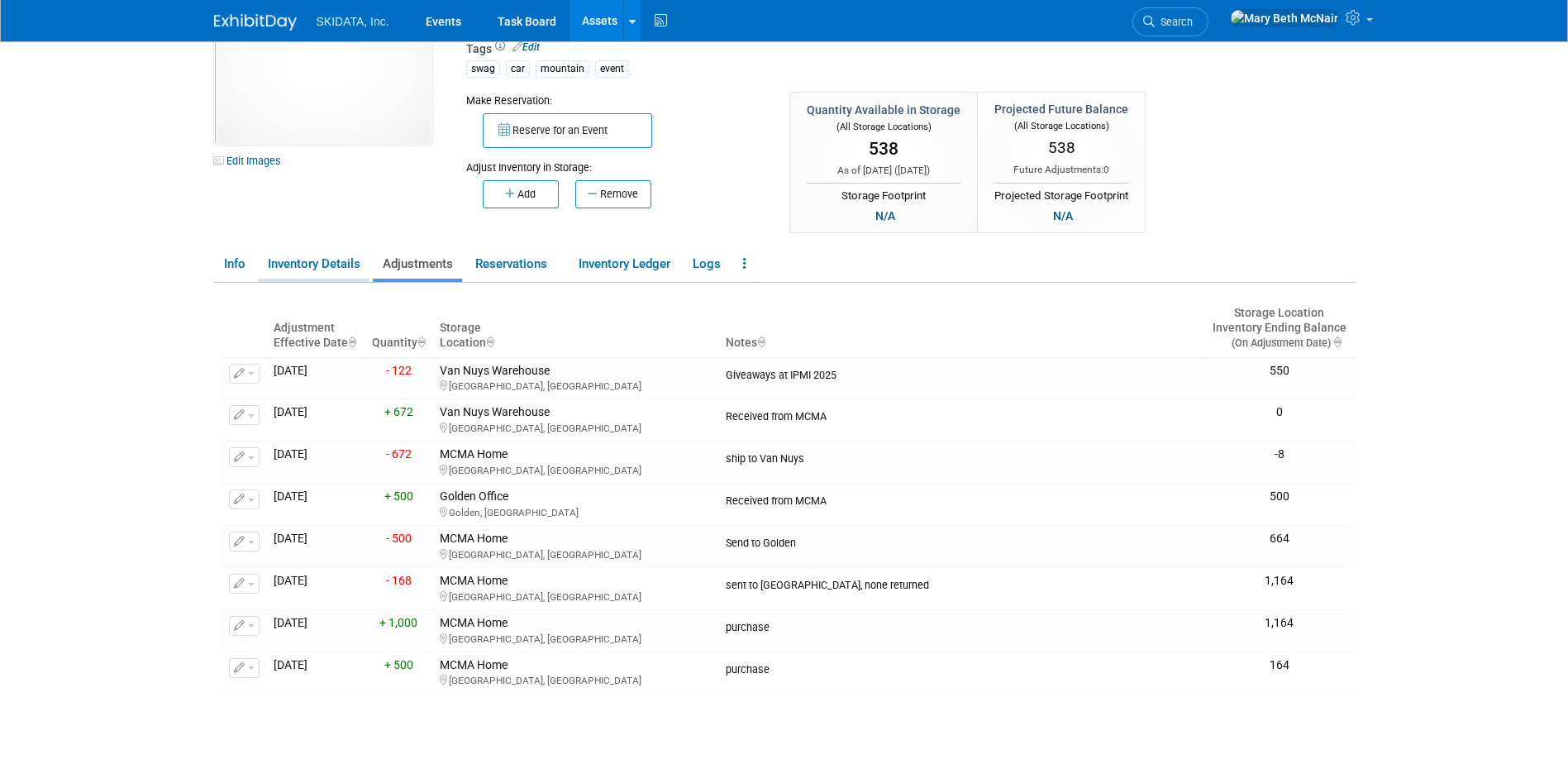
click at [292, 267] on link "Inventory Details" at bounding box center [314, 263] width 112 height 29
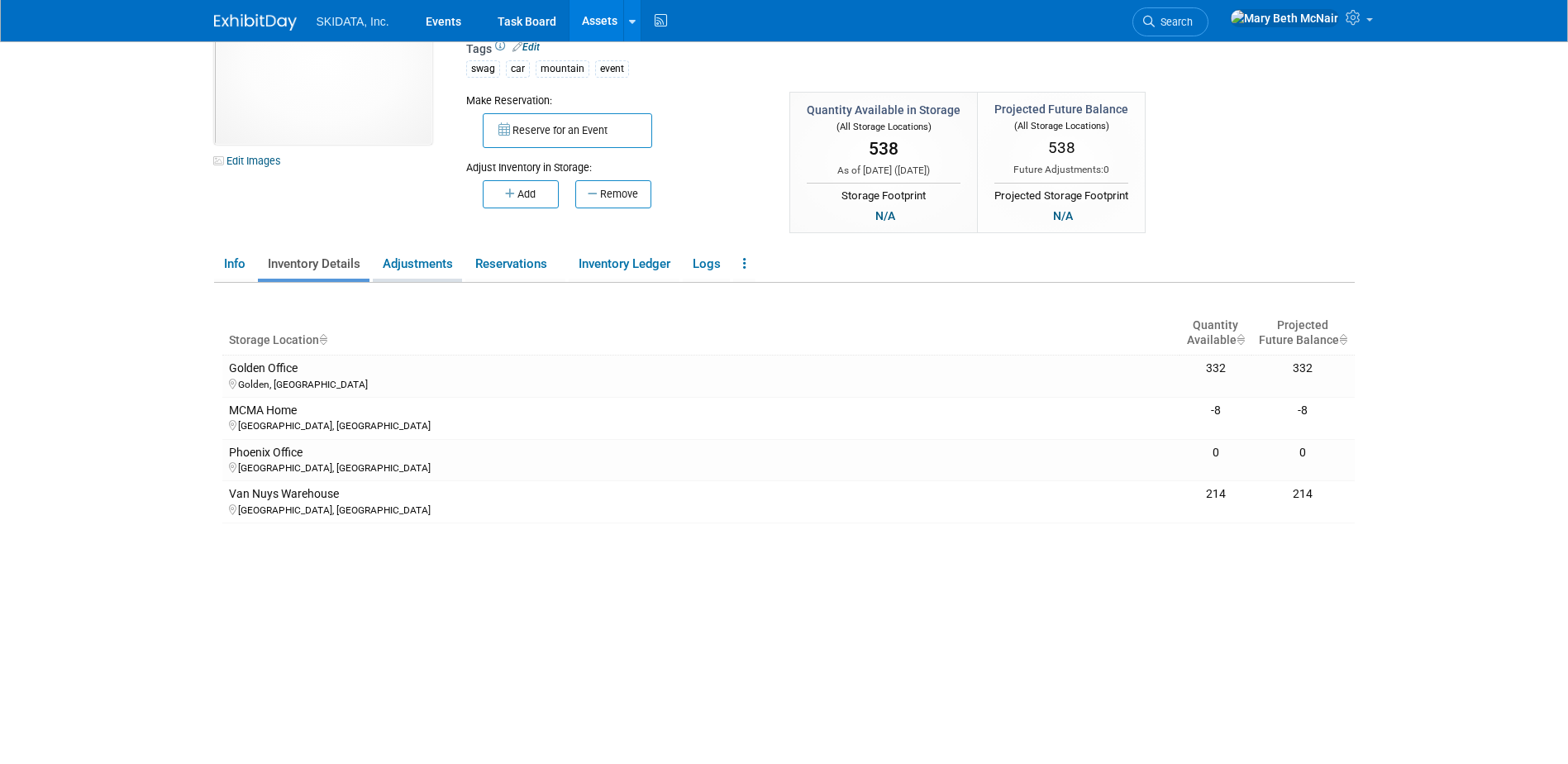
click at [411, 277] on link "Adjustments" at bounding box center [418, 263] width 89 height 29
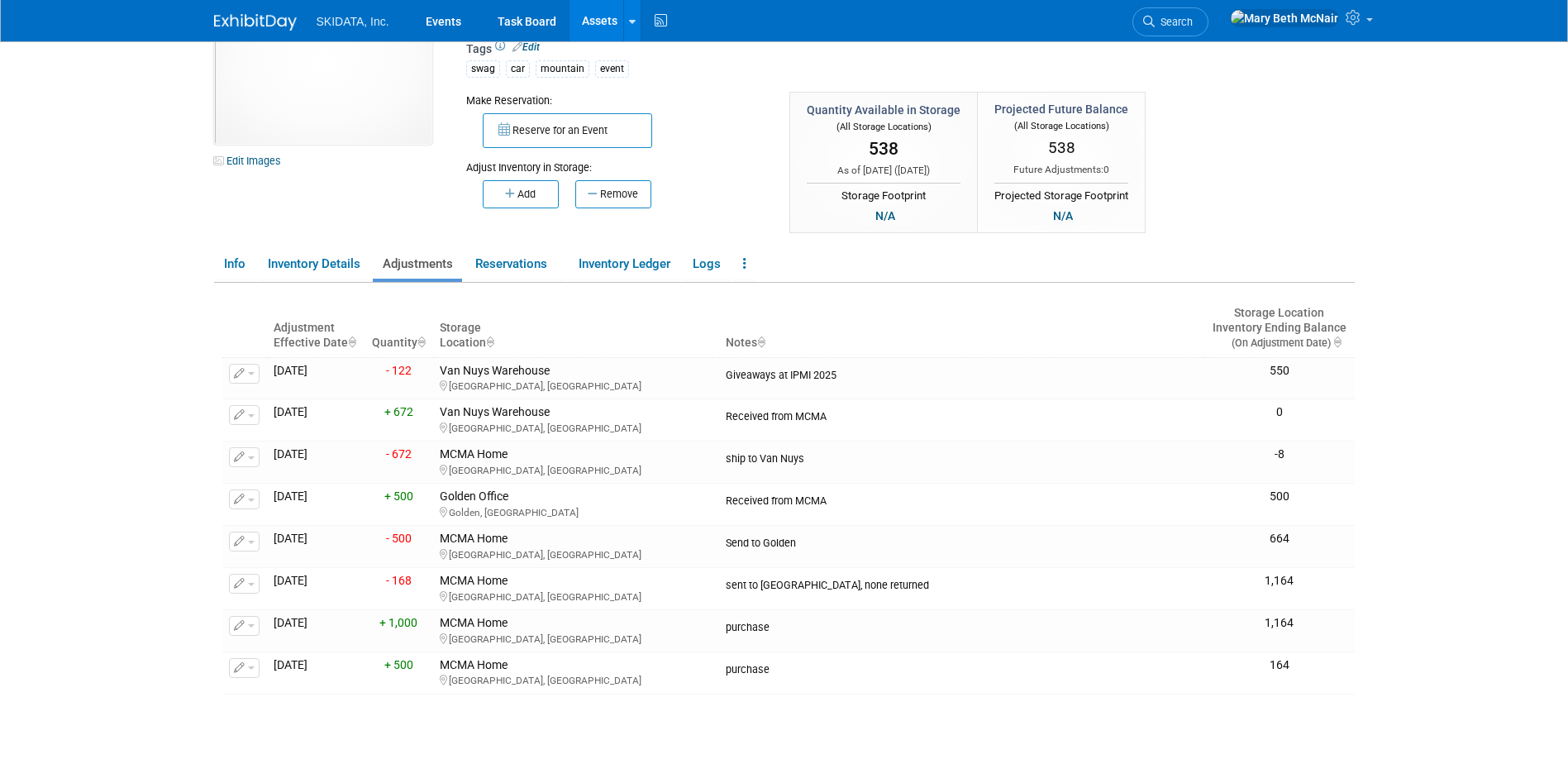
click at [590, 24] on link "Assets" at bounding box center [599, 20] width 60 height 41
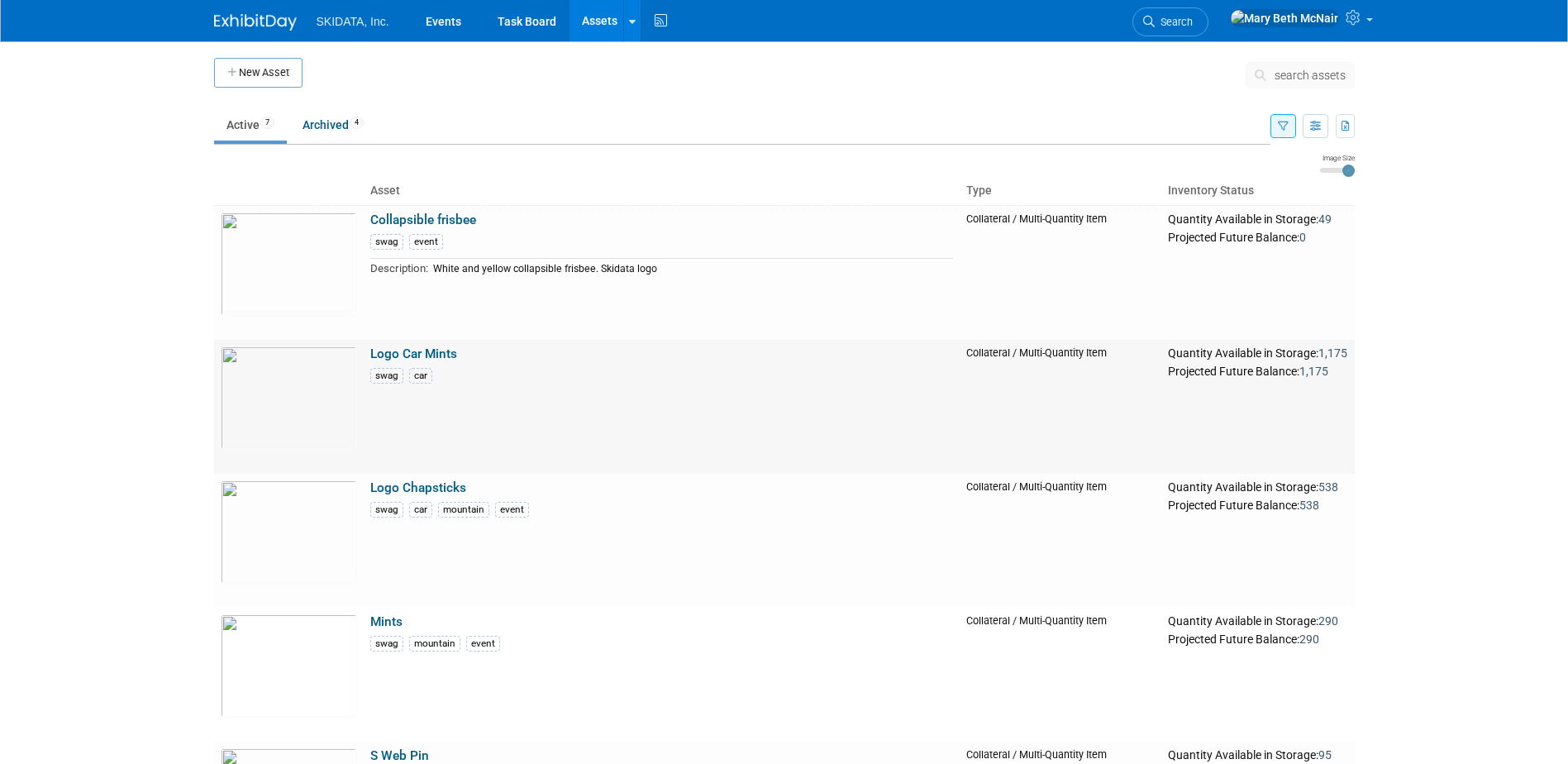
click at [377, 344] on td "Logo Car Mints swag car" at bounding box center [662, 407] width 596 height 134
click at [379, 348] on link "Logo Car Mints" at bounding box center [413, 354] width 87 height 15
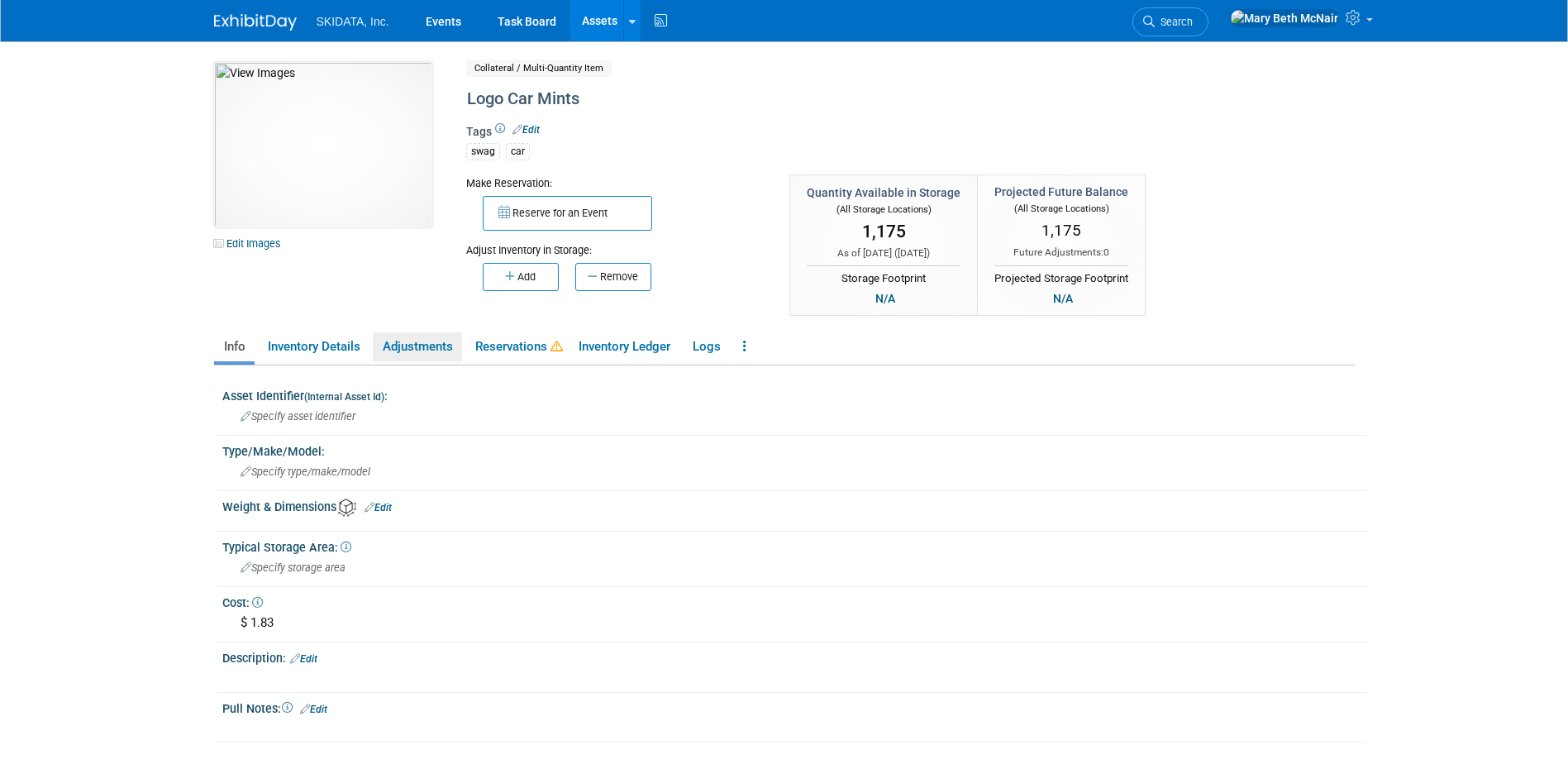
click at [379, 348] on link "Adjustments" at bounding box center [418, 346] width 89 height 29
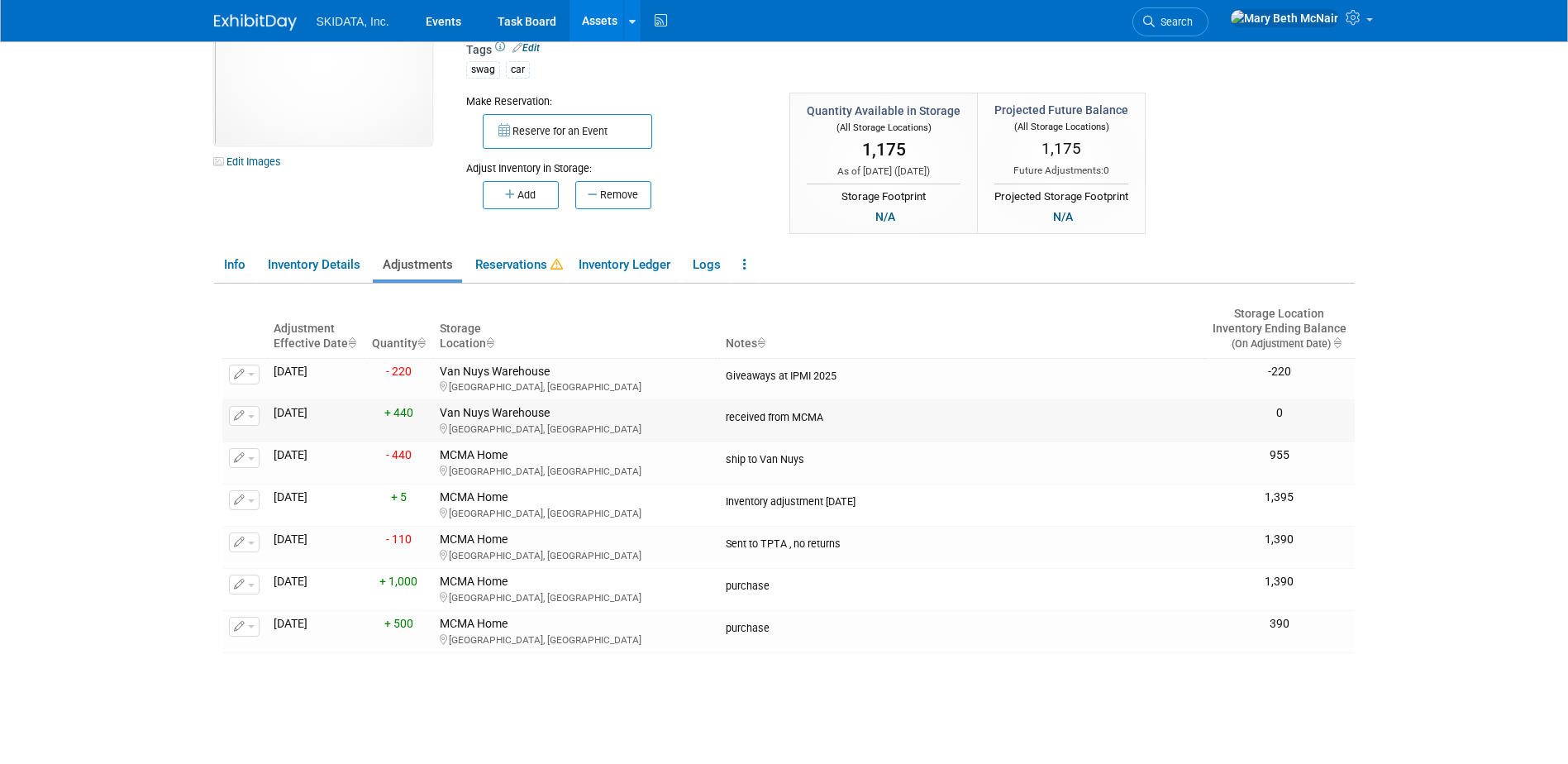
scroll to position [83, 0]
click at [591, 24] on link "Assets" at bounding box center [599, 20] width 60 height 41
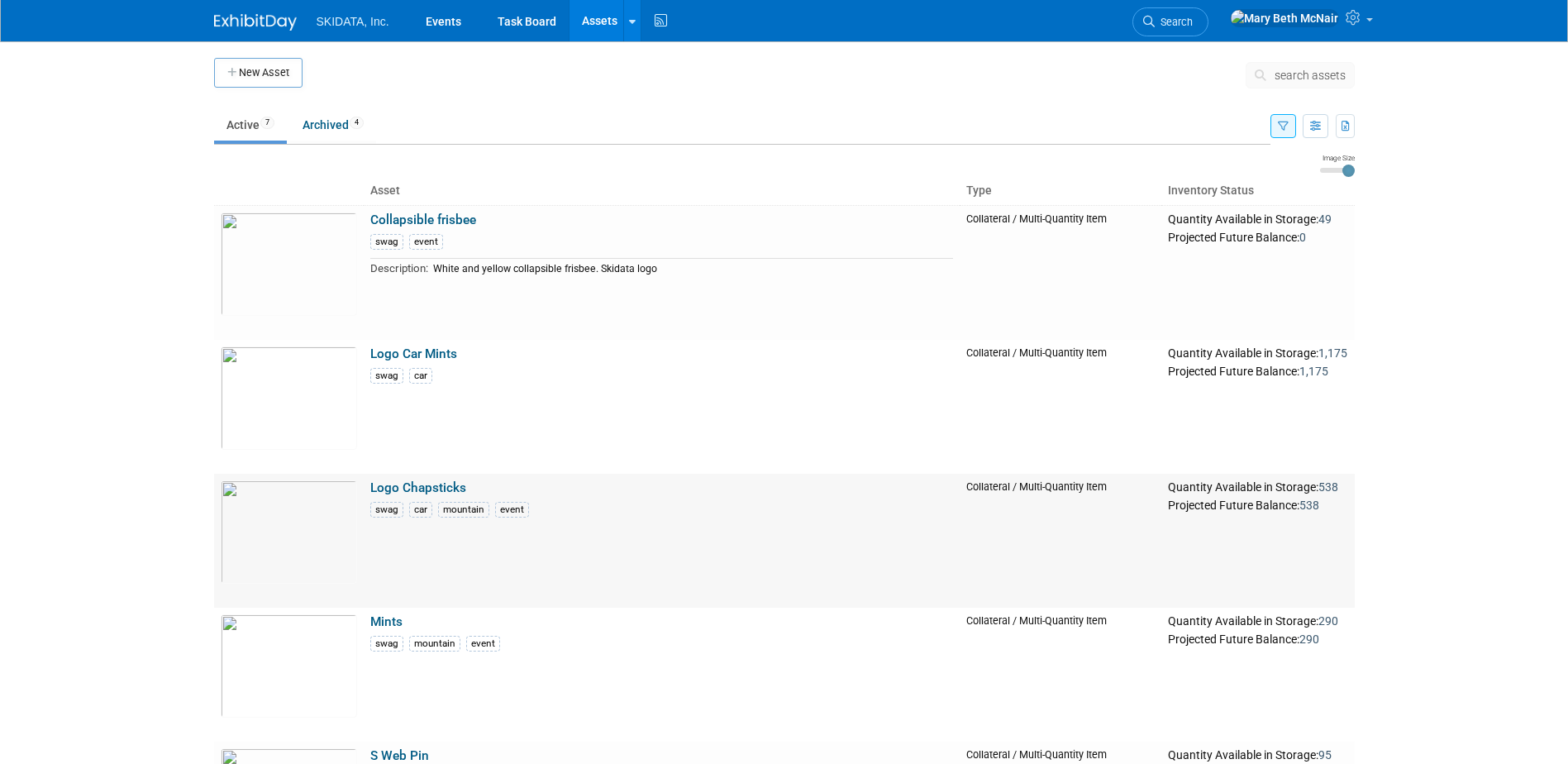
click at [430, 491] on link "Logo Chapsticks" at bounding box center [418, 488] width 96 height 15
click at [394, 489] on link "Logo Chapsticks" at bounding box center [418, 488] width 96 height 15
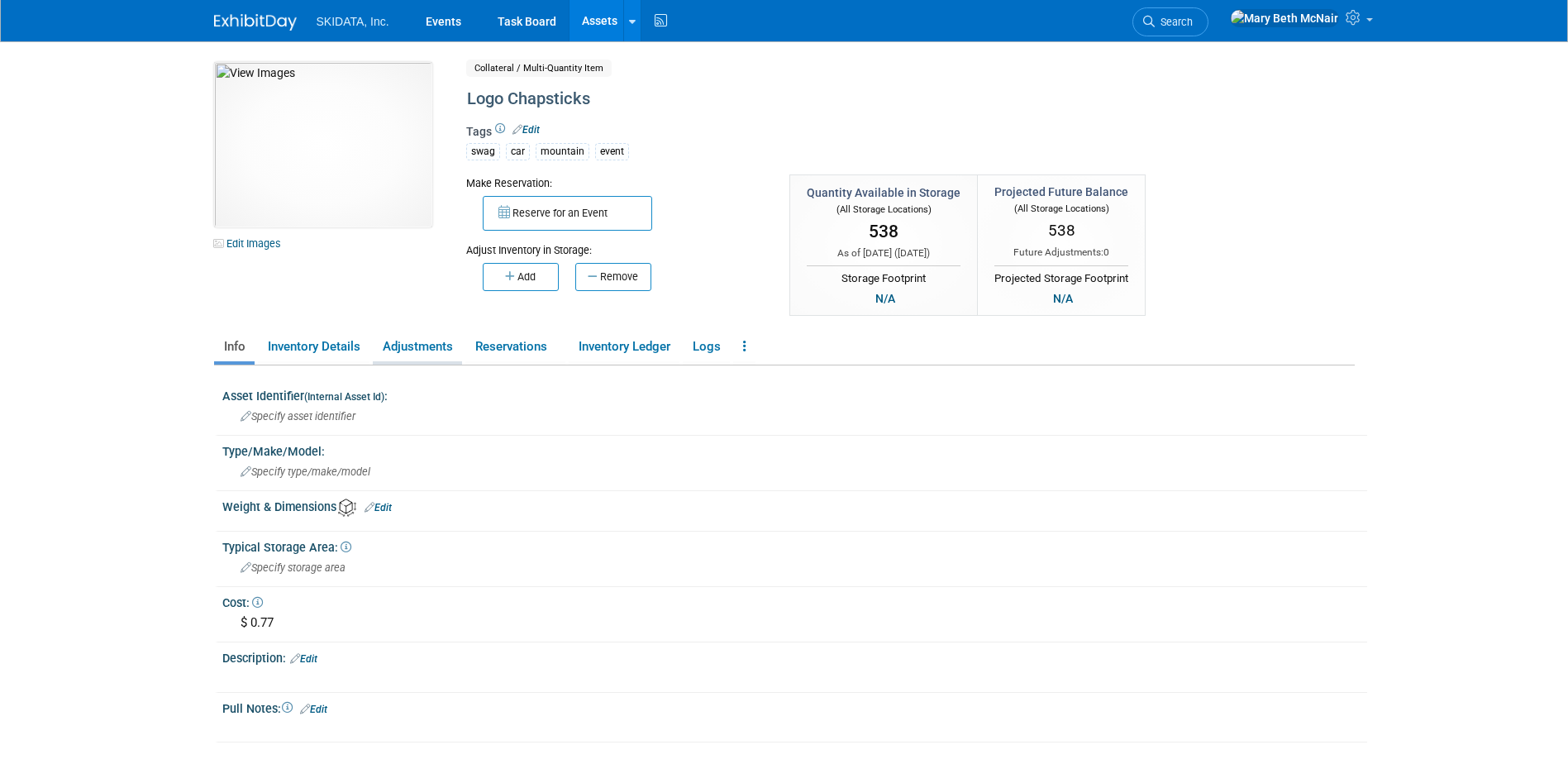
click at [422, 348] on link "Adjustments" at bounding box center [418, 346] width 89 height 29
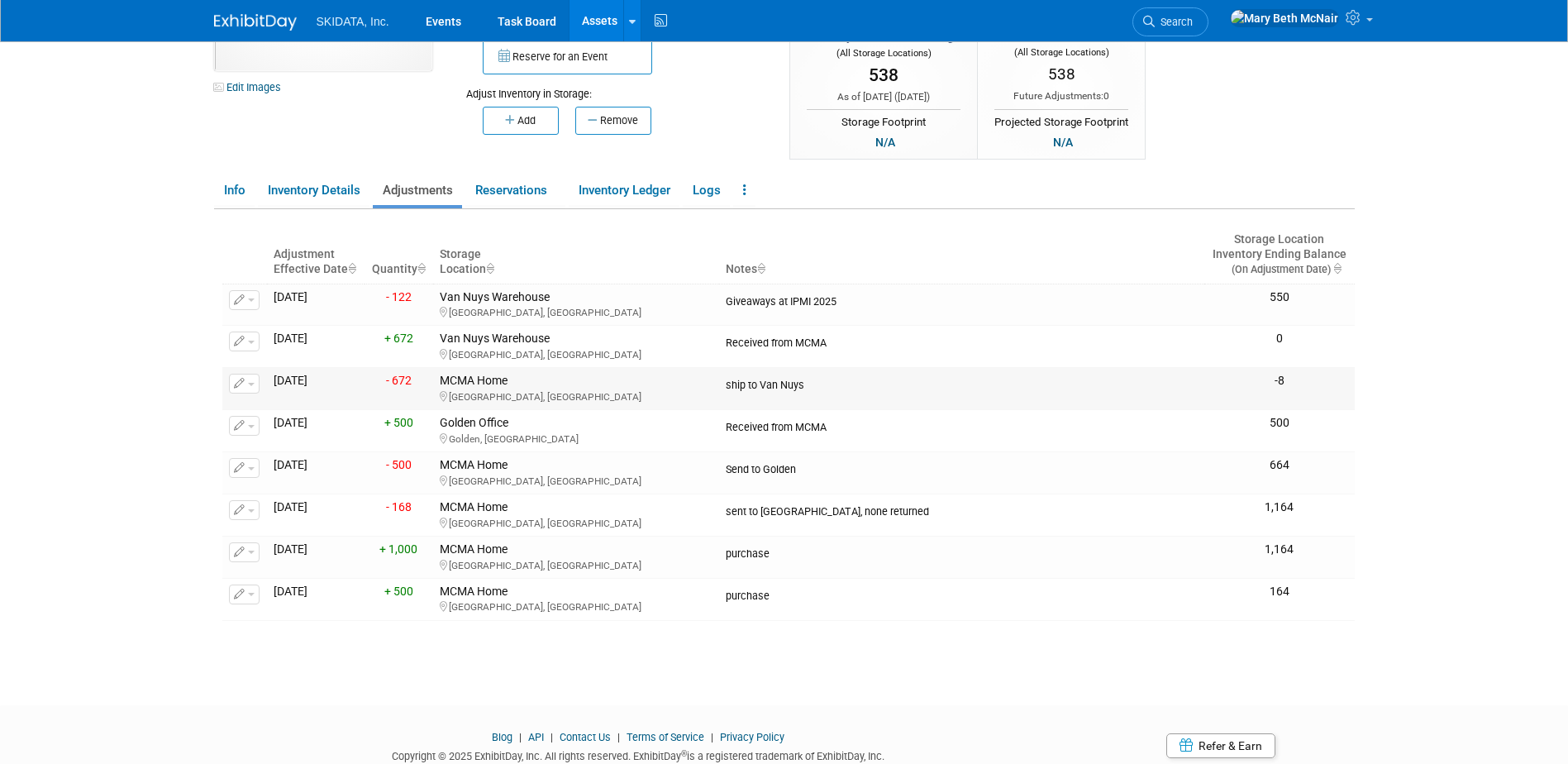
scroll to position [213, 0]
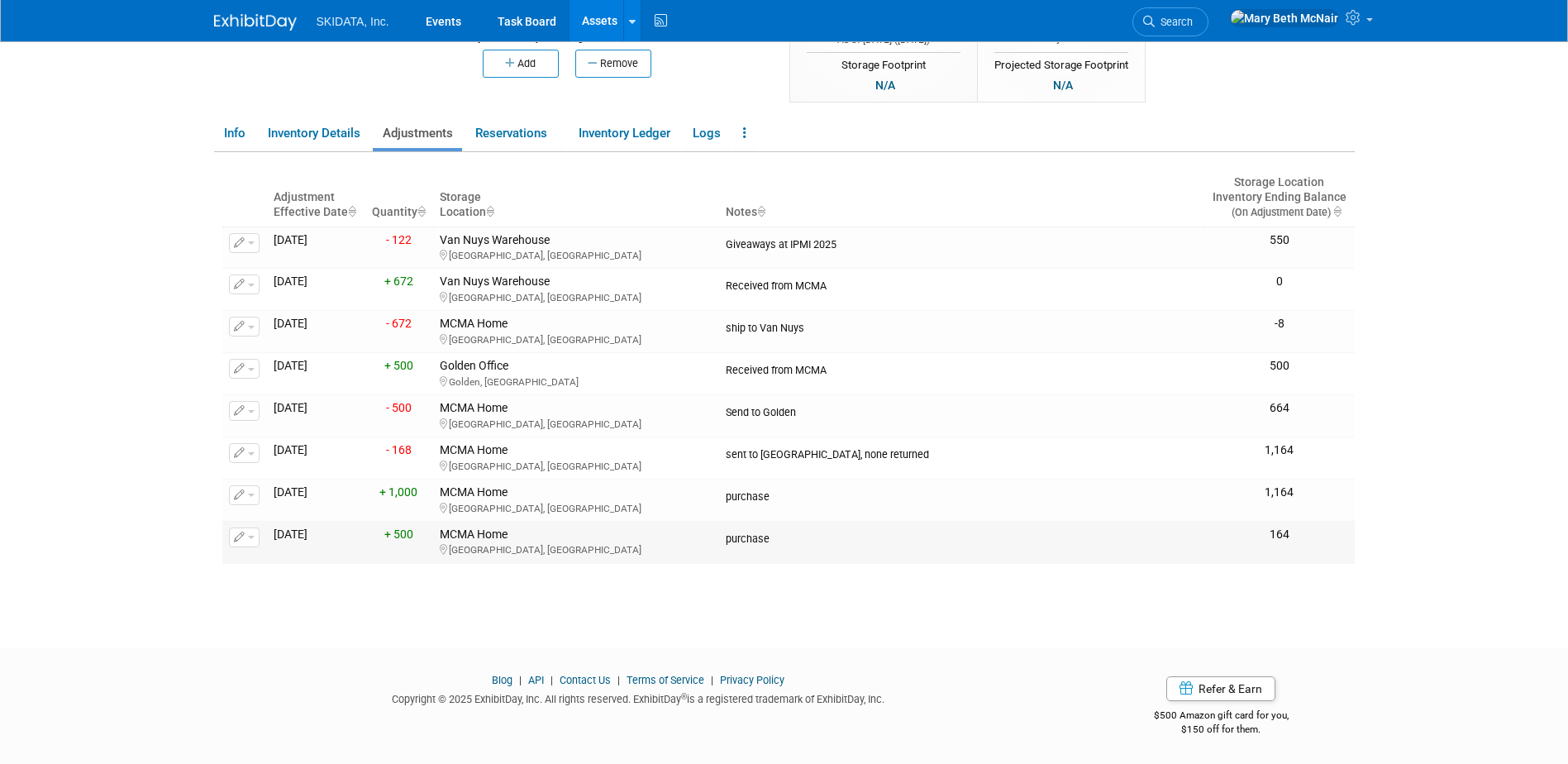
click at [249, 541] on button "button" at bounding box center [244, 537] width 31 height 20
click at [280, 573] on button "Change Adjustment" at bounding box center [306, 564] width 137 height 22
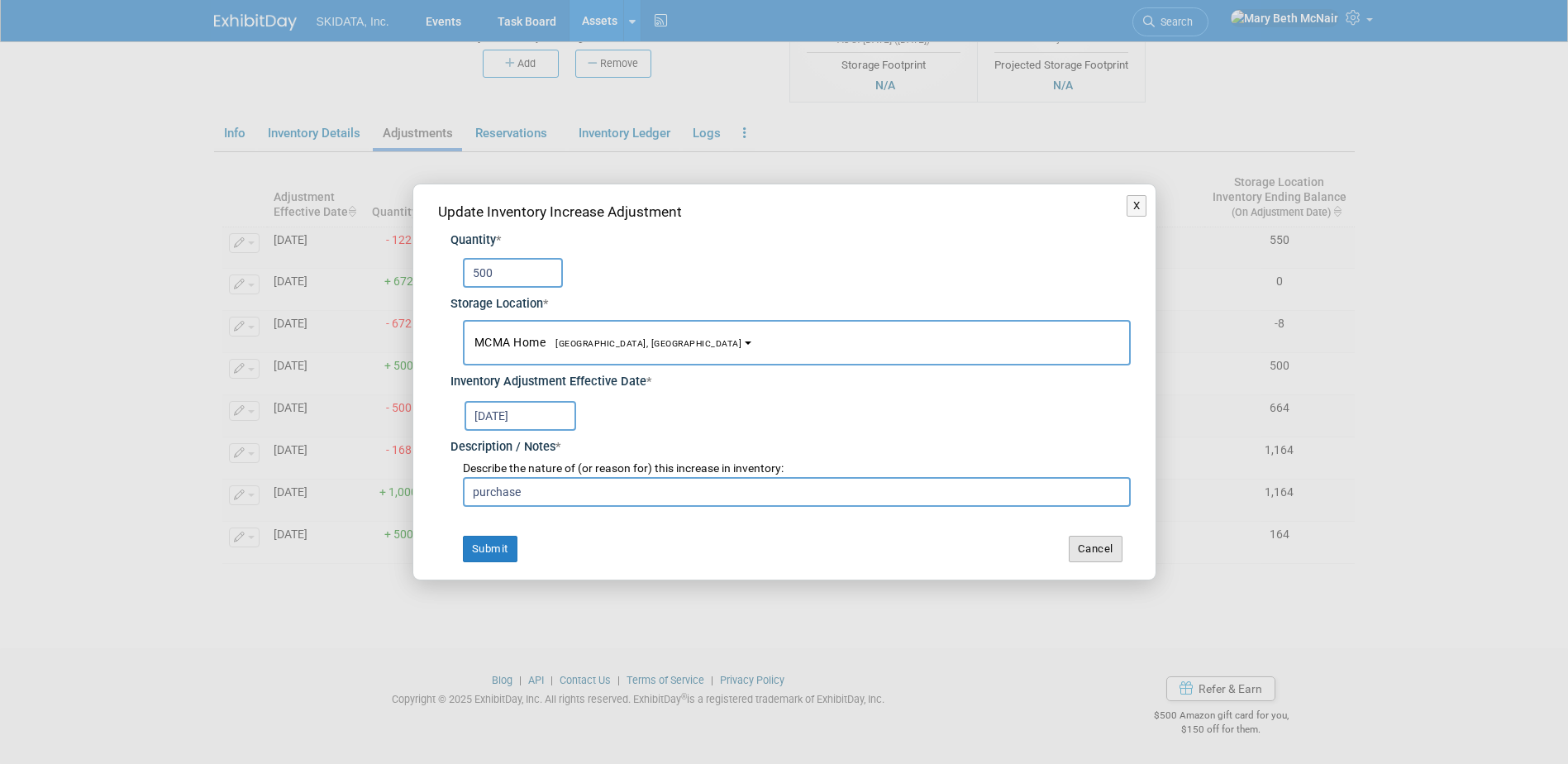
click at [1099, 544] on button "Cancel" at bounding box center [1096, 549] width 54 height 26
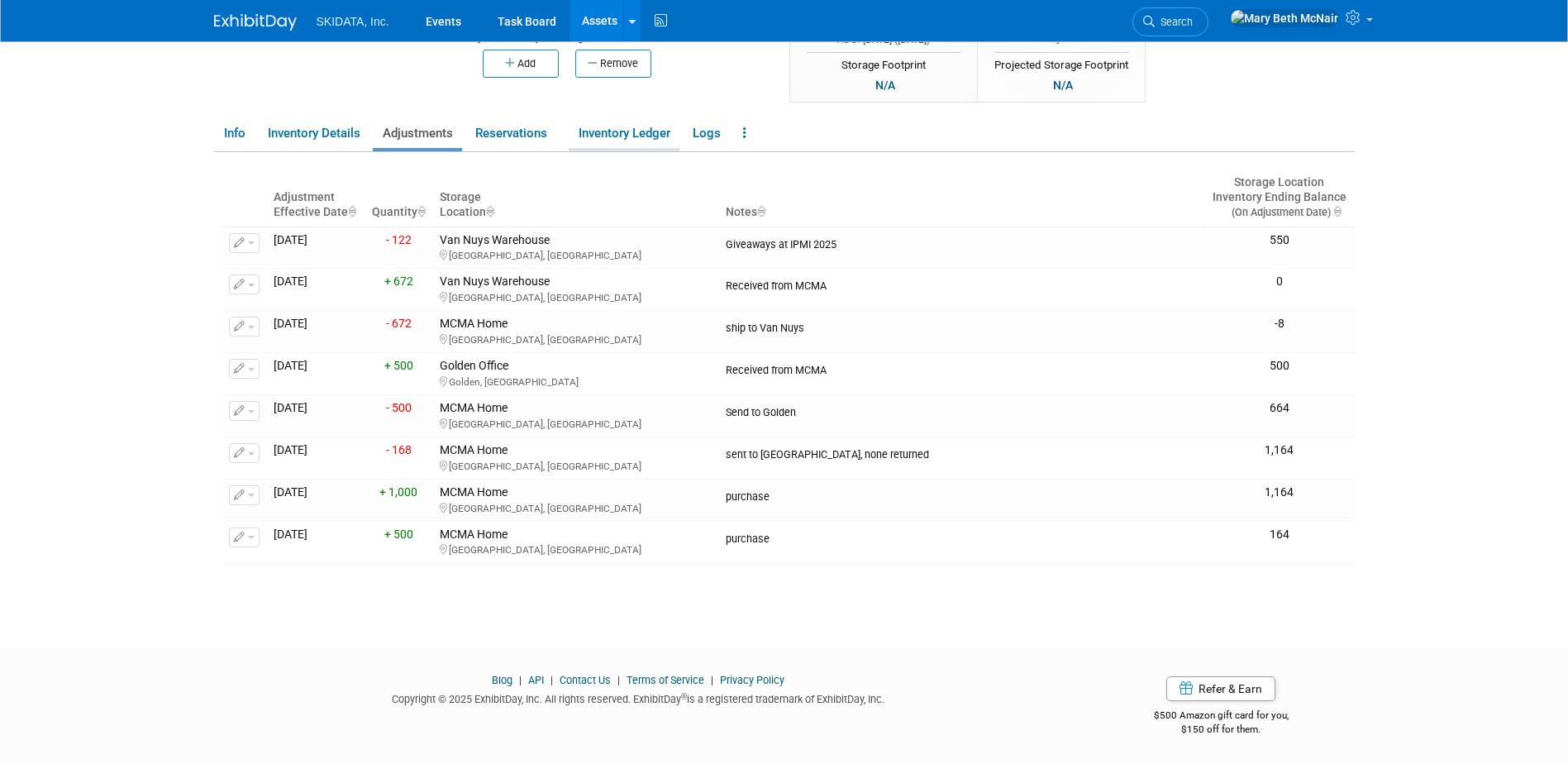
click at [610, 141] on link "Inventory Ledger" at bounding box center [623, 133] width 111 height 29
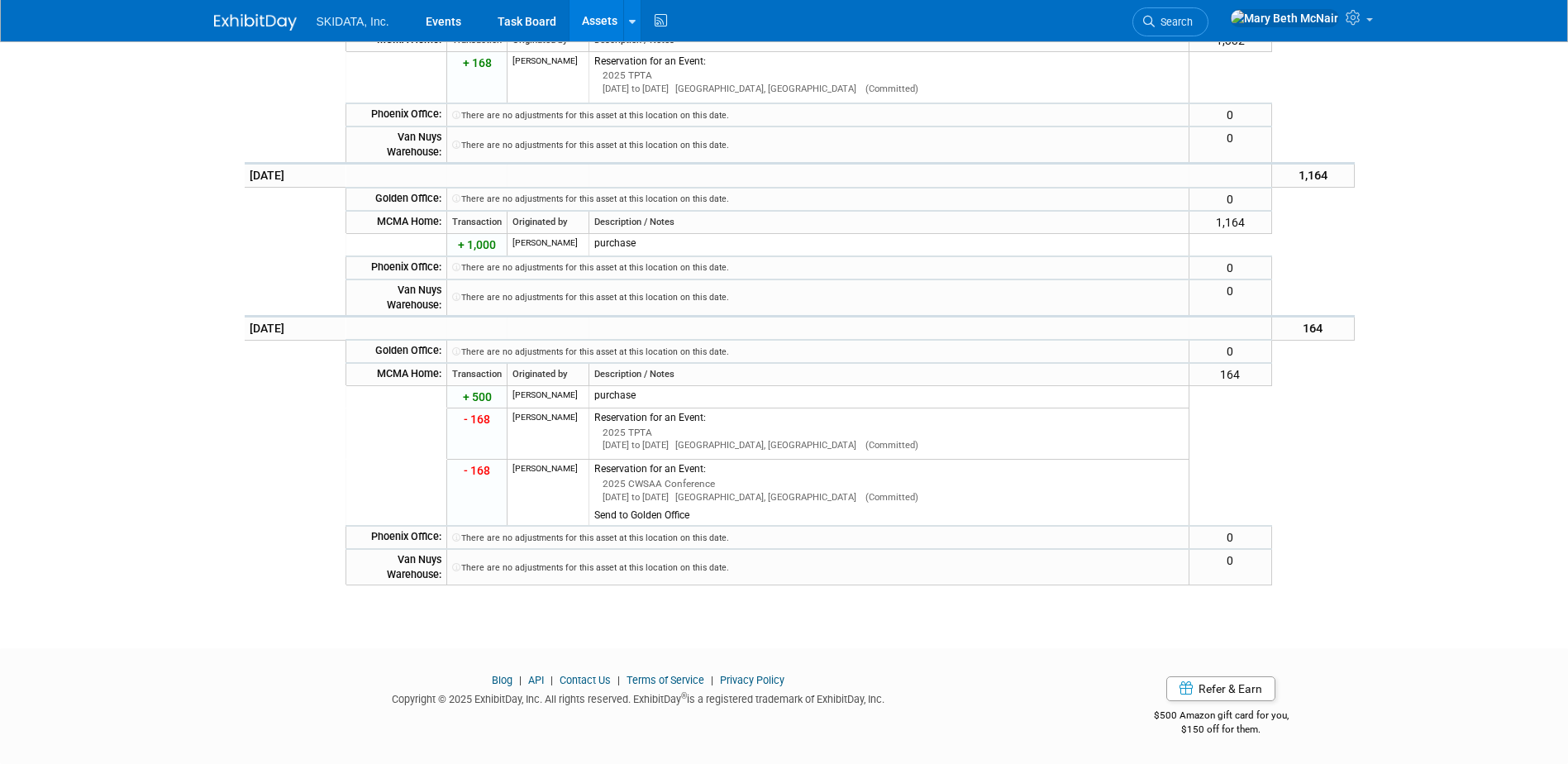
scroll to position [2083, 0]
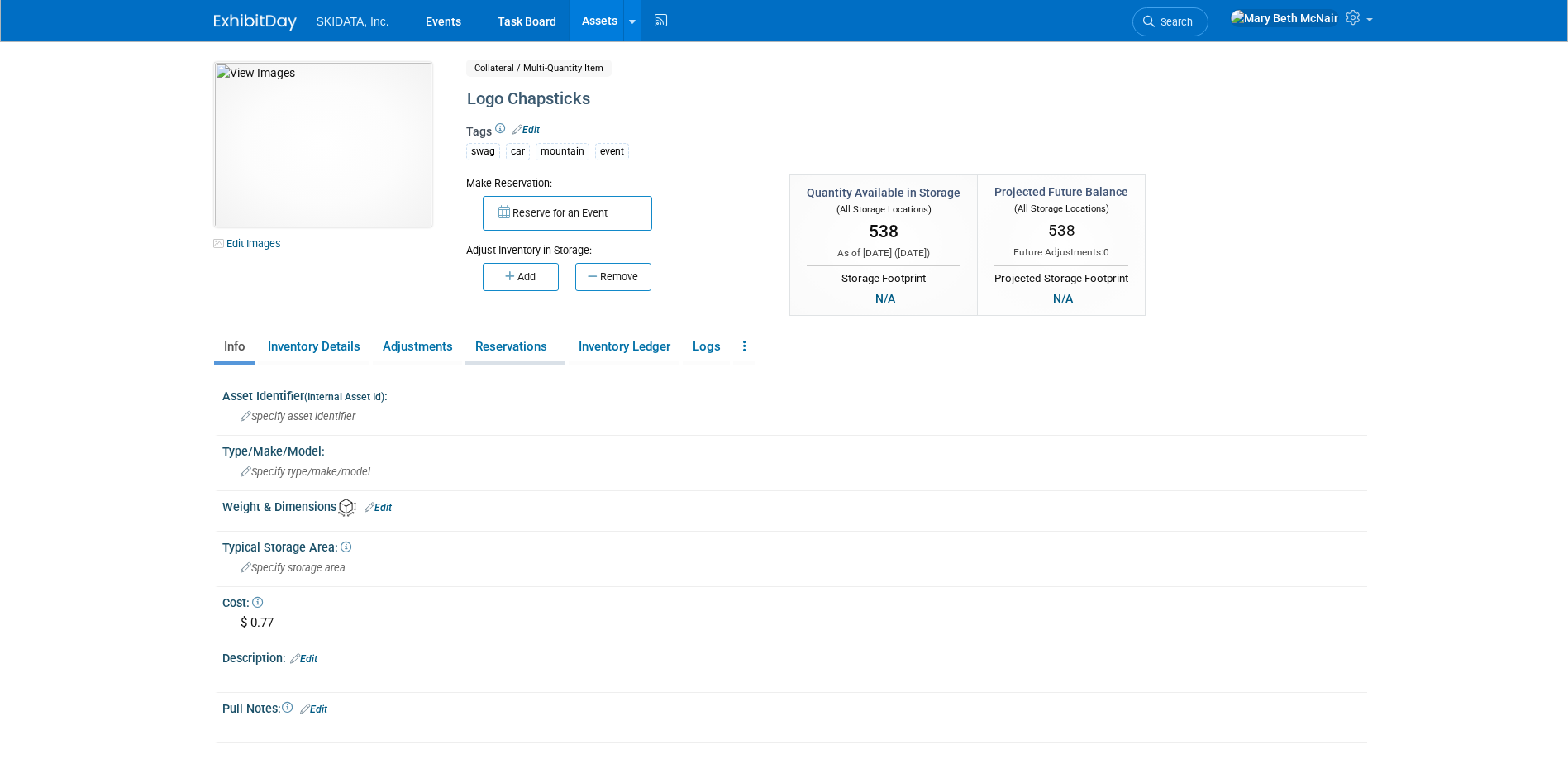
click at [477, 348] on link "Reservations" at bounding box center [515, 346] width 100 height 29
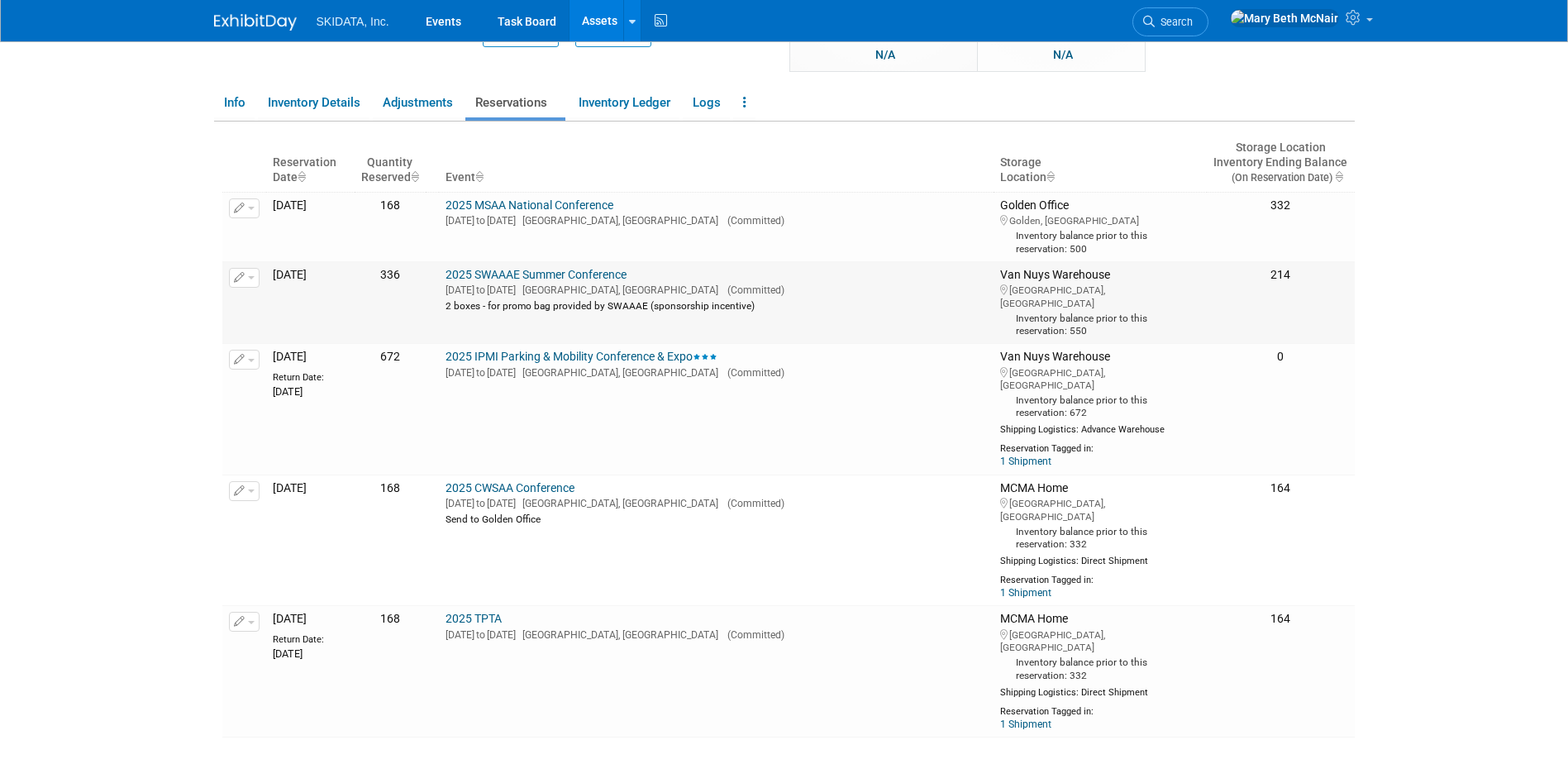
scroll to position [248, 0]
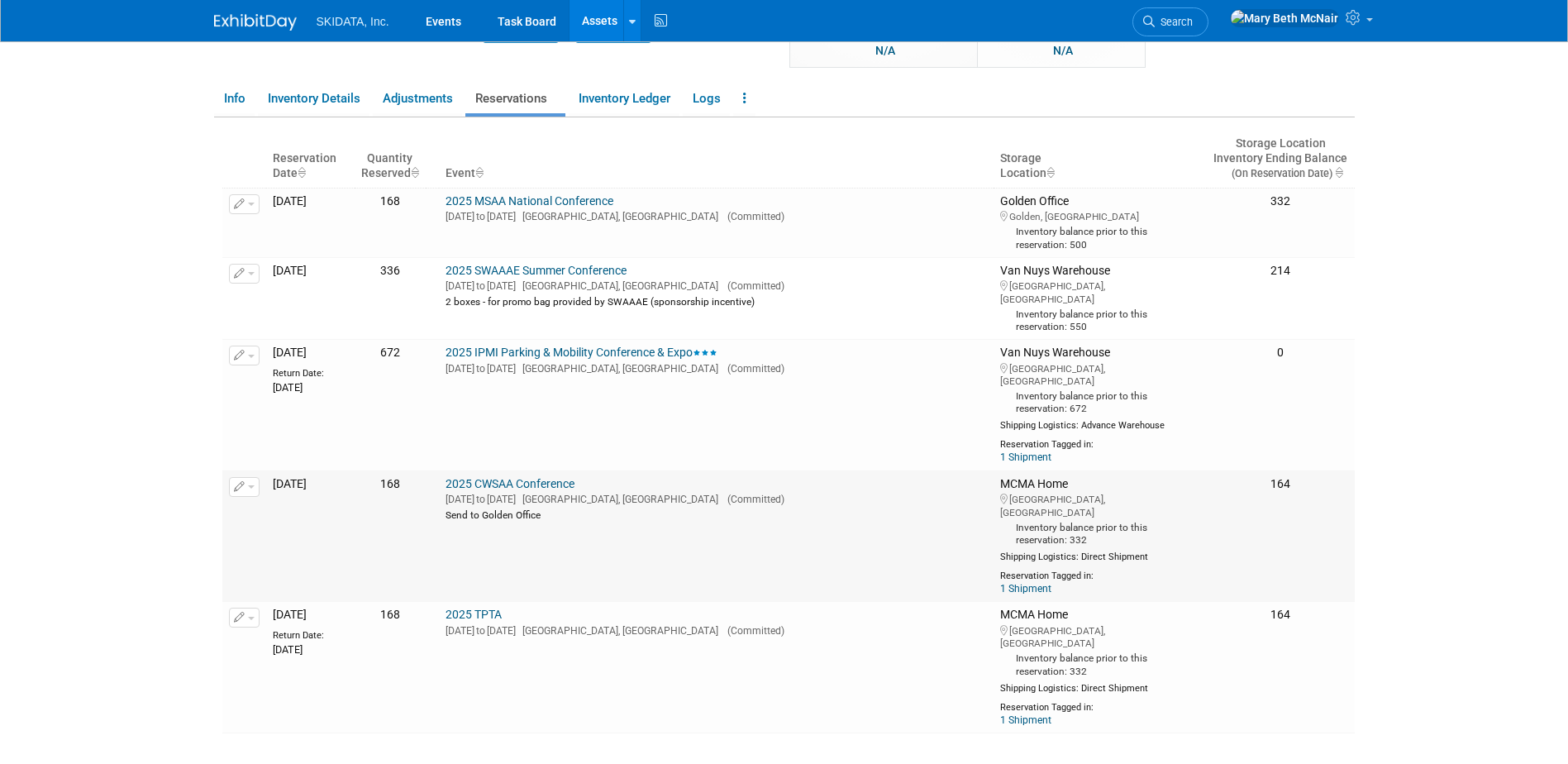
click at [255, 477] on button "button" at bounding box center [244, 487] width 31 height 20
click at [396, 689] on div "10051626-10725995-7ccb7538-e957-4975-bd8f-299a89bf2df5.jpg Edit Images Collater…" at bounding box center [784, 288] width 1165 height 989
click at [256, 477] on button "button" at bounding box center [244, 487] width 31 height 20
click at [285, 503] on button "Change Reservation" at bounding box center [308, 514] width 140 height 22
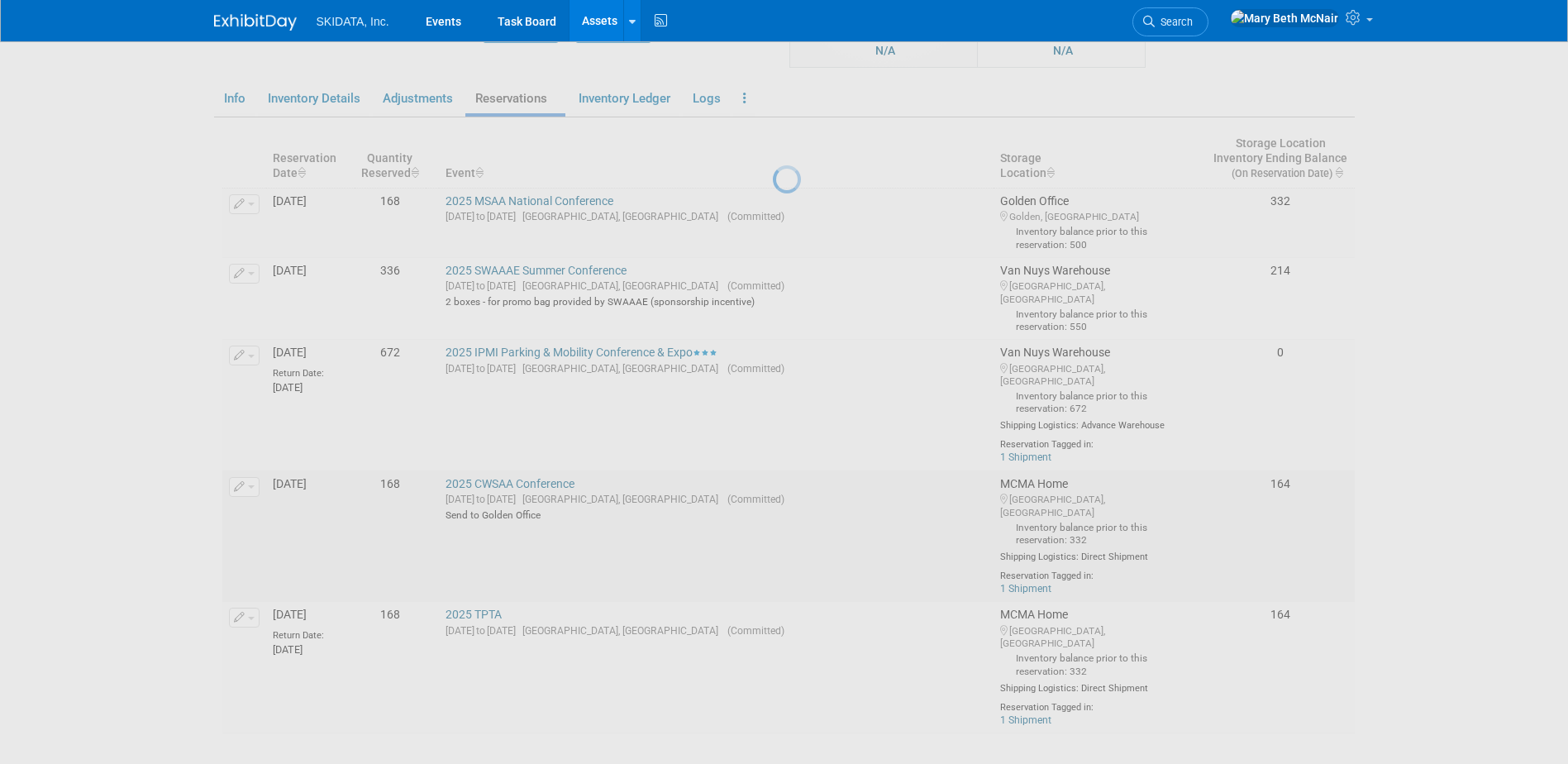
select select "7"
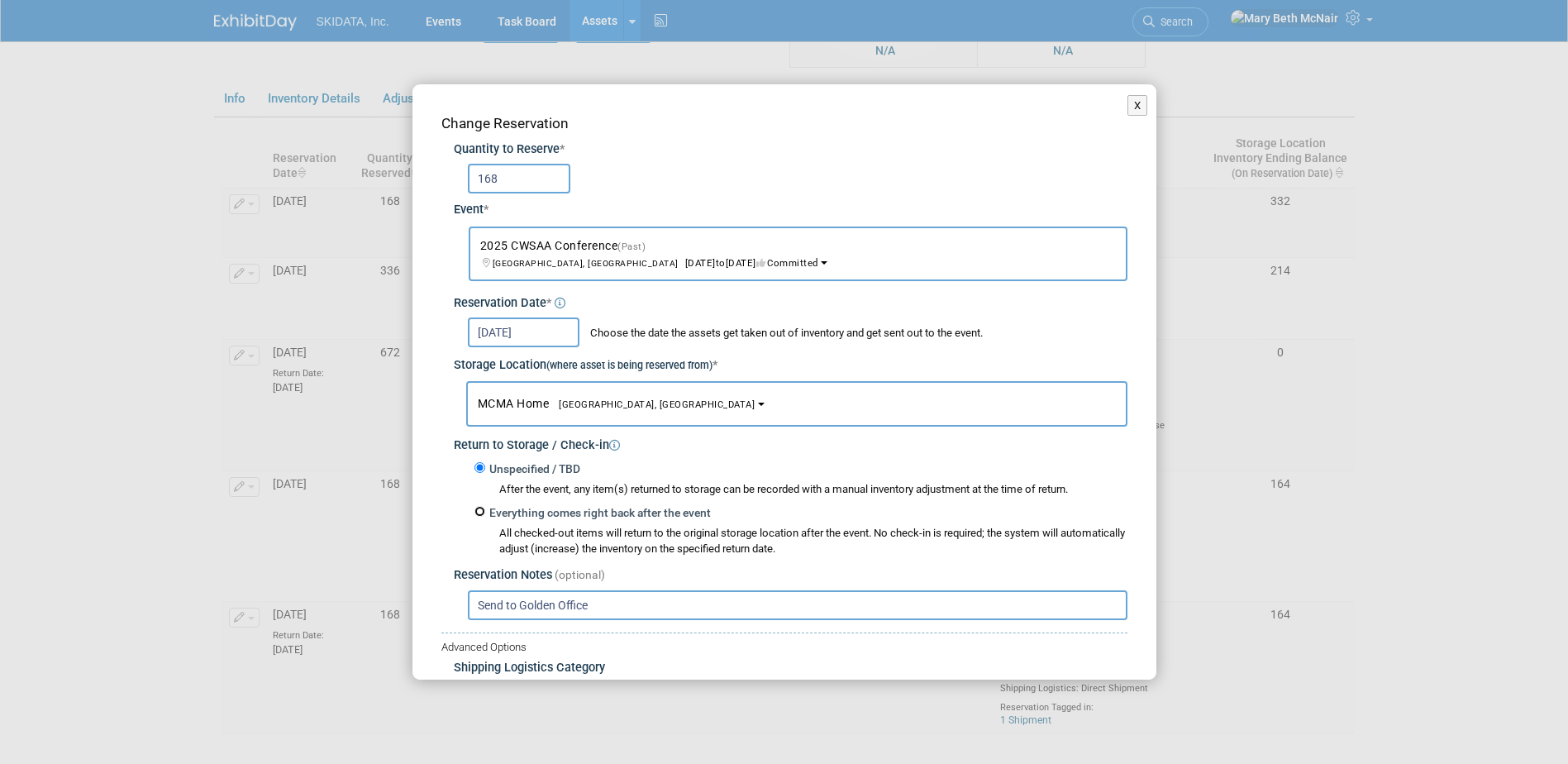
click at [475, 508] on input "Everything comes right back after the event" at bounding box center [480, 512] width 11 height 11
radio input "true"
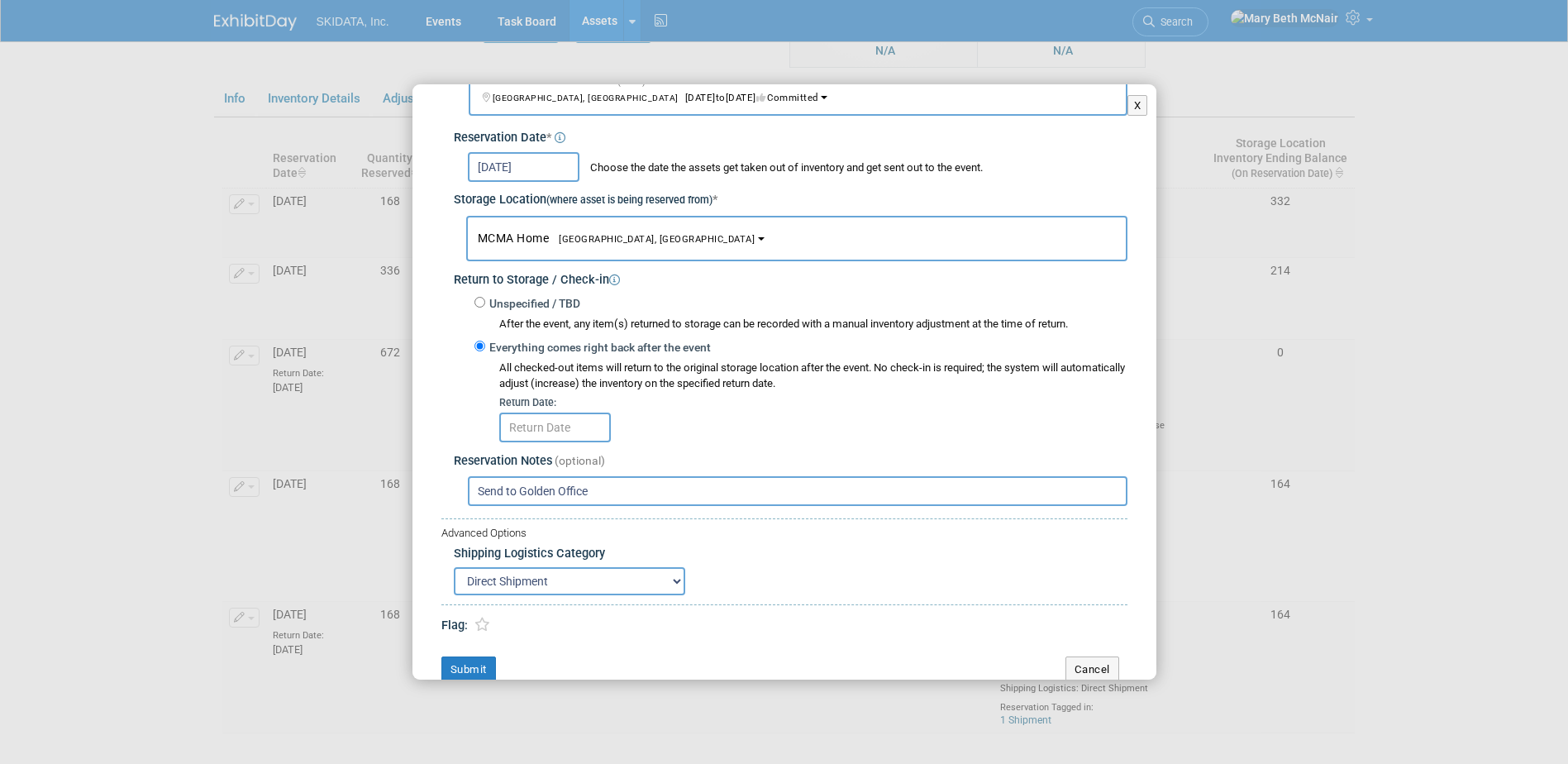
click at [584, 238] on span "[GEOGRAPHIC_DATA], [GEOGRAPHIC_DATA]" at bounding box center [651, 239] width 206 height 11
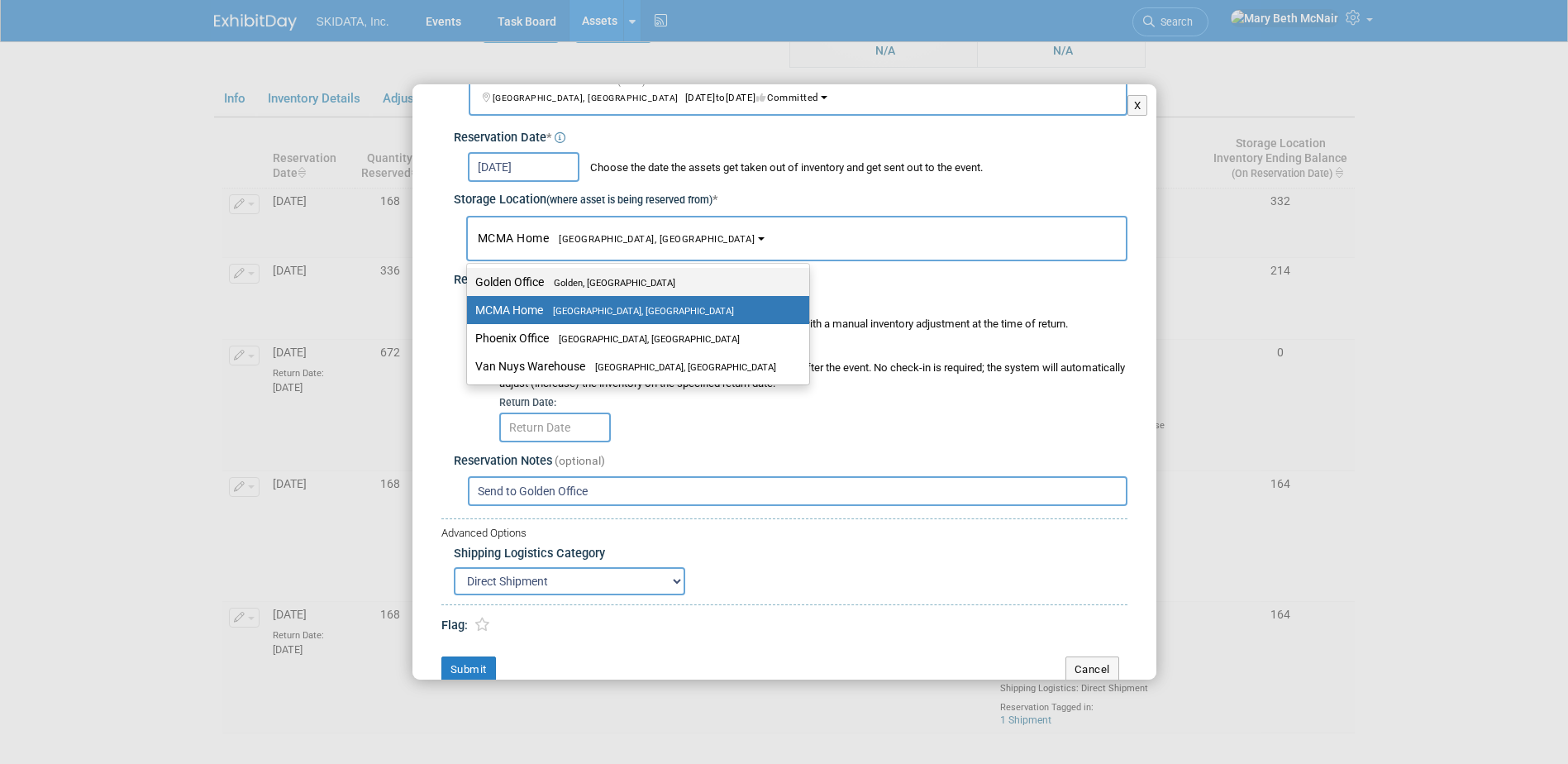
click at [557, 283] on span "Golden, [GEOGRAPHIC_DATA]" at bounding box center [609, 283] width 131 height 11
click at [470, 283] on input "Golden Office Golden, [GEOGRAPHIC_DATA]" at bounding box center [464, 283] width 11 height 11
select select "11224009"
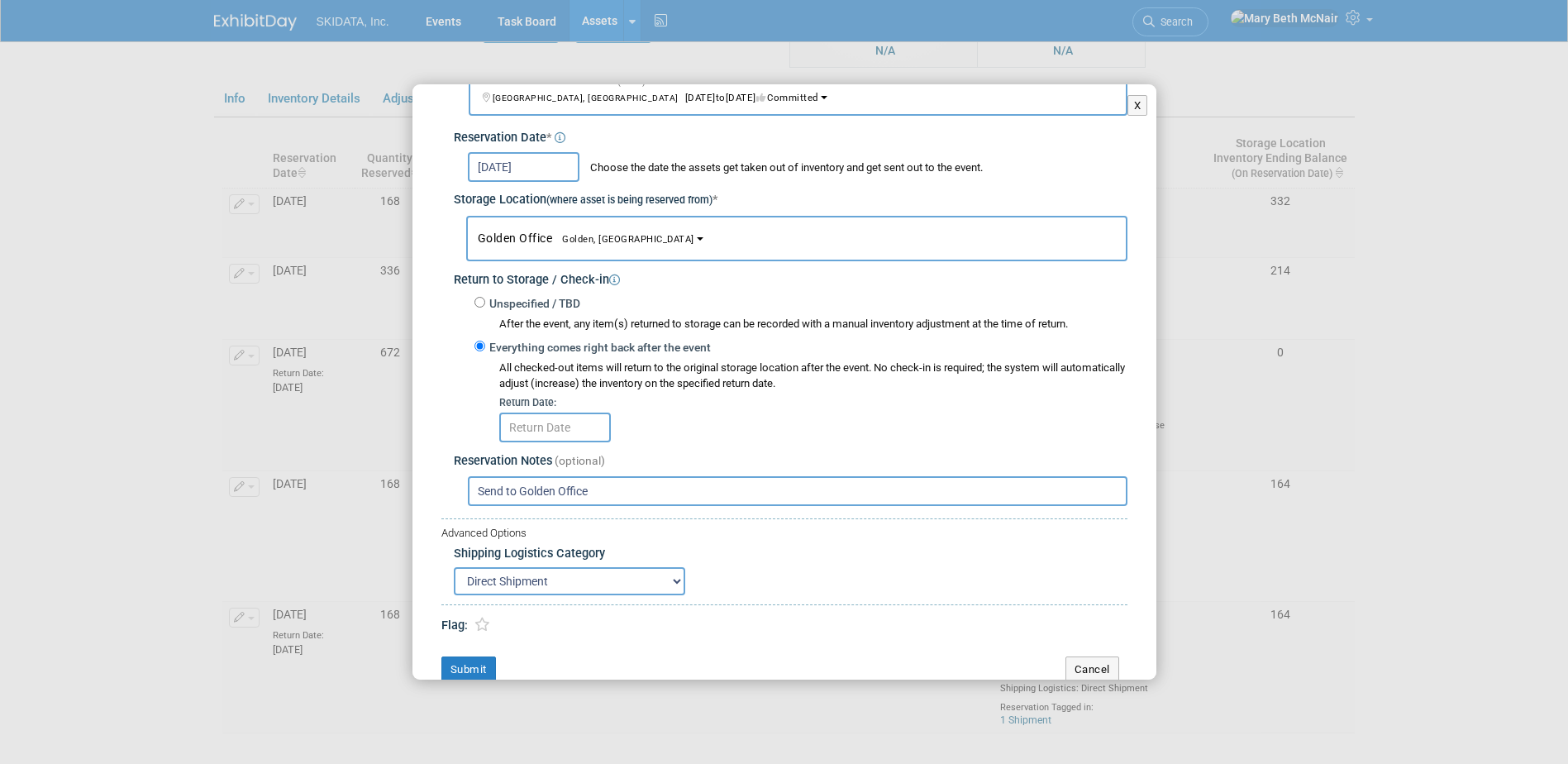
click at [535, 428] on input "text" at bounding box center [556, 427] width 112 height 30
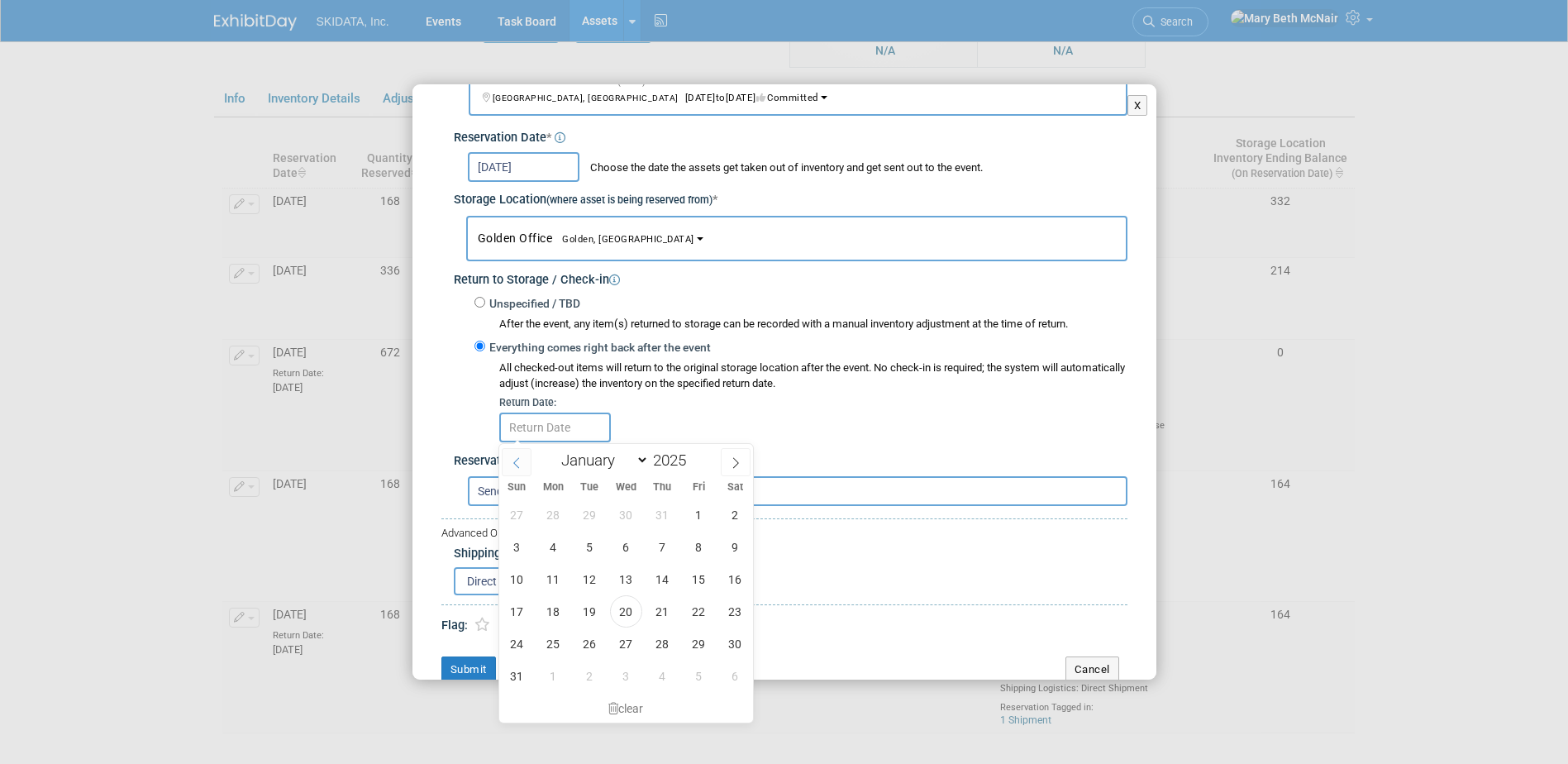
click at [522, 465] on icon at bounding box center [516, 462] width 11 height 11
select select "3"
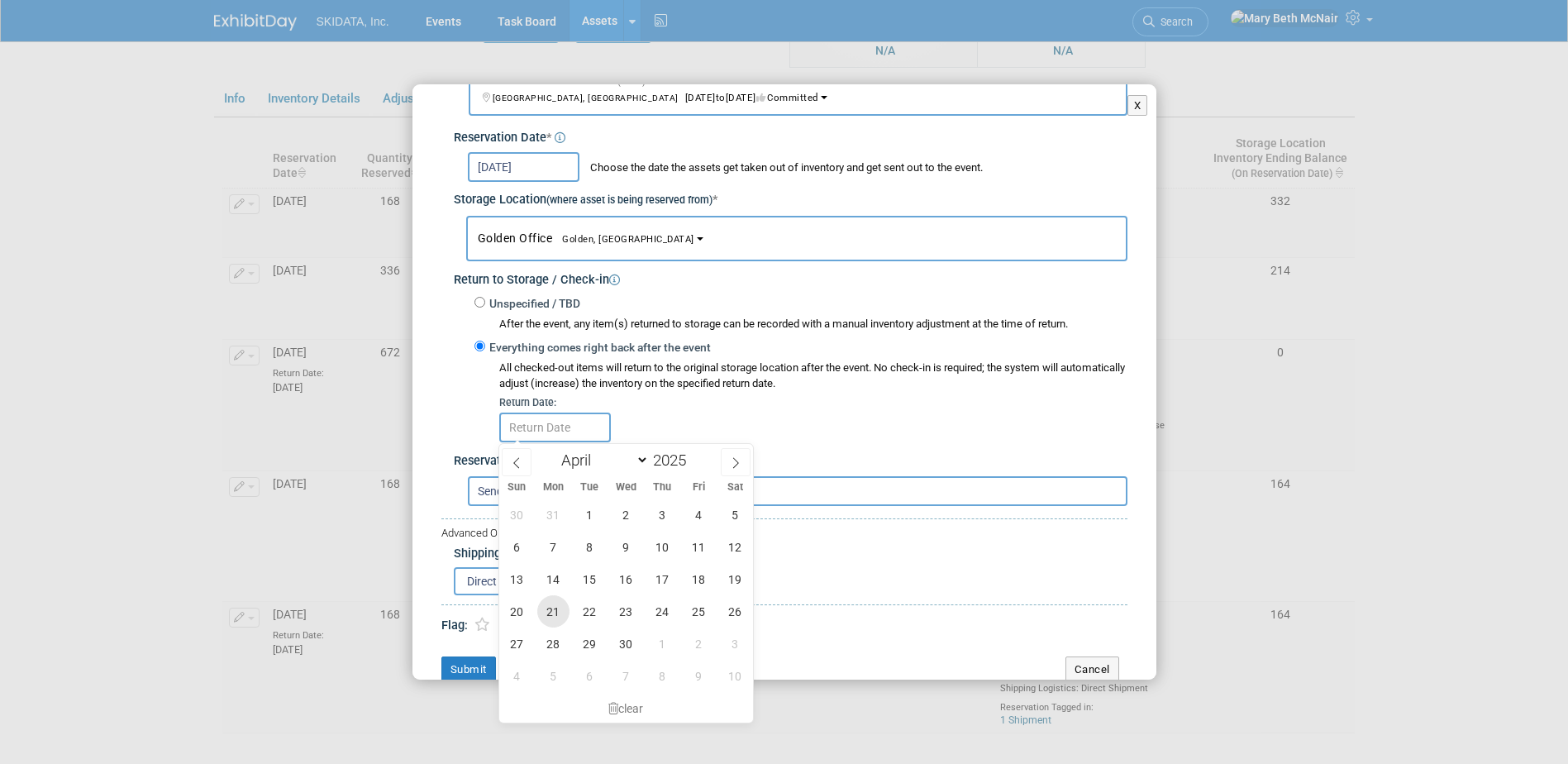
click at [555, 620] on span "21" at bounding box center [553, 611] width 33 height 33
type input "[DATE]"
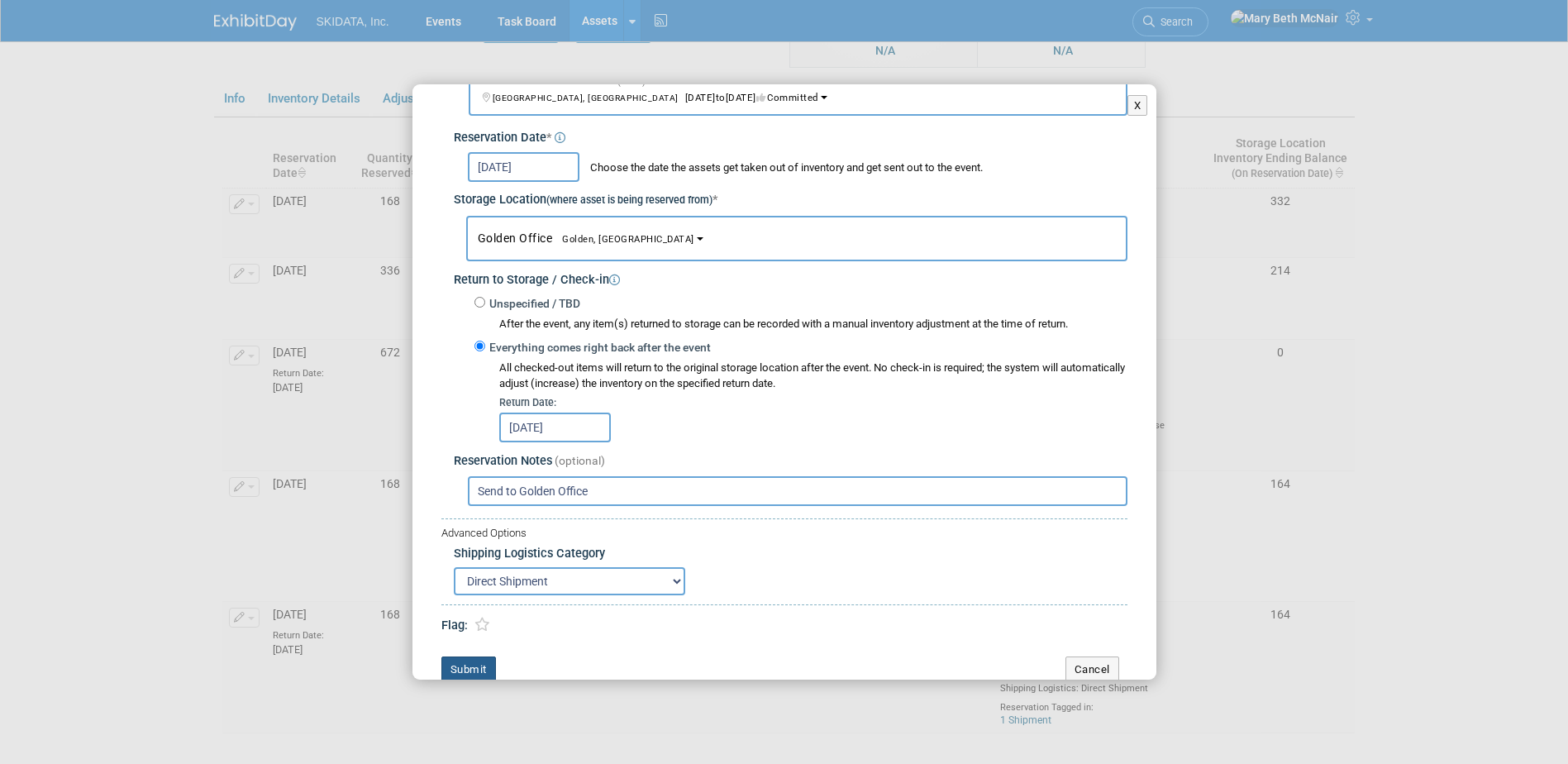
click at [473, 667] on button "Submit" at bounding box center [468, 669] width 55 height 26
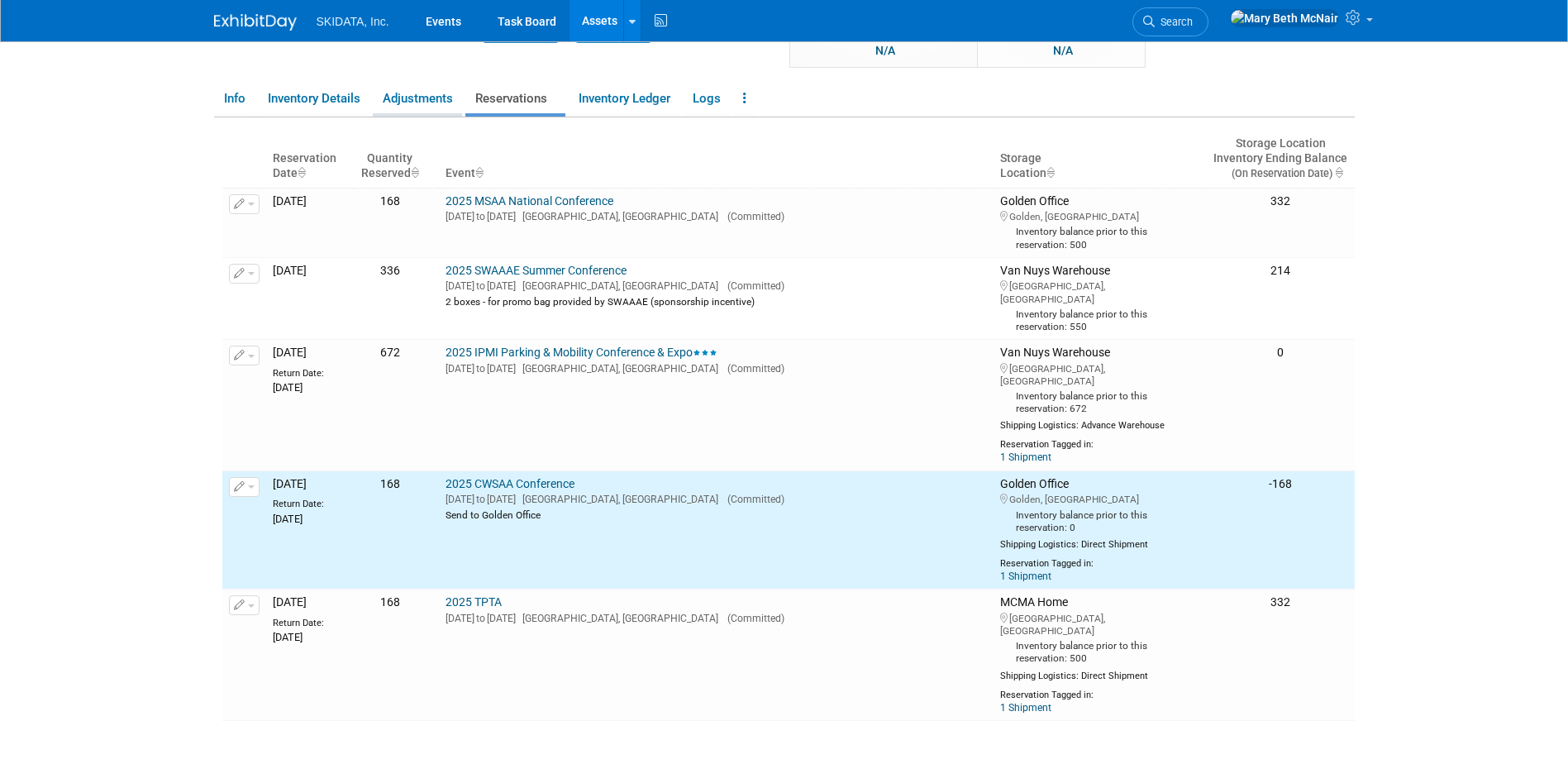
click at [427, 95] on link "Adjustments" at bounding box center [418, 99] width 89 height 29
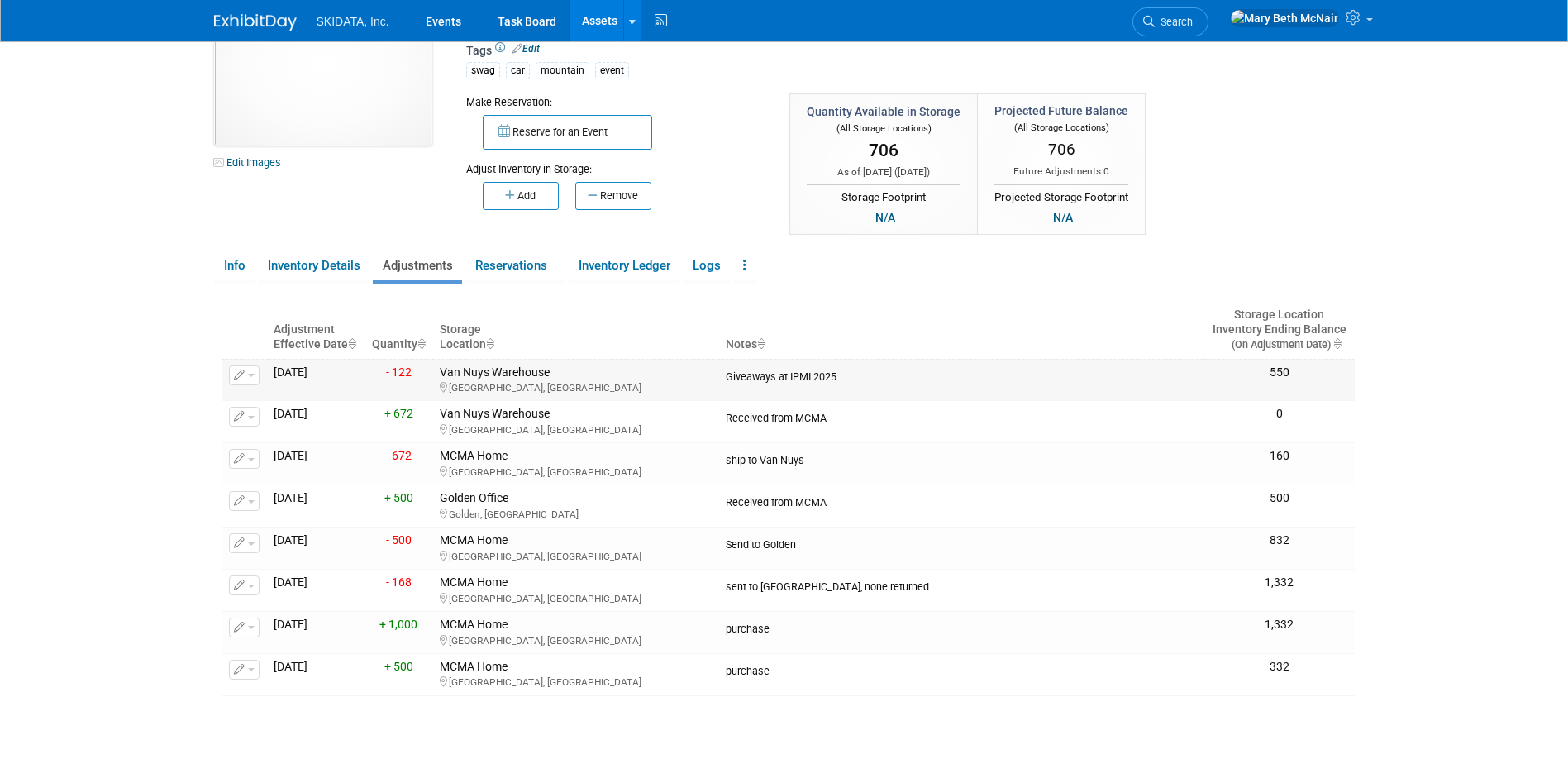
scroll to position [0, 0]
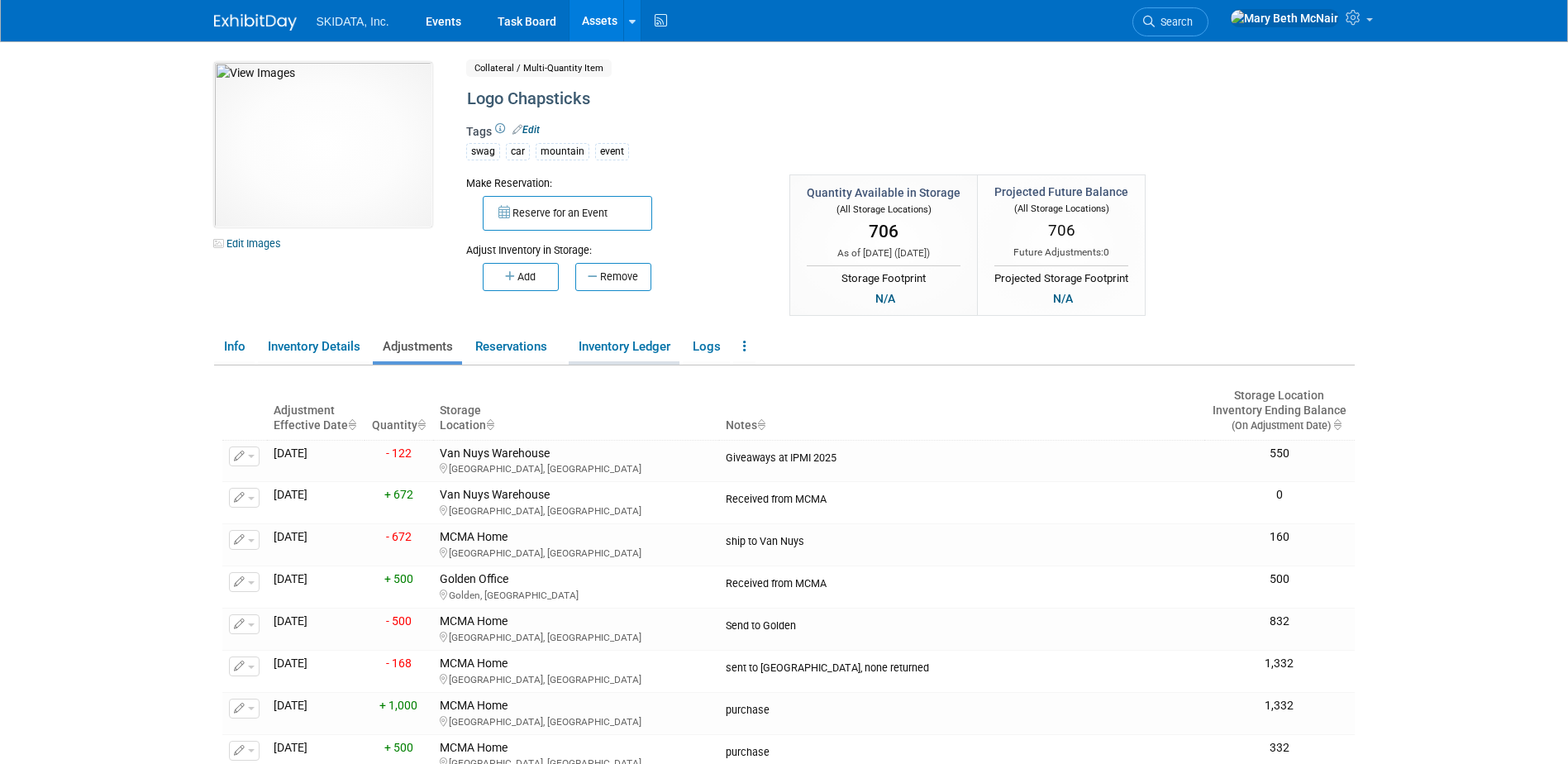
click at [600, 350] on link "Inventory Ledger" at bounding box center [623, 346] width 111 height 29
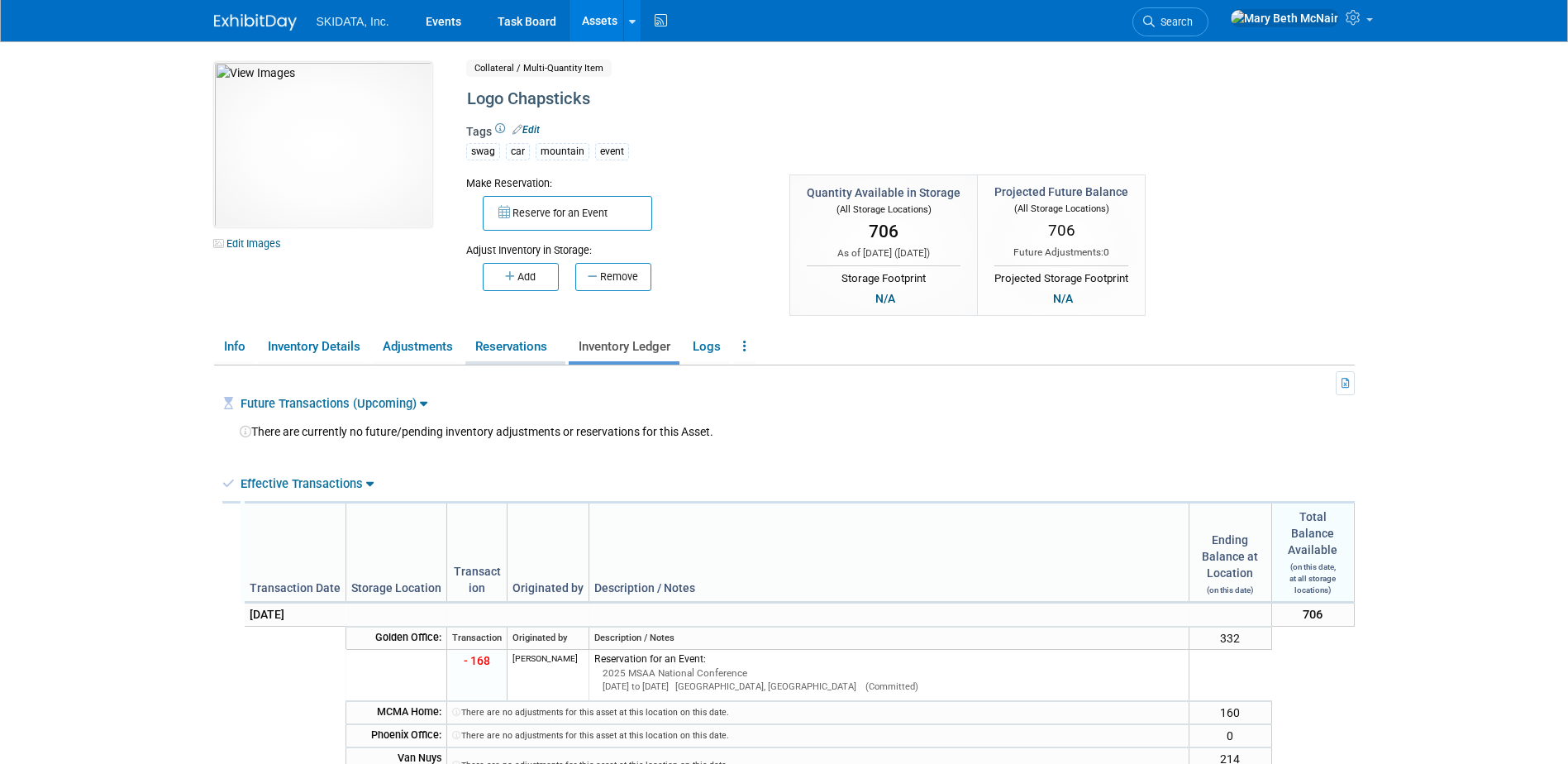
click at [508, 351] on link "Reservations" at bounding box center [515, 346] width 100 height 29
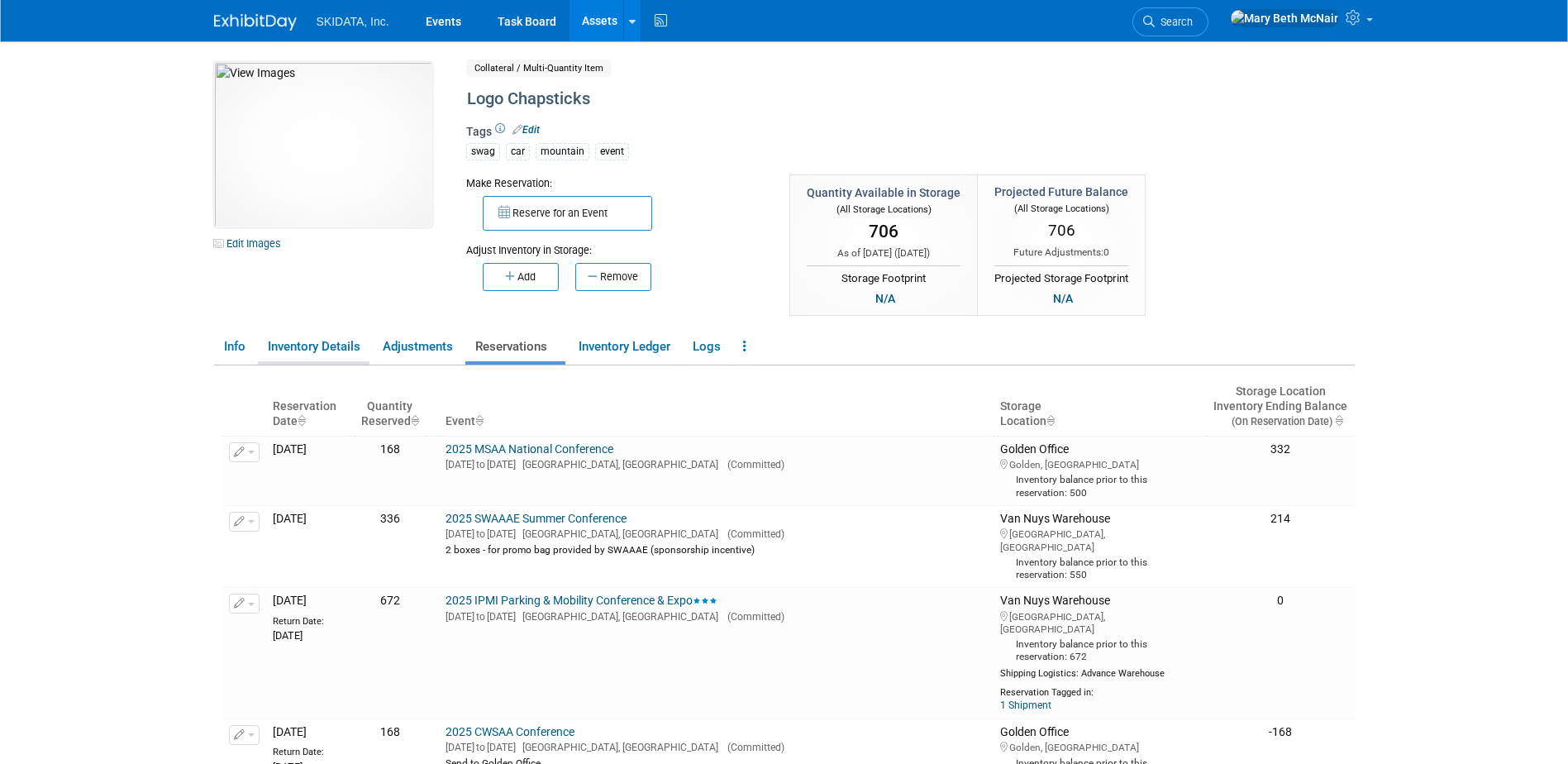
click at [346, 342] on link "Inventory Details" at bounding box center [314, 346] width 112 height 29
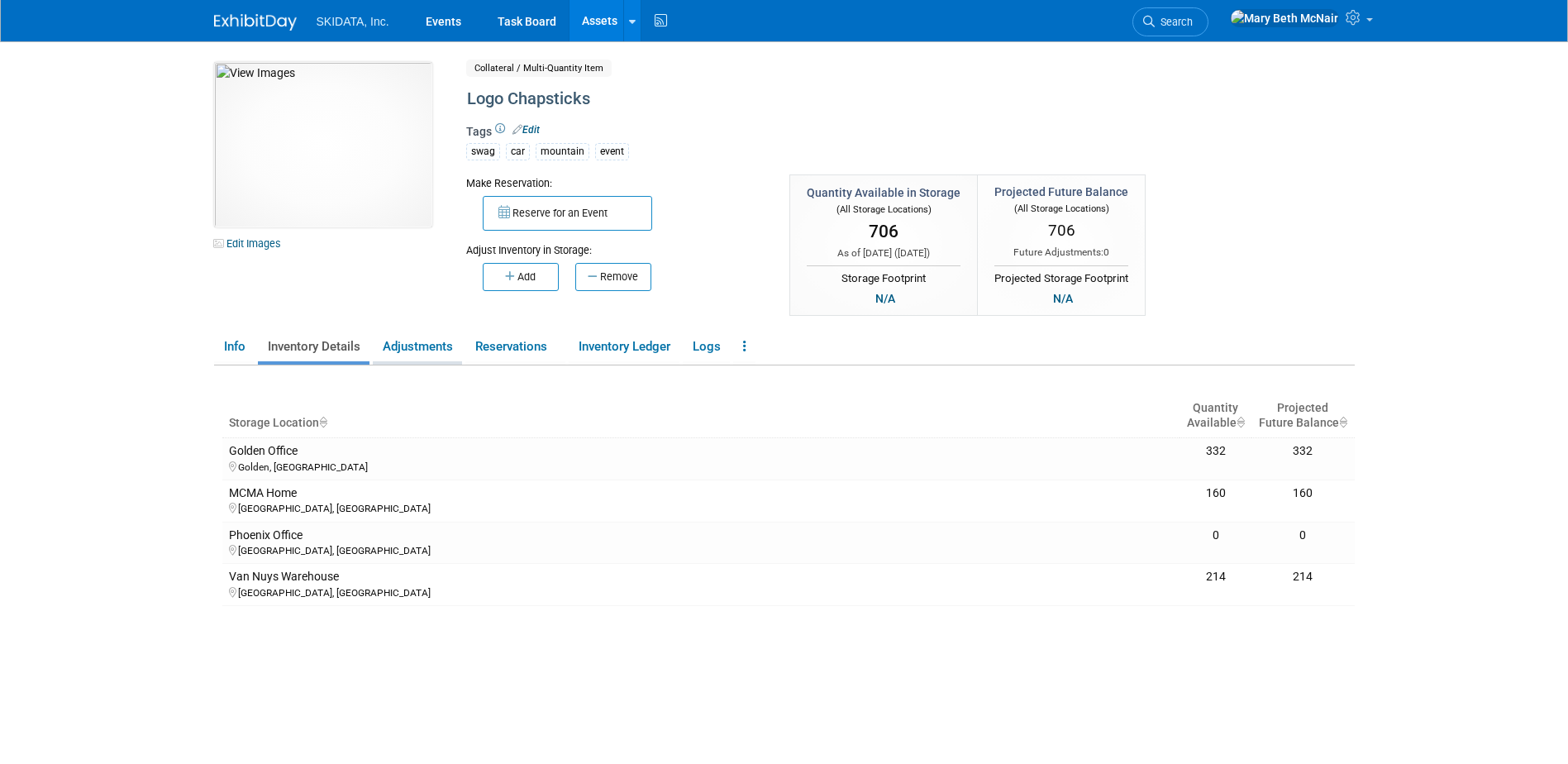
click at [407, 342] on link "Adjustments" at bounding box center [418, 346] width 89 height 29
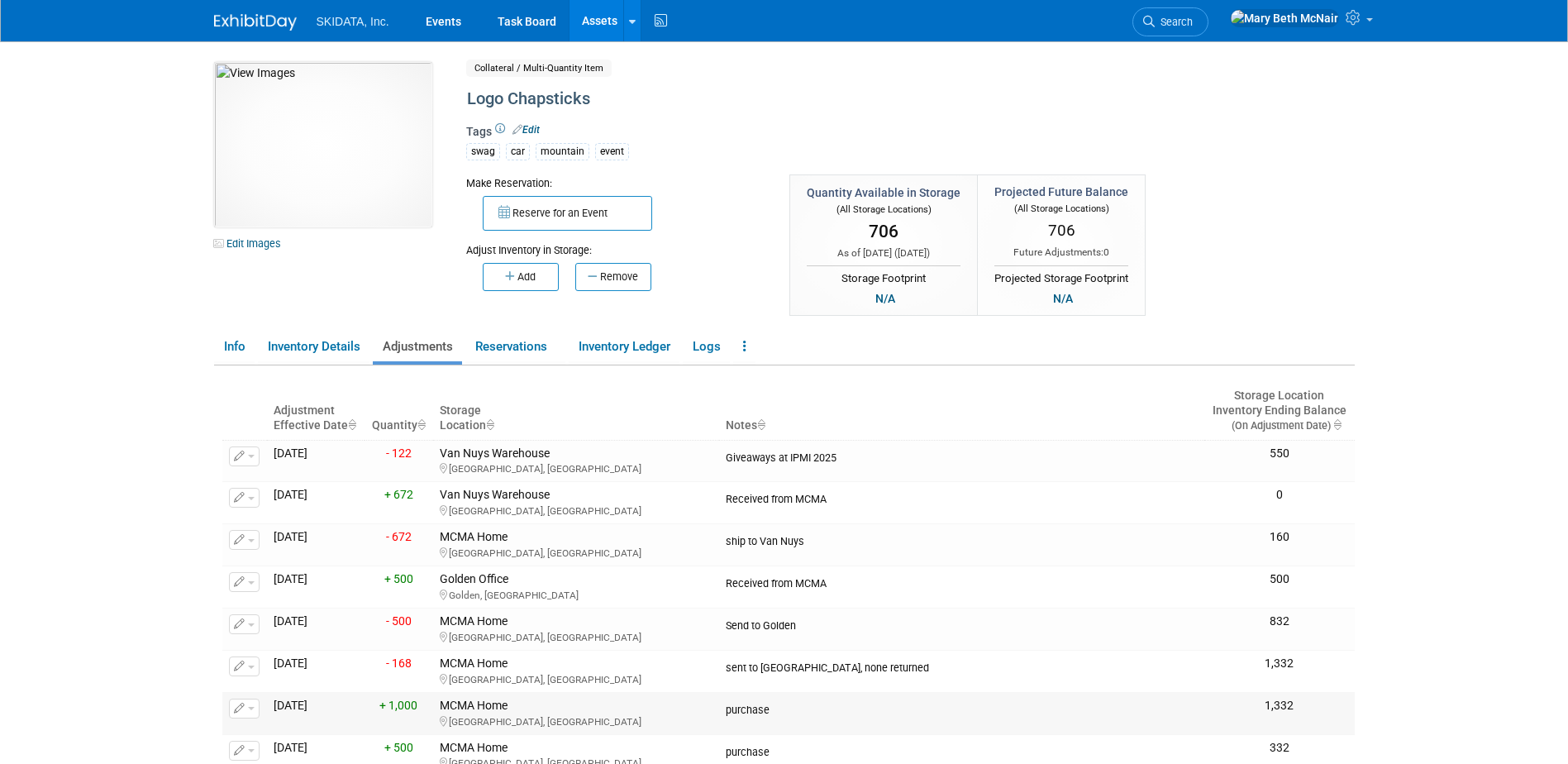
scroll to position [213, 0]
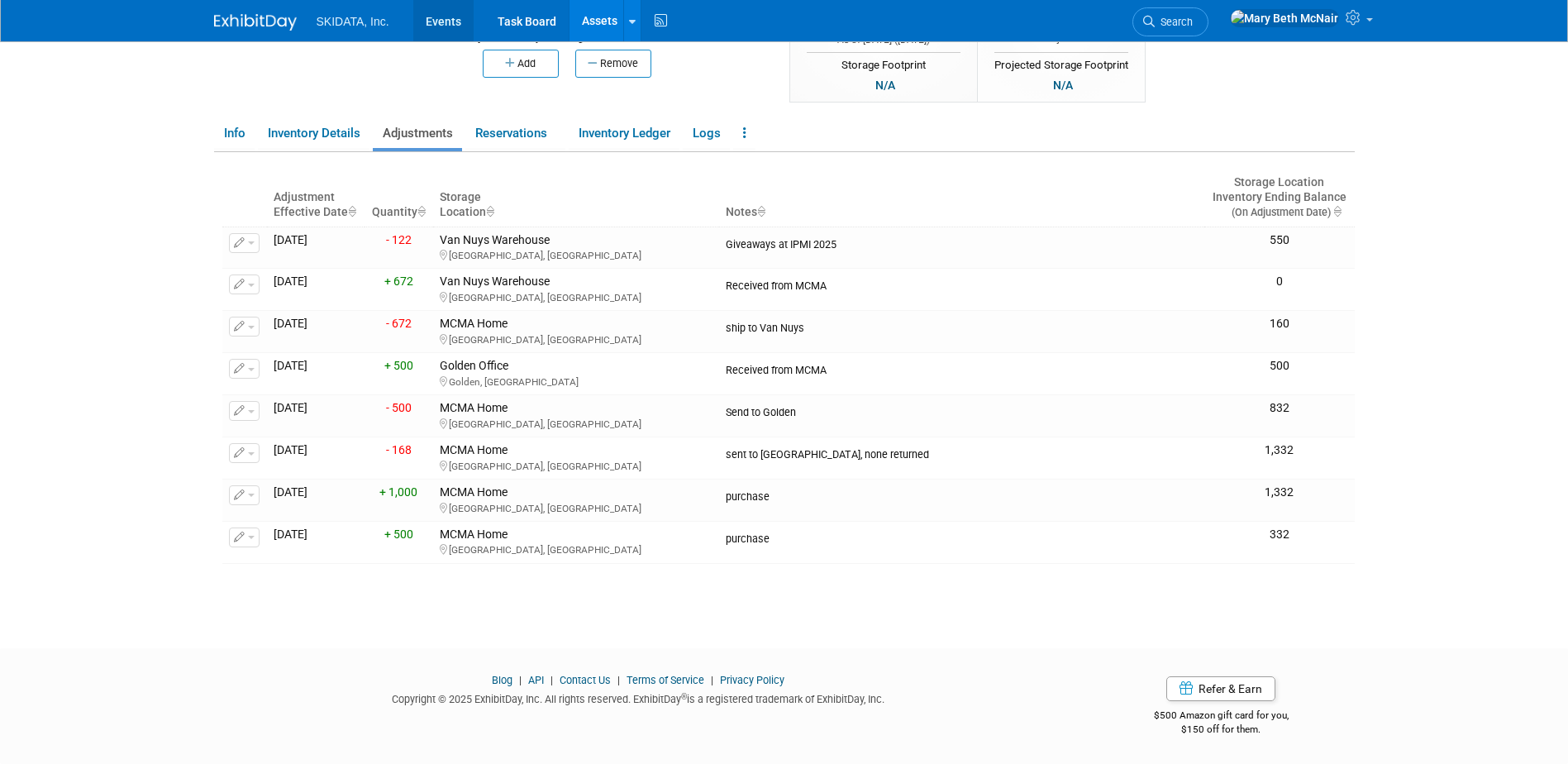
click at [441, 20] on link "Events" at bounding box center [443, 20] width 60 height 41
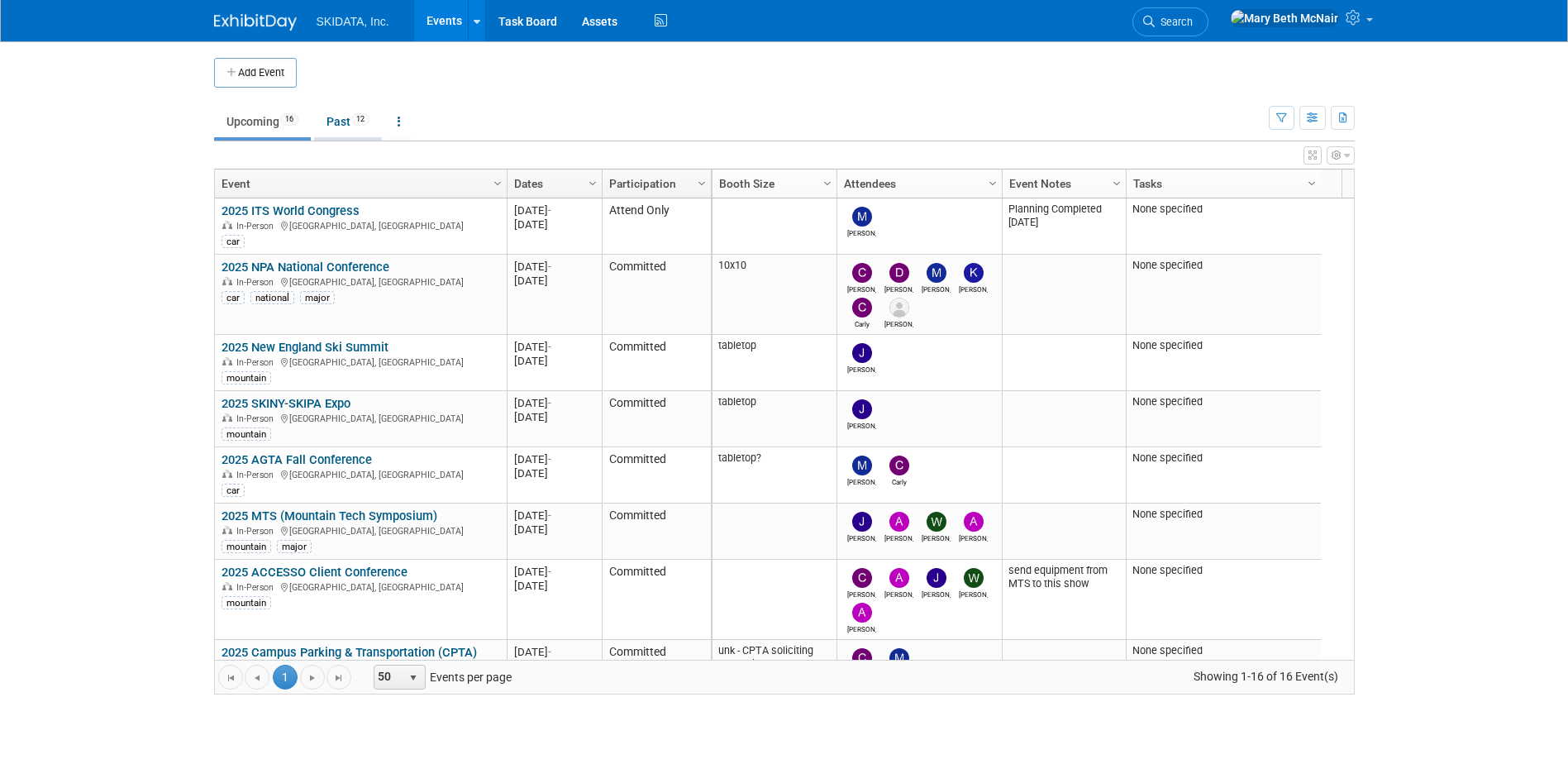
click at [337, 110] on link "Past 12" at bounding box center [348, 122] width 68 height 32
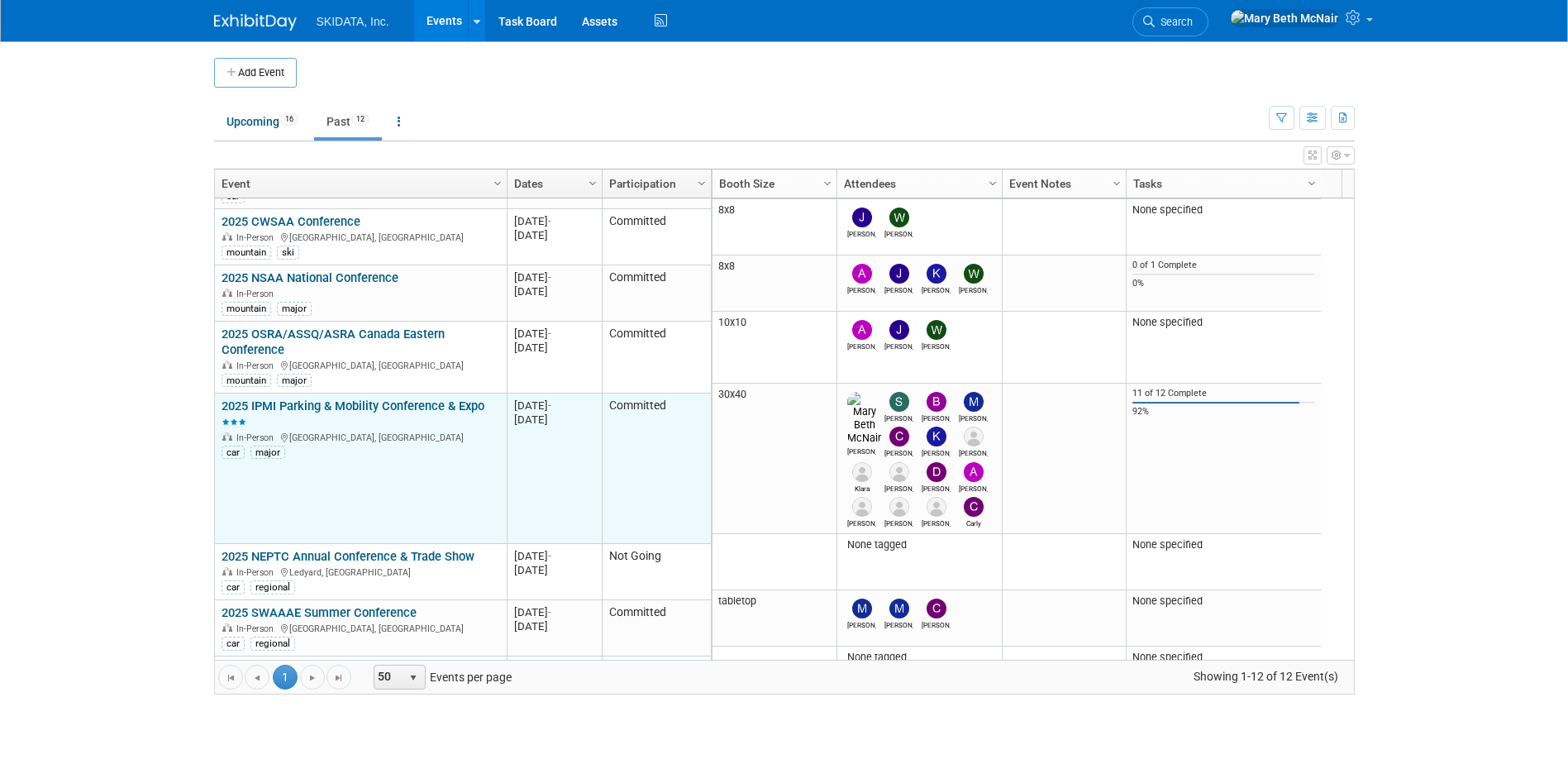
scroll to position [125, 0]
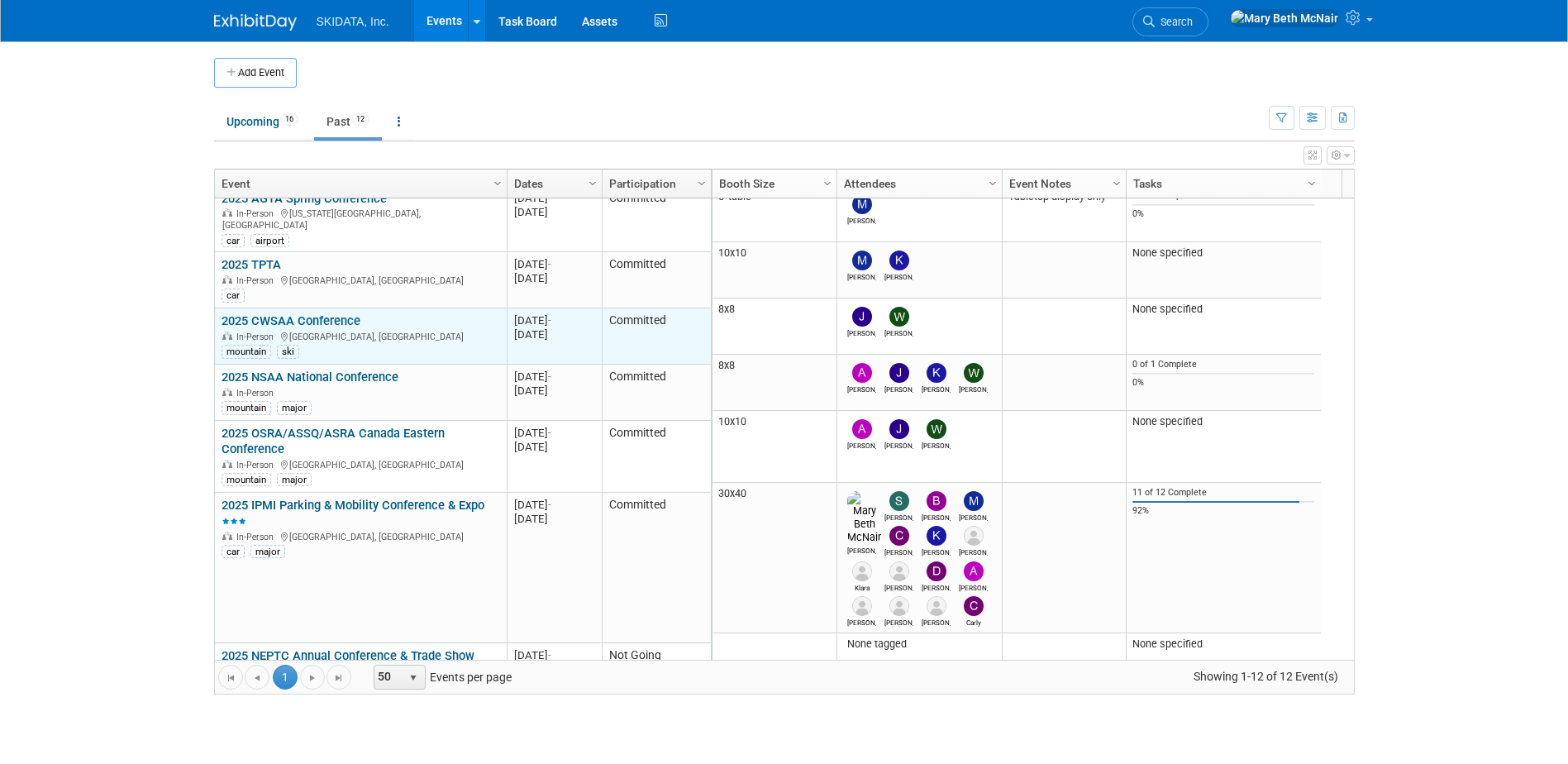
click at [340, 314] on link "2025 CWSAA Conference" at bounding box center [290, 321] width 139 height 15
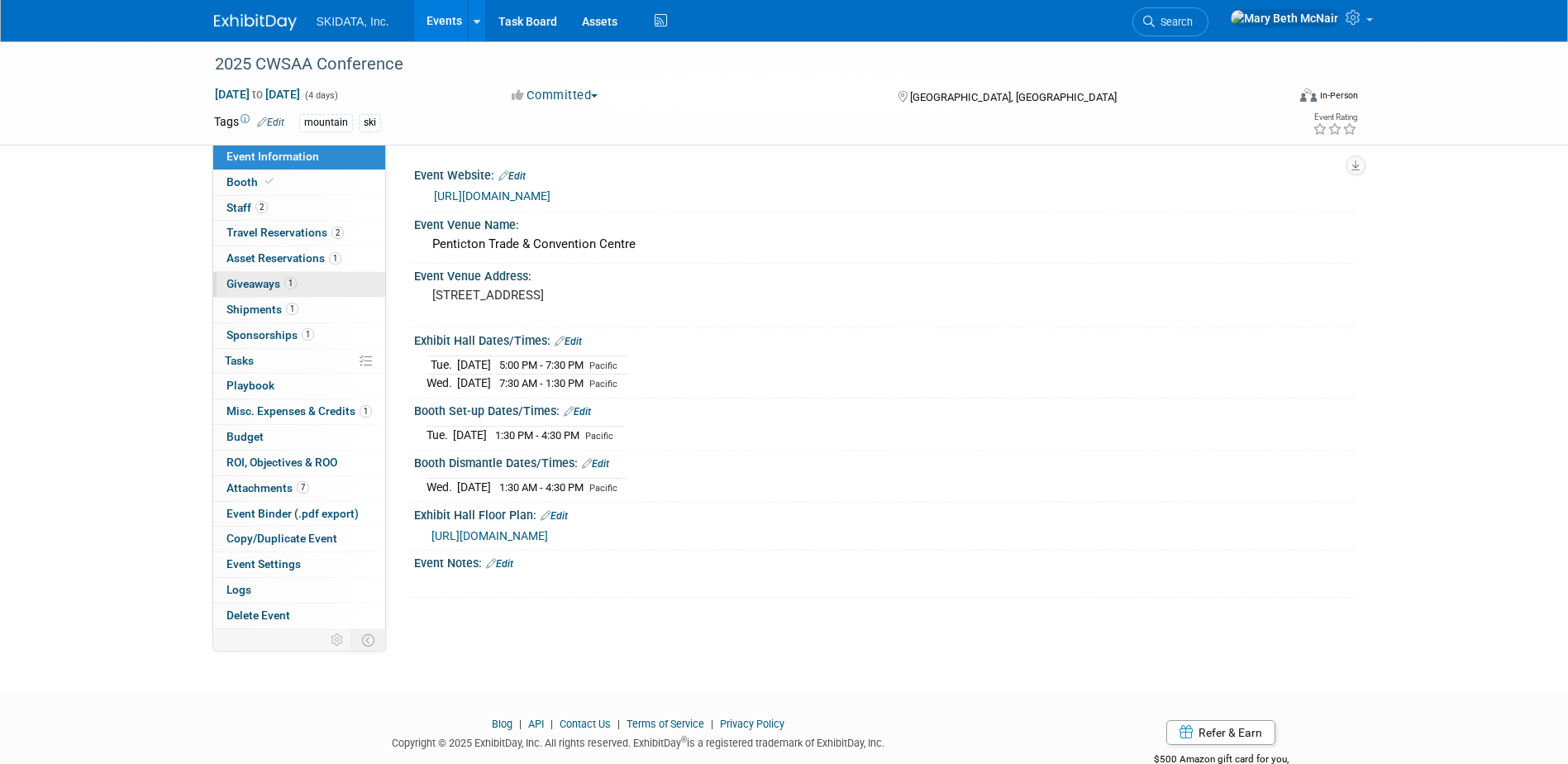
click at [267, 272] on link "1 Giveaways 1" at bounding box center [299, 284] width 172 height 25
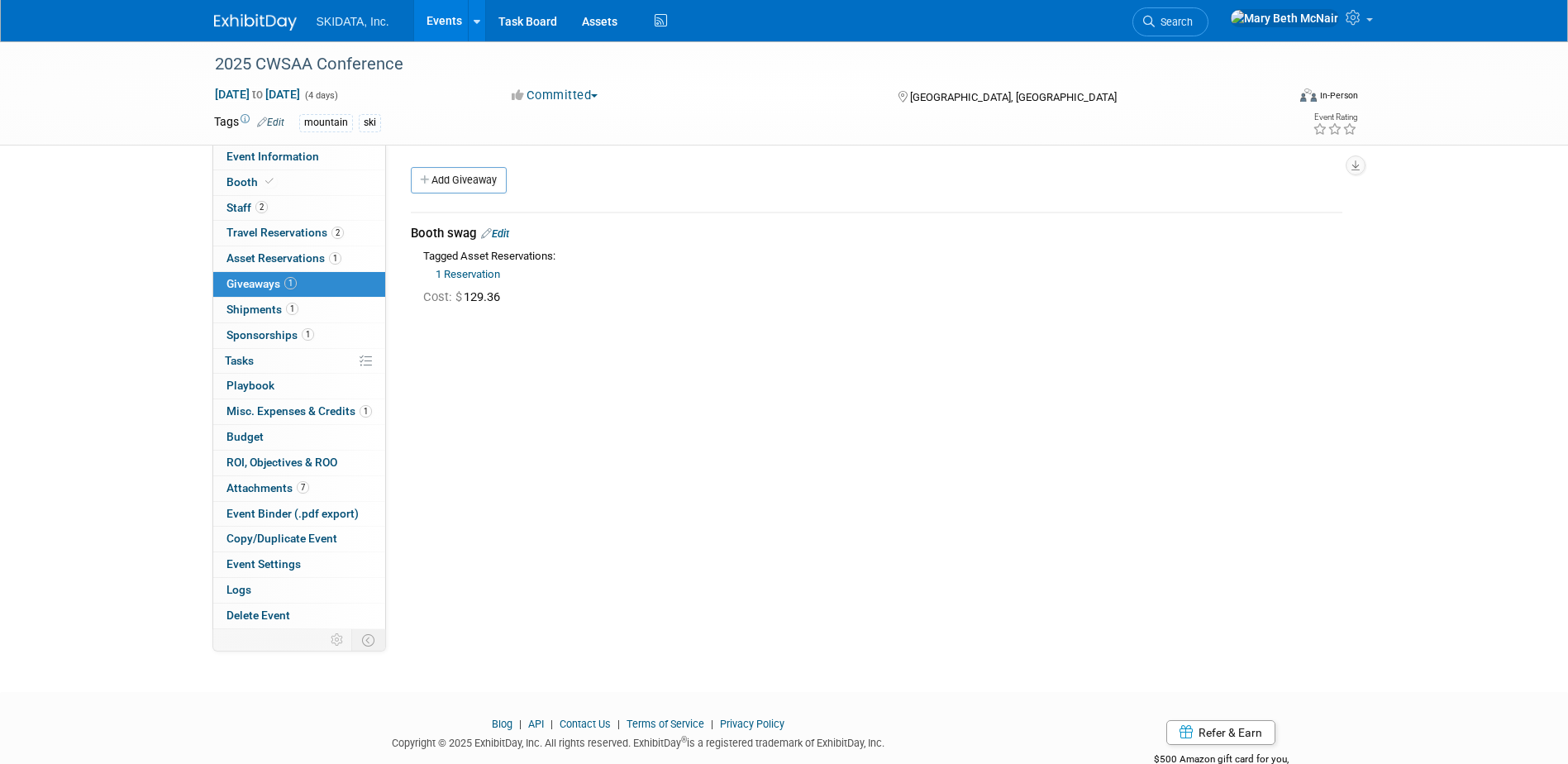
click at [474, 276] on link "1 Reservation" at bounding box center [467, 274] width 64 height 12
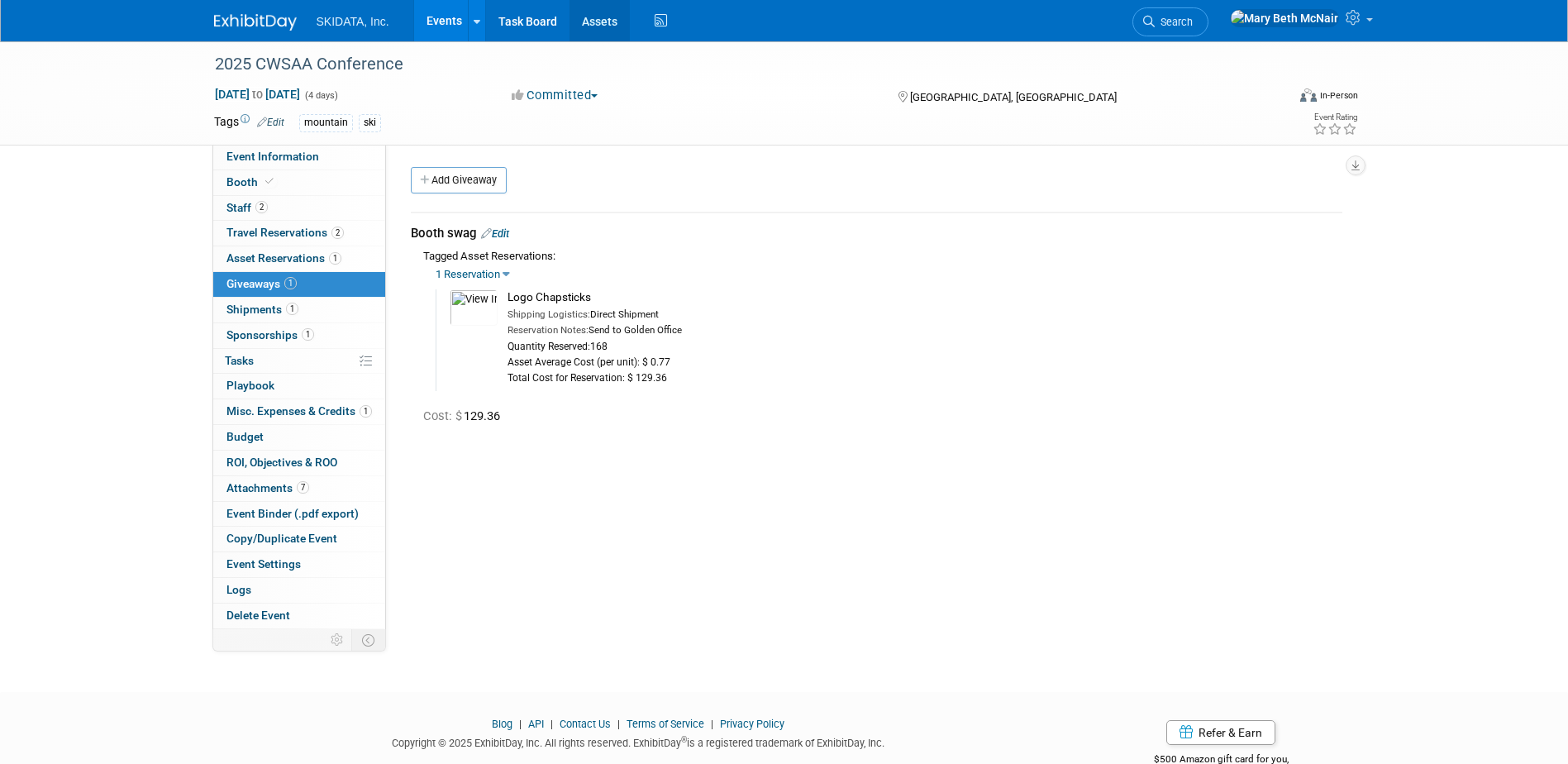
click at [603, 21] on link "Assets" at bounding box center [599, 20] width 60 height 41
click at [590, 14] on link "Assets" at bounding box center [599, 20] width 60 height 41
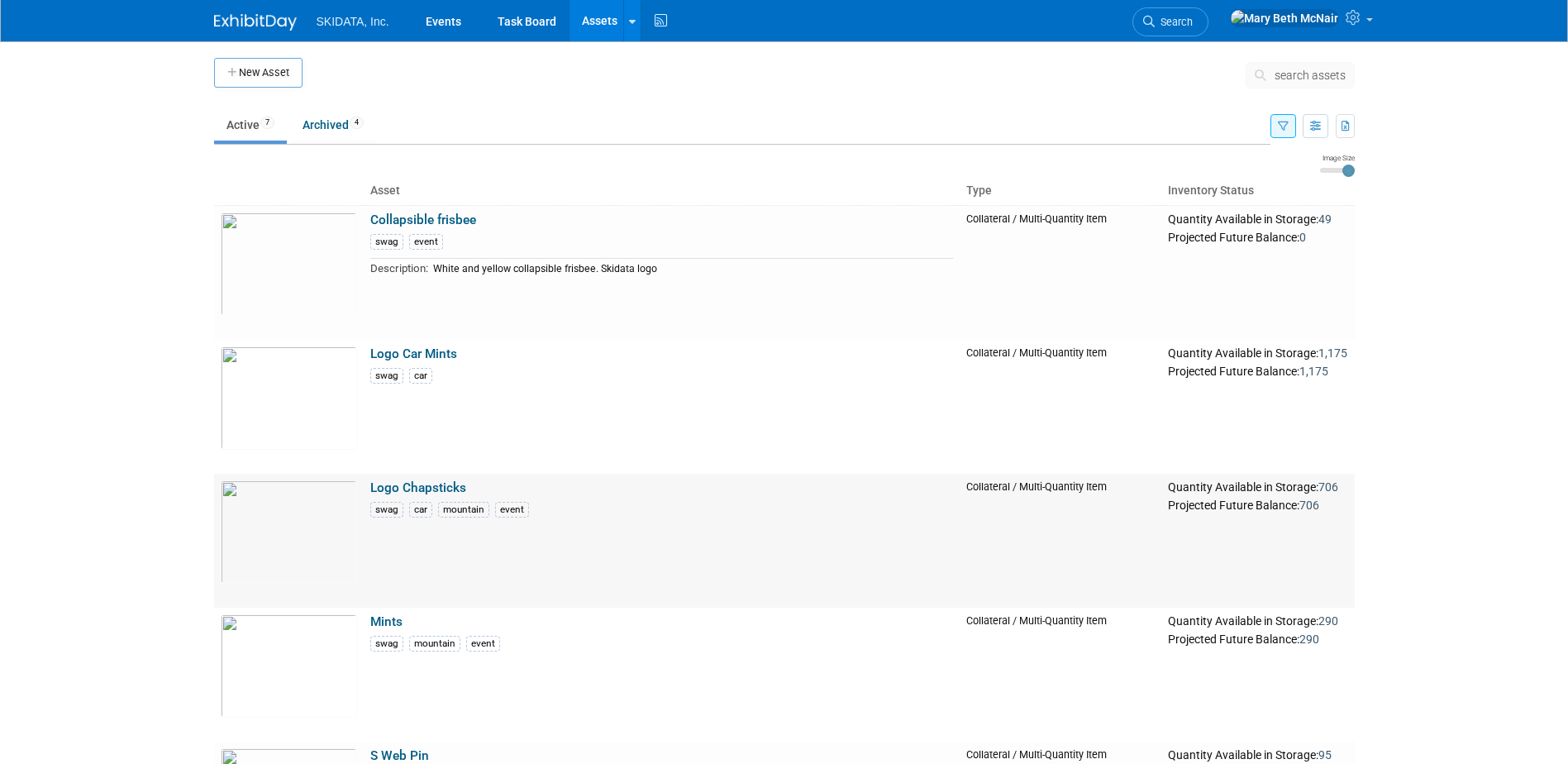
click at [417, 482] on link "Logo Chapsticks" at bounding box center [418, 488] width 96 height 15
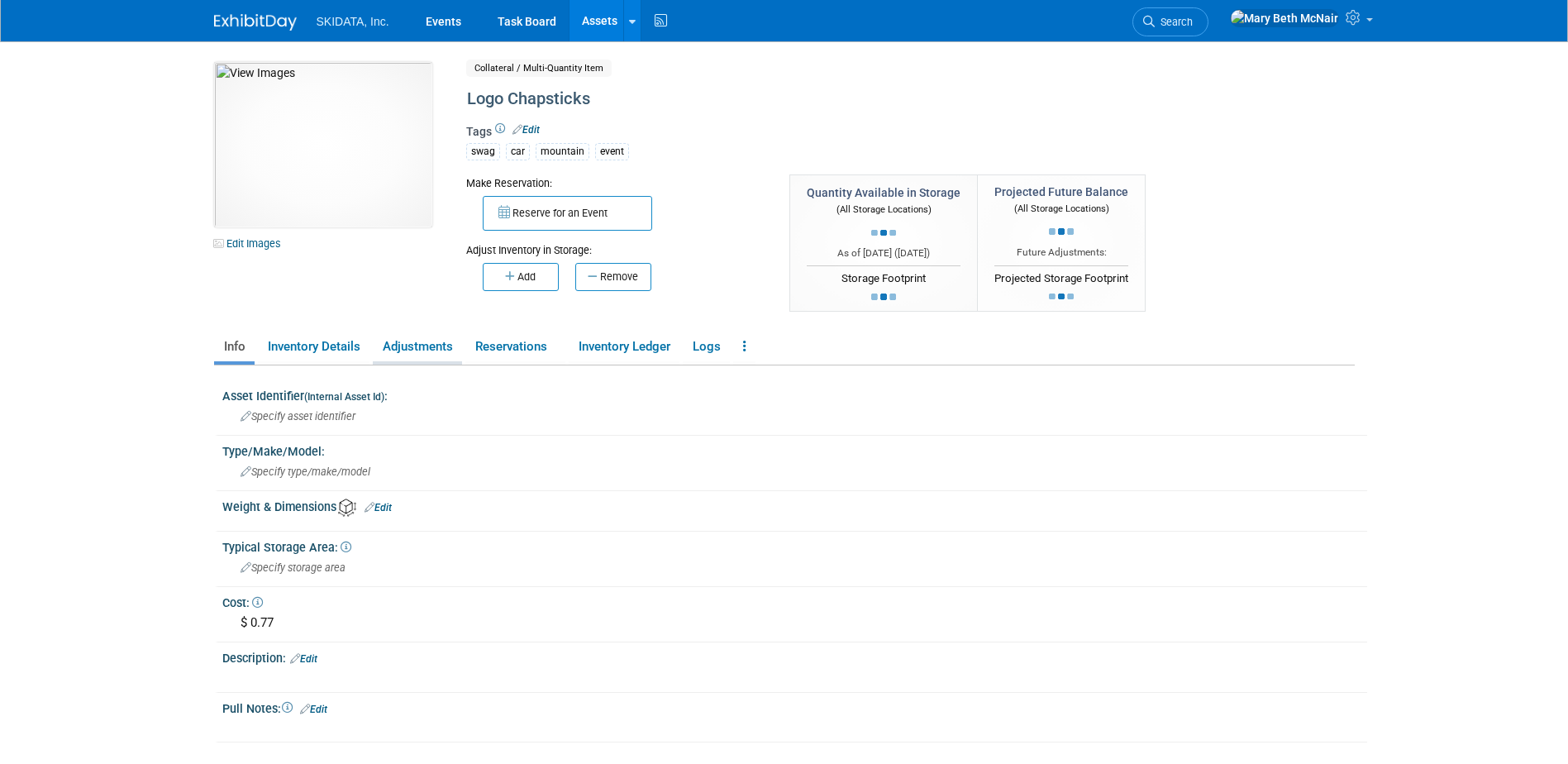
click at [416, 353] on link "Adjustments" at bounding box center [418, 346] width 89 height 29
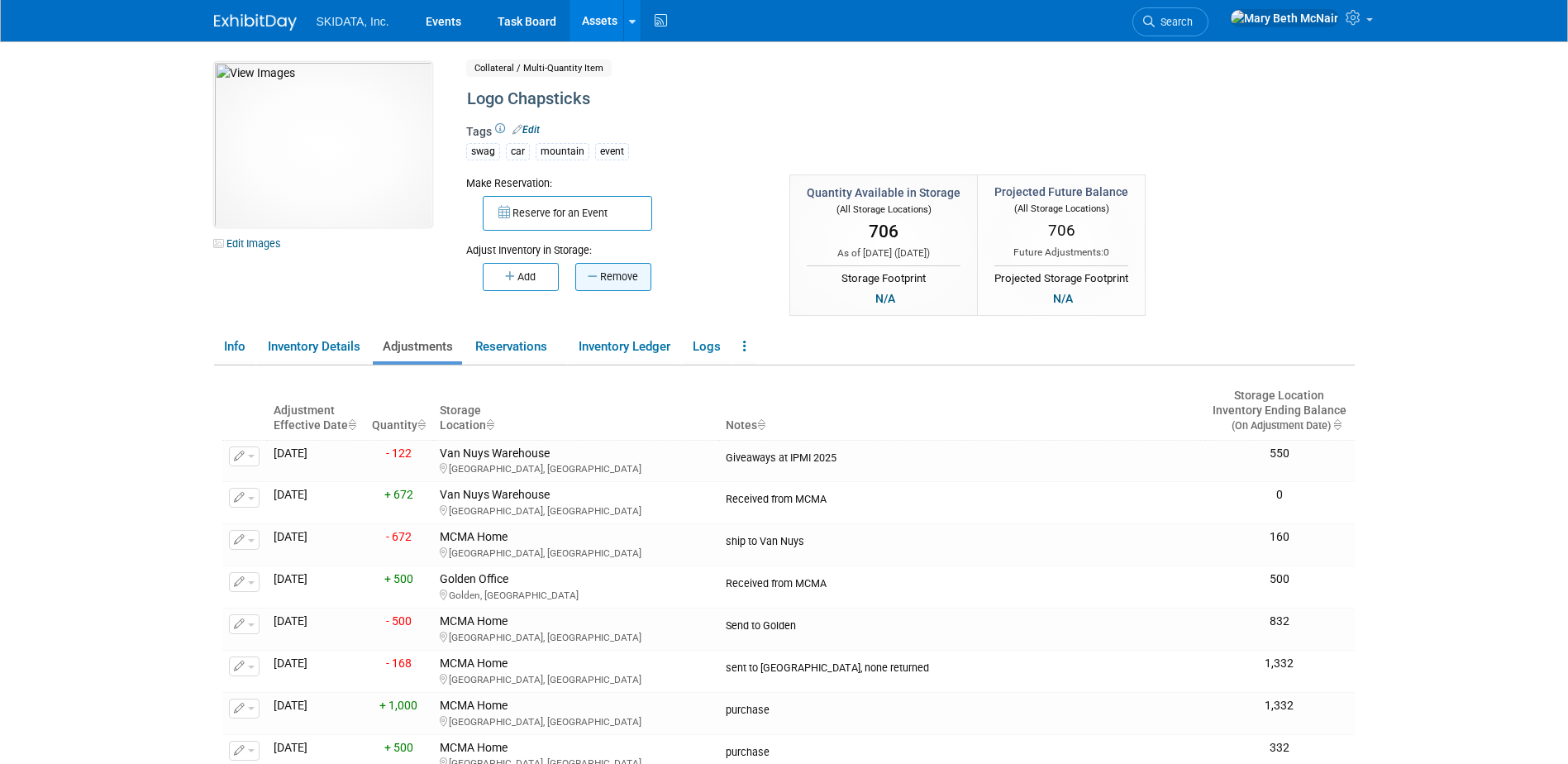
click at [631, 284] on button "Remove" at bounding box center [613, 276] width 76 height 28
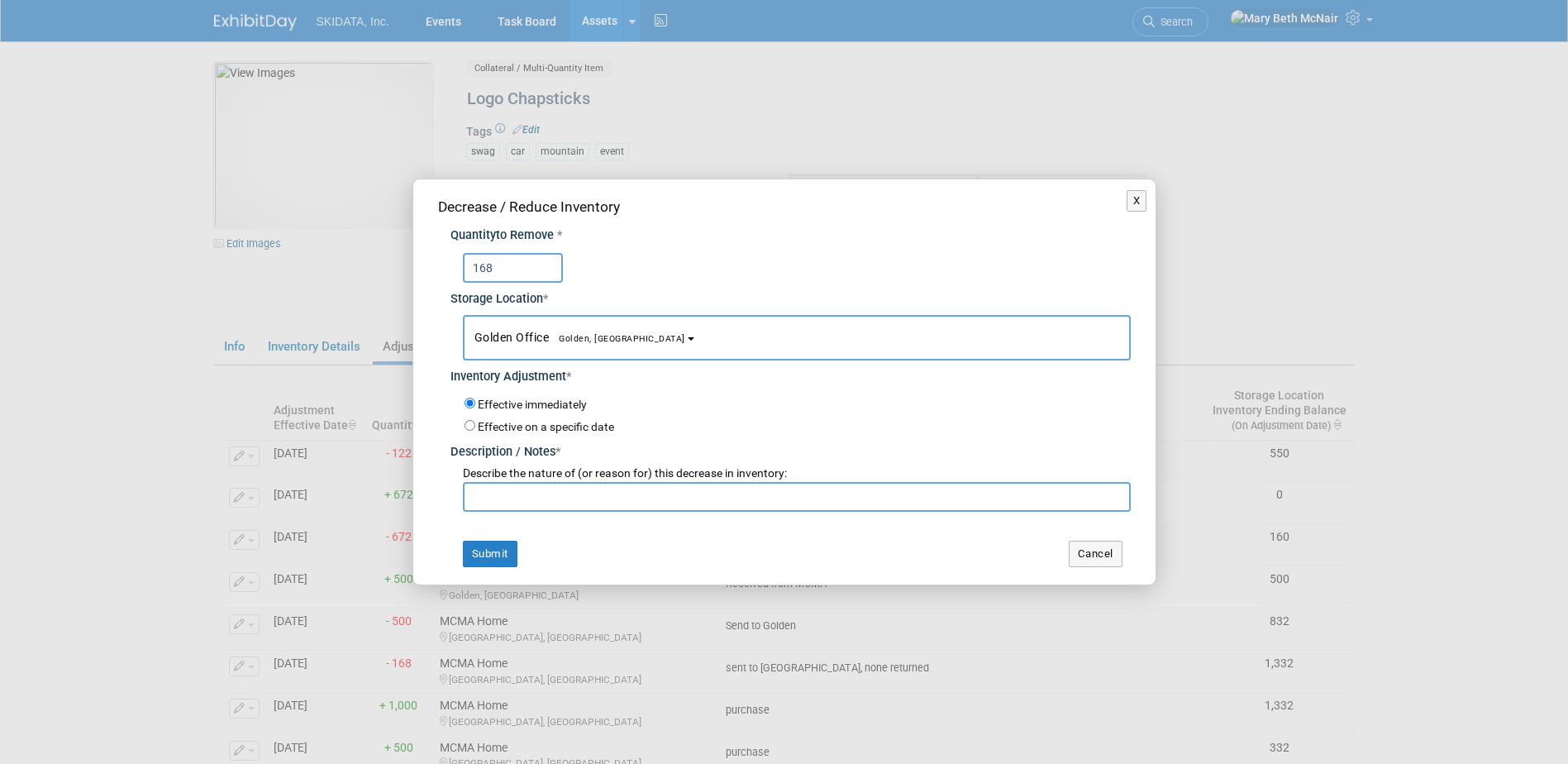
type input "168"
click at [620, 337] on button "Golden Office Golden, CO" at bounding box center [797, 337] width 668 height 46
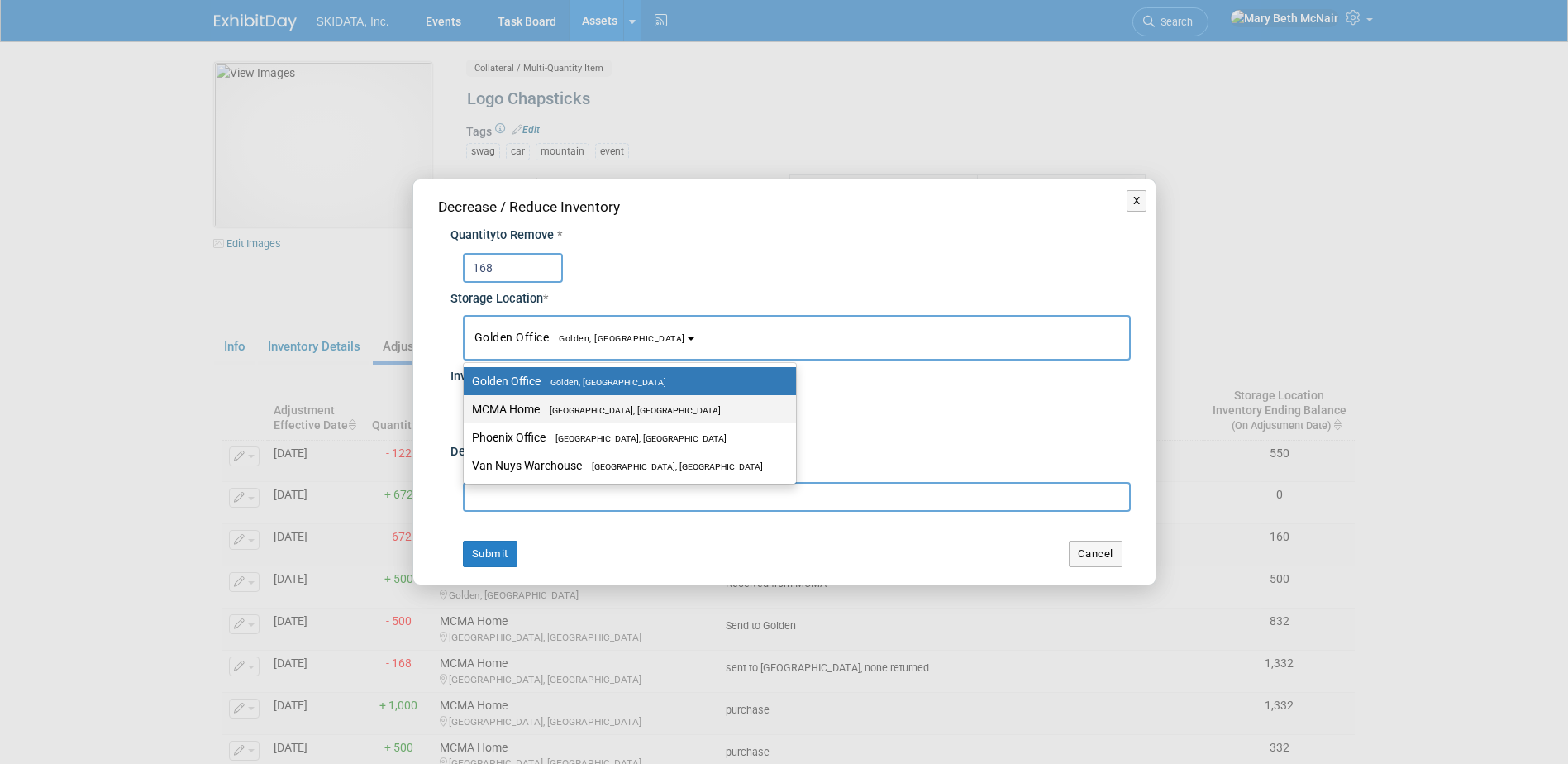
click at [571, 417] on label "MCMA Home Queen Creek, AZ" at bounding box center [625, 409] width 307 height 21
click at [466, 415] on input "MCMA Home Queen Creek, AZ" at bounding box center [461, 409] width 11 height 11
select select "11224017"
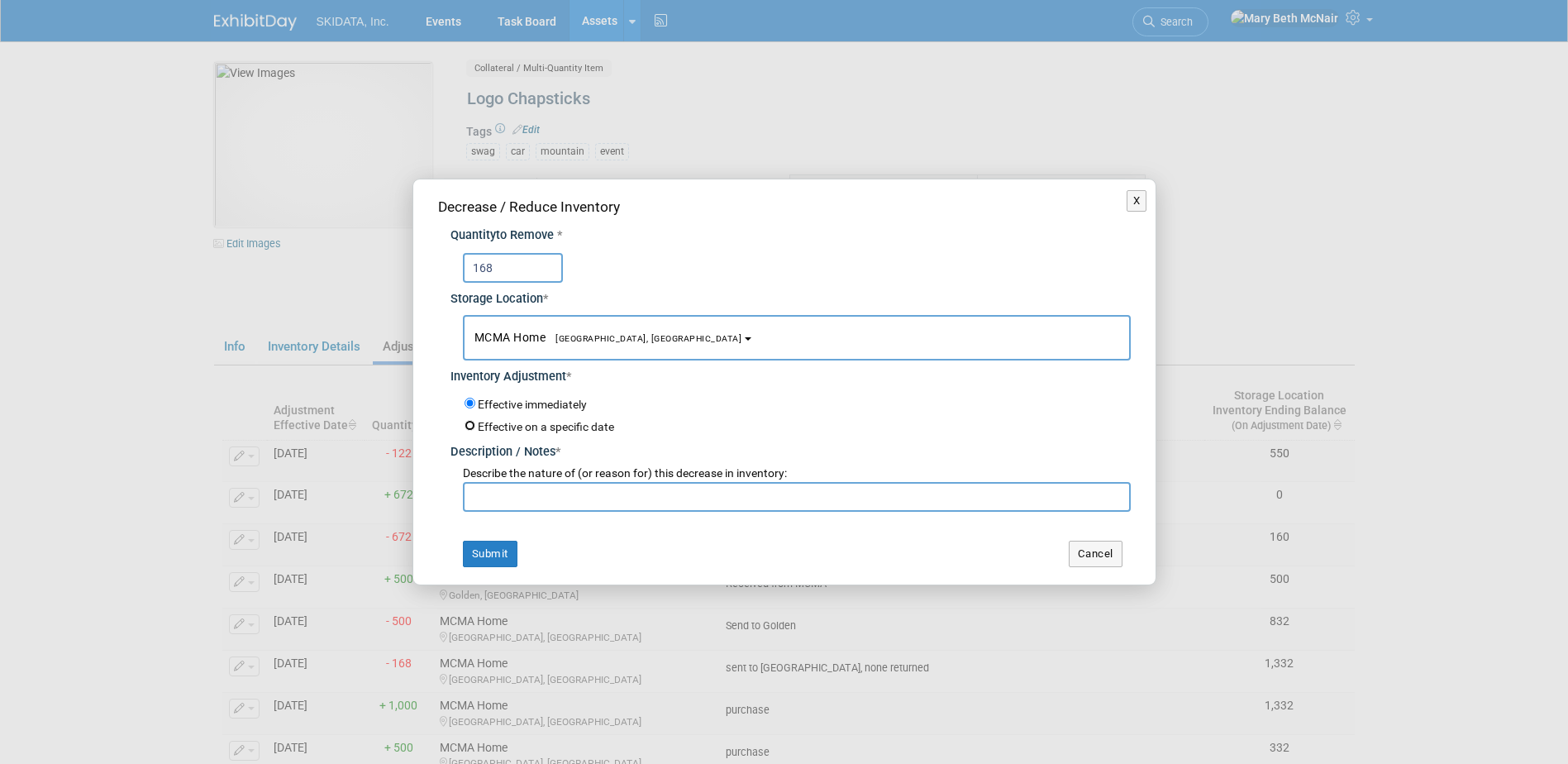
click at [471, 429] on input "Effective on a specific date" at bounding box center [470, 425] width 11 height 11
radio input "true"
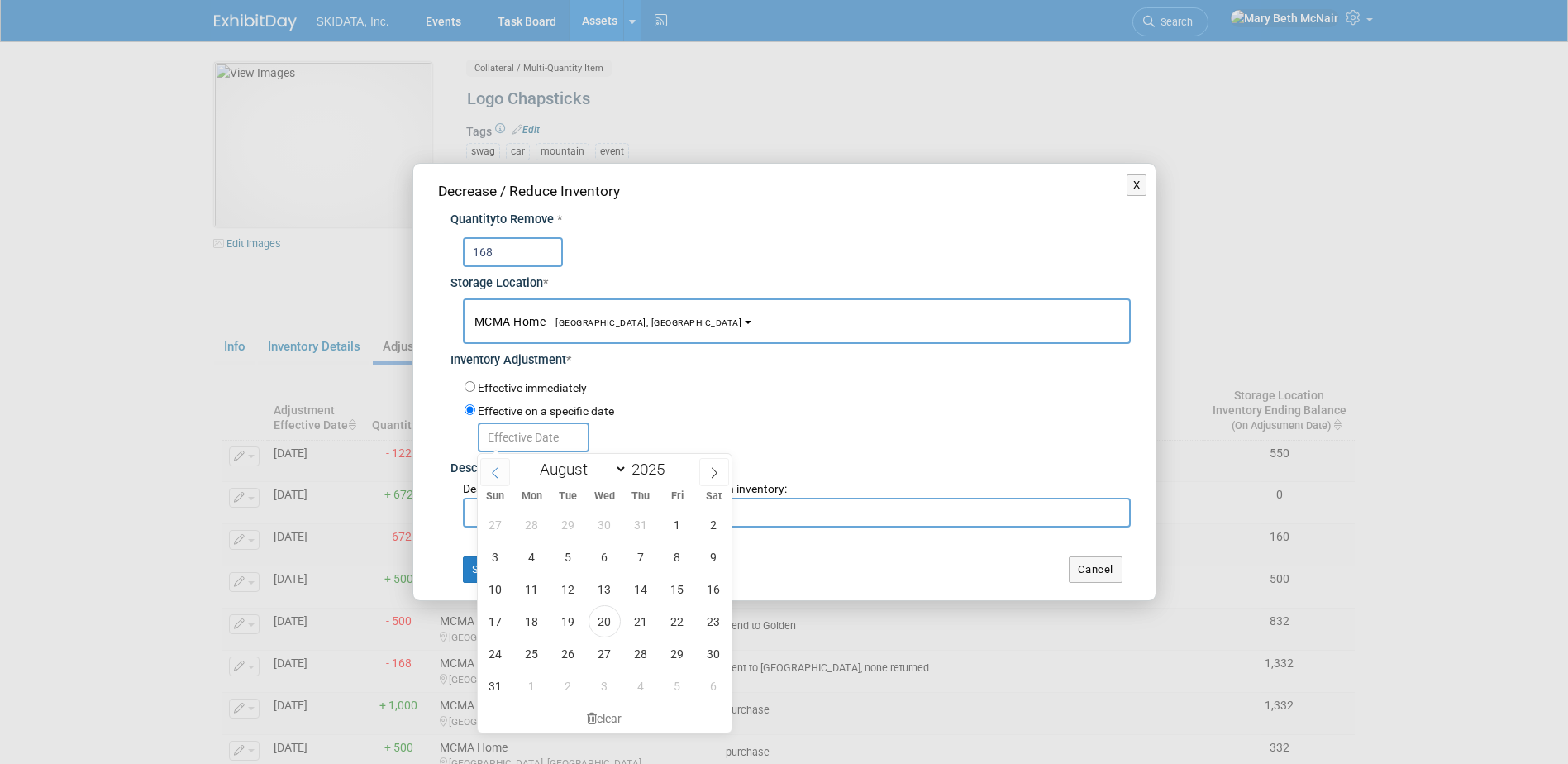
click at [499, 479] on span at bounding box center [495, 472] width 30 height 28
select select "3"
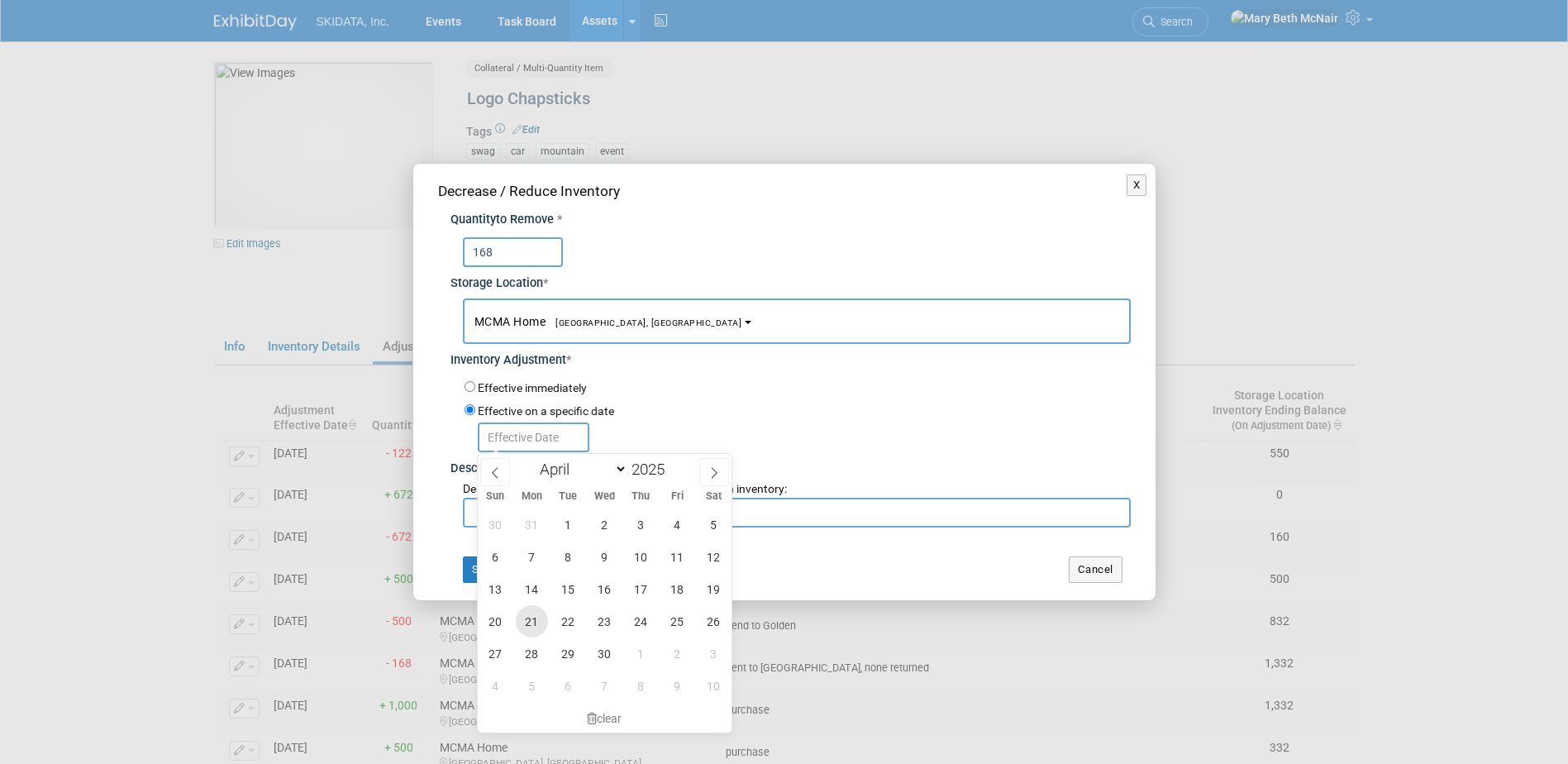
click at [536, 629] on span "21" at bounding box center [531, 621] width 33 height 33
type input "Apr 21, 2025"
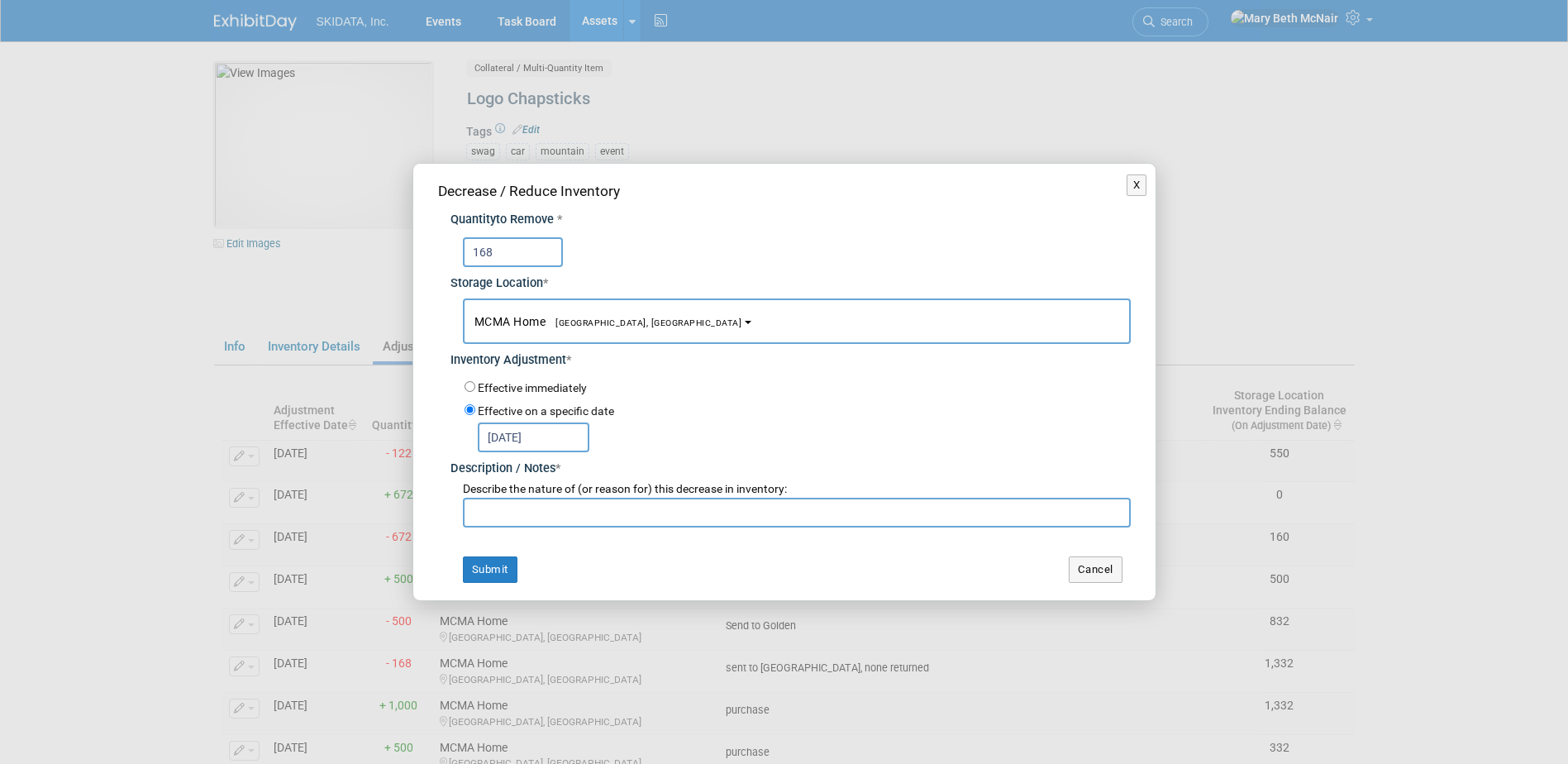
click at [492, 510] on input "text" at bounding box center [797, 513] width 668 height 30
type input "send to Golden"
click at [473, 572] on button "Submit" at bounding box center [489, 570] width 55 height 26
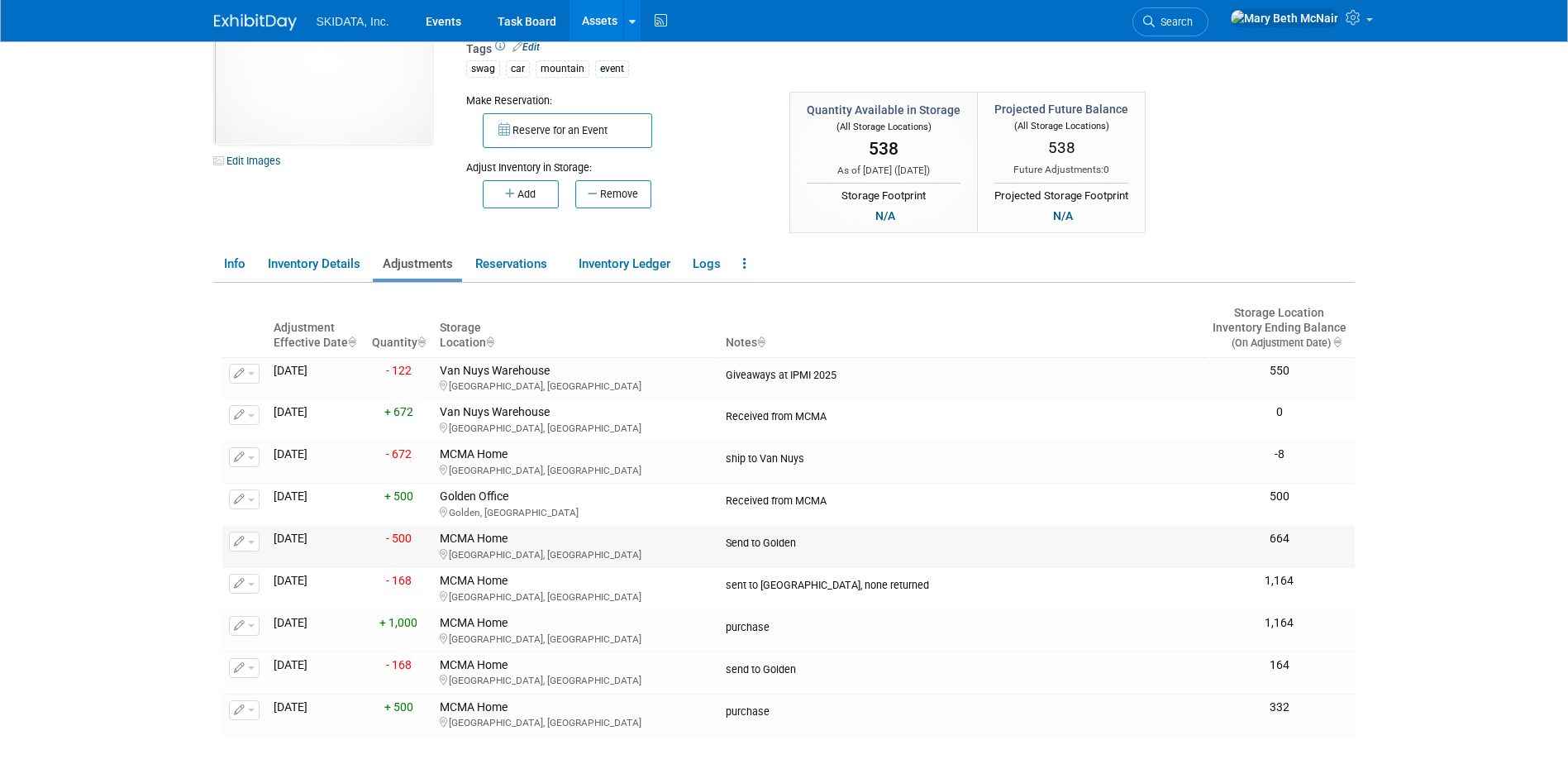
scroll to position [166, 0]
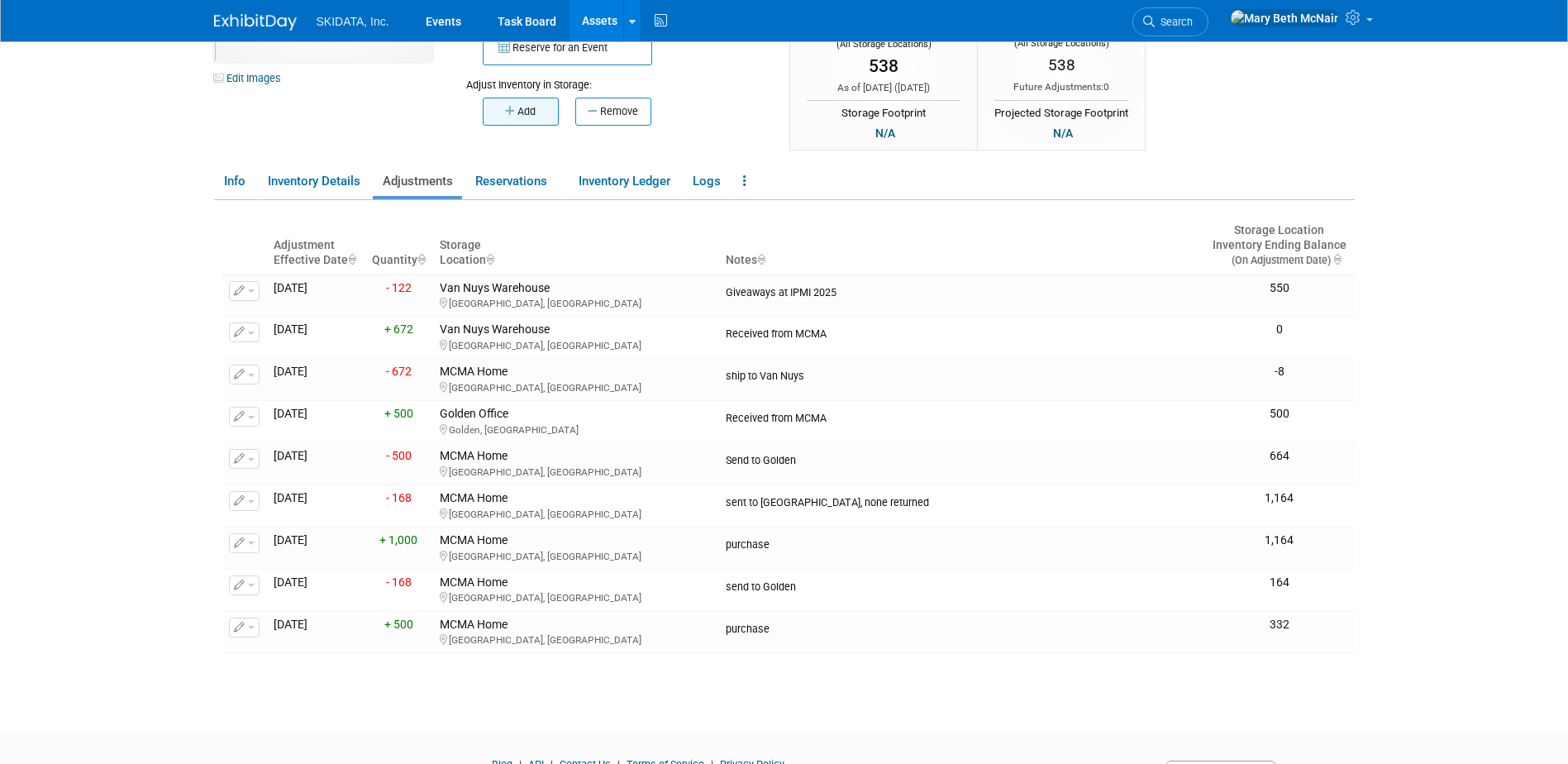
click at [541, 116] on button "Add" at bounding box center [521, 112] width 76 height 28
select select "7"
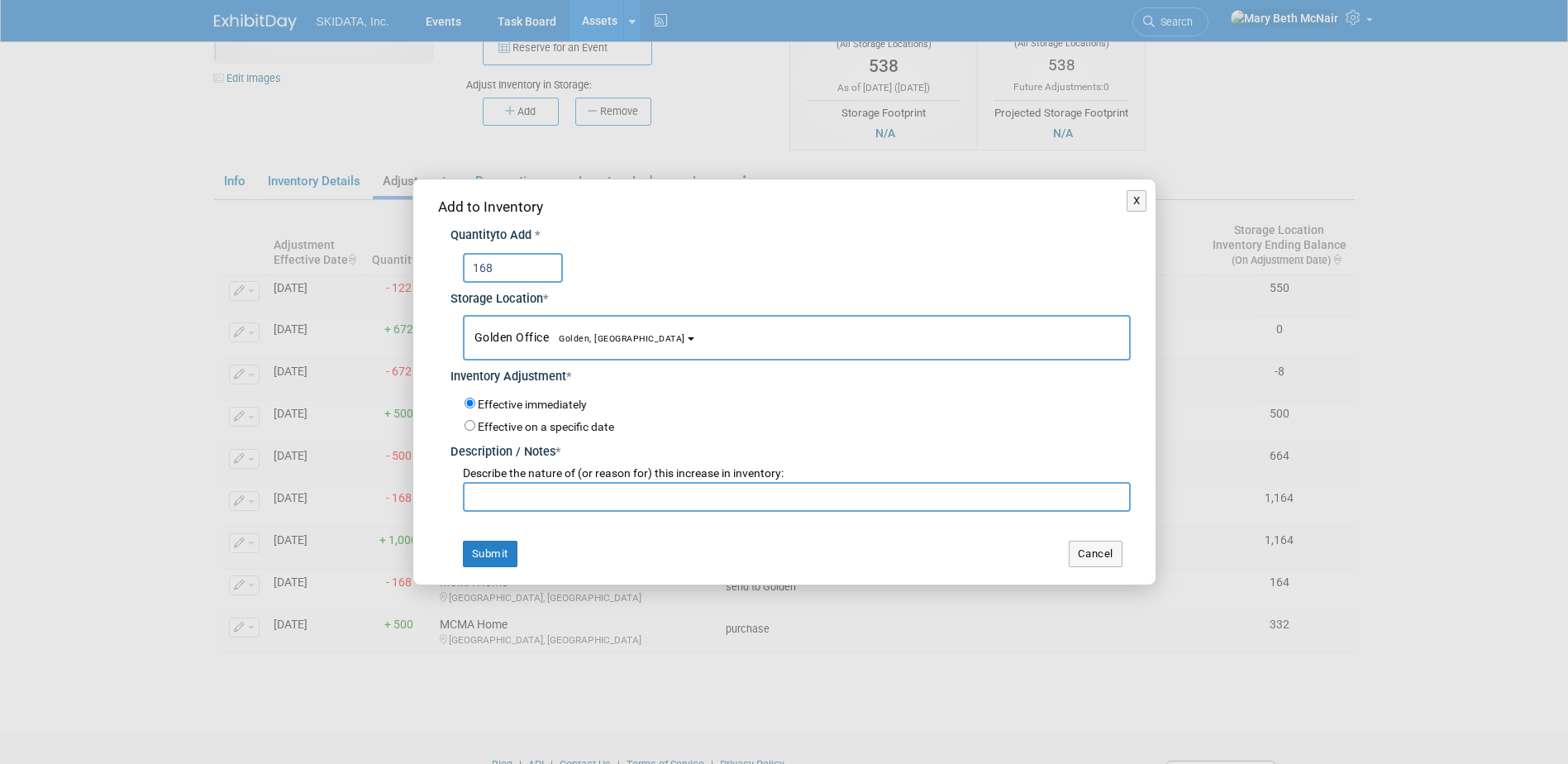
type input "168"
click at [468, 428] on input "Effective on a specific date" at bounding box center [470, 425] width 11 height 11
radio input "true"
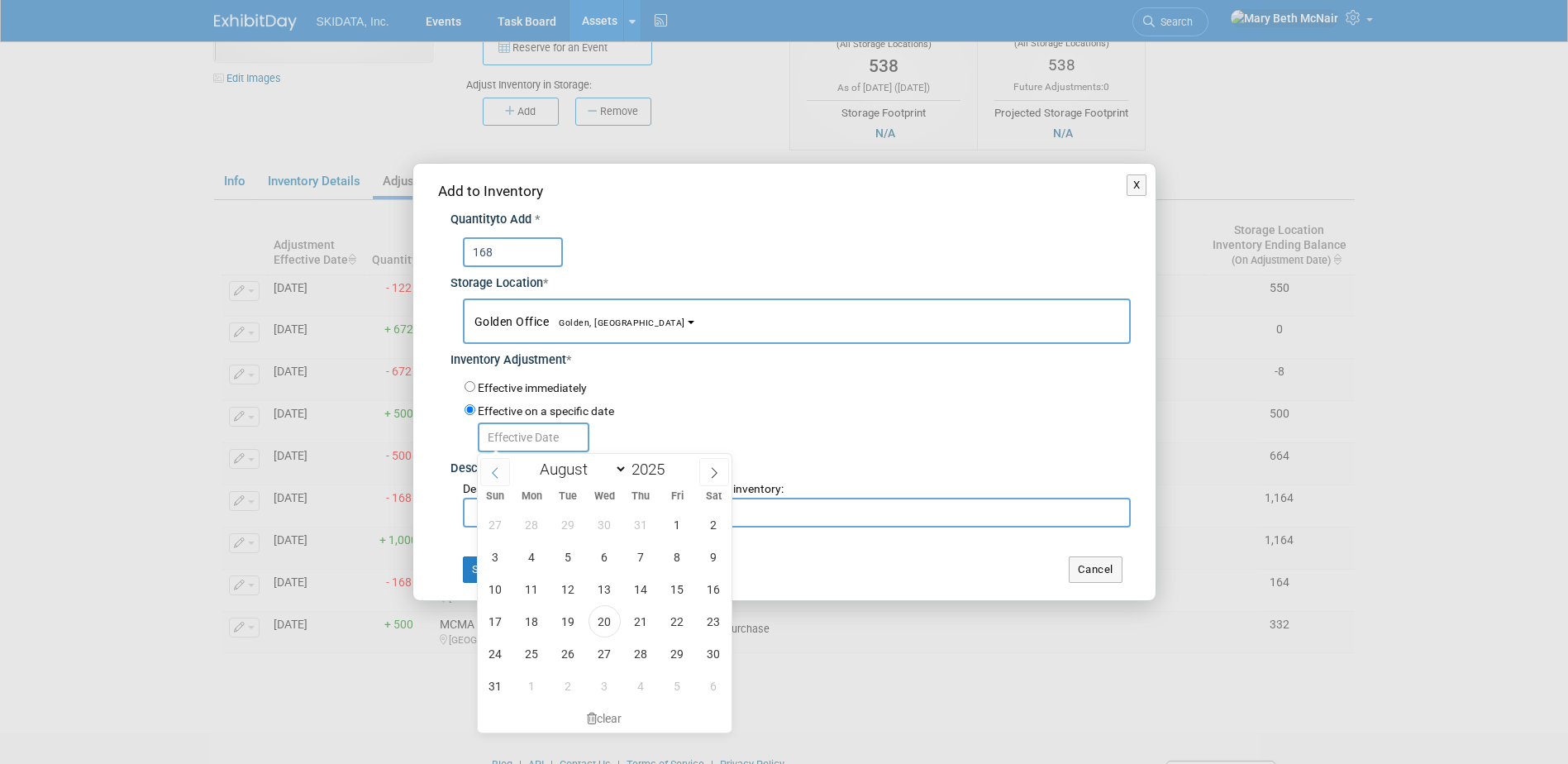
click at [496, 473] on icon at bounding box center [495, 473] width 11 height 11
select select "4"
click at [566, 623] on span "20" at bounding box center [568, 621] width 33 height 33
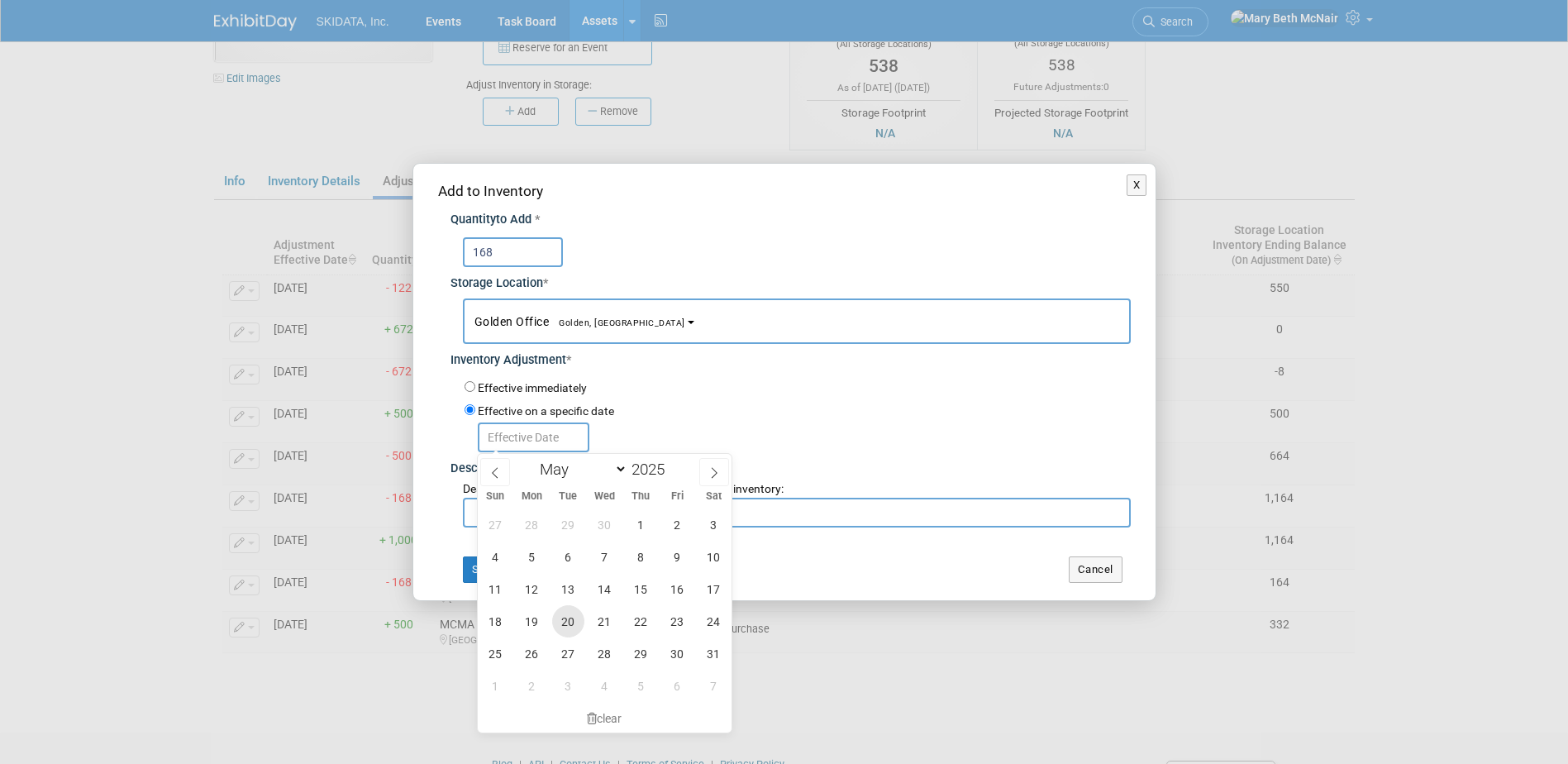
type input "May 20, 2025"
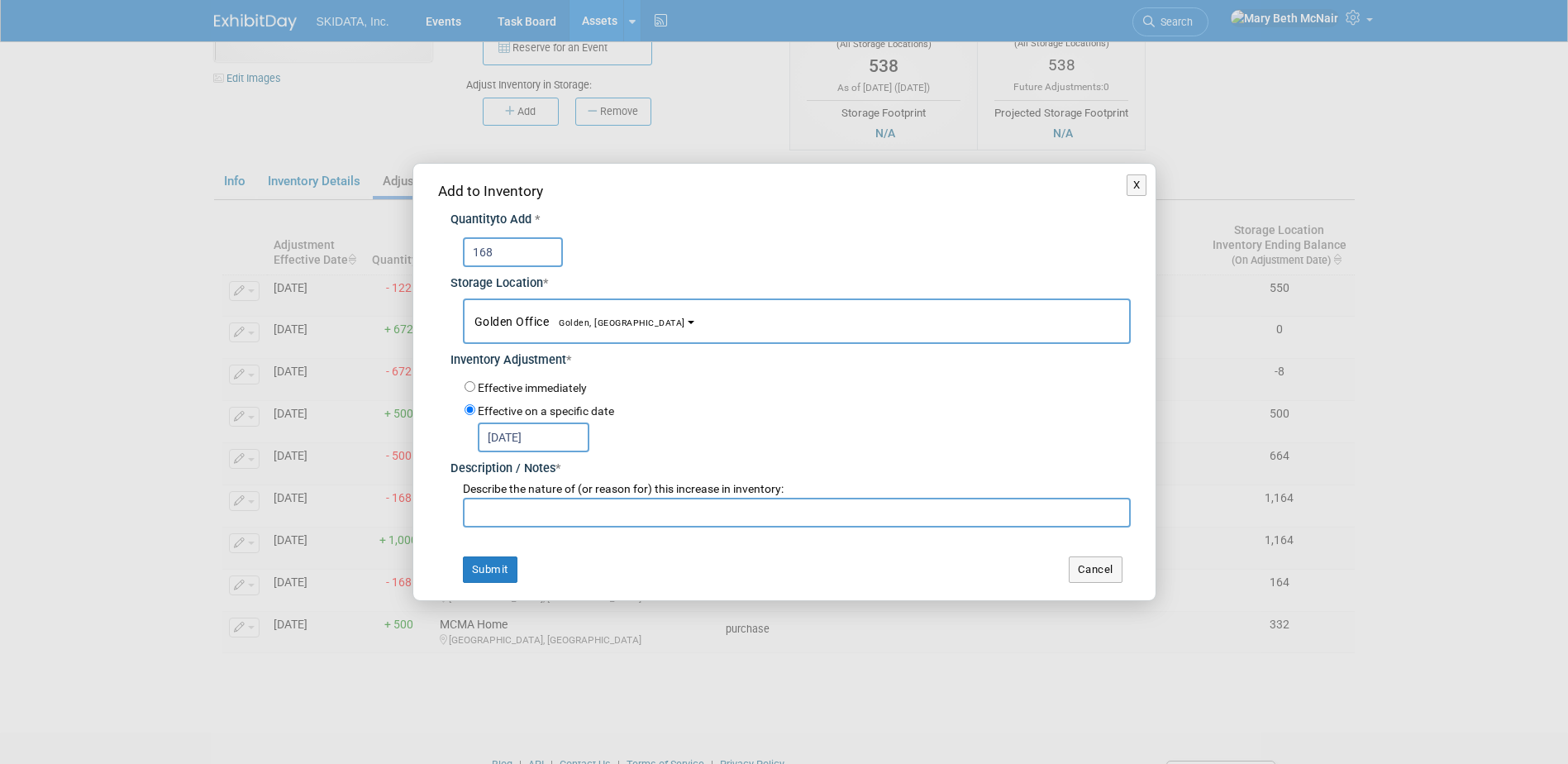
click at [525, 515] on input "text" at bounding box center [797, 513] width 668 height 30
type input "s"
type input "rec'd from MCMA"
click at [478, 573] on button "Submit" at bounding box center [489, 570] width 55 height 26
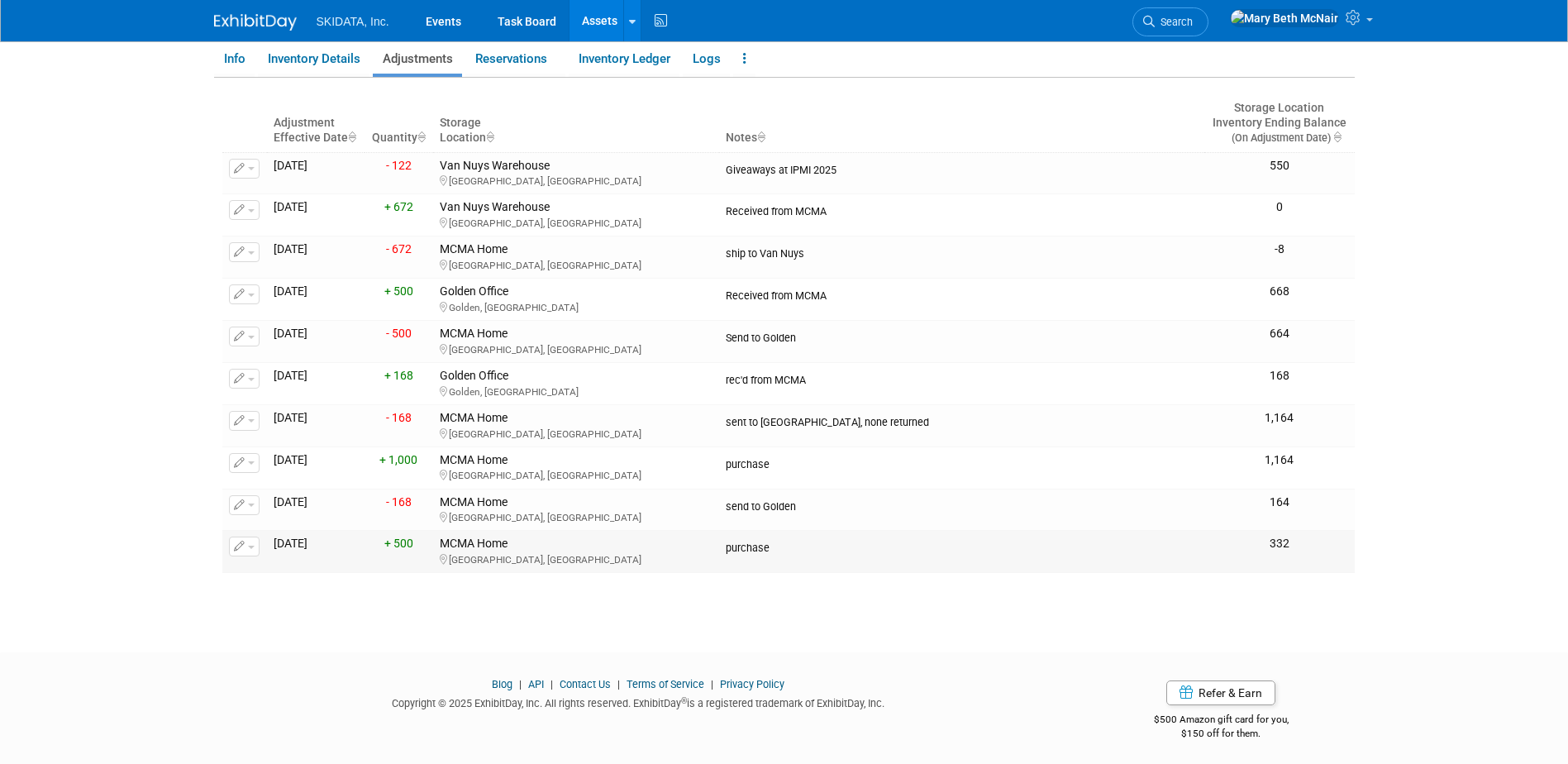
scroll to position [292, 0]
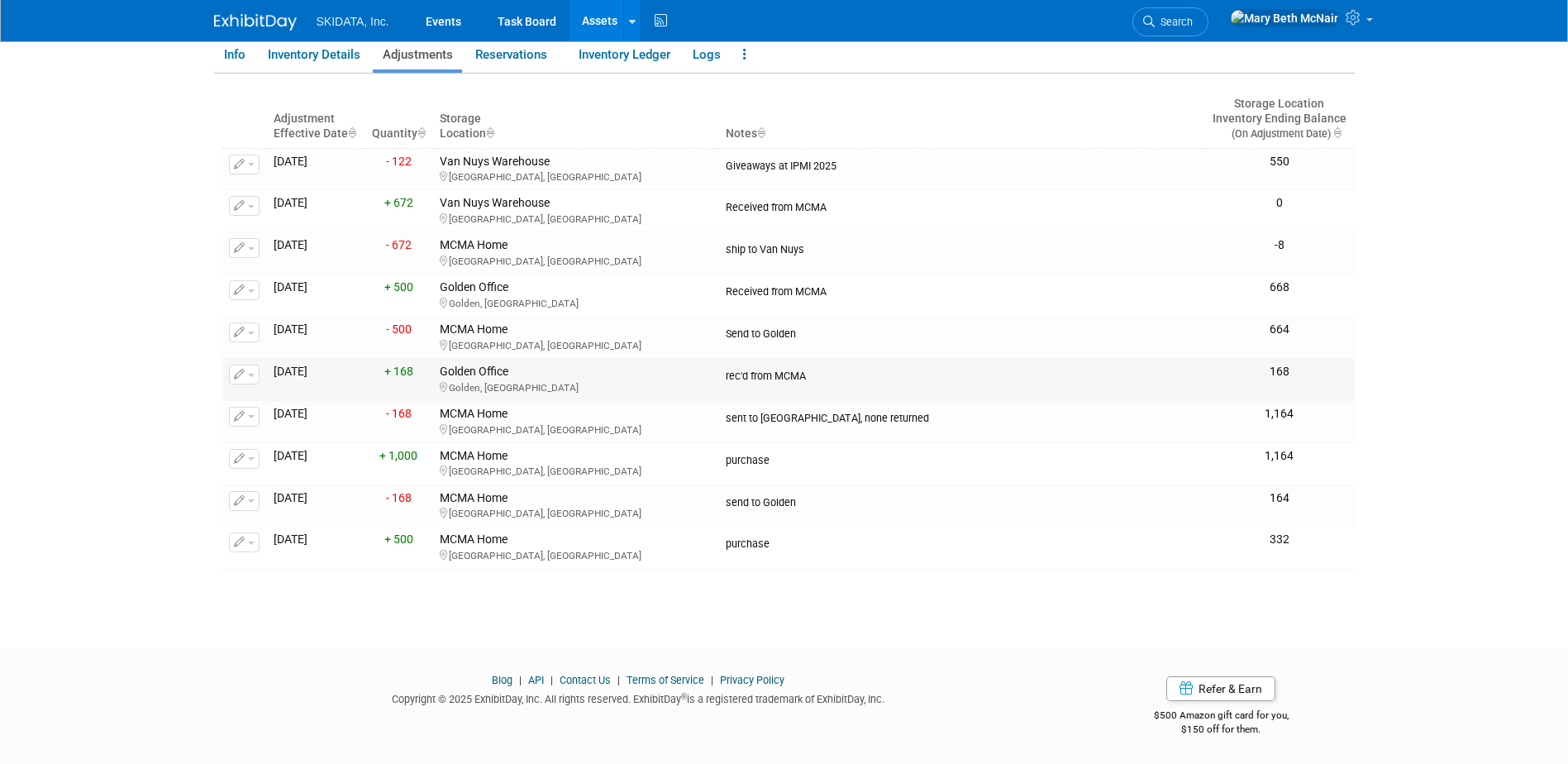
click at [246, 372] on button "button" at bounding box center [244, 374] width 31 height 20
click at [275, 403] on button "Change Adjustment" at bounding box center [306, 401] width 137 height 22
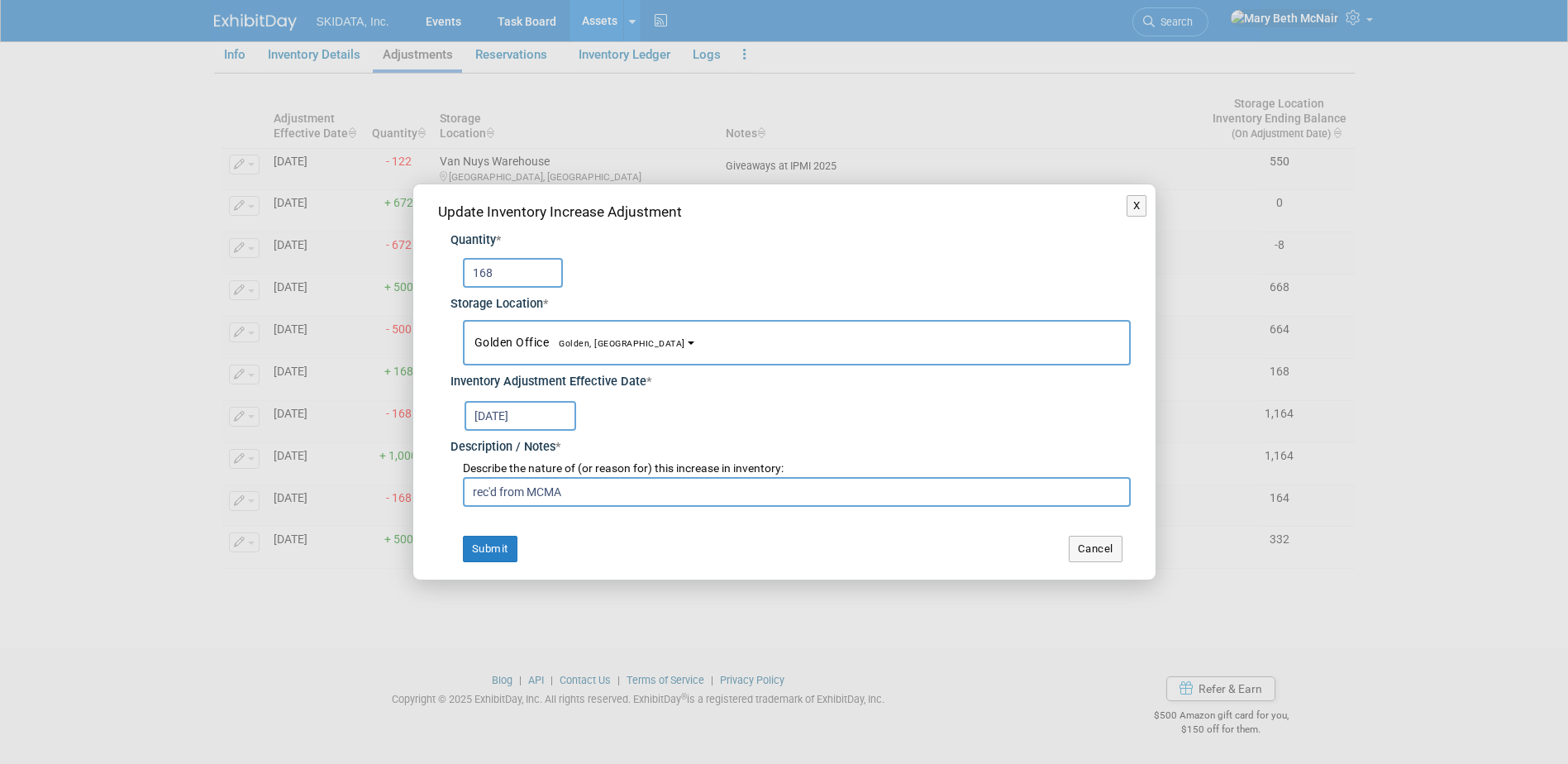
click at [536, 422] on body "SKIDATA, Inc. Events Task Board Assets New Asset" at bounding box center [784, 89] width 1568 height 764
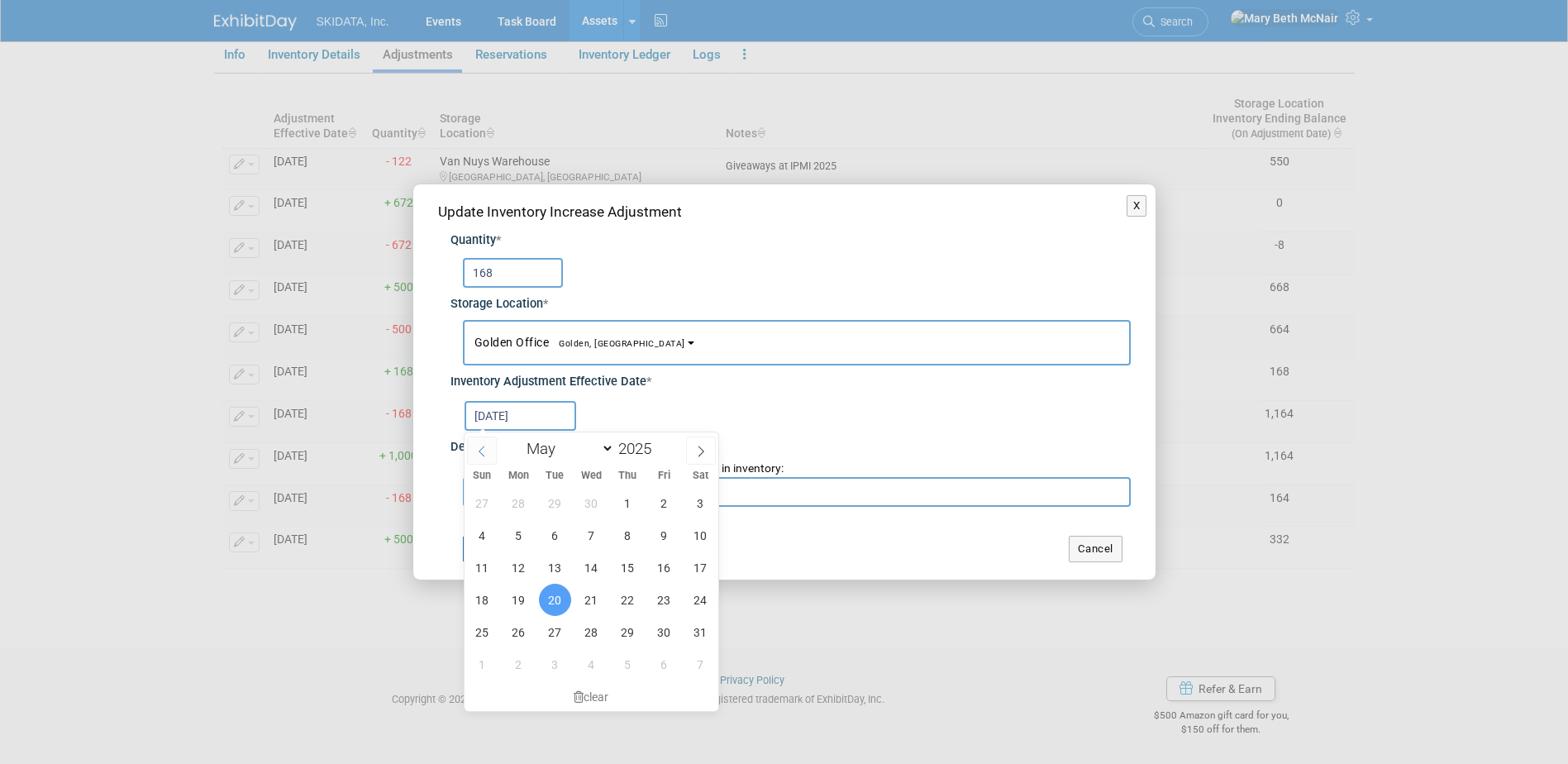
click at [481, 448] on icon at bounding box center [482, 451] width 11 height 11
select select "3"
click at [662, 596] on span "25" at bounding box center [663, 599] width 33 height 33
type input "Apr 25, 2025"
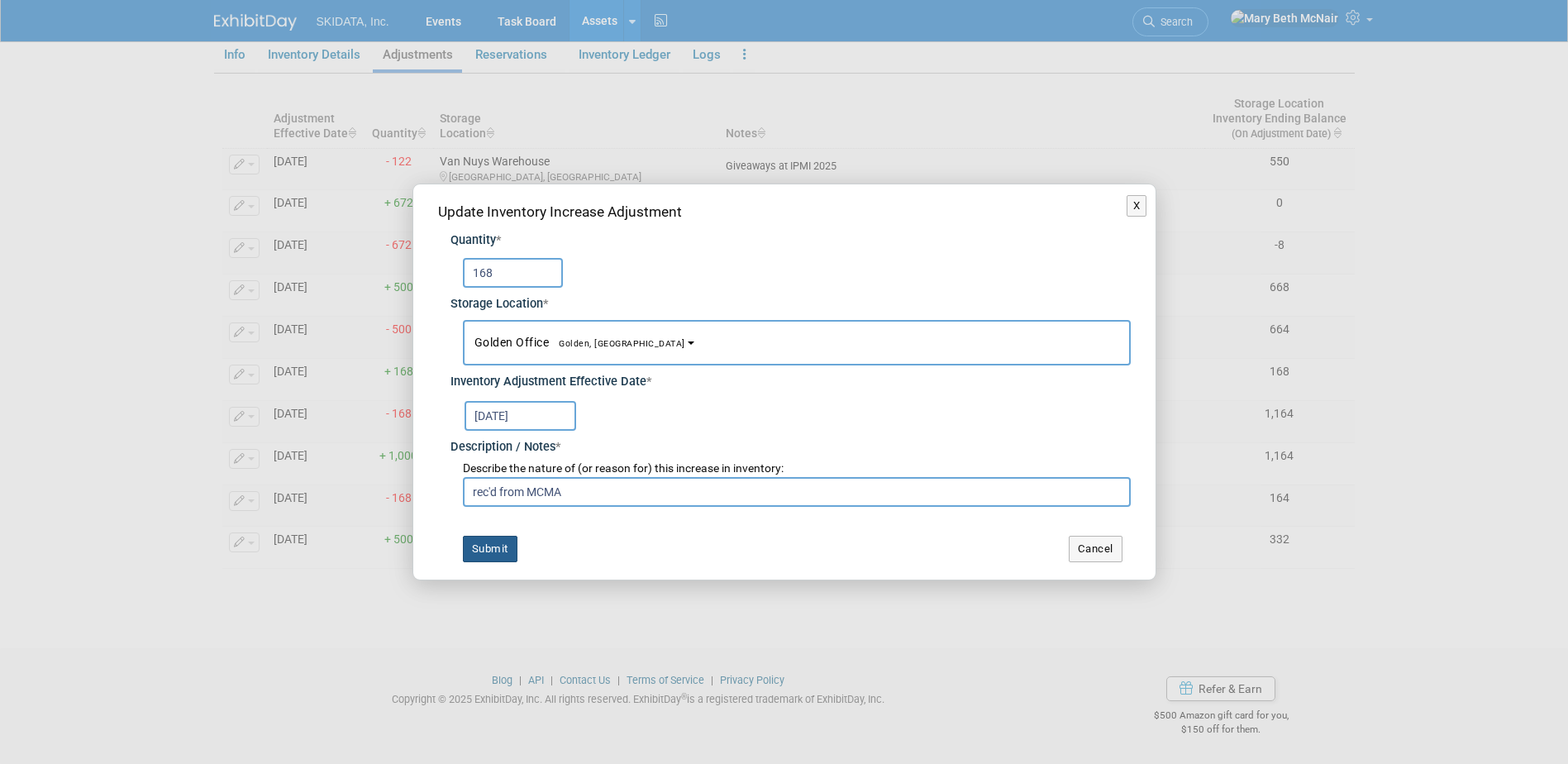
click at [487, 550] on button "Submit" at bounding box center [489, 549] width 55 height 26
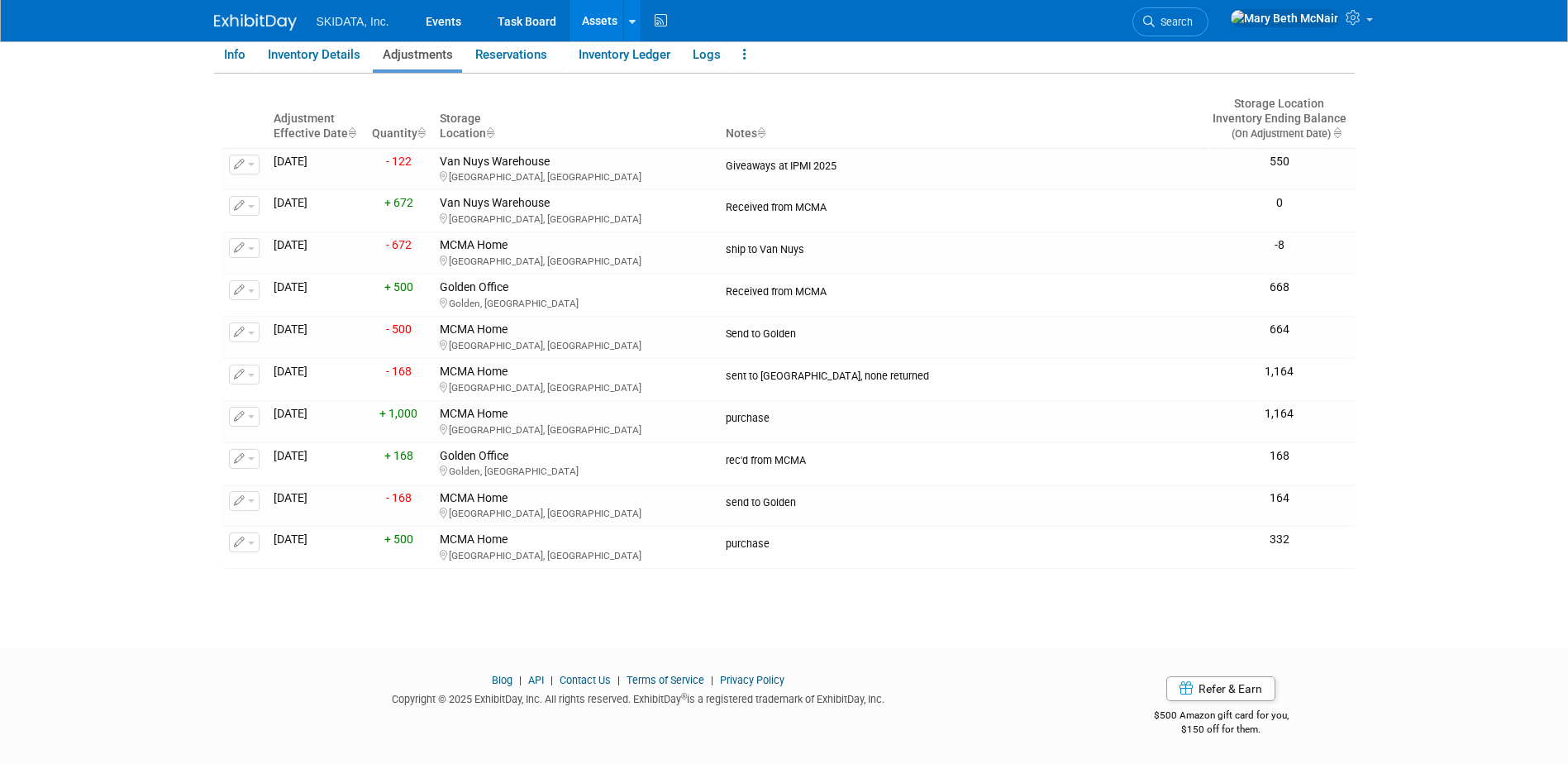
click at [1305, 130] on span "(On Adjustment Date)" at bounding box center [1274, 133] width 114 height 12
click at [1328, 139] on span "(On Adjustment Date)" at bounding box center [1274, 133] width 114 height 12
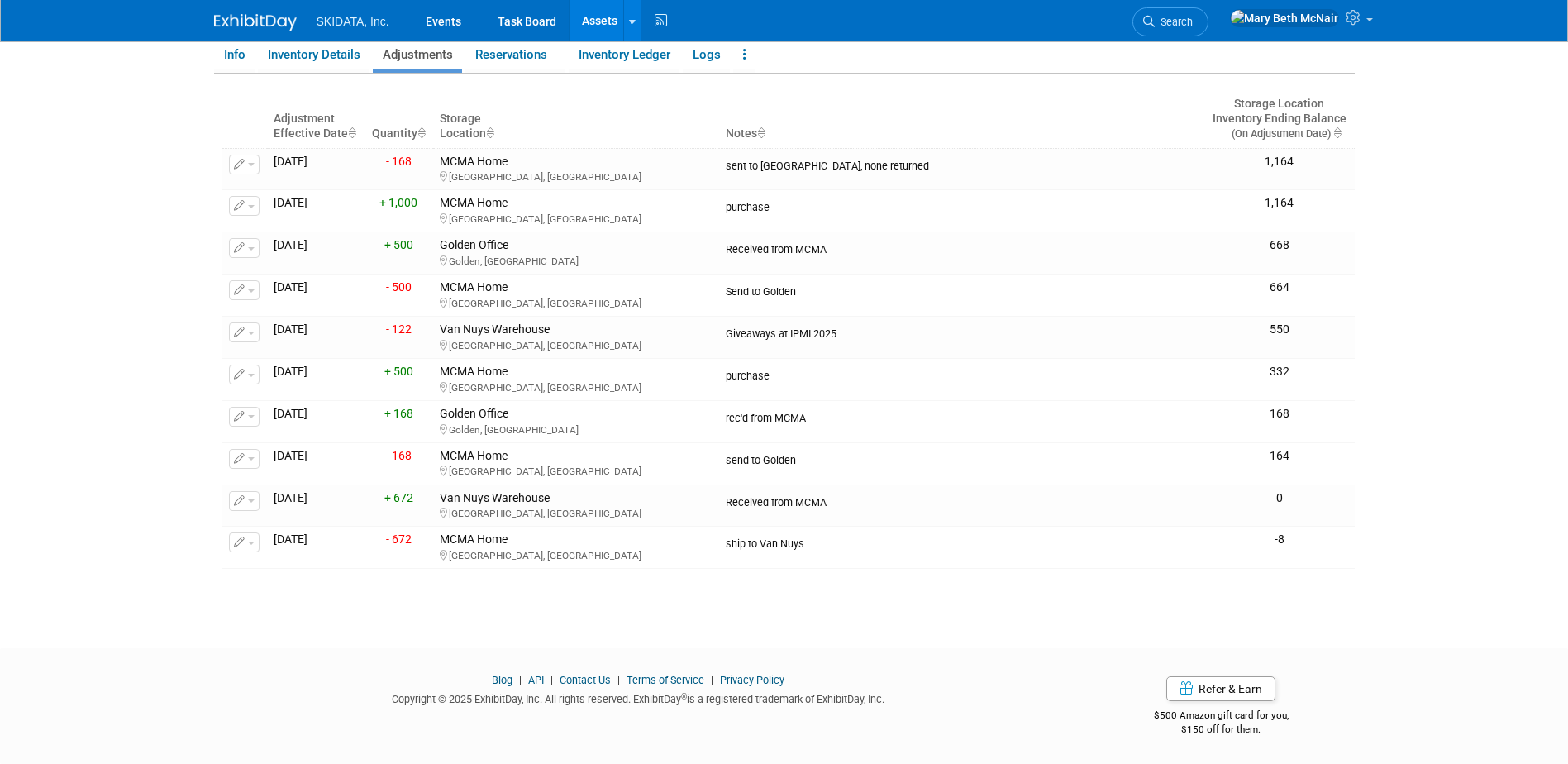
click at [353, 136] on icon "Adjustment Effective Date : activate to sort column ascending" at bounding box center [352, 133] width 8 height 11
click at [356, 128] on th "Adjustment Effective Date" at bounding box center [315, 119] width 98 height 58
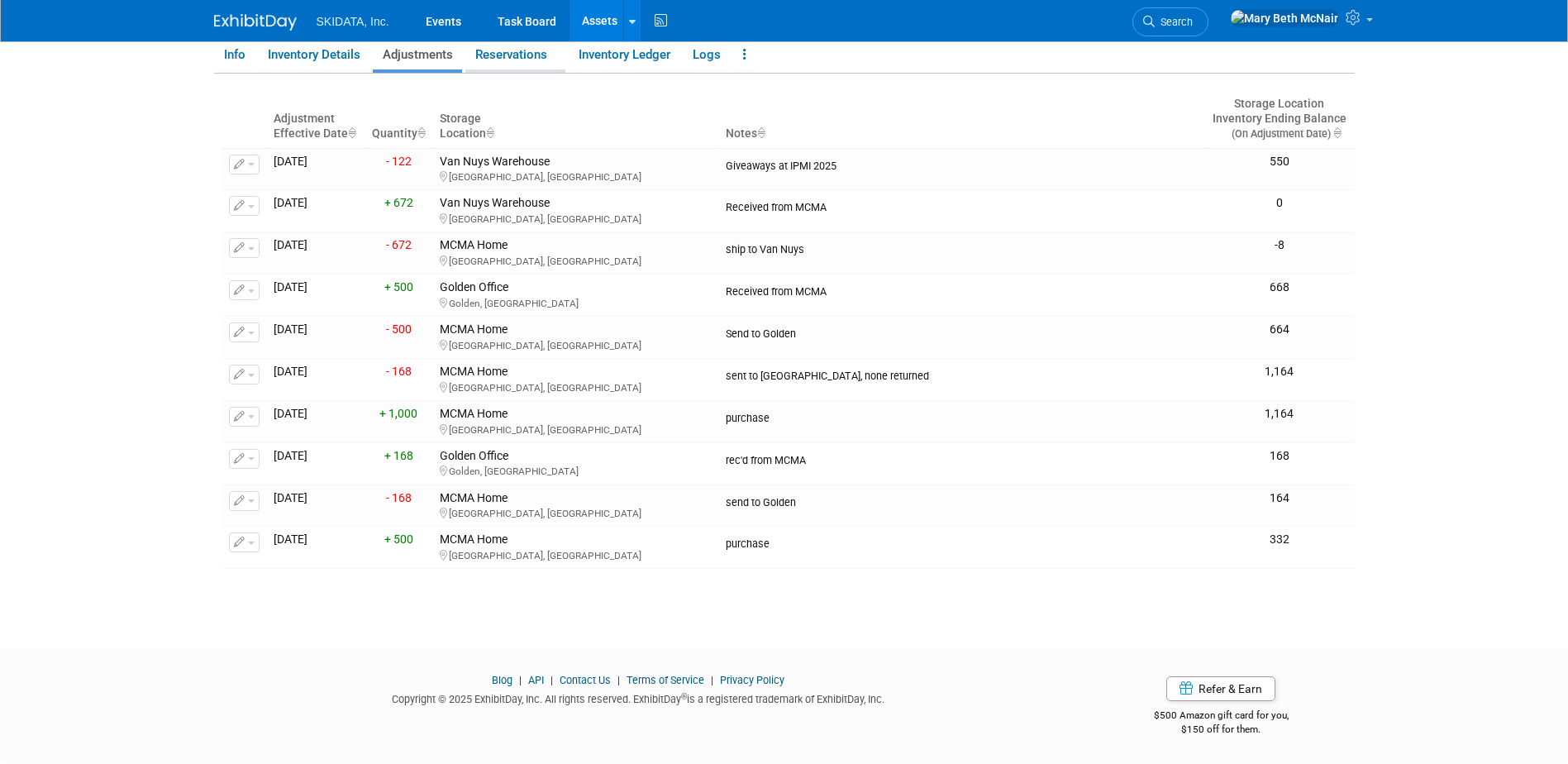
click at [515, 50] on link "Reservations" at bounding box center [515, 55] width 100 height 29
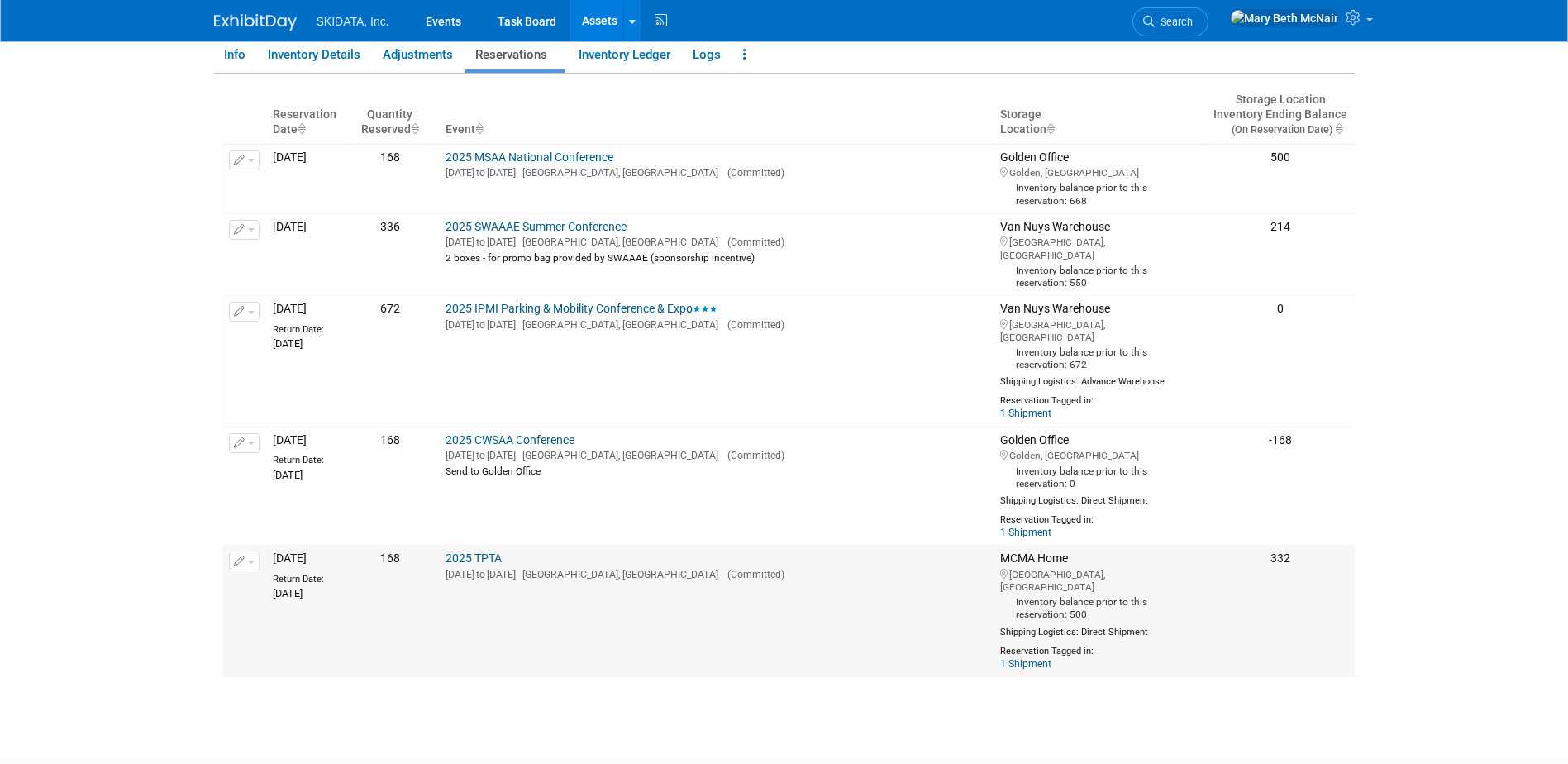
click at [244, 556] on icon "button" at bounding box center [239, 562] width 11 height 11
click at [259, 577] on button "Change Reservation" at bounding box center [308, 588] width 140 height 22
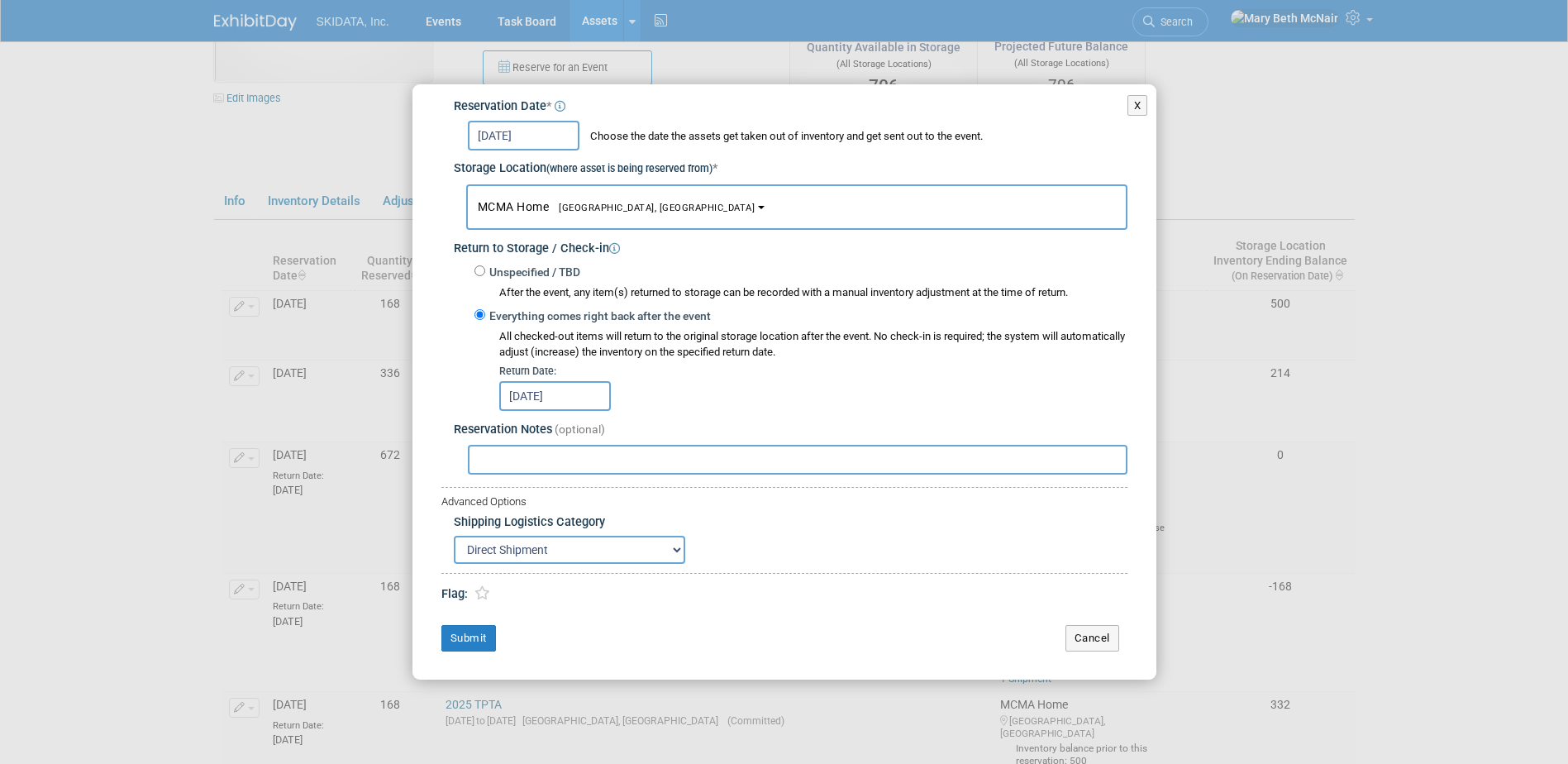
scroll to position [0, 0]
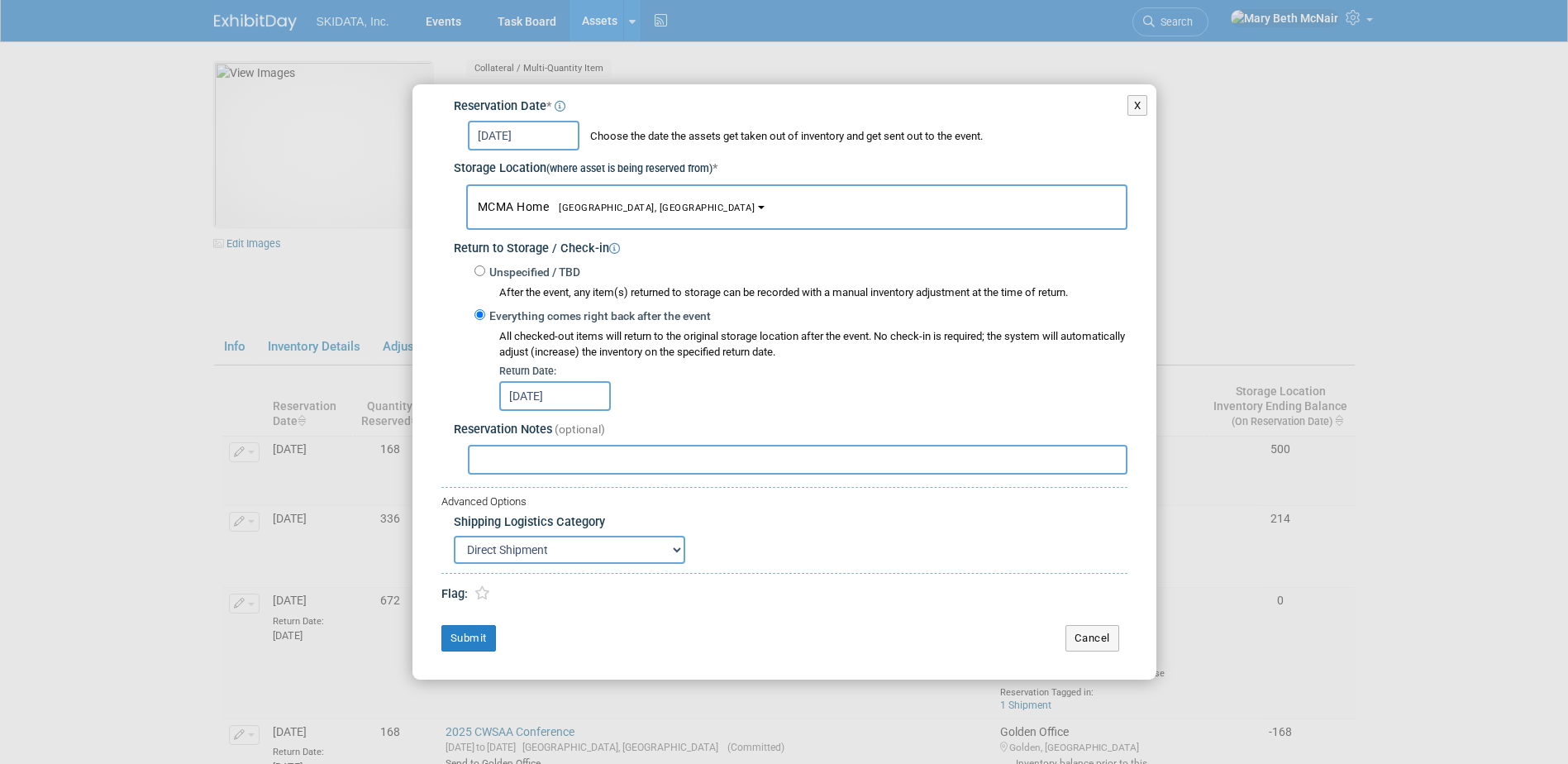
click at [557, 144] on input "[DATE]" at bounding box center [524, 136] width 112 height 30
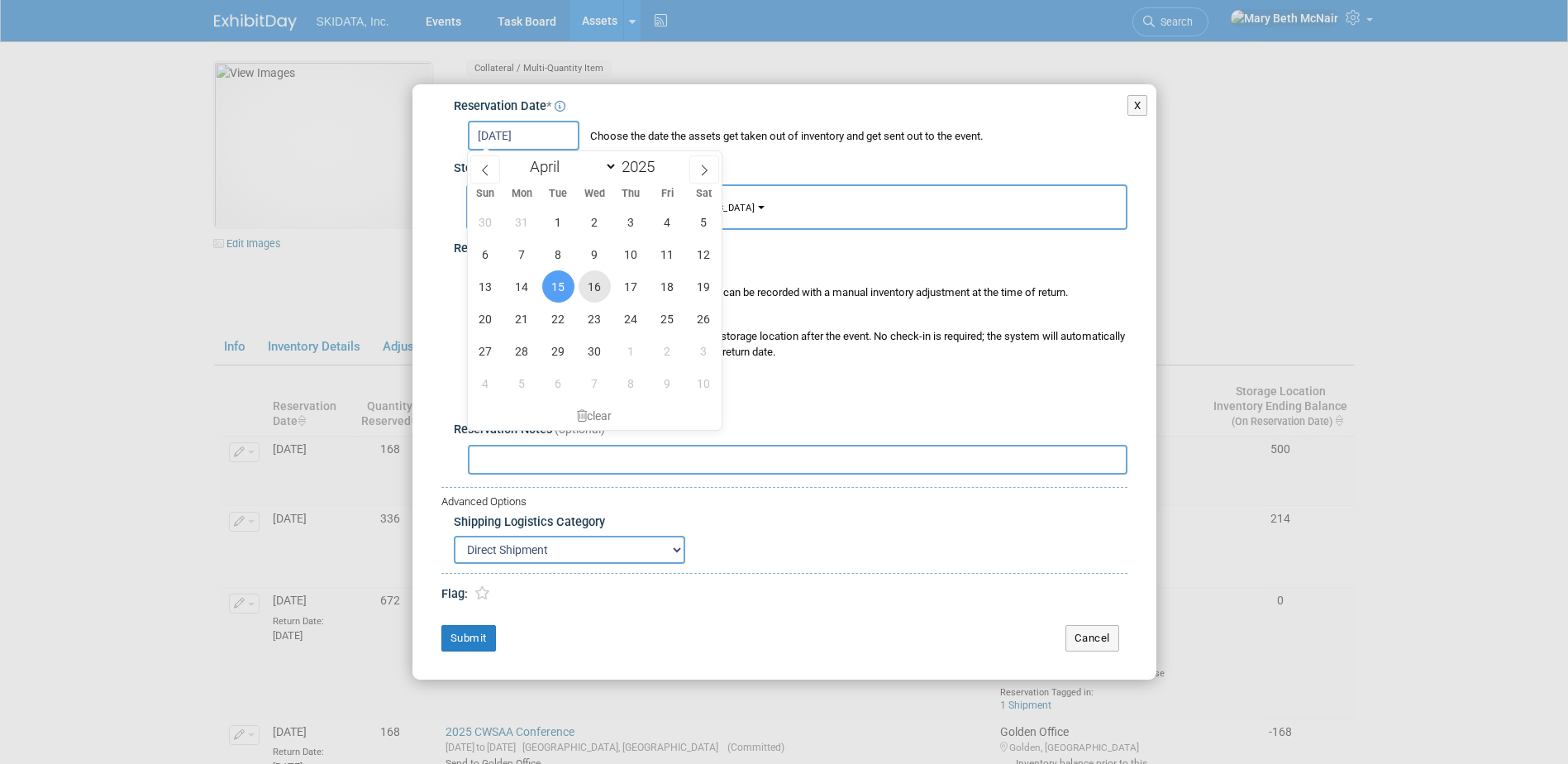
click at [596, 294] on span "16" at bounding box center [595, 286] width 33 height 33
type input "Apr 16, 2025"
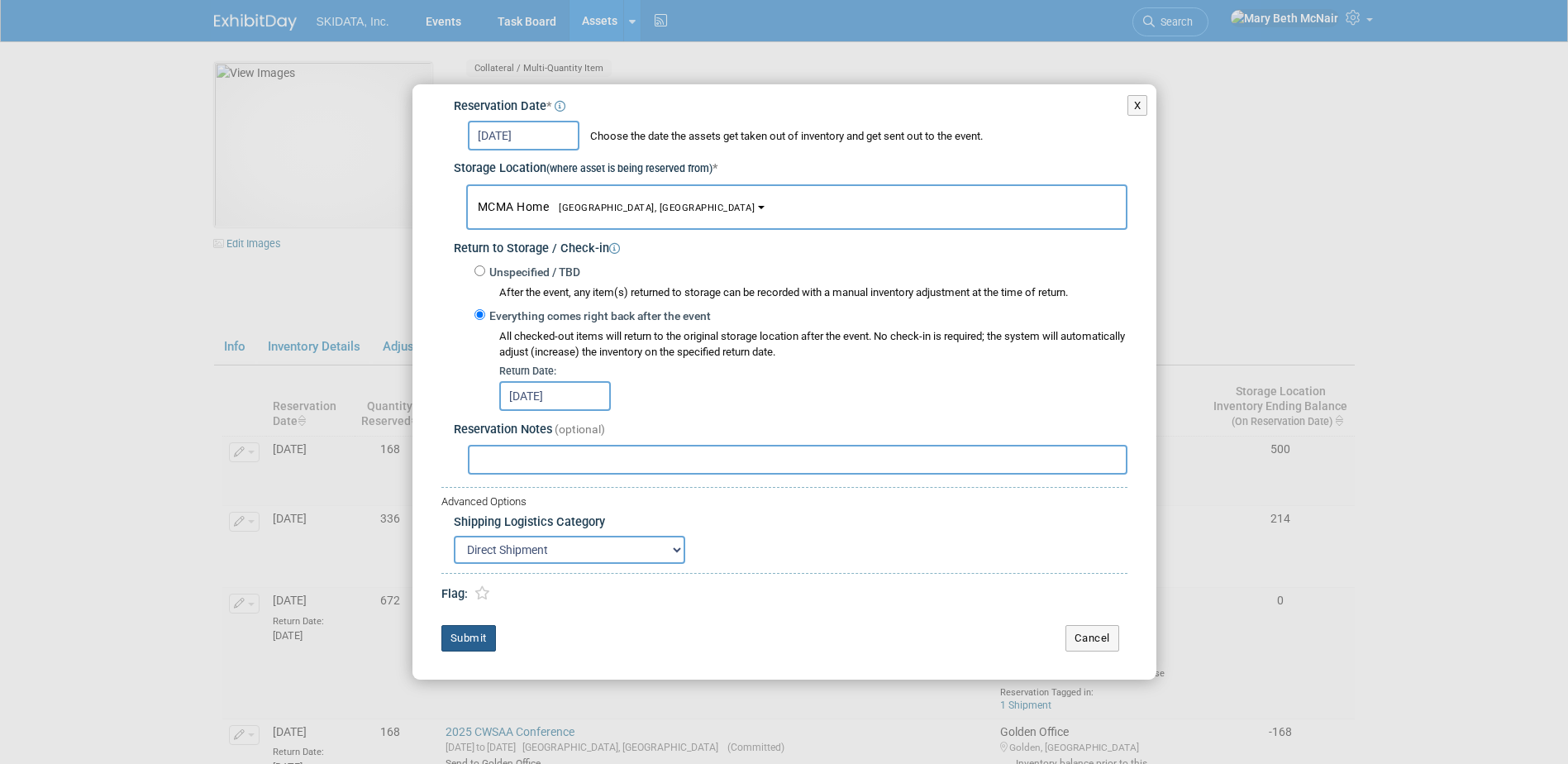
click at [485, 633] on button "Submit" at bounding box center [468, 638] width 55 height 26
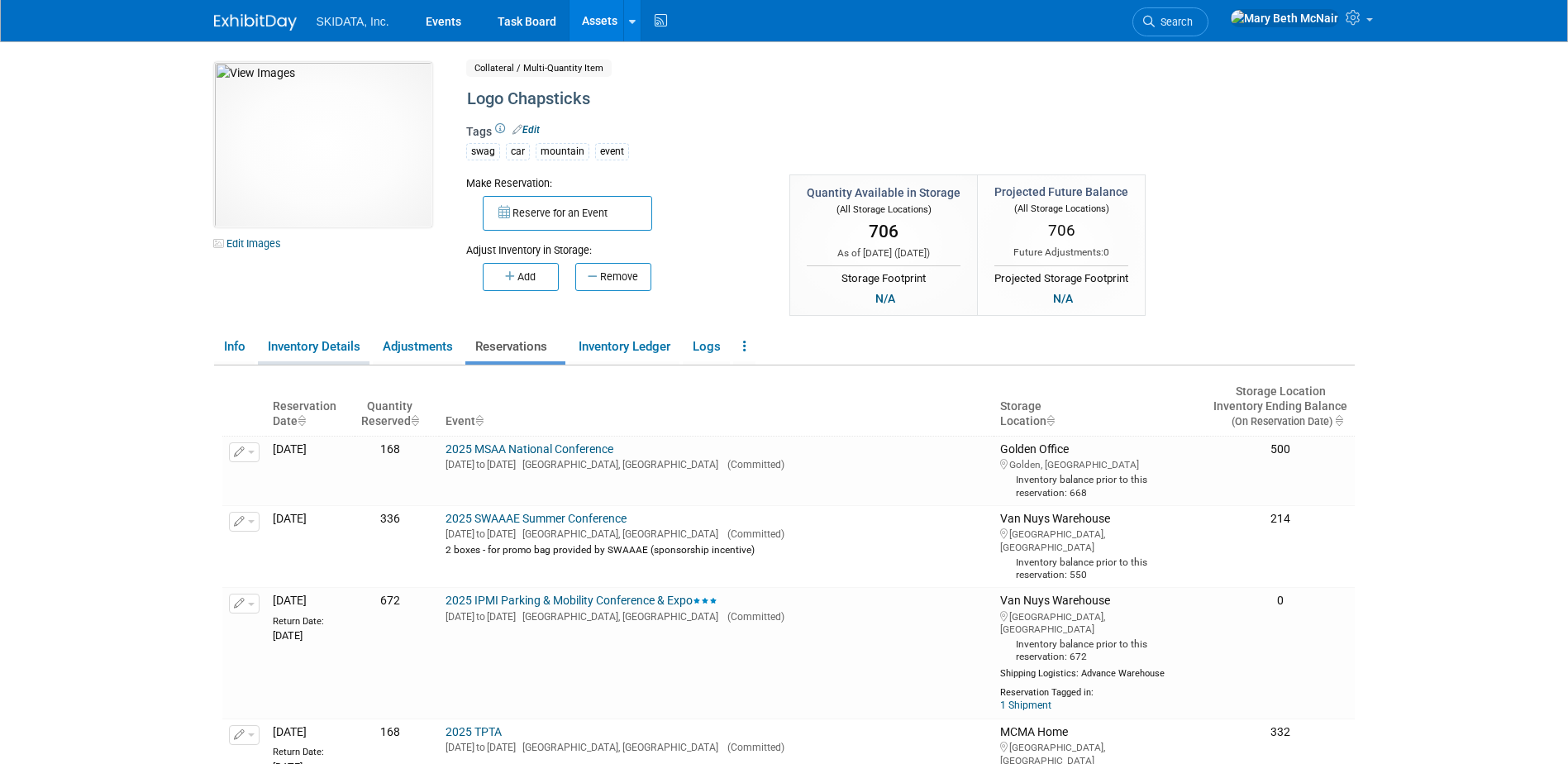
click at [355, 348] on link "Inventory Details" at bounding box center [314, 346] width 112 height 29
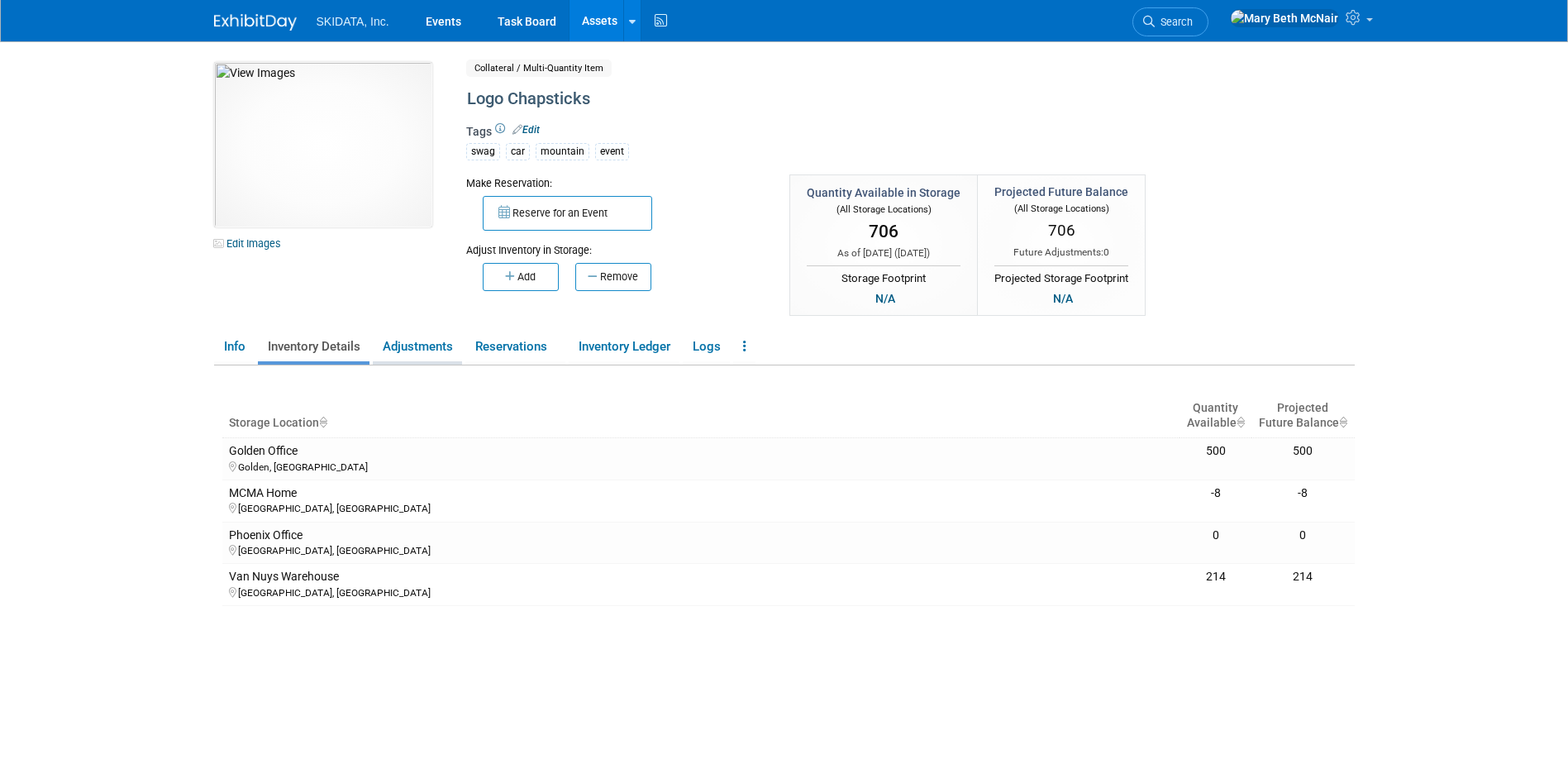
click at [455, 344] on link "Adjustments" at bounding box center [418, 346] width 89 height 29
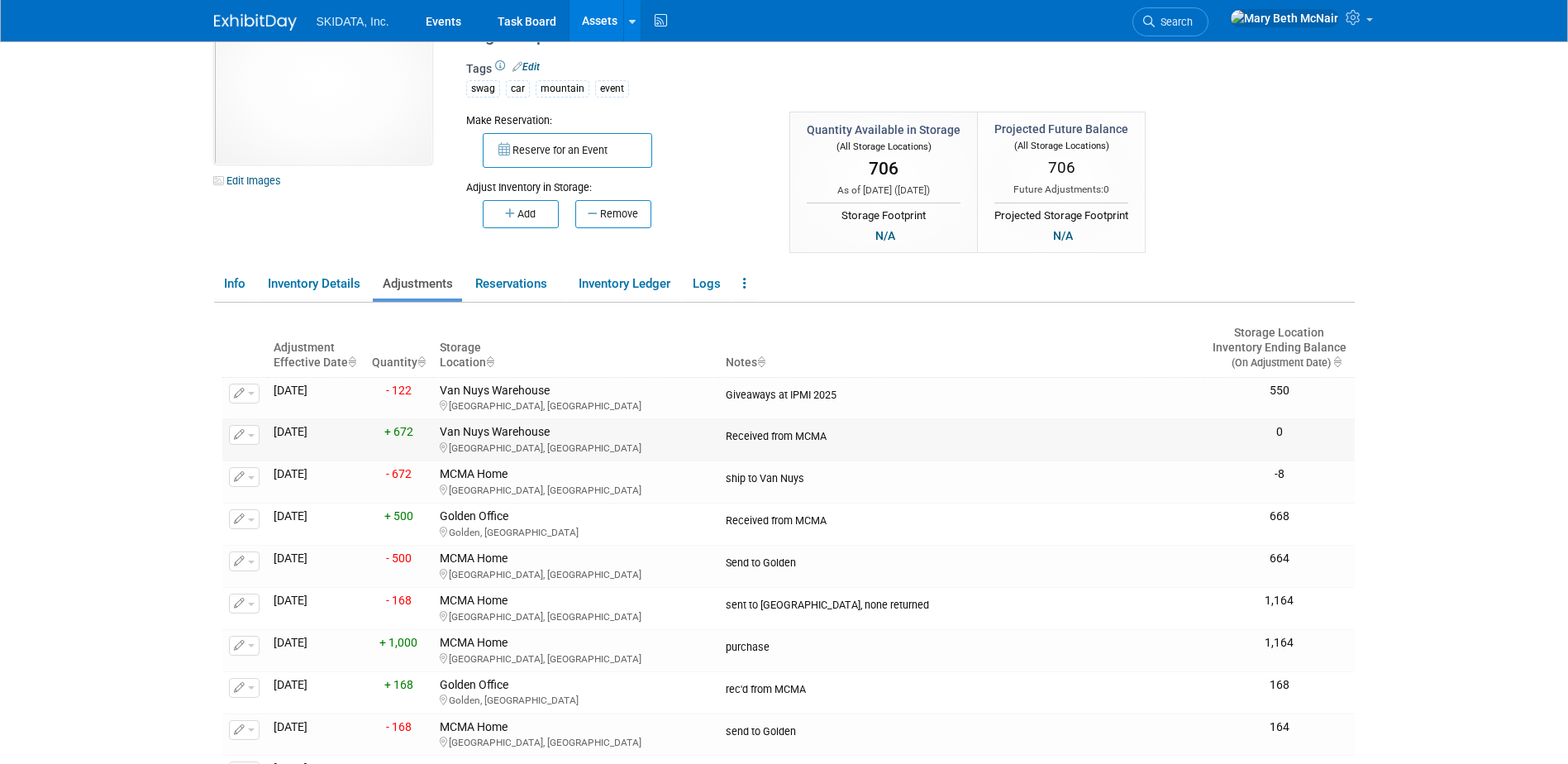
scroll to position [292, 0]
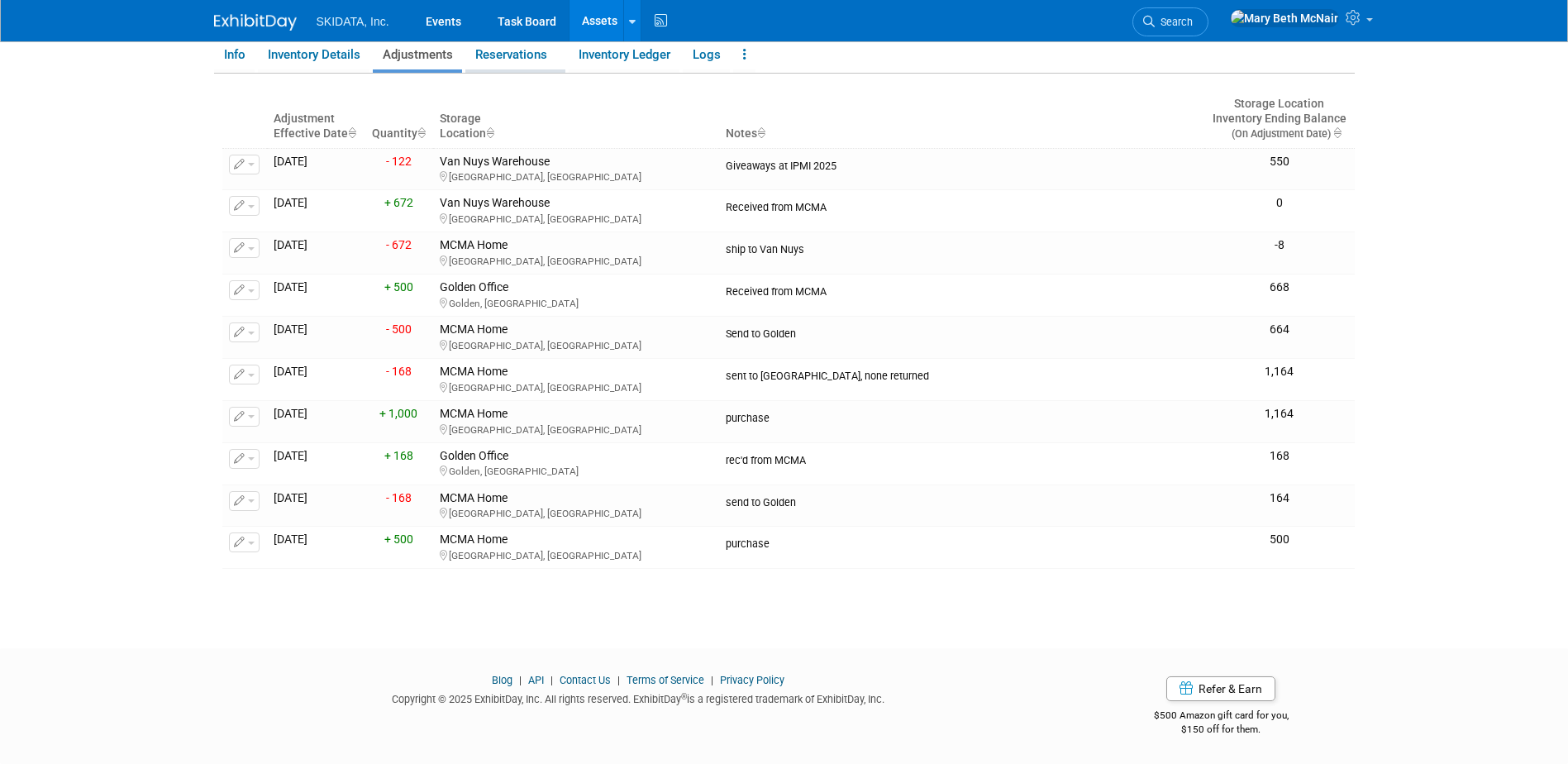
click at [516, 57] on link "Reservations" at bounding box center [515, 55] width 100 height 29
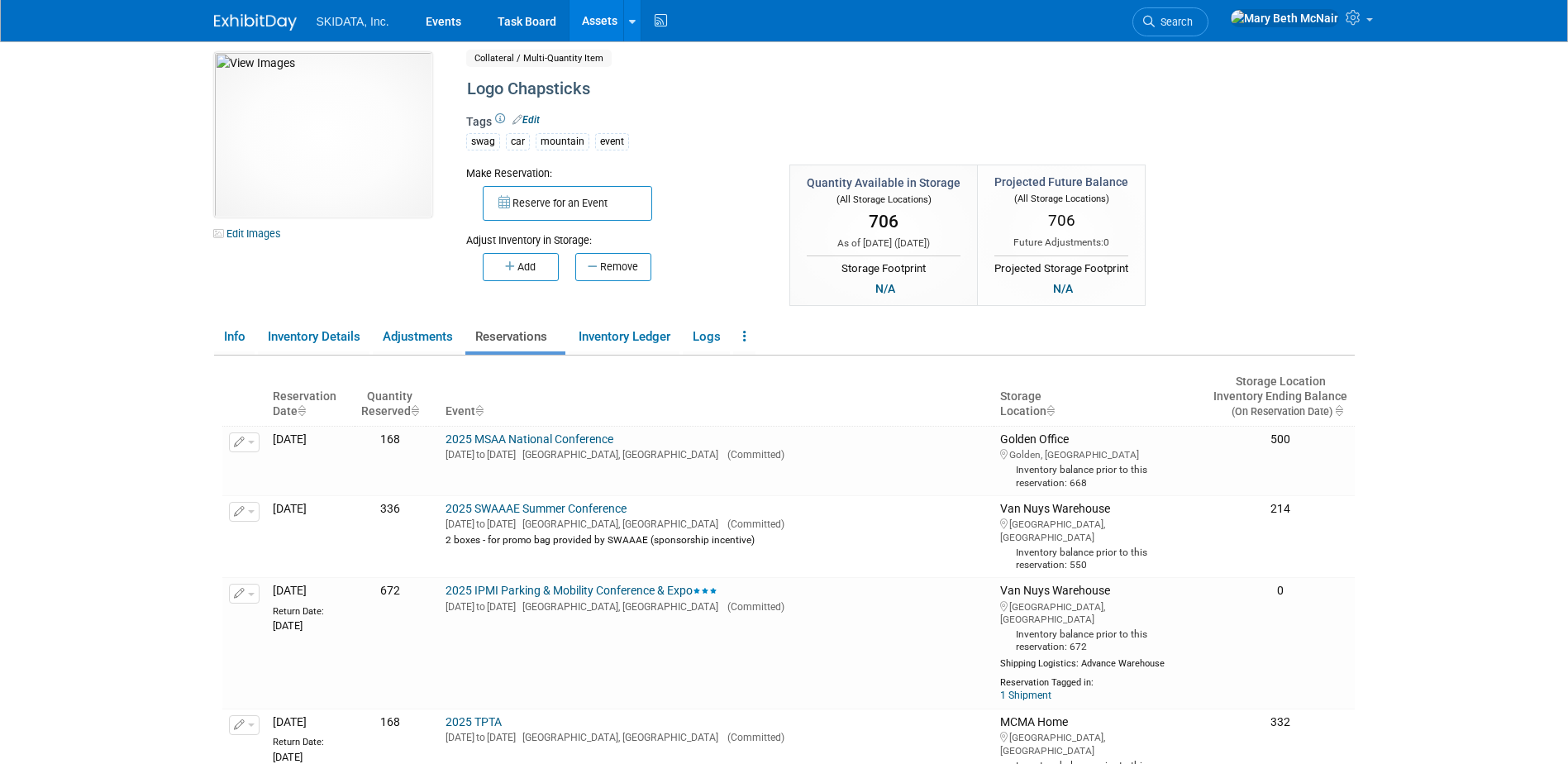
scroll to position [0, 0]
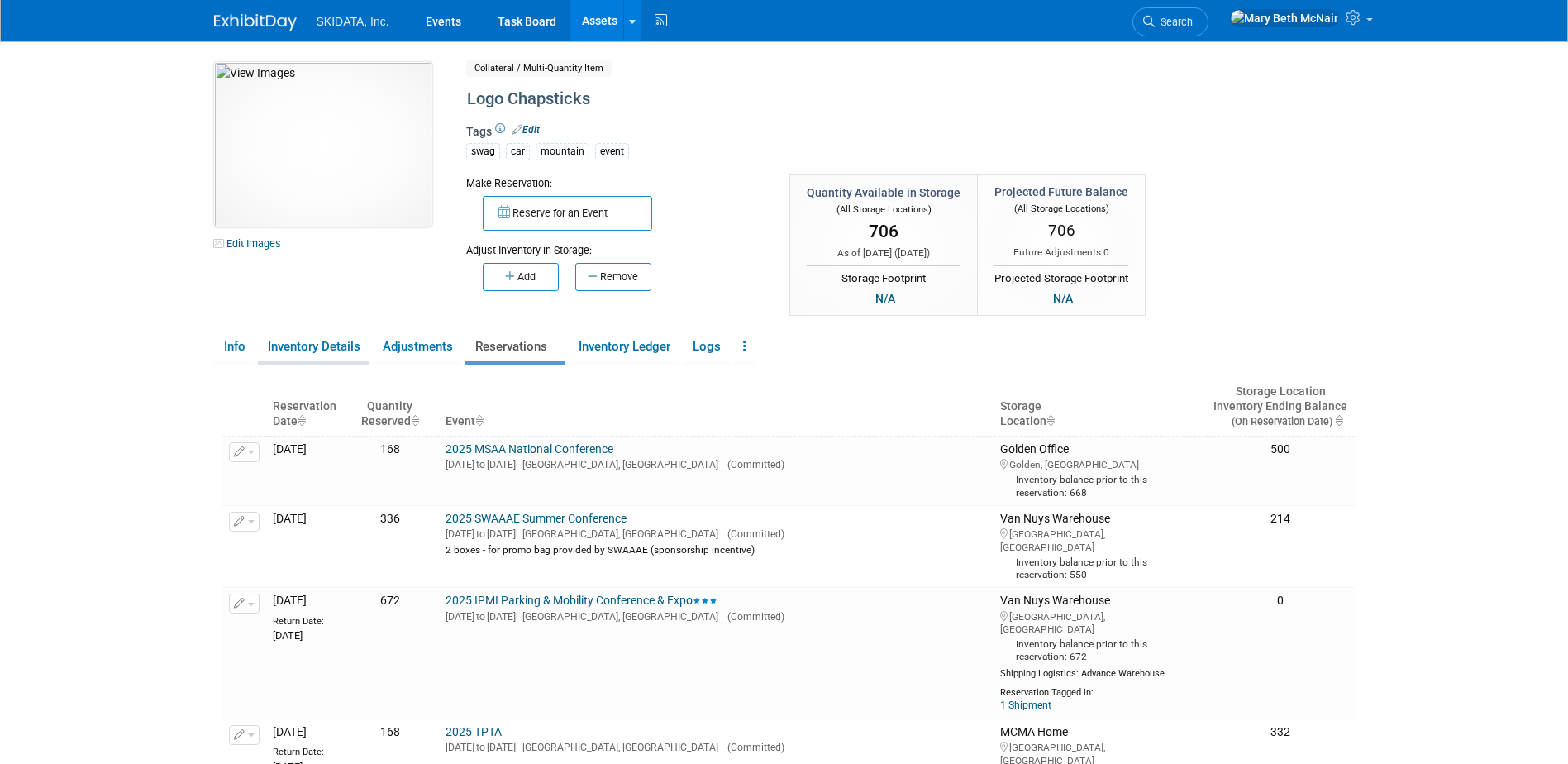
click at [329, 342] on link "Inventory Details" at bounding box center [314, 346] width 112 height 29
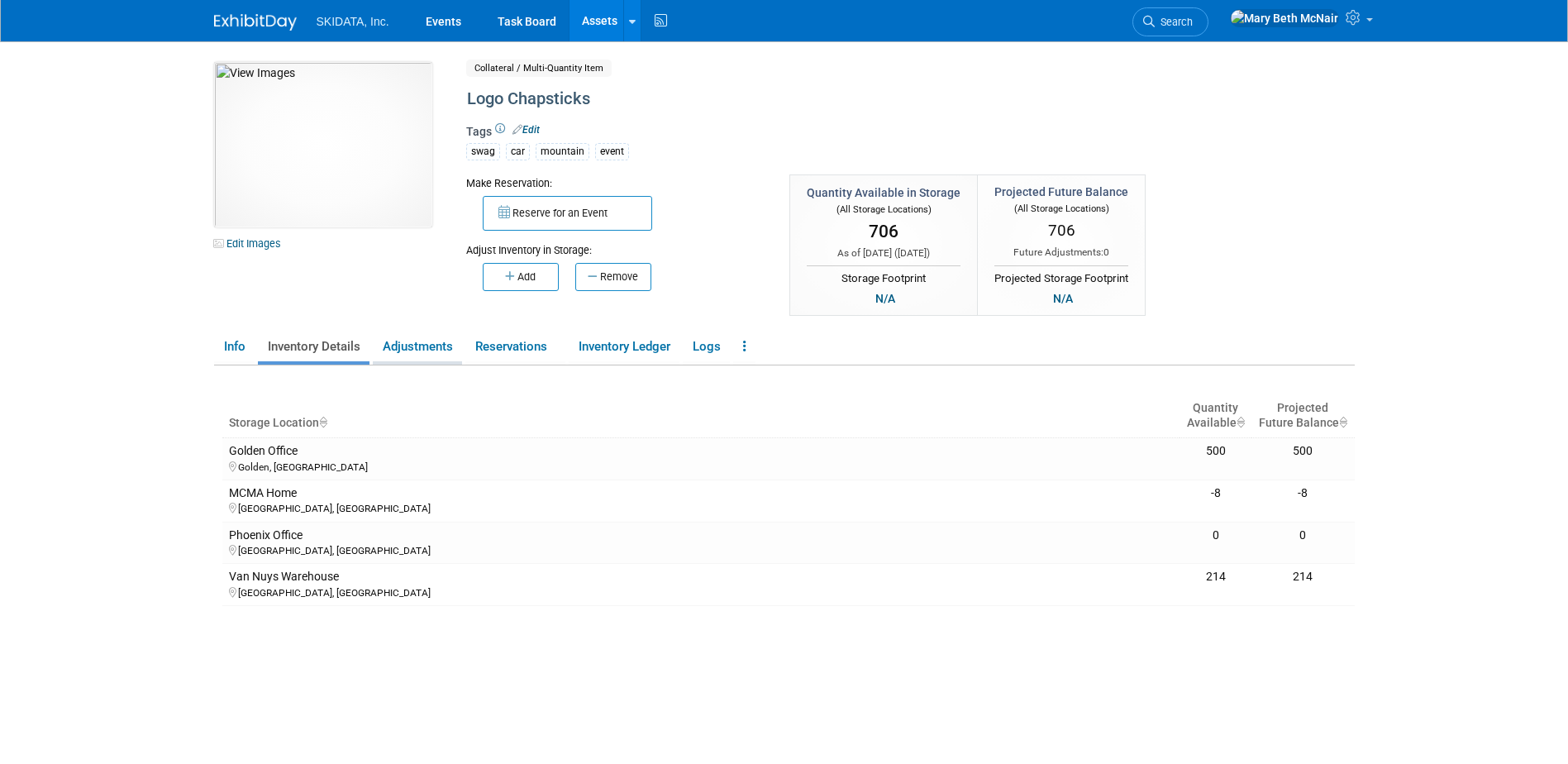
click at [425, 344] on link "Adjustments" at bounding box center [418, 346] width 89 height 29
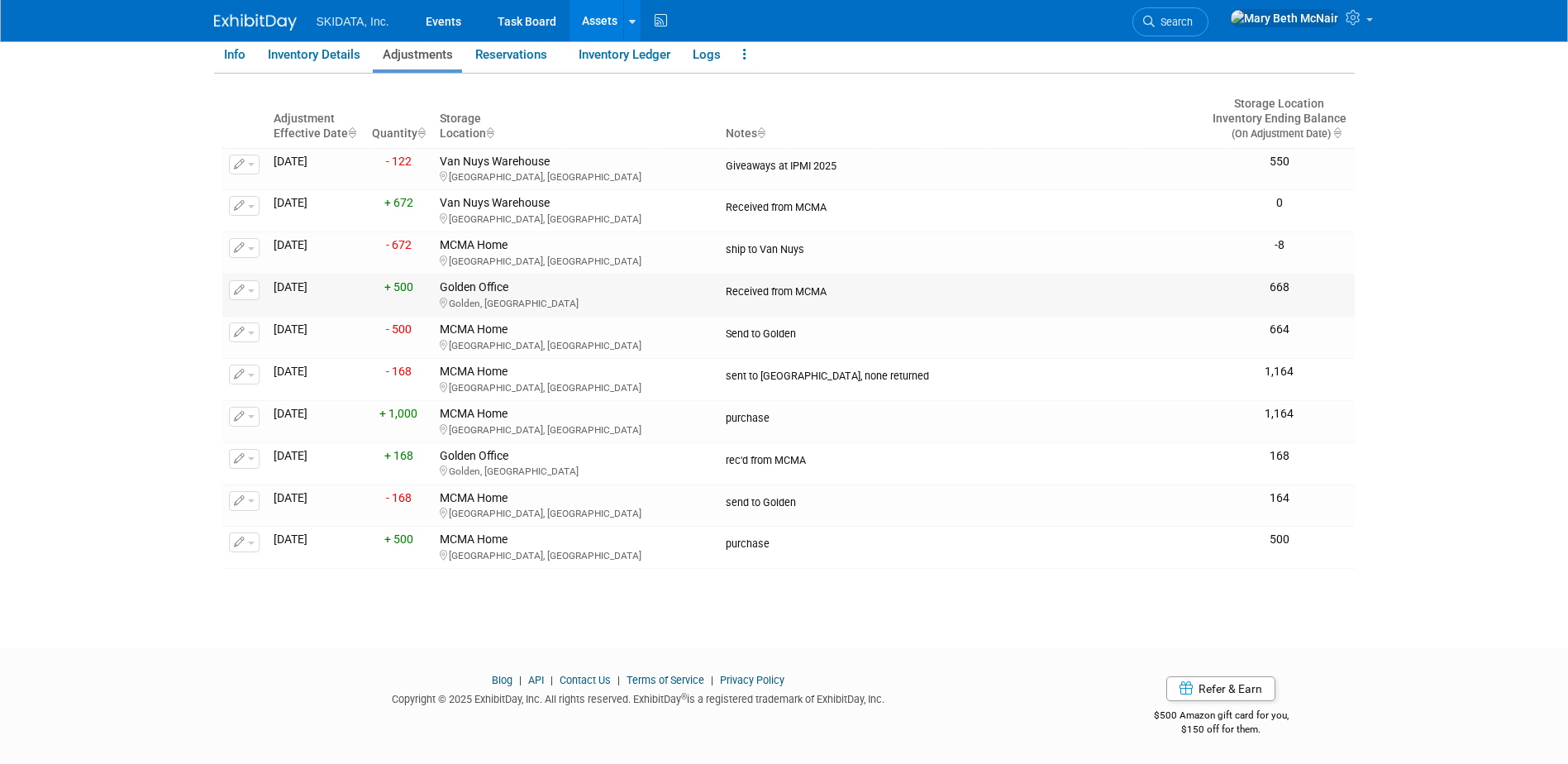
scroll to position [209, 0]
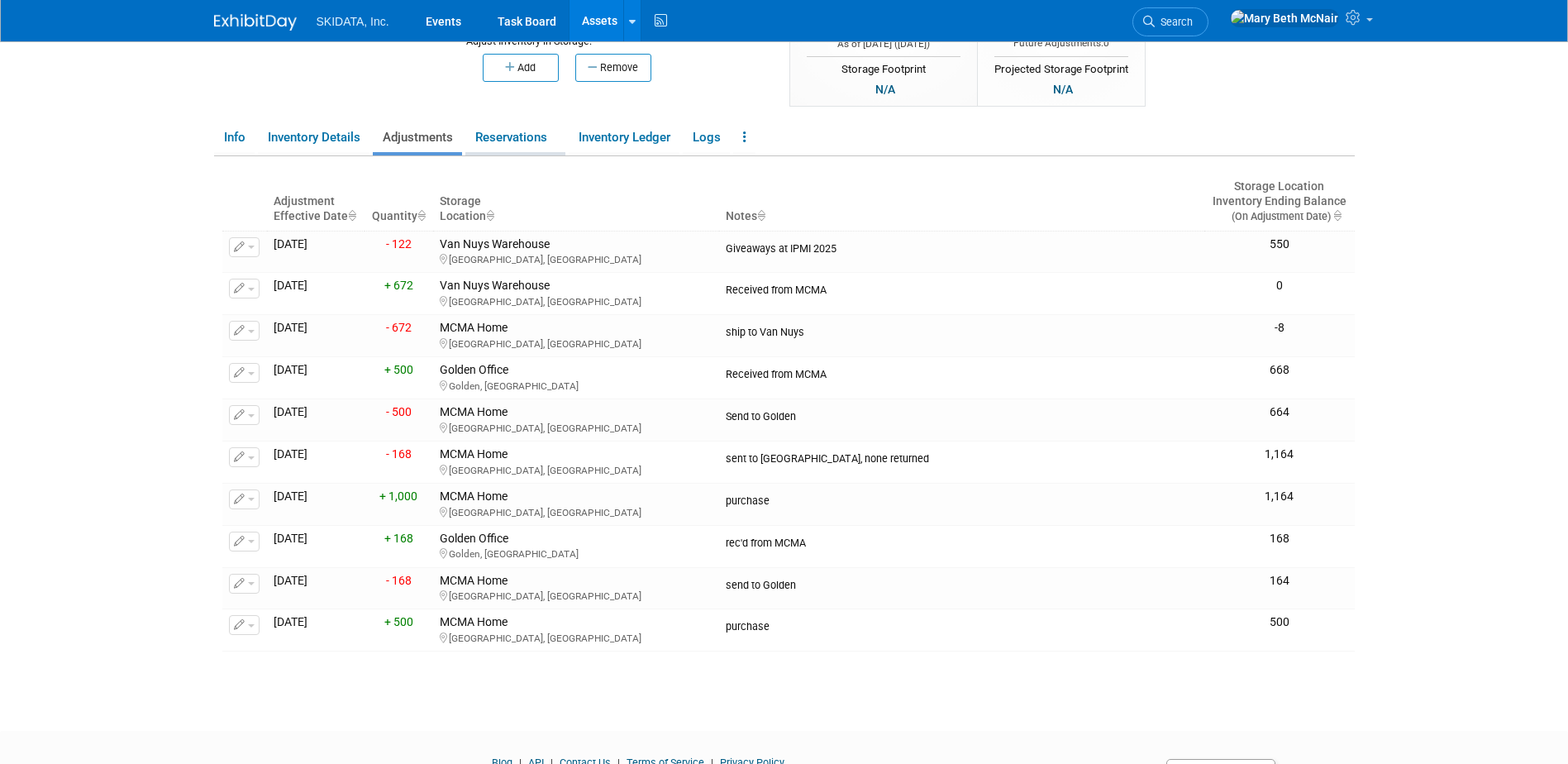
click at [489, 135] on link "Reservations" at bounding box center [515, 137] width 100 height 29
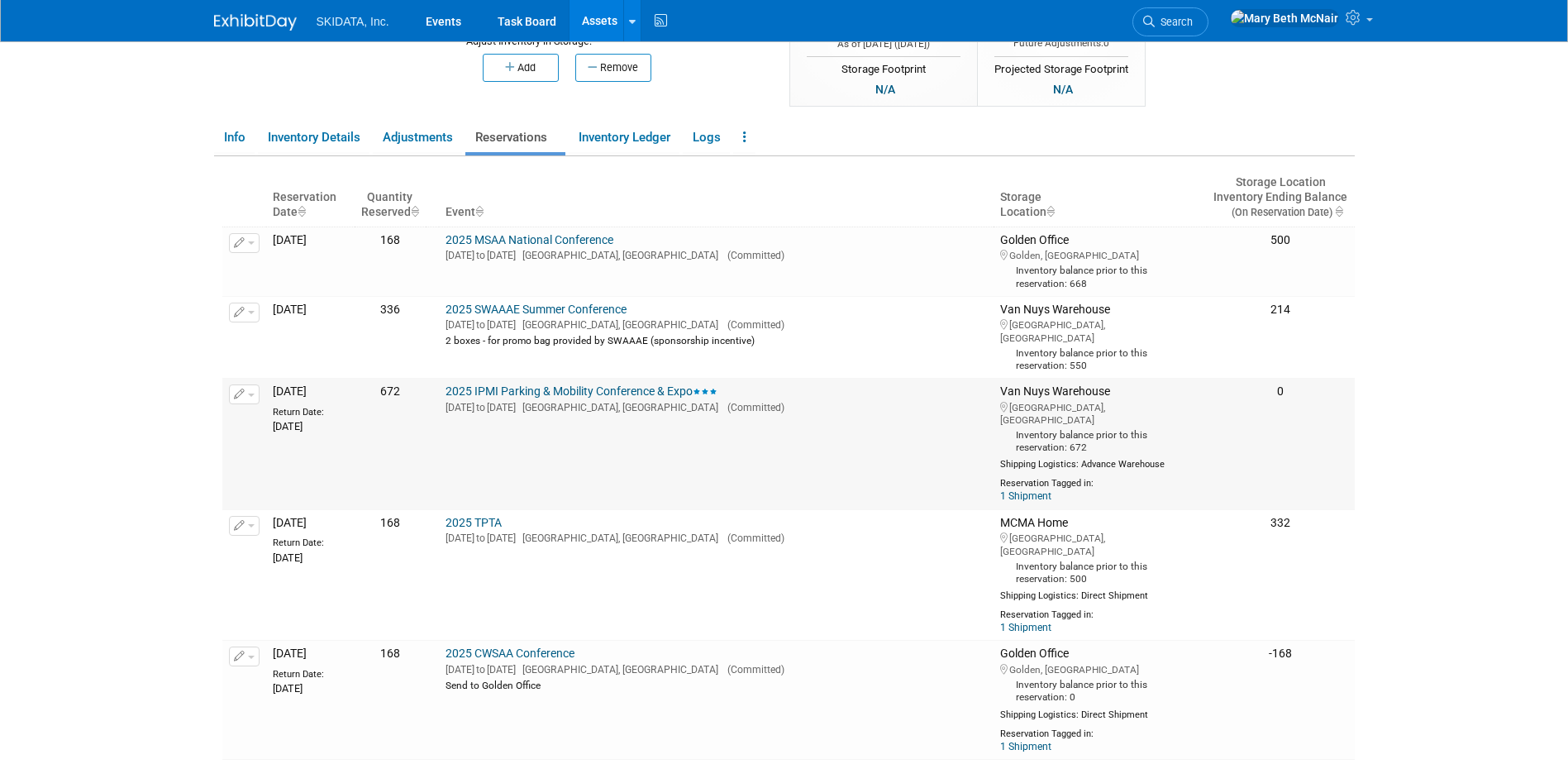
click at [246, 389] on button "button" at bounding box center [244, 394] width 31 height 20
click at [261, 410] on button "Change Reservation" at bounding box center [308, 422] width 140 height 22
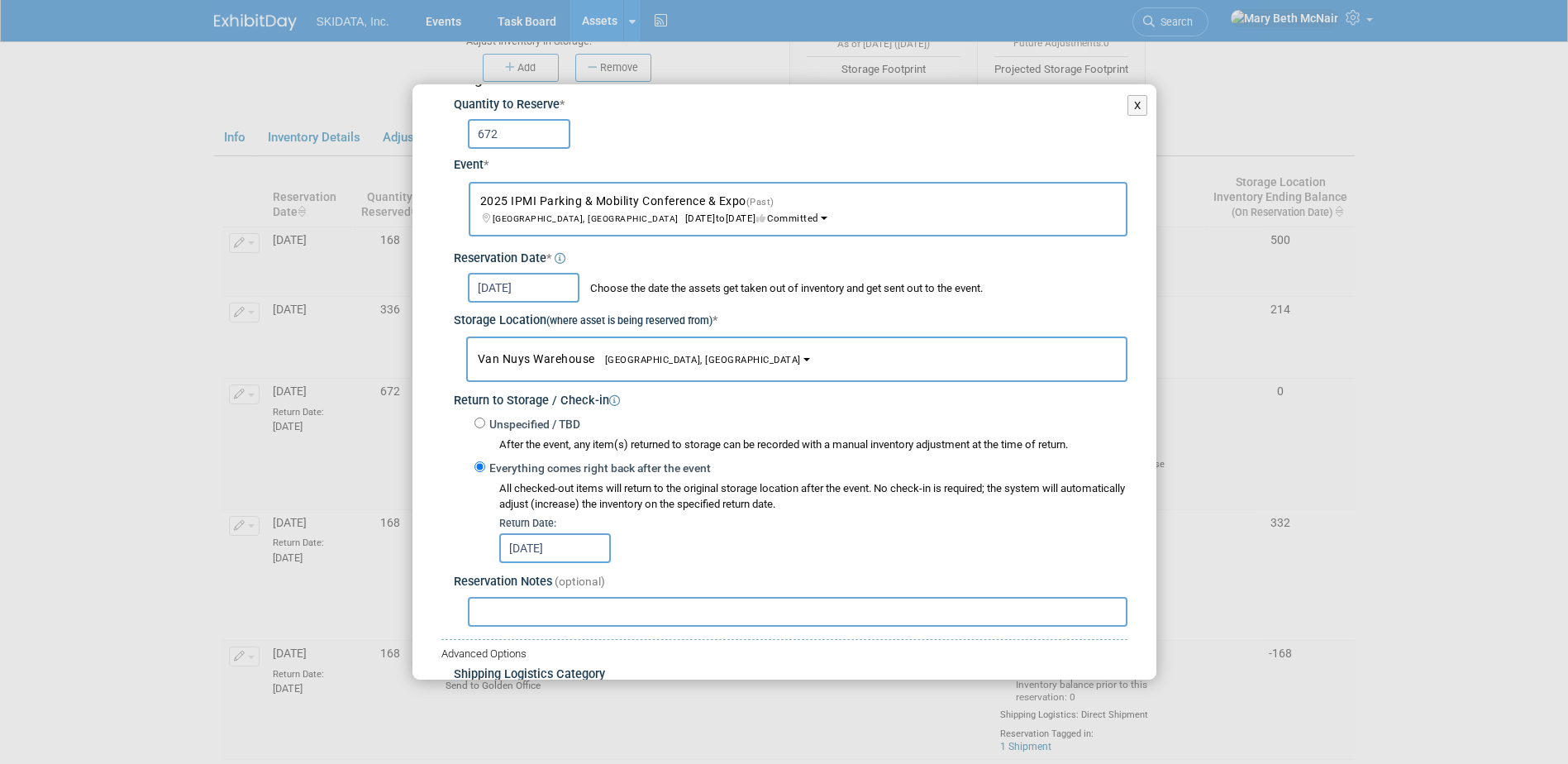
scroll to position [0, 0]
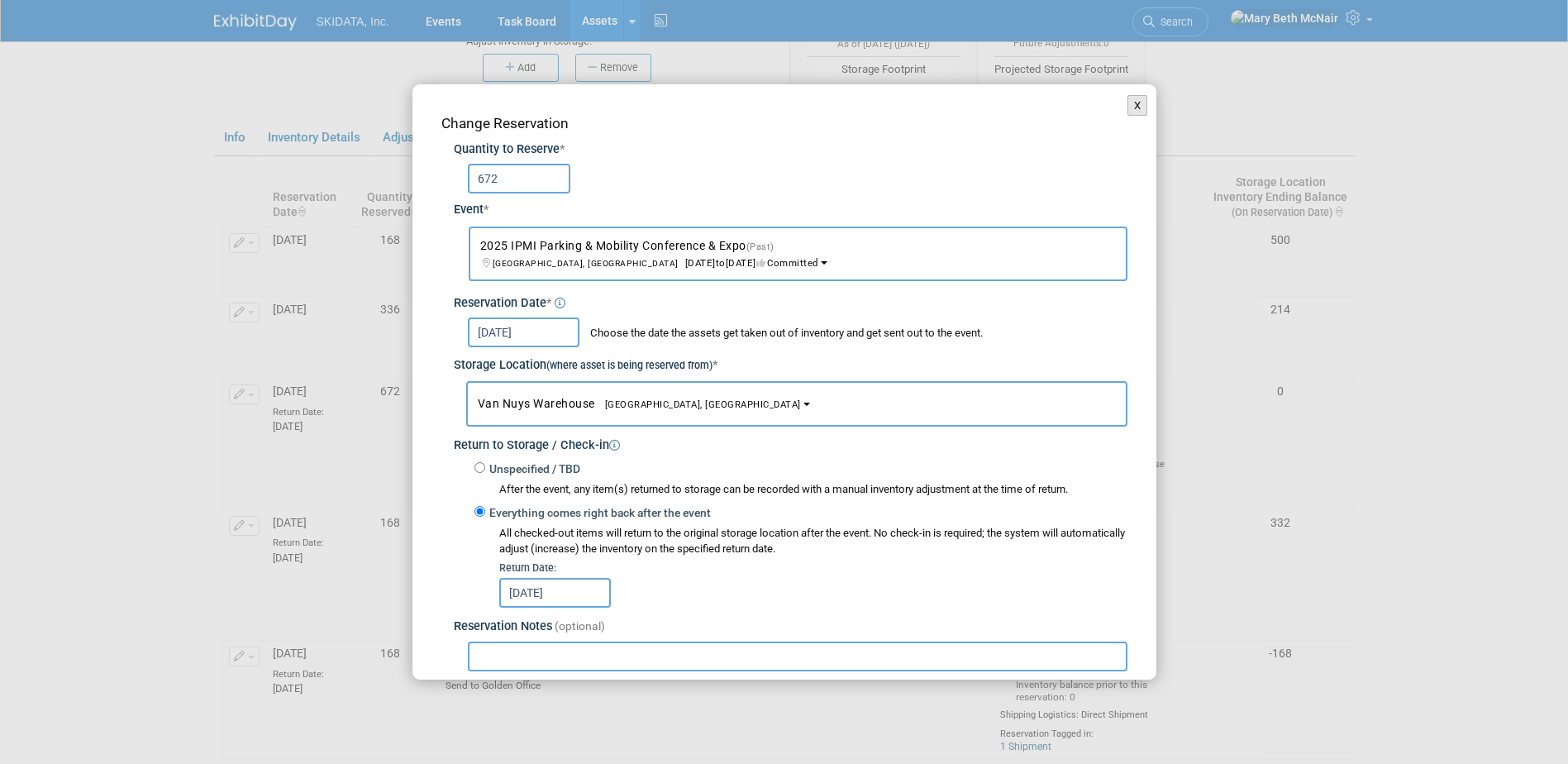
click at [1128, 100] on button "X" at bounding box center [1138, 105] width 20 height 21
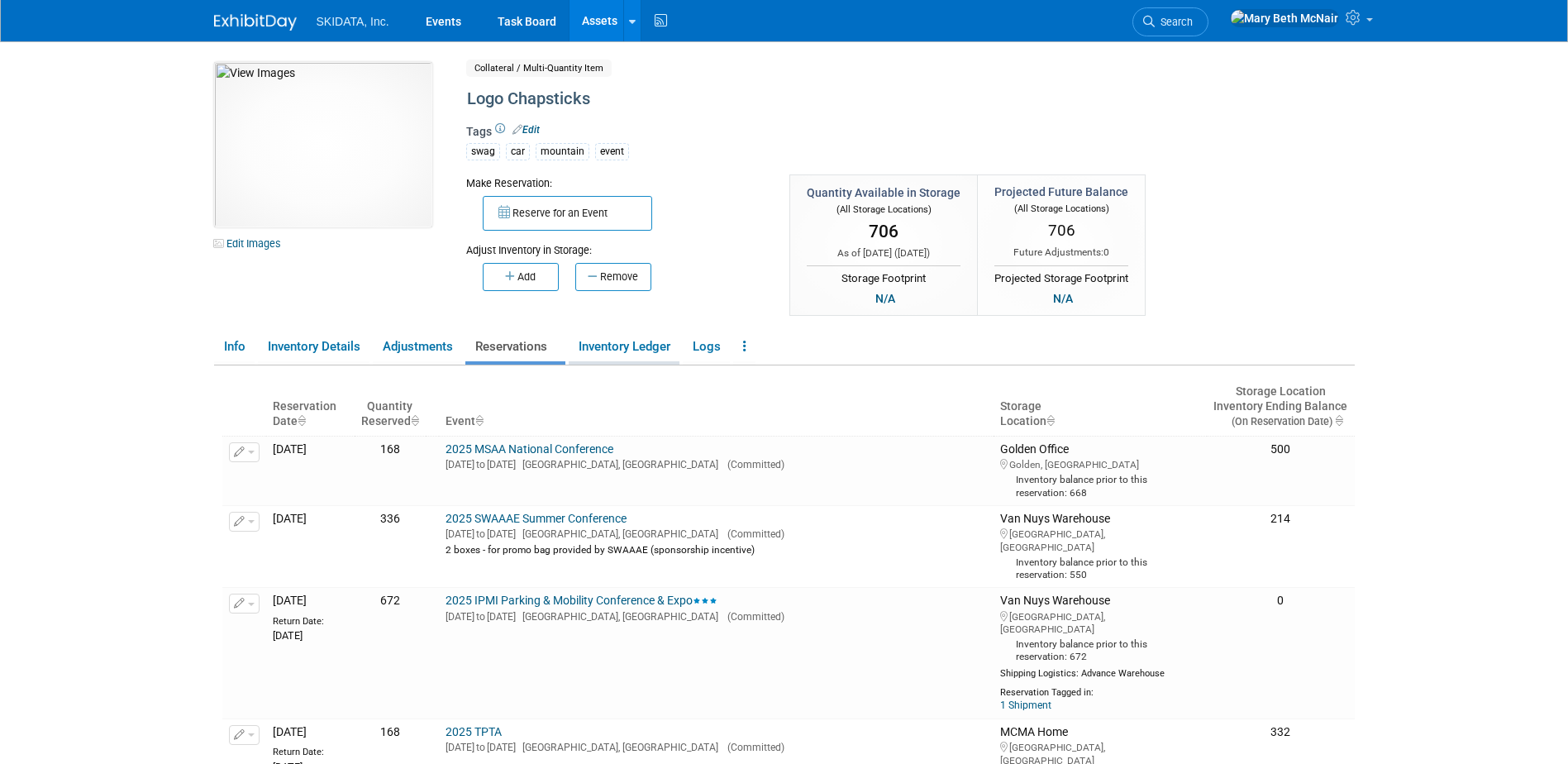
click at [638, 350] on link "Inventory Ledger" at bounding box center [623, 346] width 111 height 29
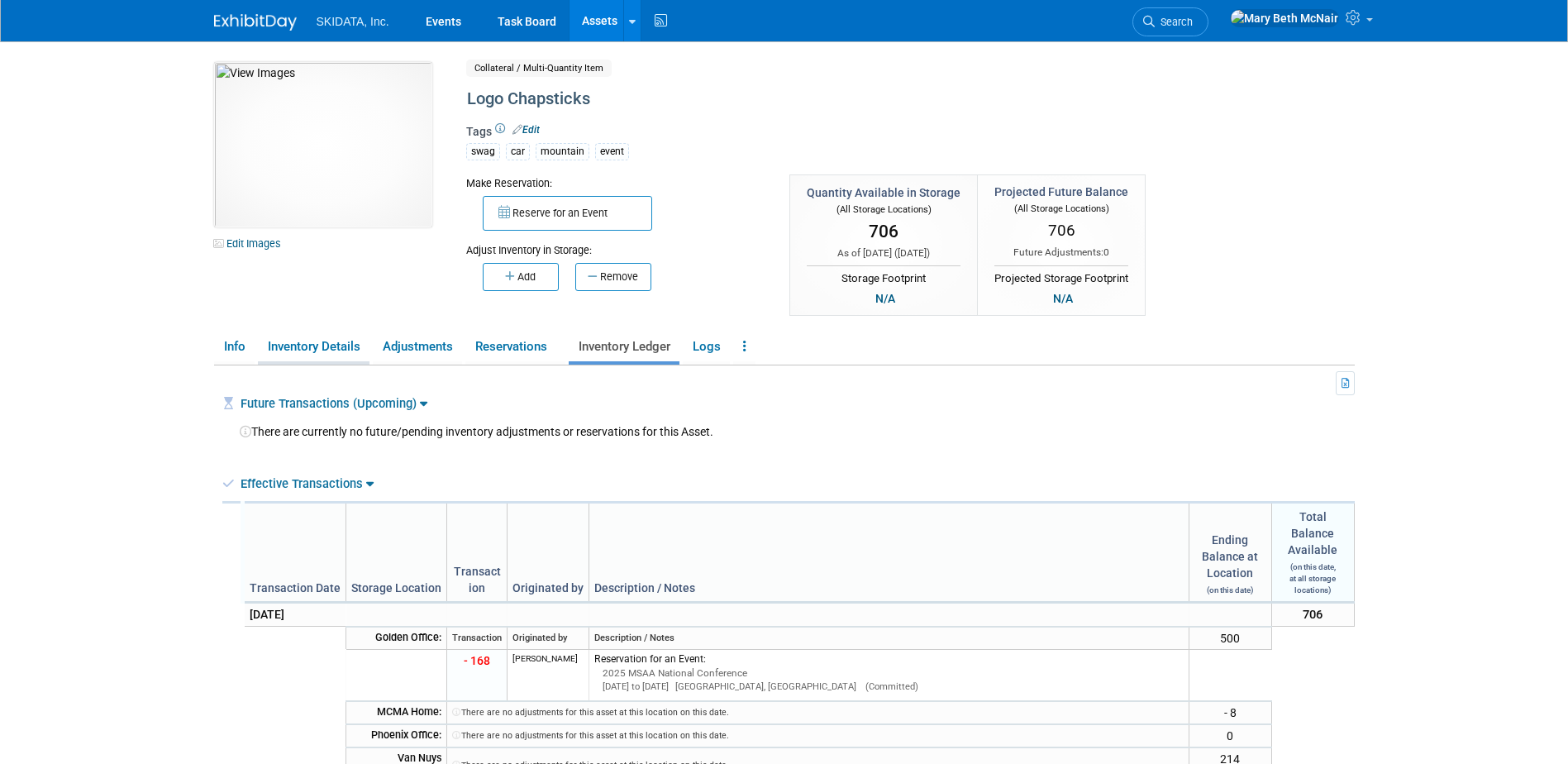
click at [300, 350] on link "Inventory Details" at bounding box center [314, 346] width 112 height 29
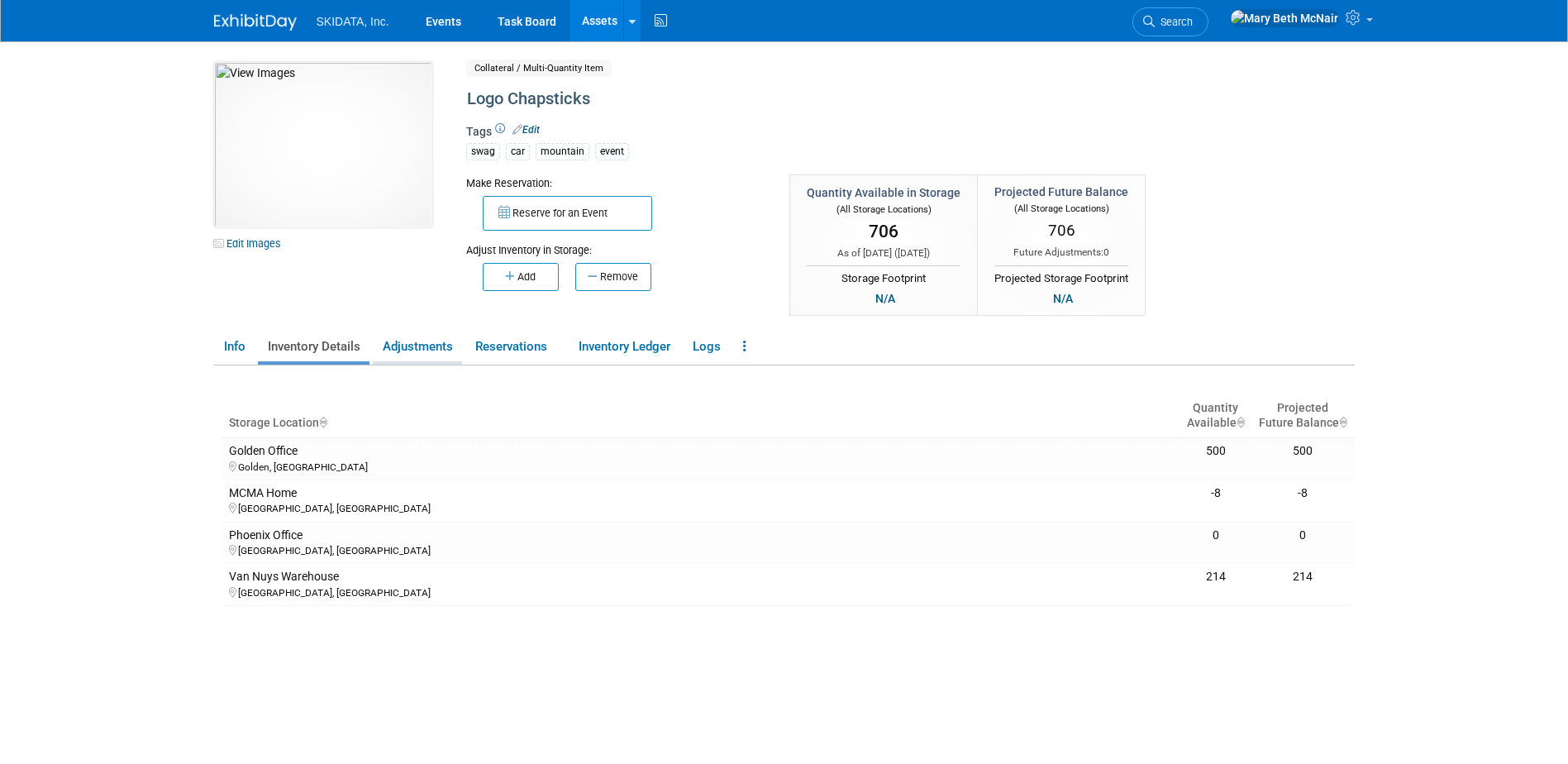
click at [391, 350] on link "Adjustments" at bounding box center [418, 346] width 89 height 29
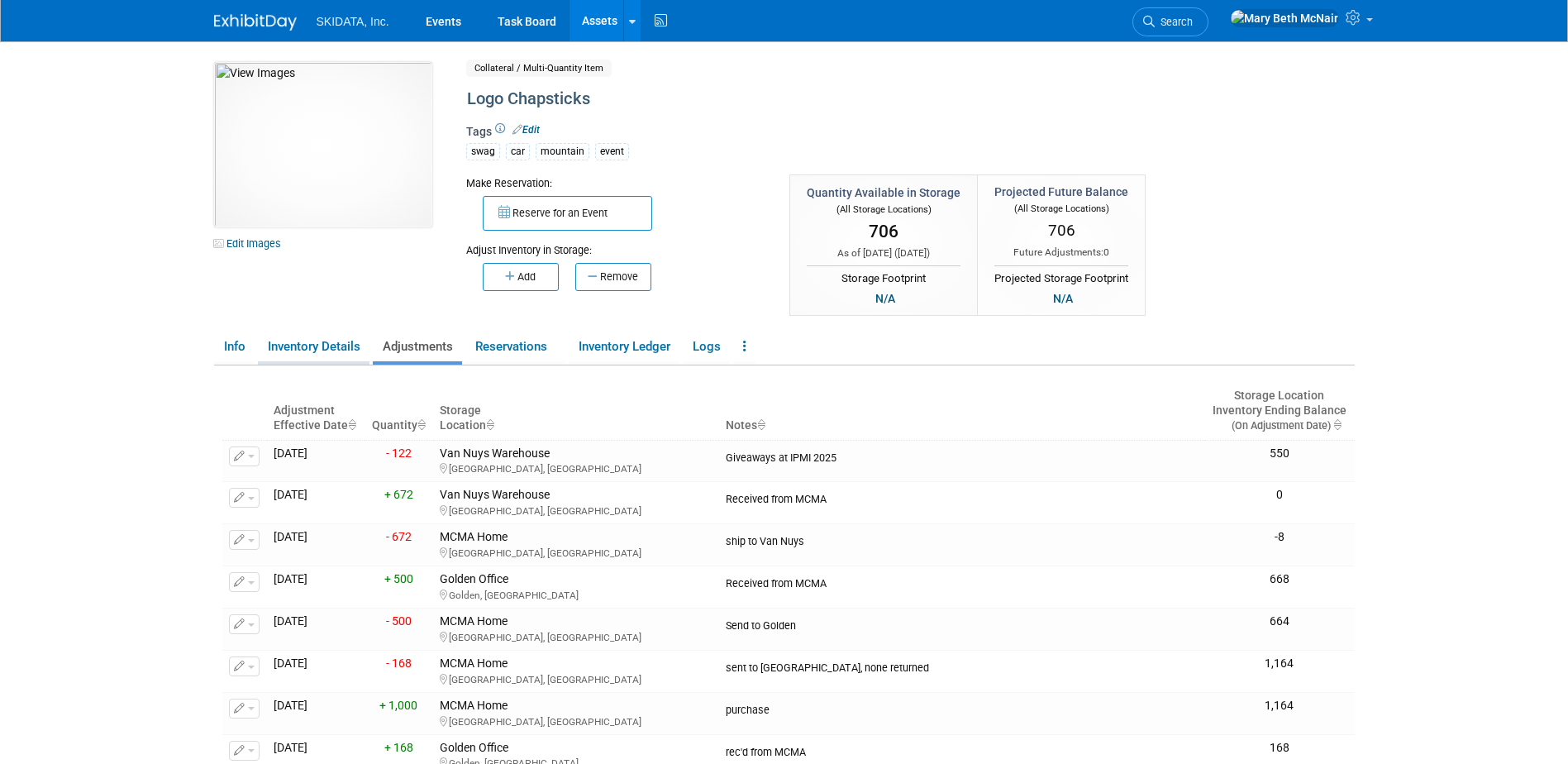
click at [325, 353] on link "Inventory Details" at bounding box center [314, 346] width 112 height 29
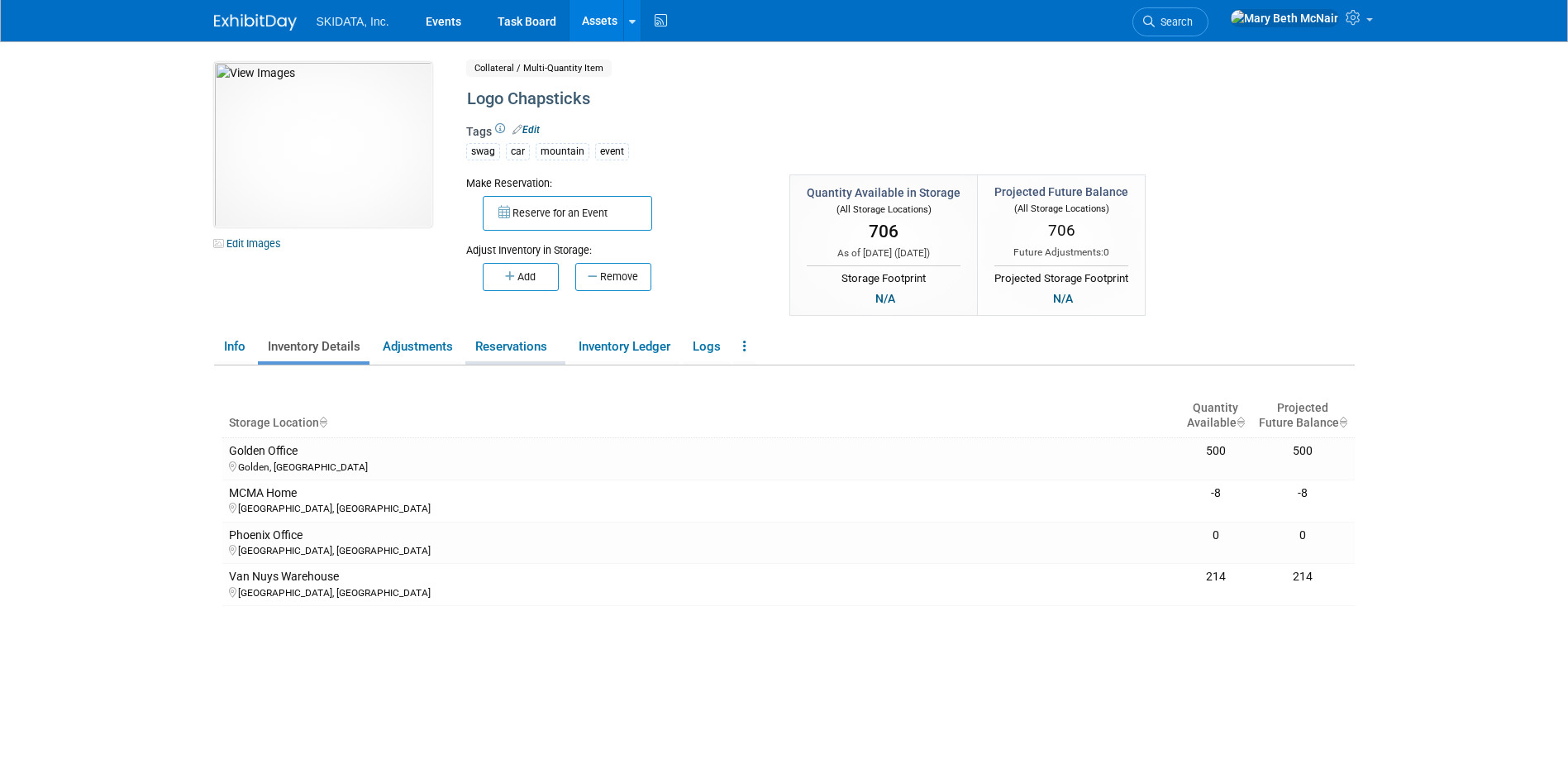
click at [503, 345] on link "Reservations" at bounding box center [515, 346] width 100 height 29
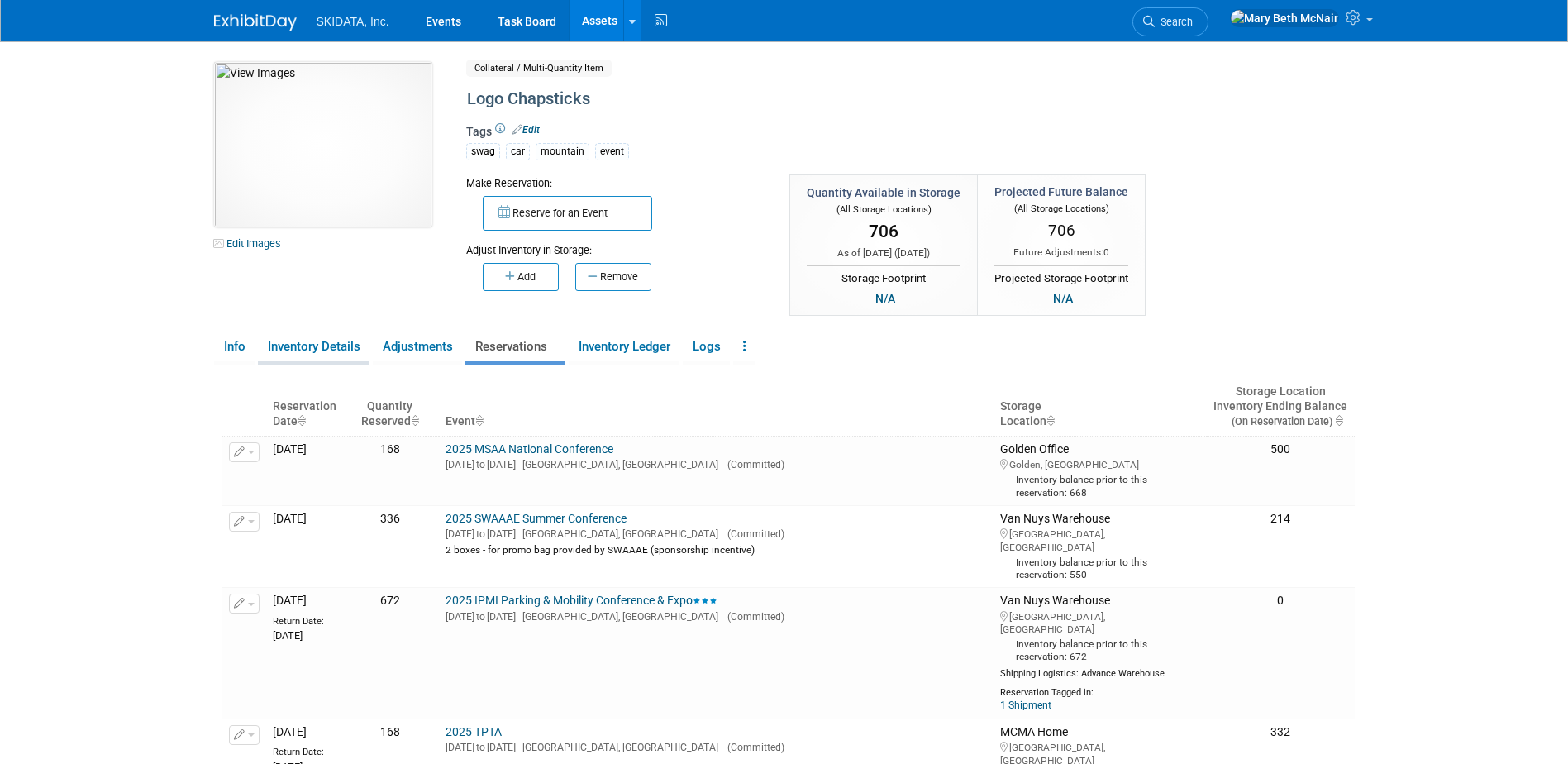
click at [315, 344] on link "Inventory Details" at bounding box center [314, 346] width 112 height 29
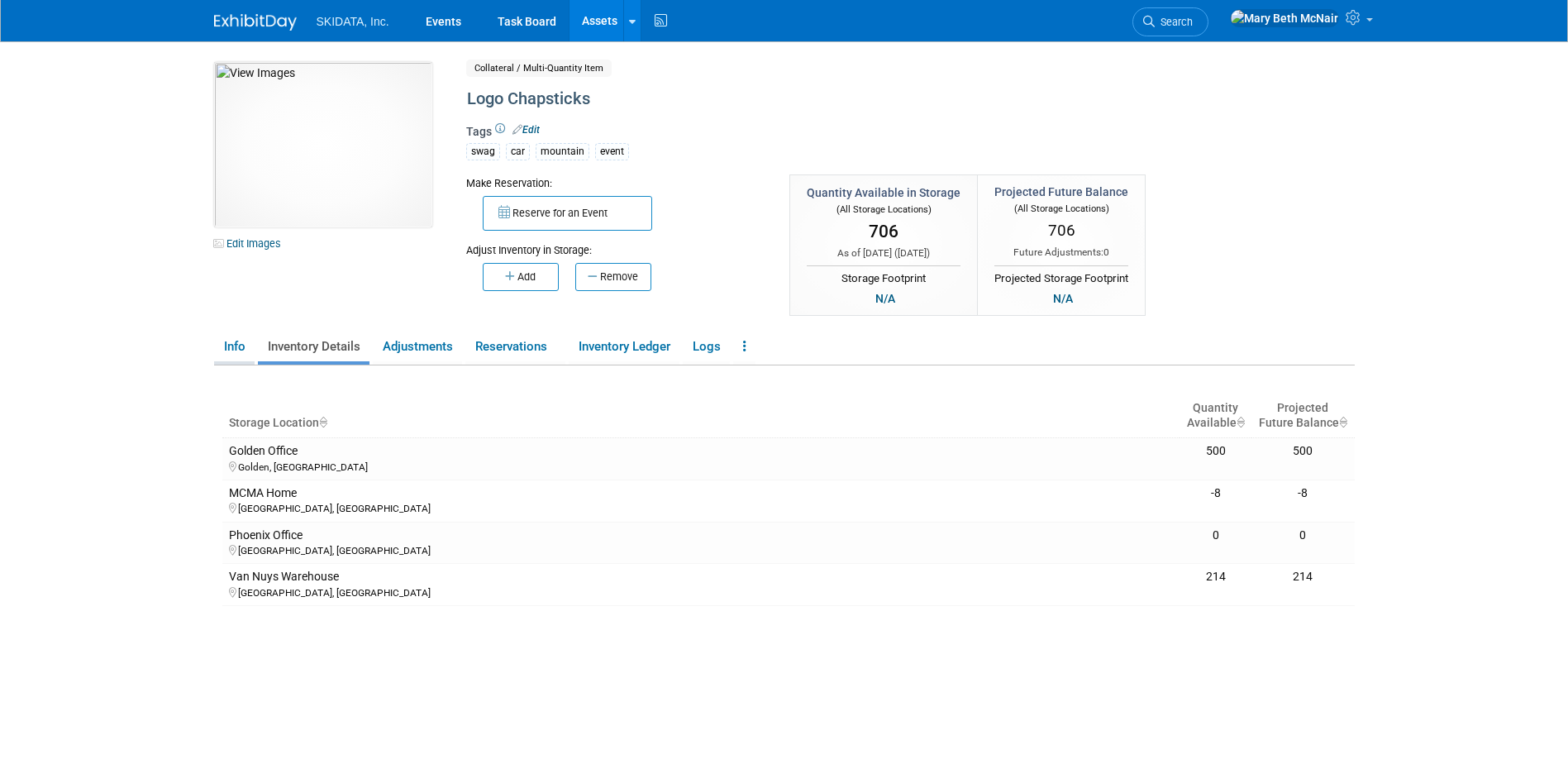
click at [231, 345] on link "Info" at bounding box center [235, 346] width 41 height 29
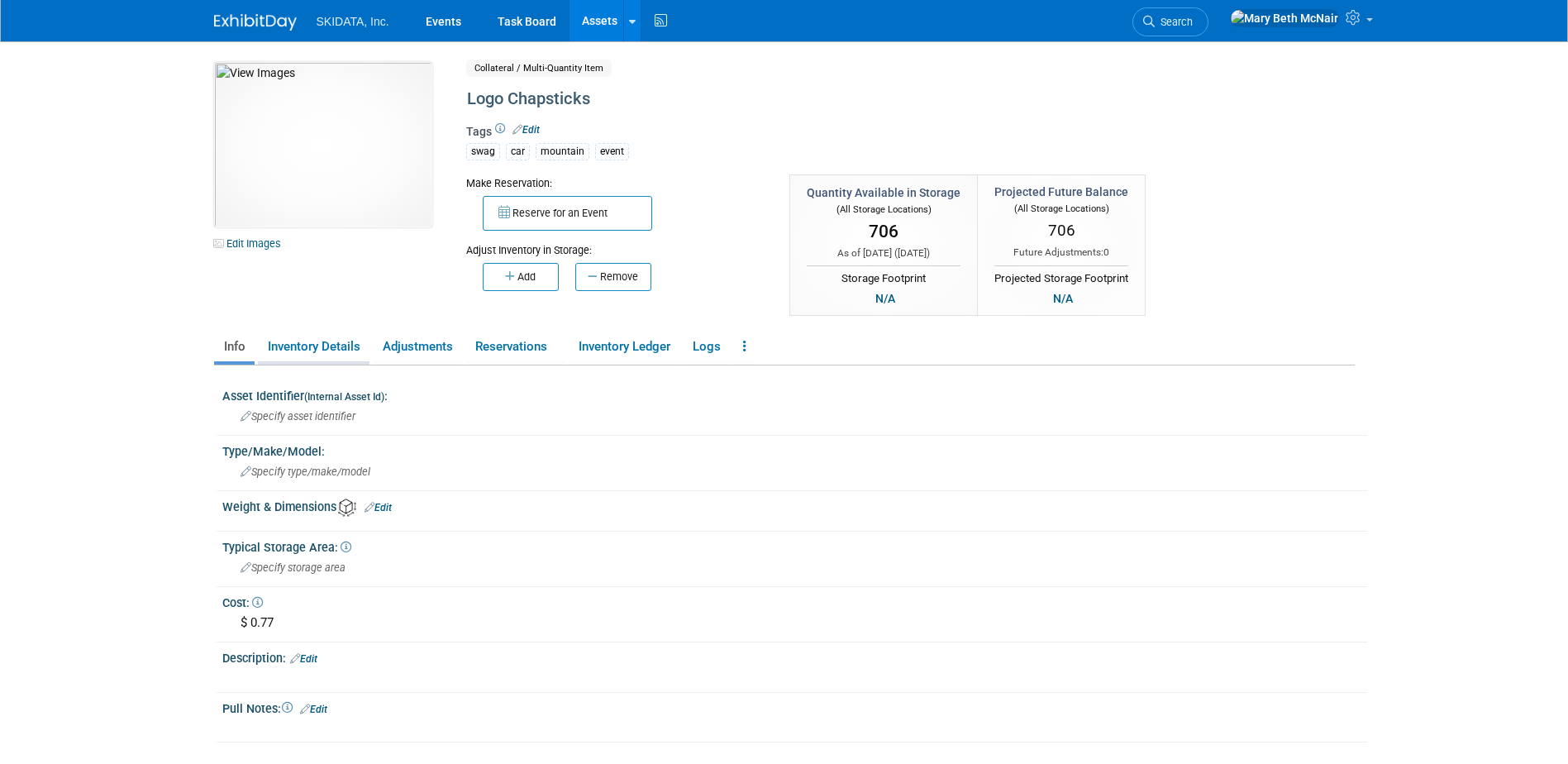
click at [318, 342] on link "Inventory Details" at bounding box center [314, 346] width 112 height 29
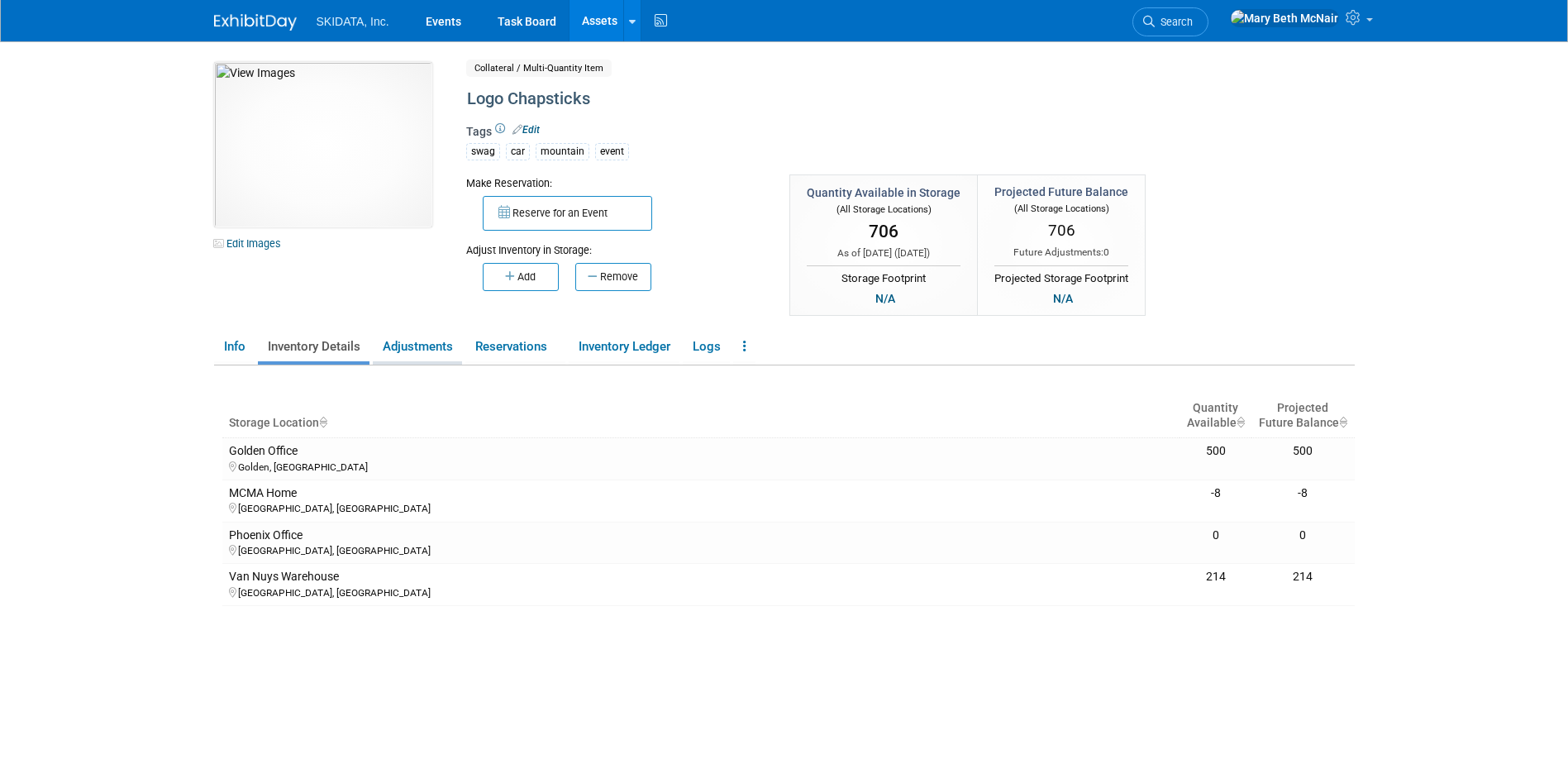
click at [437, 349] on link "Adjustments" at bounding box center [418, 346] width 89 height 29
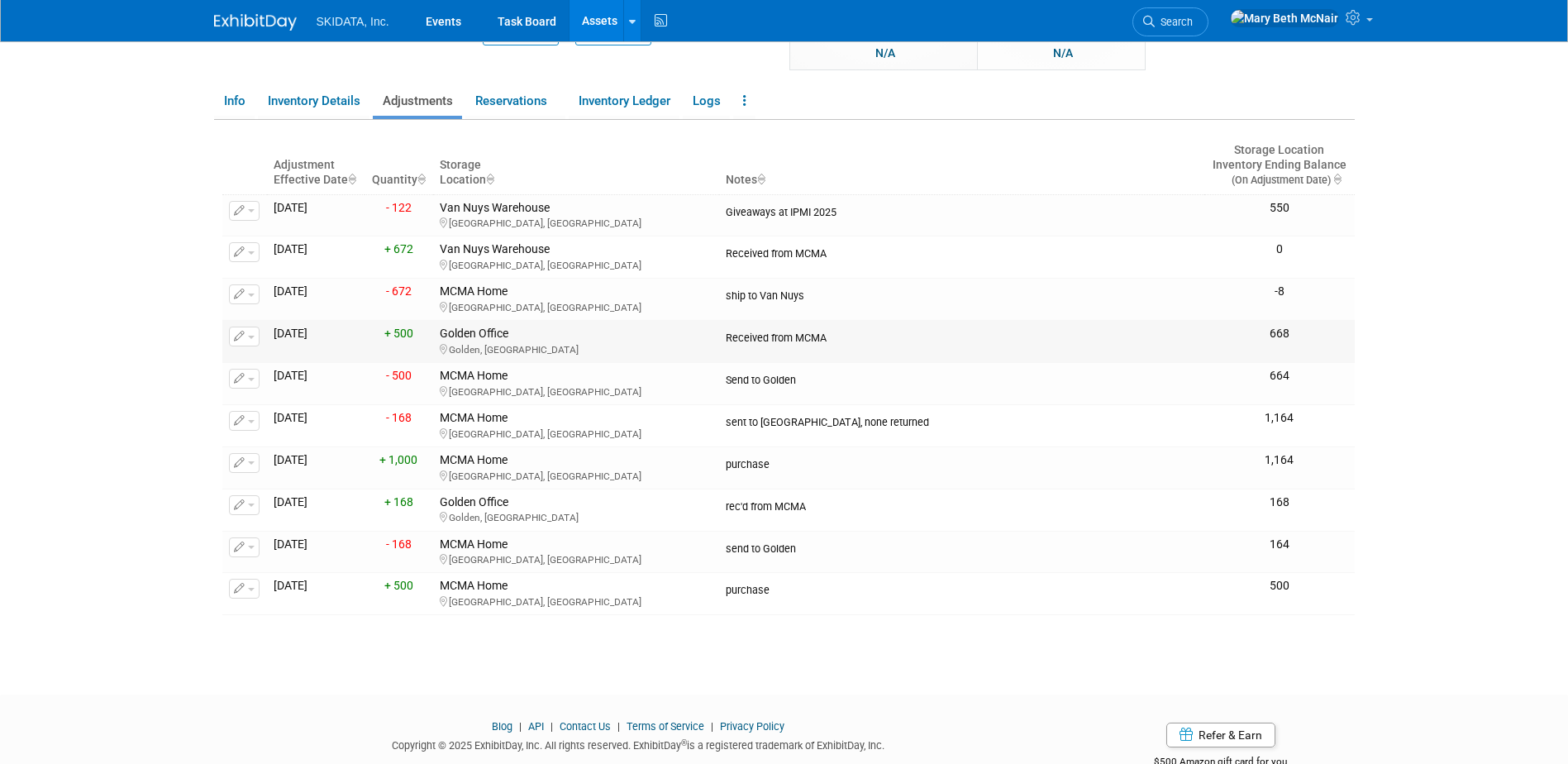
scroll to position [248, 0]
click at [240, 296] on icon "button" at bounding box center [239, 292] width 11 height 11
click at [612, 23] on link "Assets" at bounding box center [599, 20] width 60 height 41
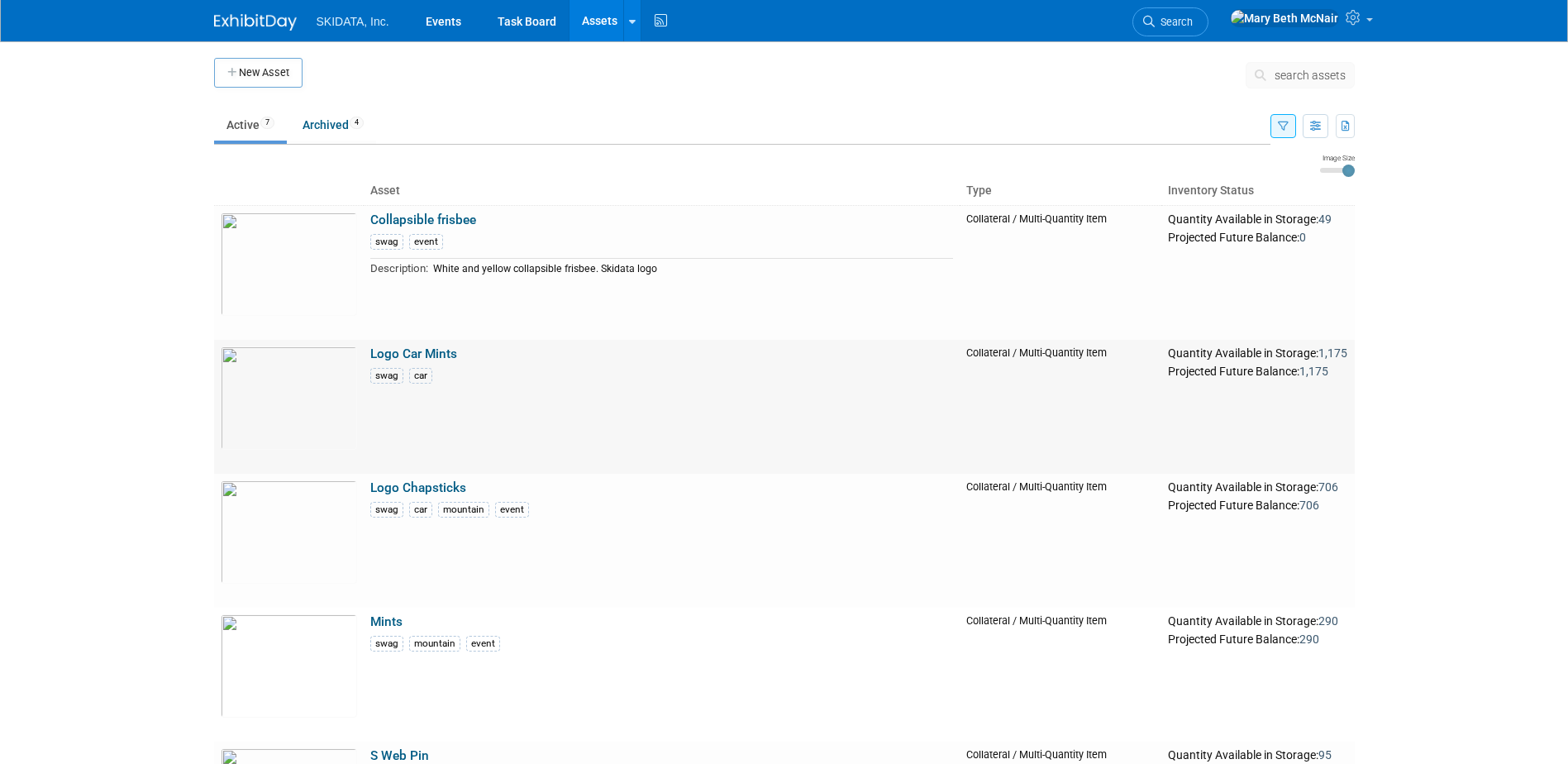
click at [382, 352] on link "Logo Car Mints" at bounding box center [413, 354] width 87 height 15
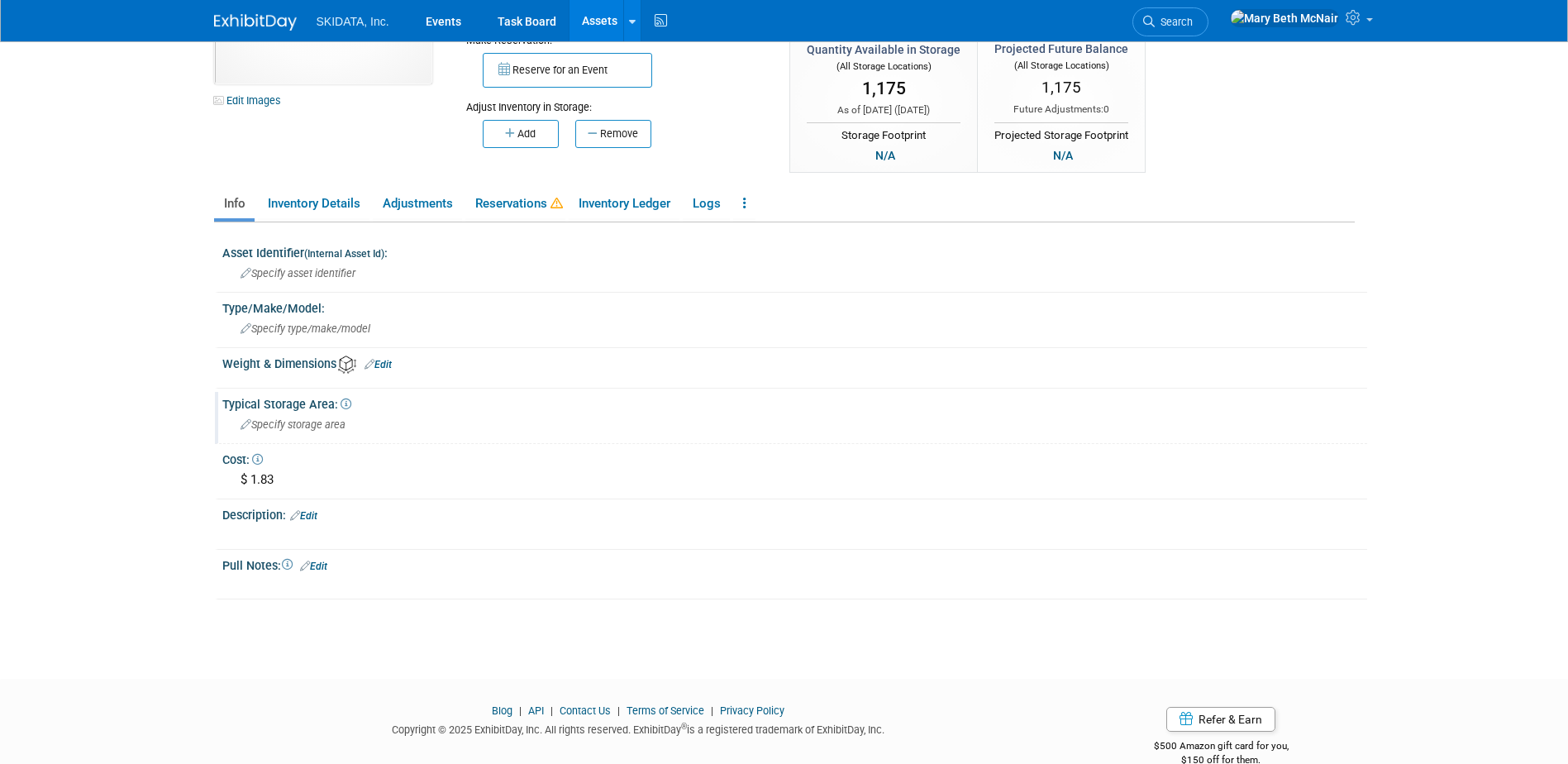
scroll to position [174, 0]
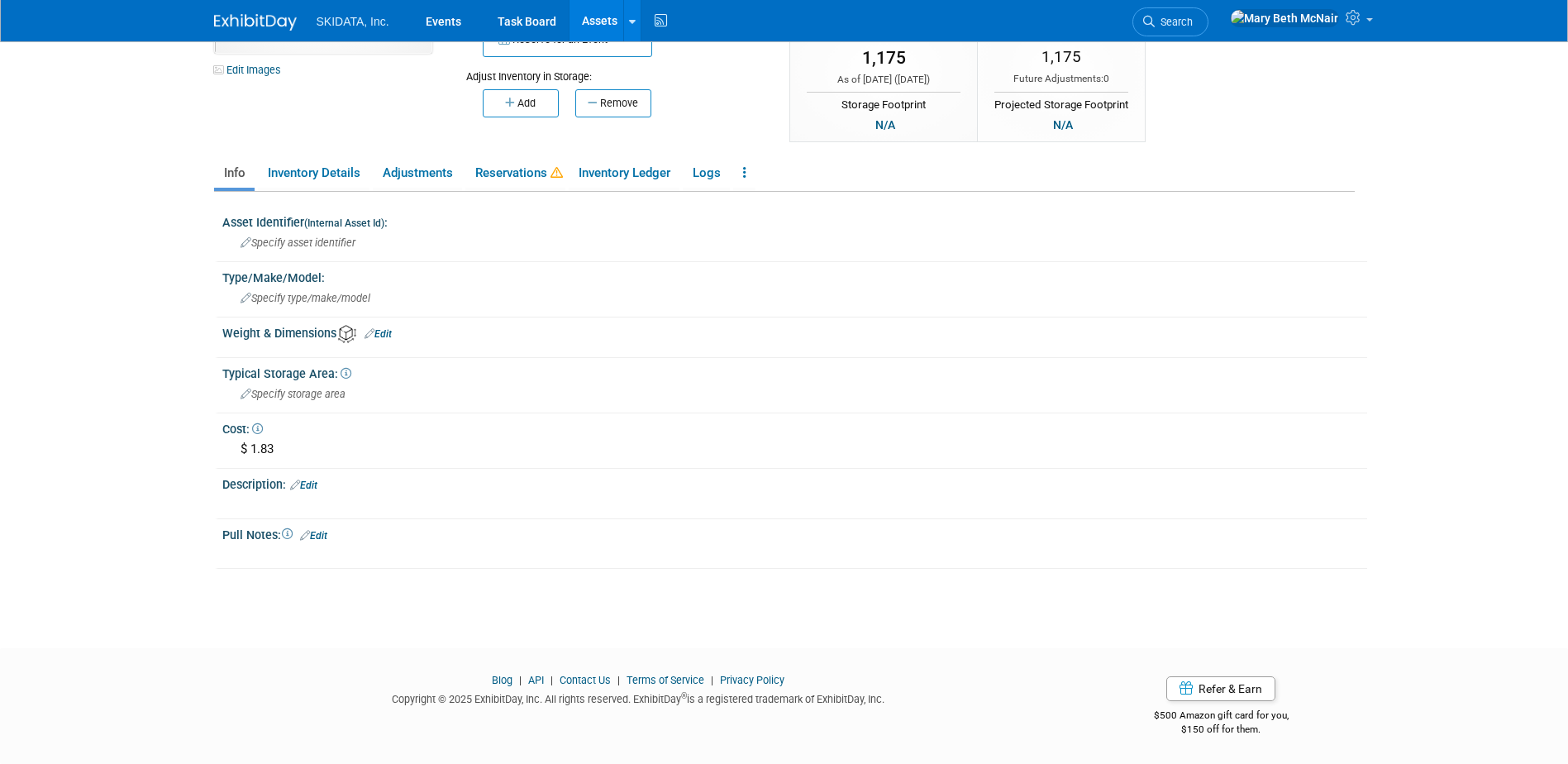
click at [315, 485] on link "Edit" at bounding box center [303, 485] width 27 height 11
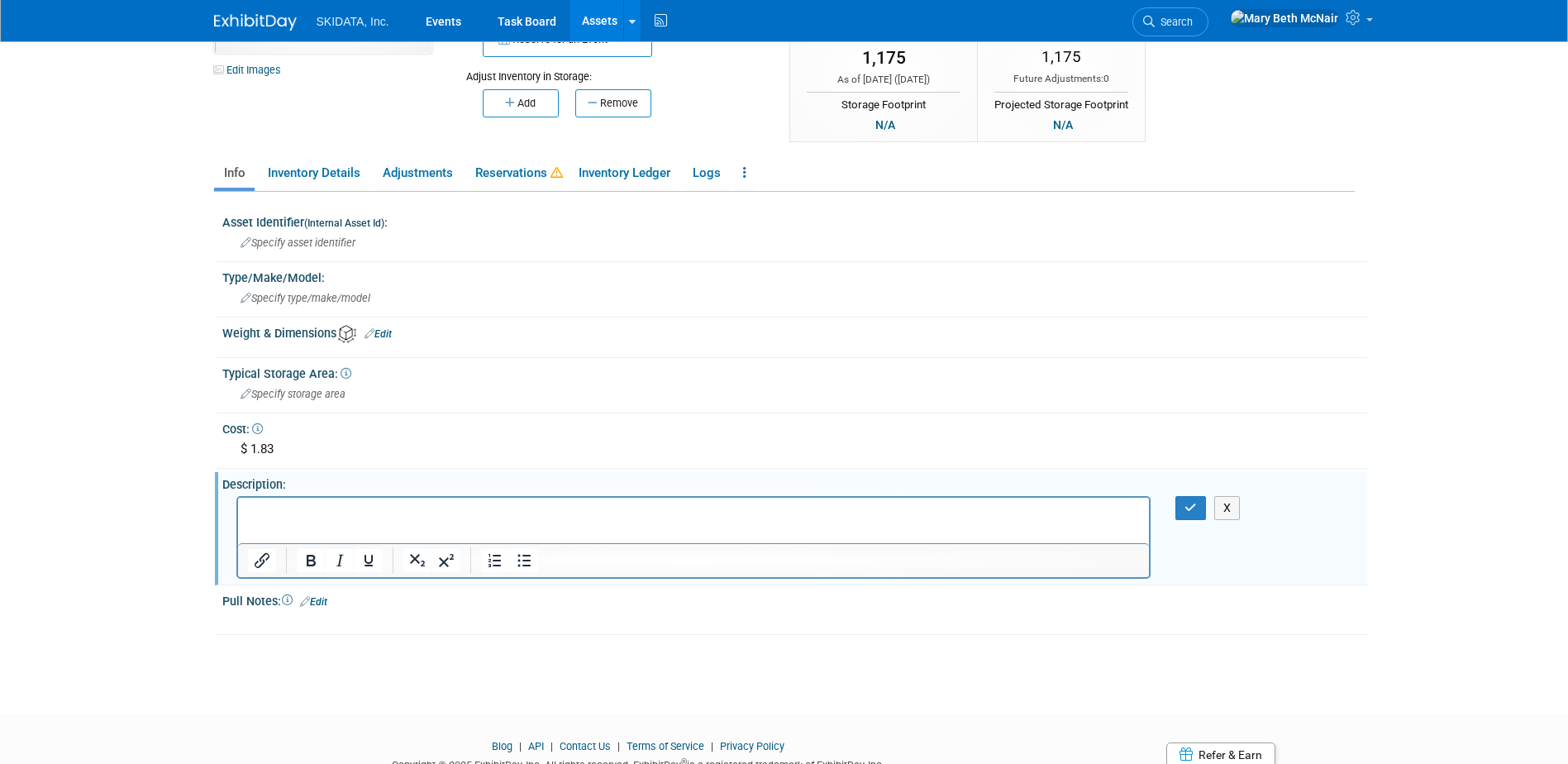
scroll to position [0, 0]
click at [364, 512] on p "[DATE] - 140/box x 8 boxes" at bounding box center [693, 512] width 892 height 17
click at [444, 512] on p "[DATE] - 140/box x 8 brown boxes" at bounding box center [693, 512] width 892 height 17
click at [400, 507] on p "[DATE] - 140/box x 8 brown boxes" at bounding box center [693, 512] width 892 height 17
click at [420, 510] on p "[DATE] - 140/box x 8 boxes" at bounding box center [693, 512] width 892 height 17
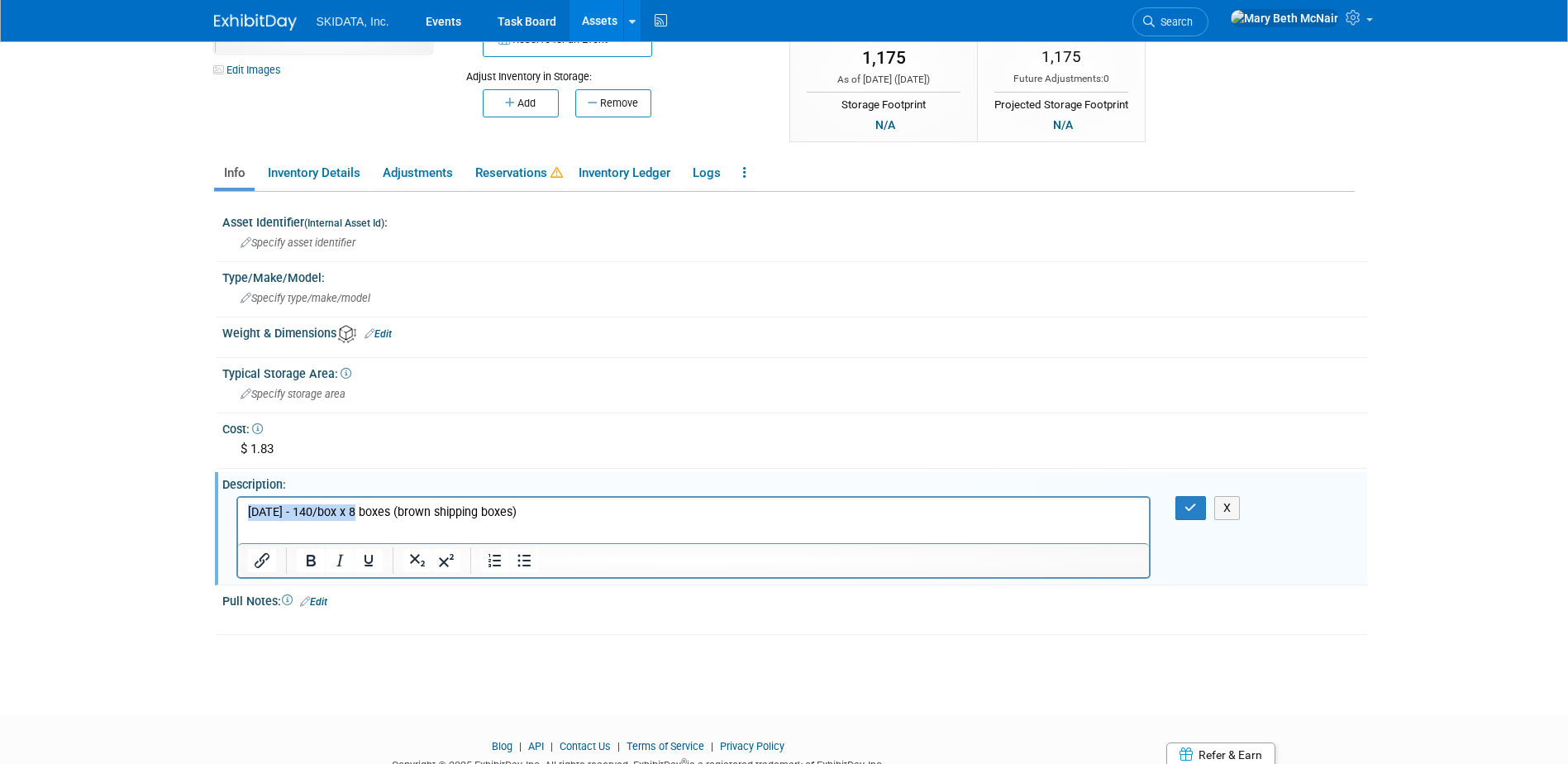
drag, startPoint x: 357, startPoint y: 510, endPoint x: 480, endPoint y: 992, distance: 497.4
click at [242, 497] on html "[DATE] - 140/box x 8 boxes (brown shipping boxes)" at bounding box center [693, 508] width 912 height 23
click at [419, 511] on p "8 boxes (brown shipping boxes)" at bounding box center [693, 512] width 892 height 17
click at [248, 508] on p "8 boxes (brown shipping boxes) @ 140/box" at bounding box center [693, 512] width 892 height 17
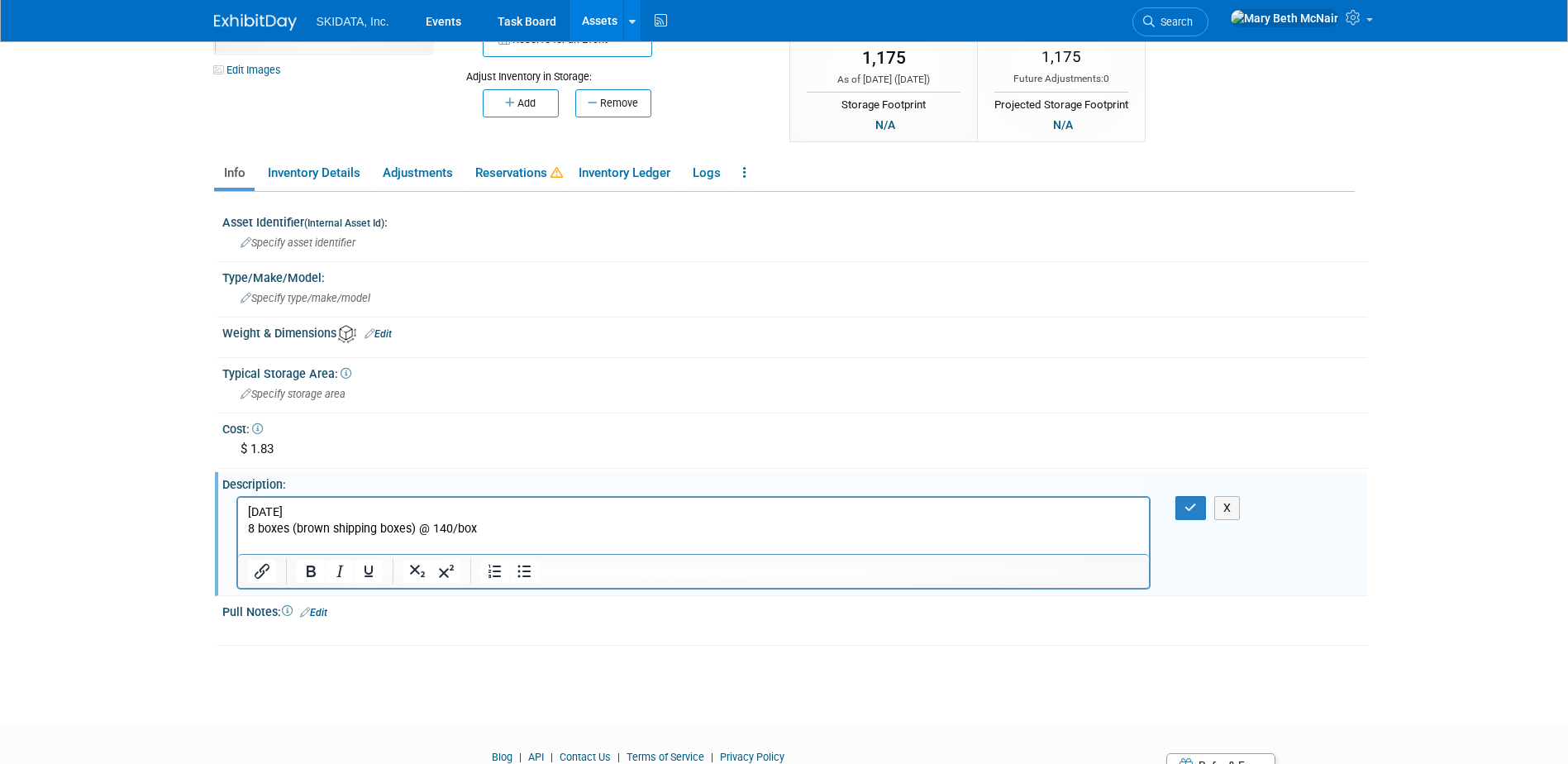
drag, startPoint x: 292, startPoint y: 504, endPoint x: 227, endPoint y: 503, distance: 65.0
click at [237, 503] on html "[DATE] 8 boxes (brown shipping boxes) @ 140/box" at bounding box center [693, 525] width 912 height 56
click at [303, 574] on icon "Bold" at bounding box center [310, 570] width 20 height 20
click at [283, 514] on b "[DATE]" at bounding box center [265, 511] width 35 height 14
click at [489, 529] on p "8 boxes (brown shipping boxes) @ 140/box" at bounding box center [693, 529] width 892 height 17
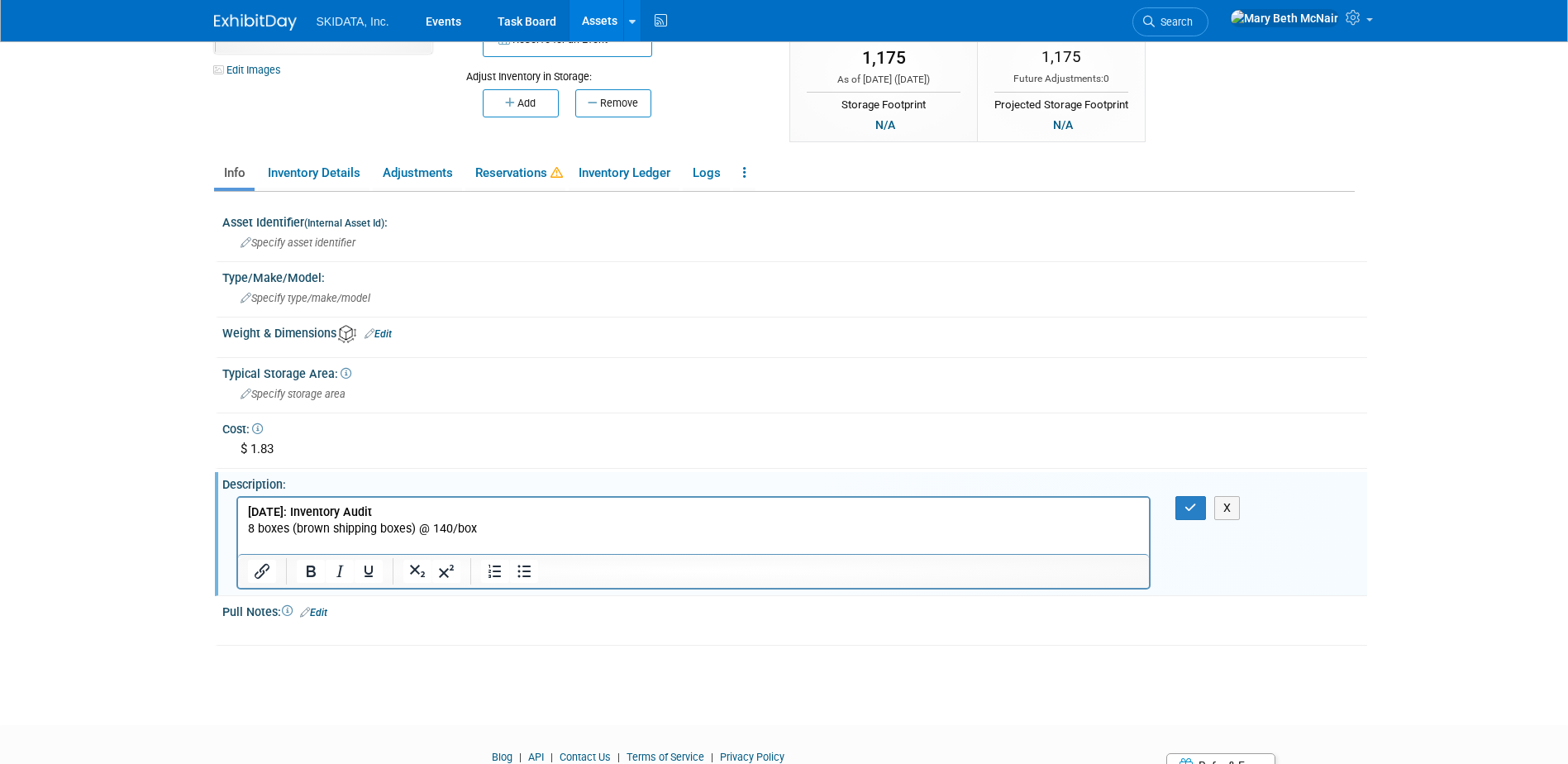
click at [247, 524] on body "[DATE]: Inventory Audit 8 boxes (brown shipping boxes) @ 140/box" at bounding box center [693, 528] width 894 height 49
click at [488, 581] on icon "Numbered list" at bounding box center [494, 570] width 20 height 20
click at [522, 576] on icon "Bullet list" at bounding box center [524, 570] width 13 height 12
click at [517, 528] on li "8 boxes (brown shipping boxes) @ 140/box" at bounding box center [710, 529] width 860 height 17
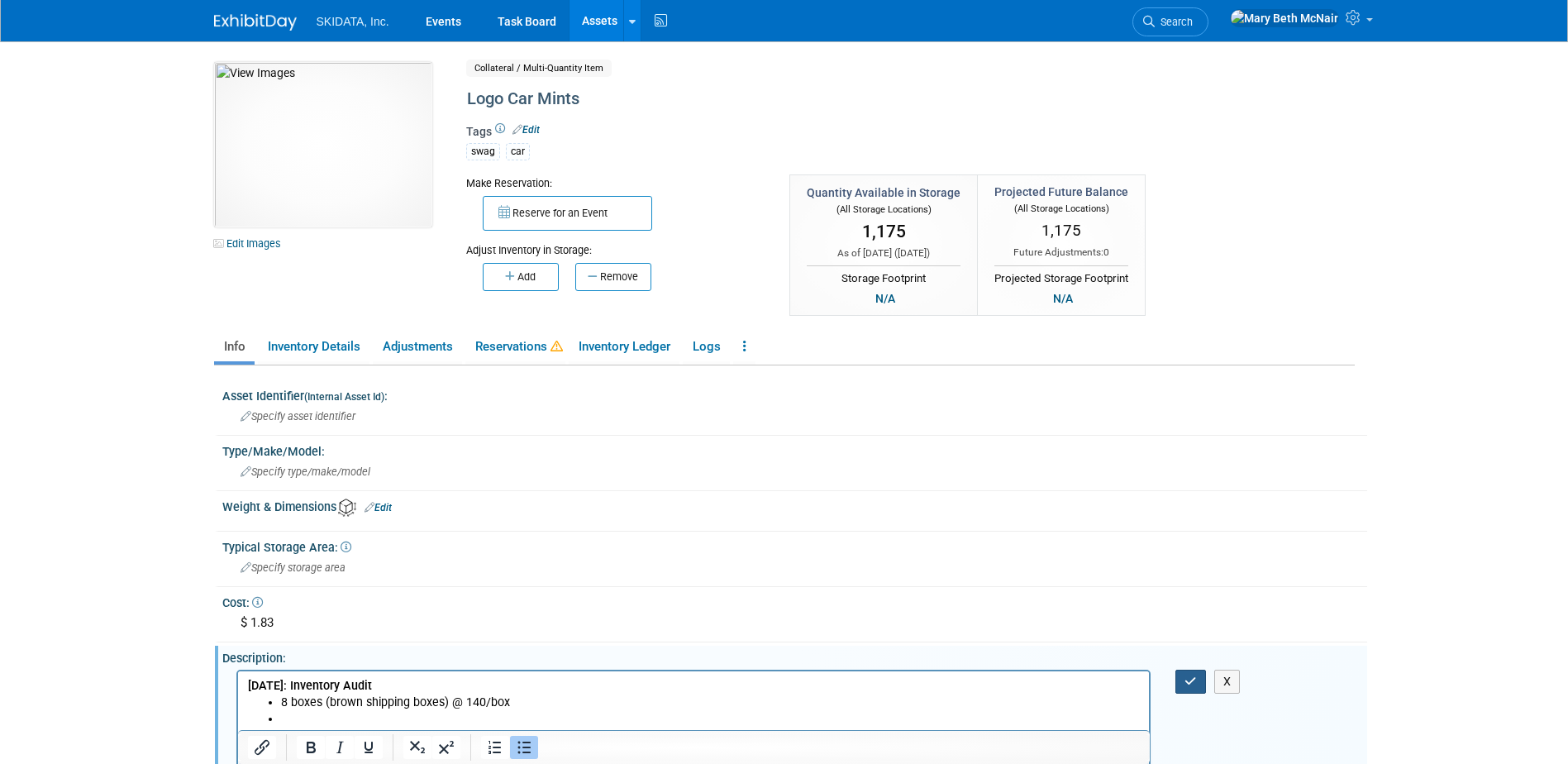
click at [1181, 682] on button "button" at bounding box center [1190, 682] width 31 height 24
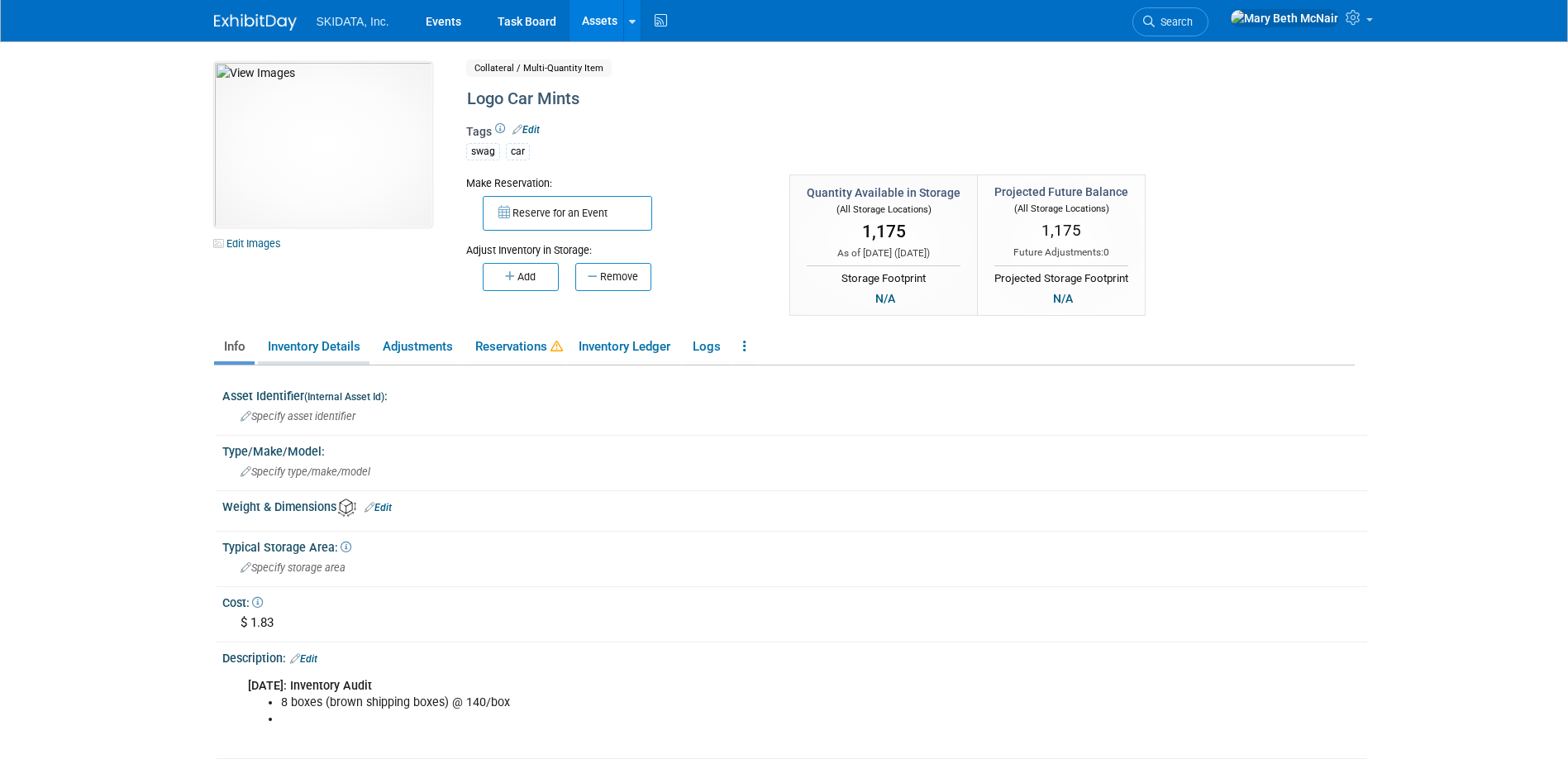
click at [330, 350] on link "Inventory Details" at bounding box center [314, 346] width 112 height 29
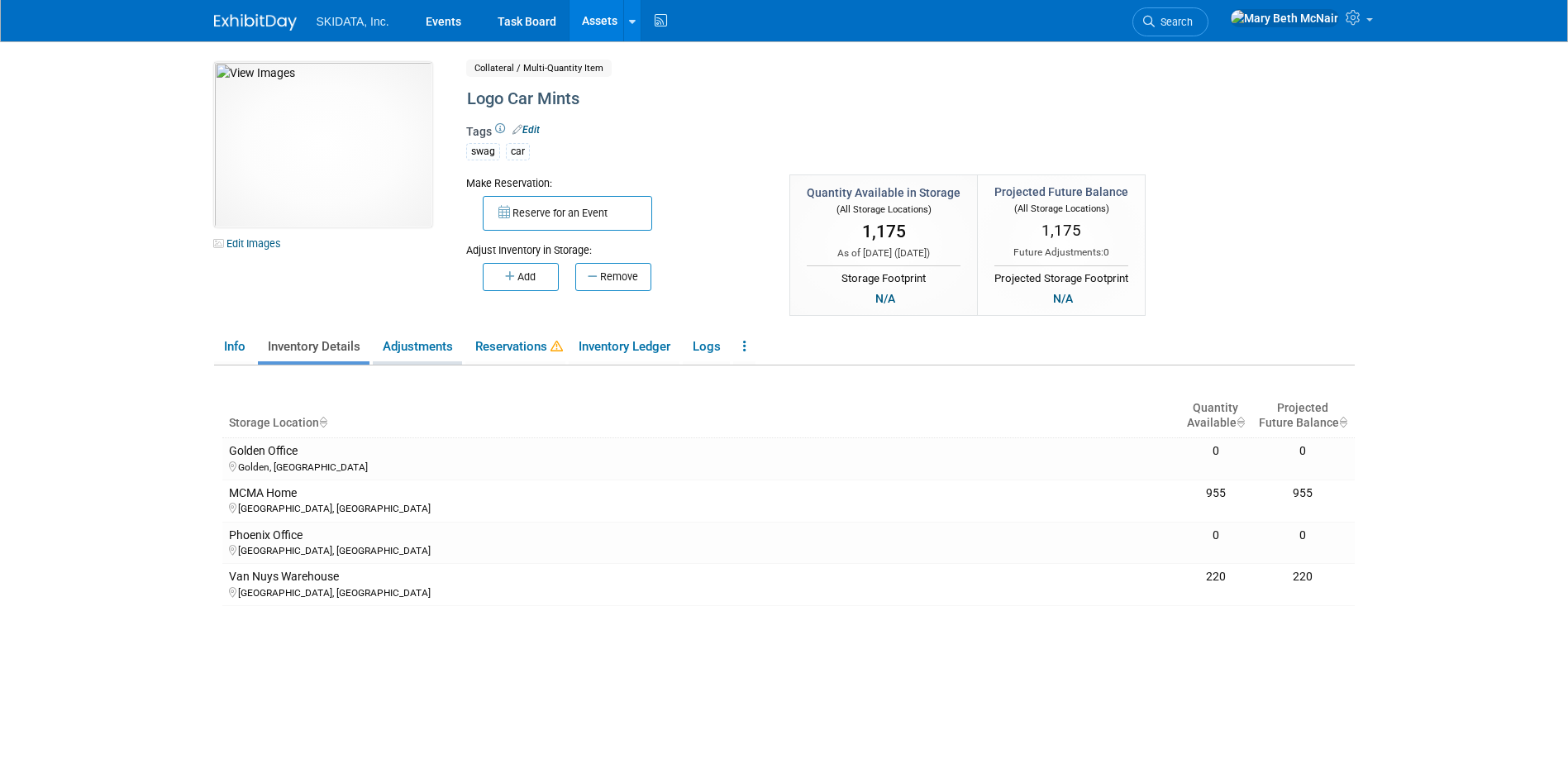
click at [426, 343] on link "Adjustments" at bounding box center [418, 346] width 89 height 29
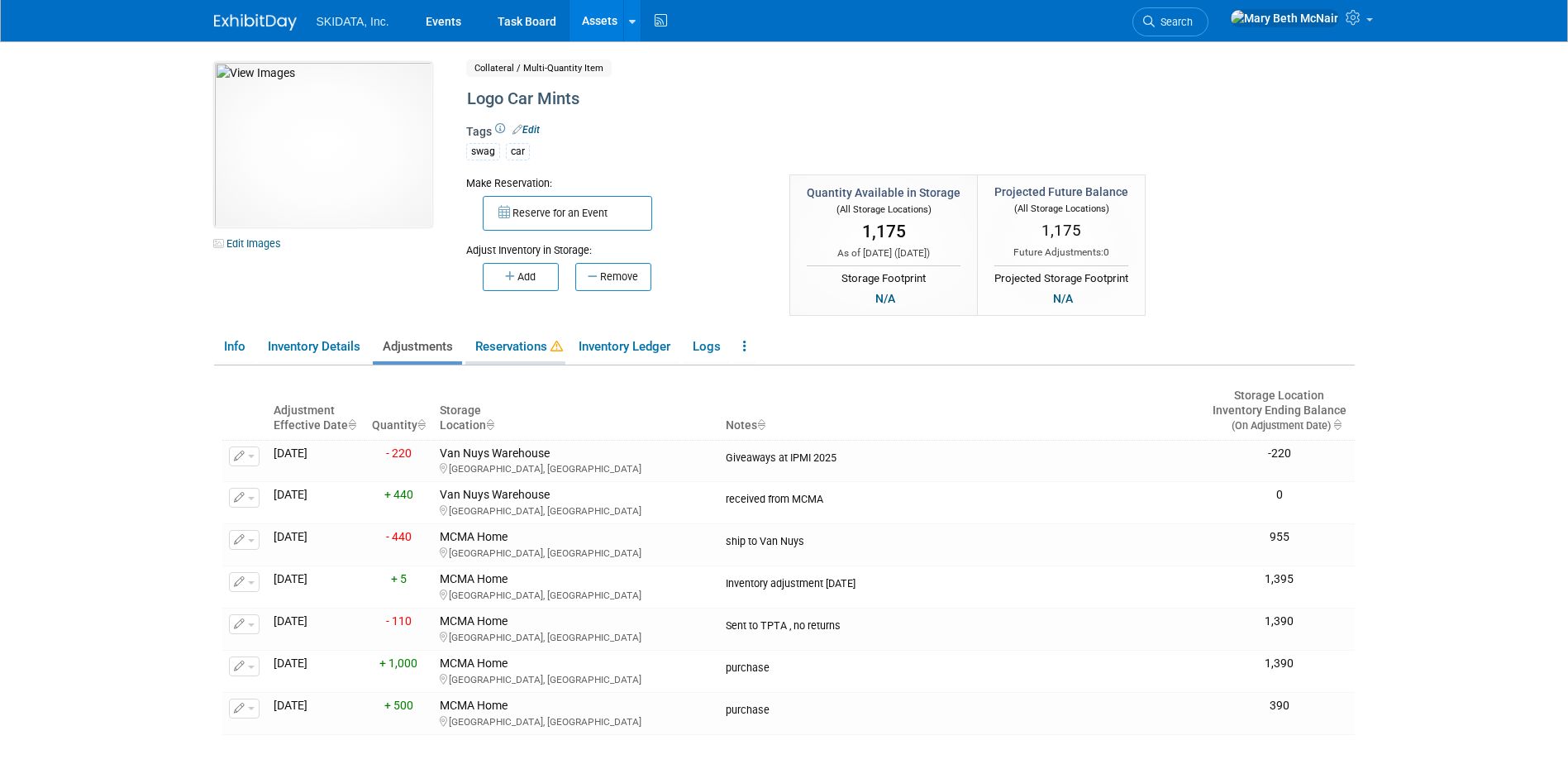
click at [499, 348] on link "Reservations" at bounding box center [515, 346] width 100 height 29
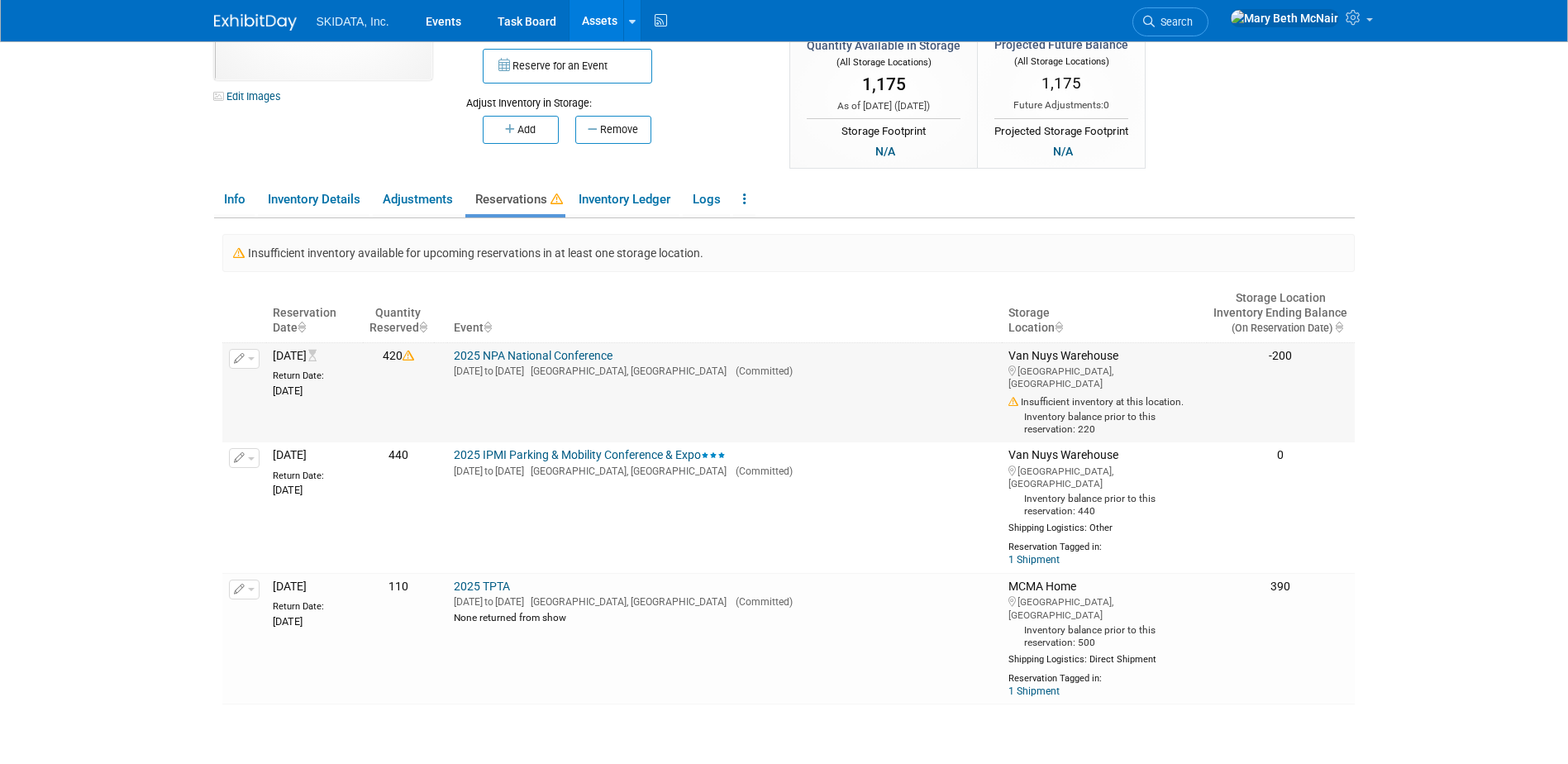
scroll to position [166, 0]
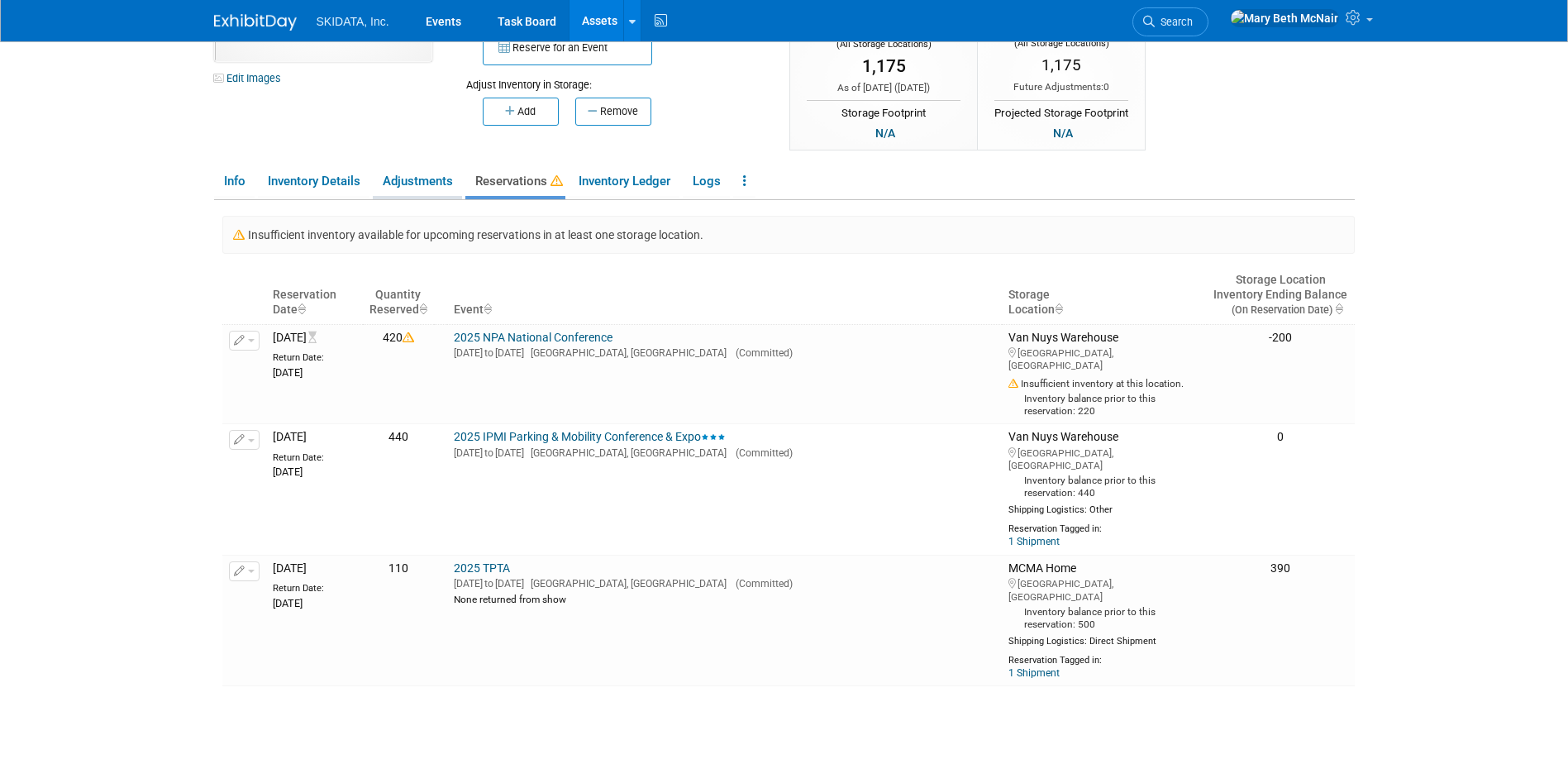
click at [427, 174] on link "Adjustments" at bounding box center [418, 181] width 89 height 29
